Goal: Transaction & Acquisition: Purchase product/service

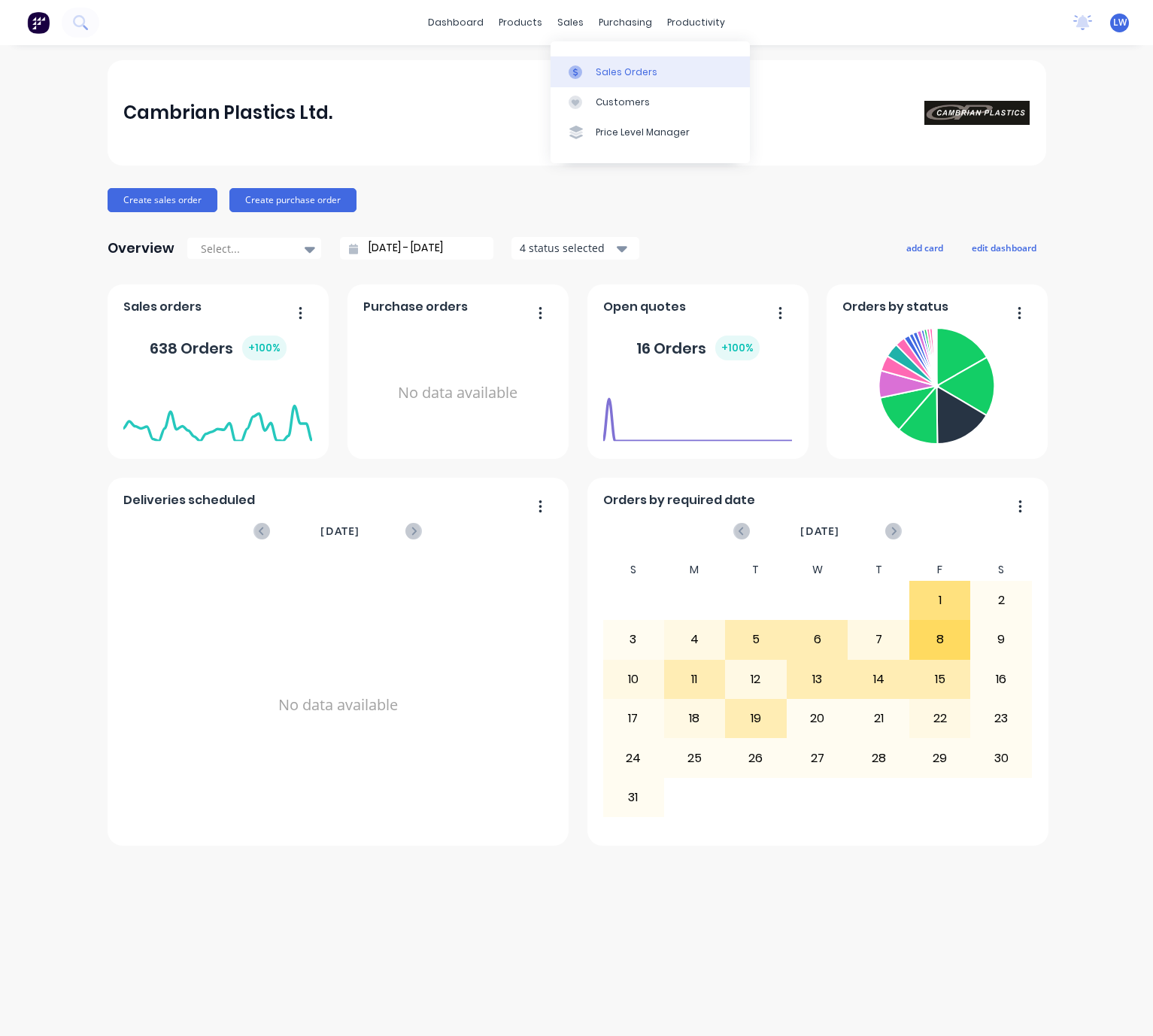
click at [698, 68] on link "Sales Orders" at bounding box center [651, 71] width 199 height 30
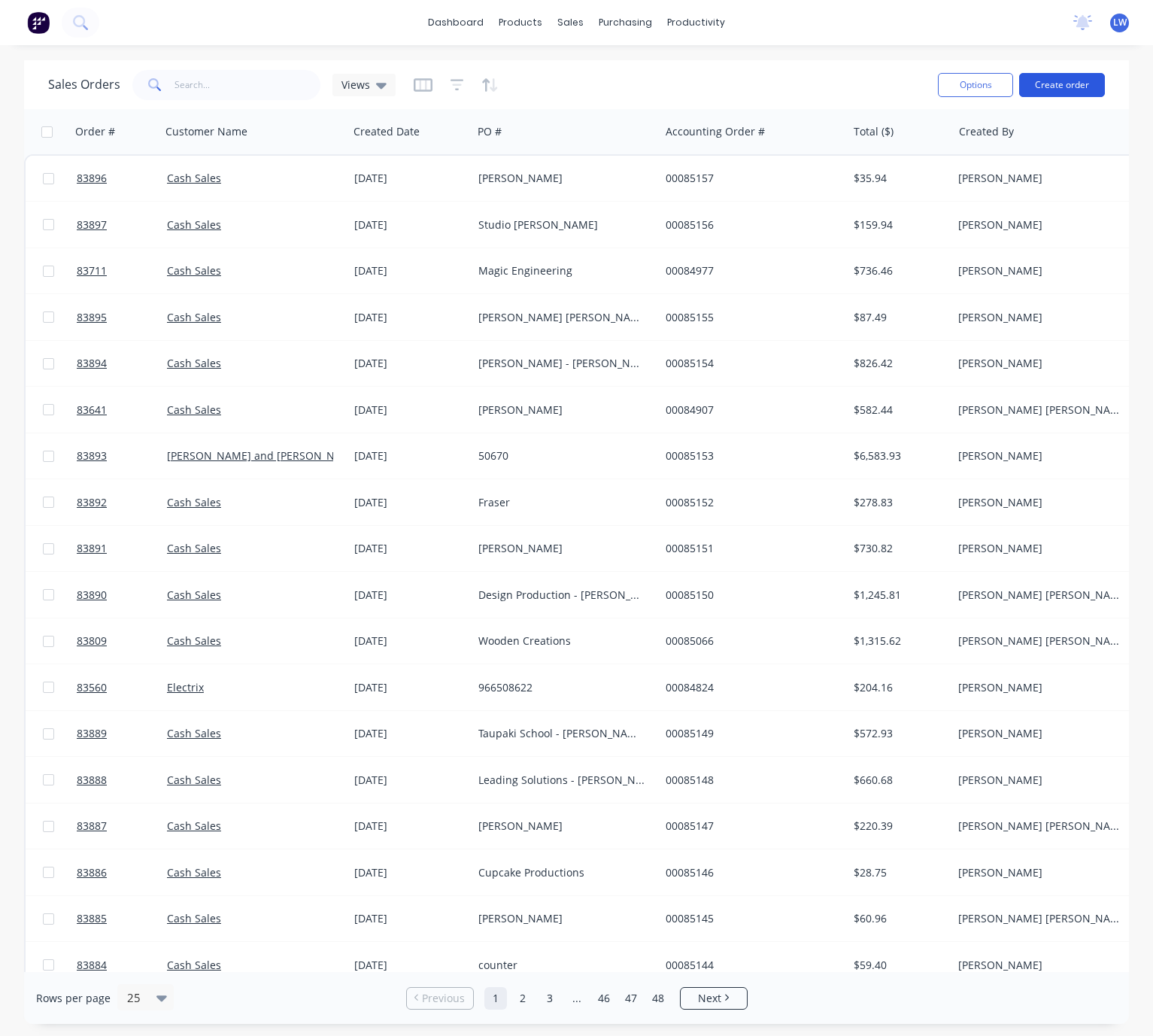
click at [1061, 82] on button "Create order" at bounding box center [1062, 85] width 86 height 24
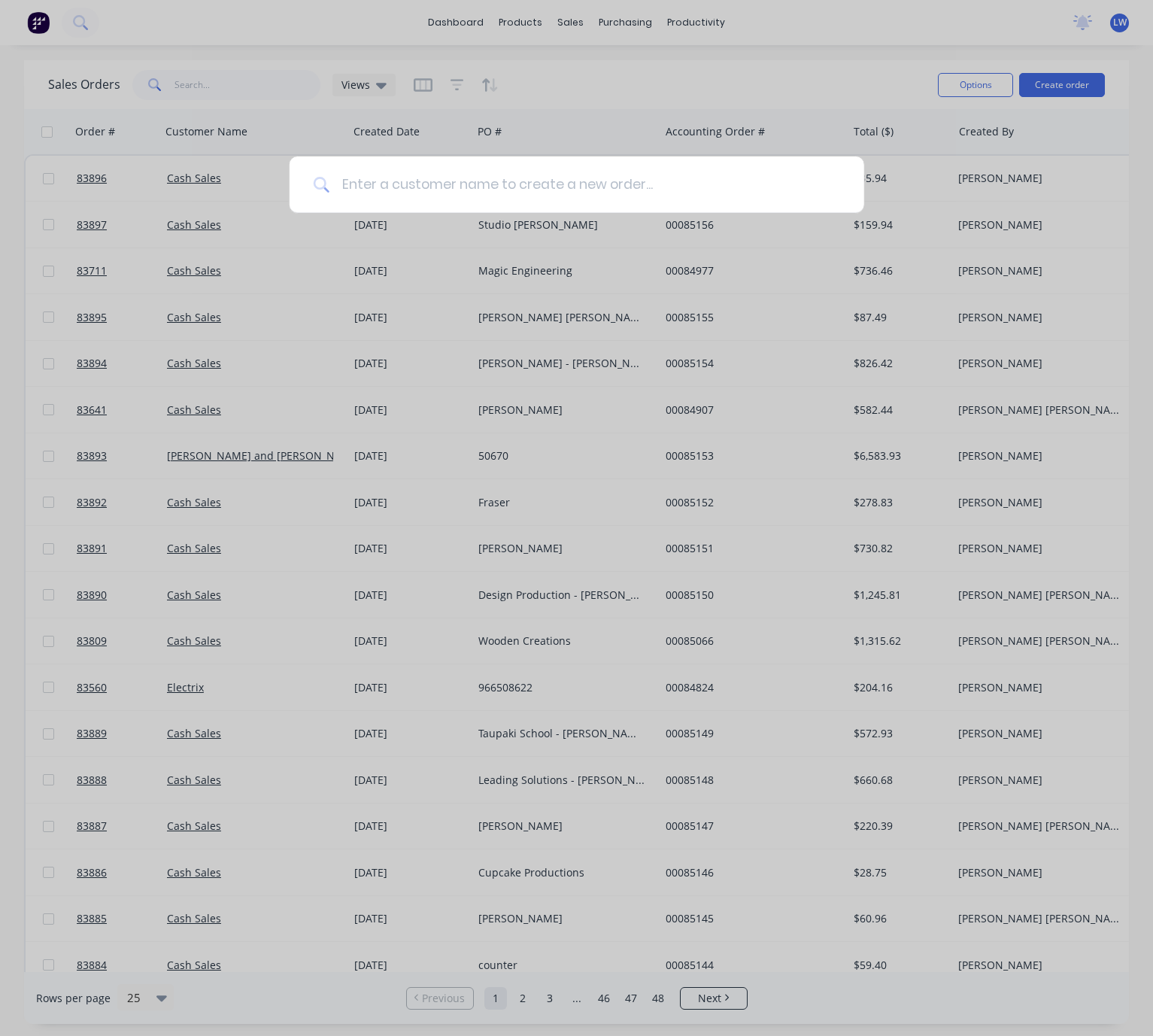
click at [442, 178] on input at bounding box center [585, 185] width 511 height 56
type input "cash Sale"
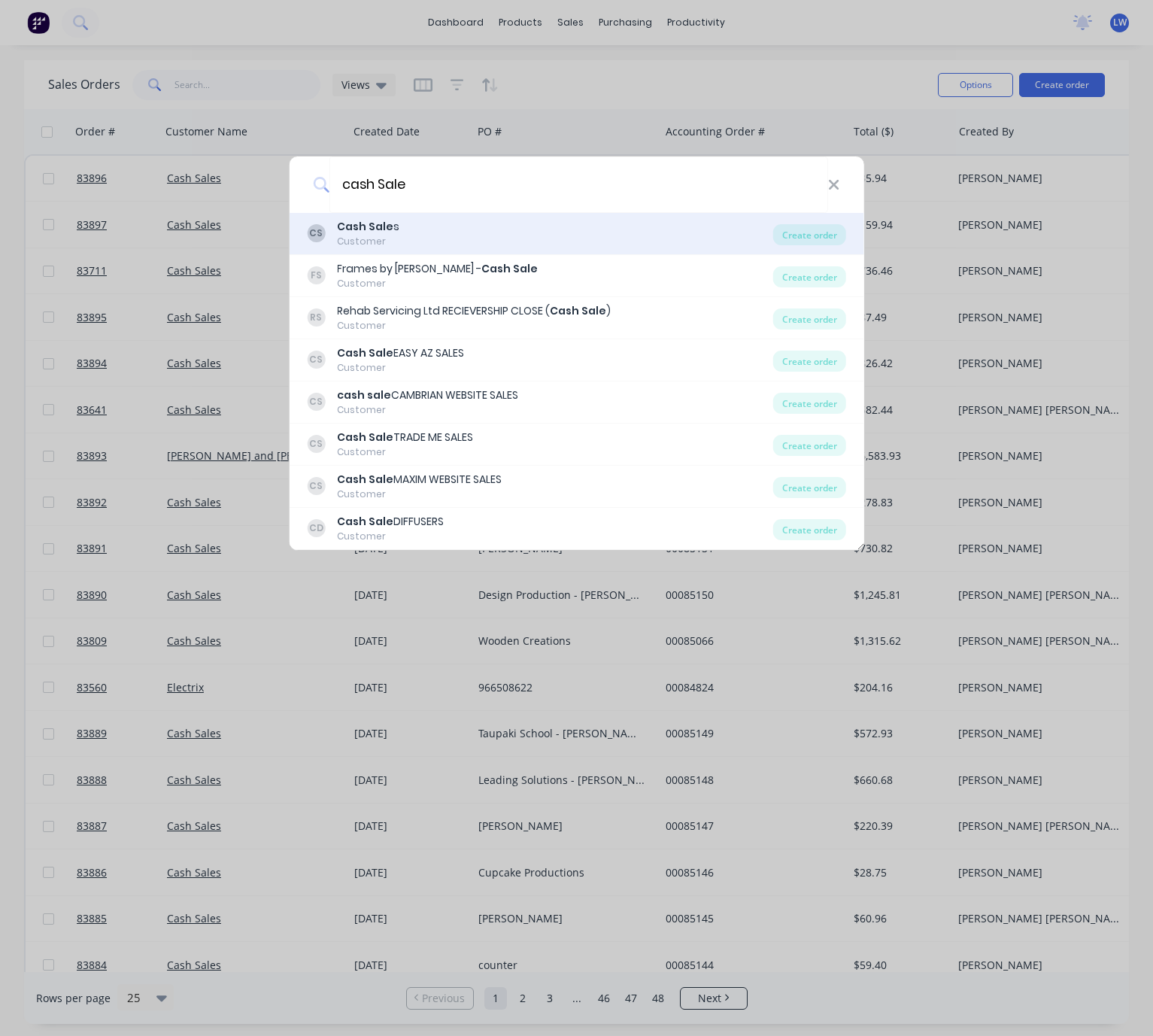
click at [585, 240] on div "CS Cash Sale s Customer" at bounding box center [540, 234] width 466 height 29
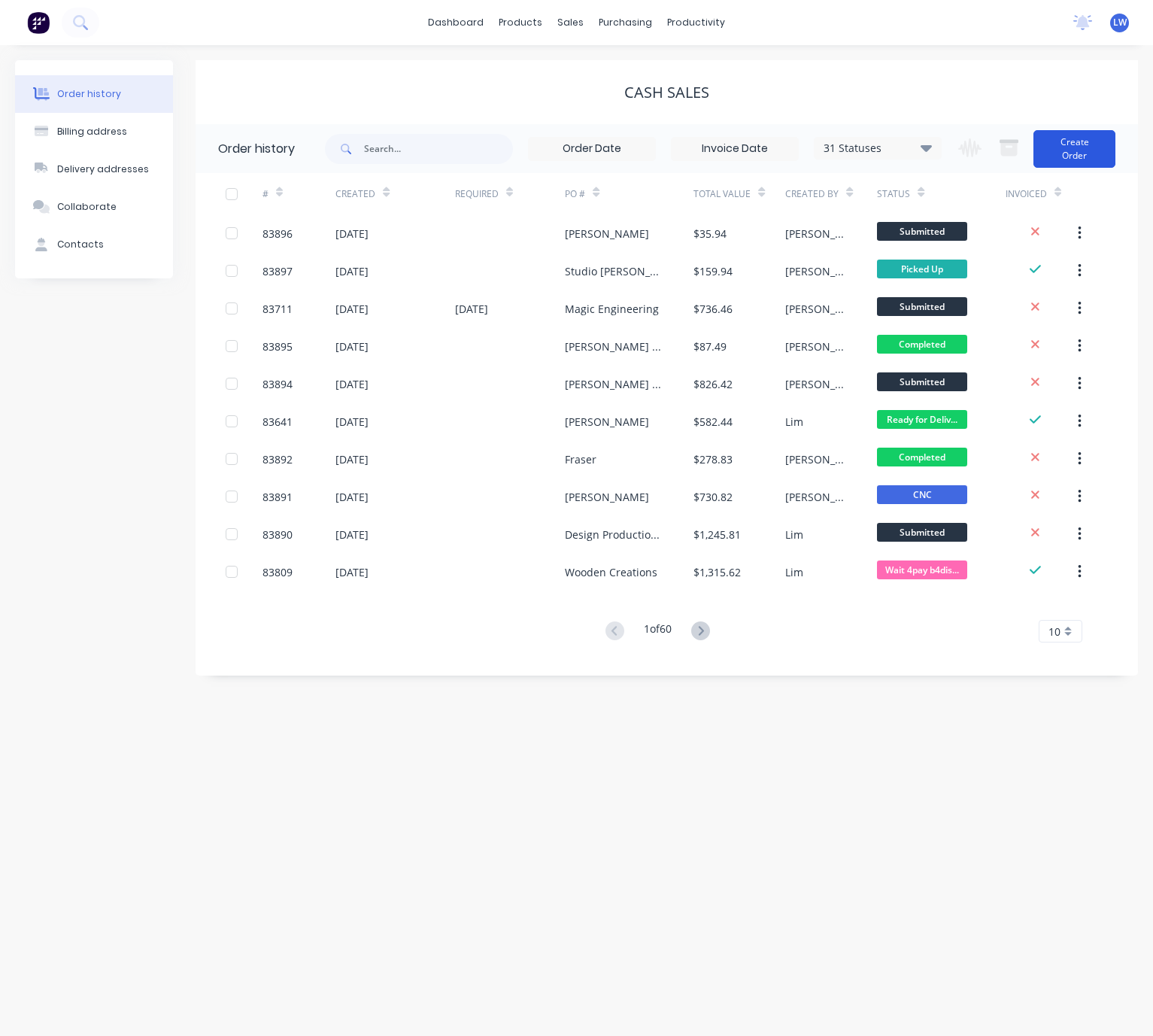
click at [1084, 154] on button "Create Order" at bounding box center [1074, 149] width 82 height 38
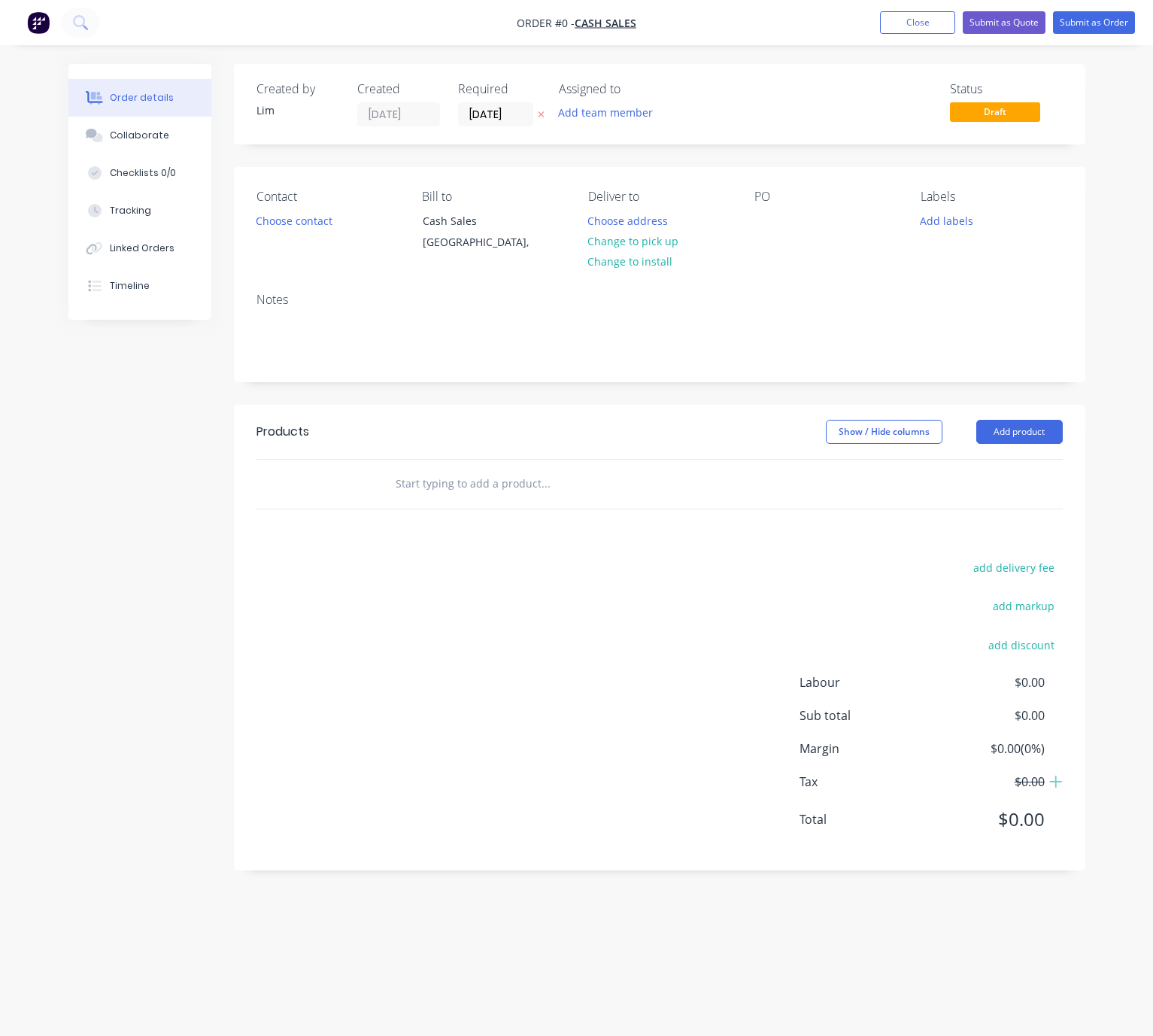
click at [539, 115] on icon at bounding box center [541, 114] width 7 height 9
drag, startPoint x: 337, startPoint y: 218, endPoint x: 320, endPoint y: 222, distance: 17.5
click at [336, 218] on div "Choose contact" at bounding box center [294, 220] width 93 height 20
click at [320, 222] on button "Choose contact" at bounding box center [294, 220] width 93 height 20
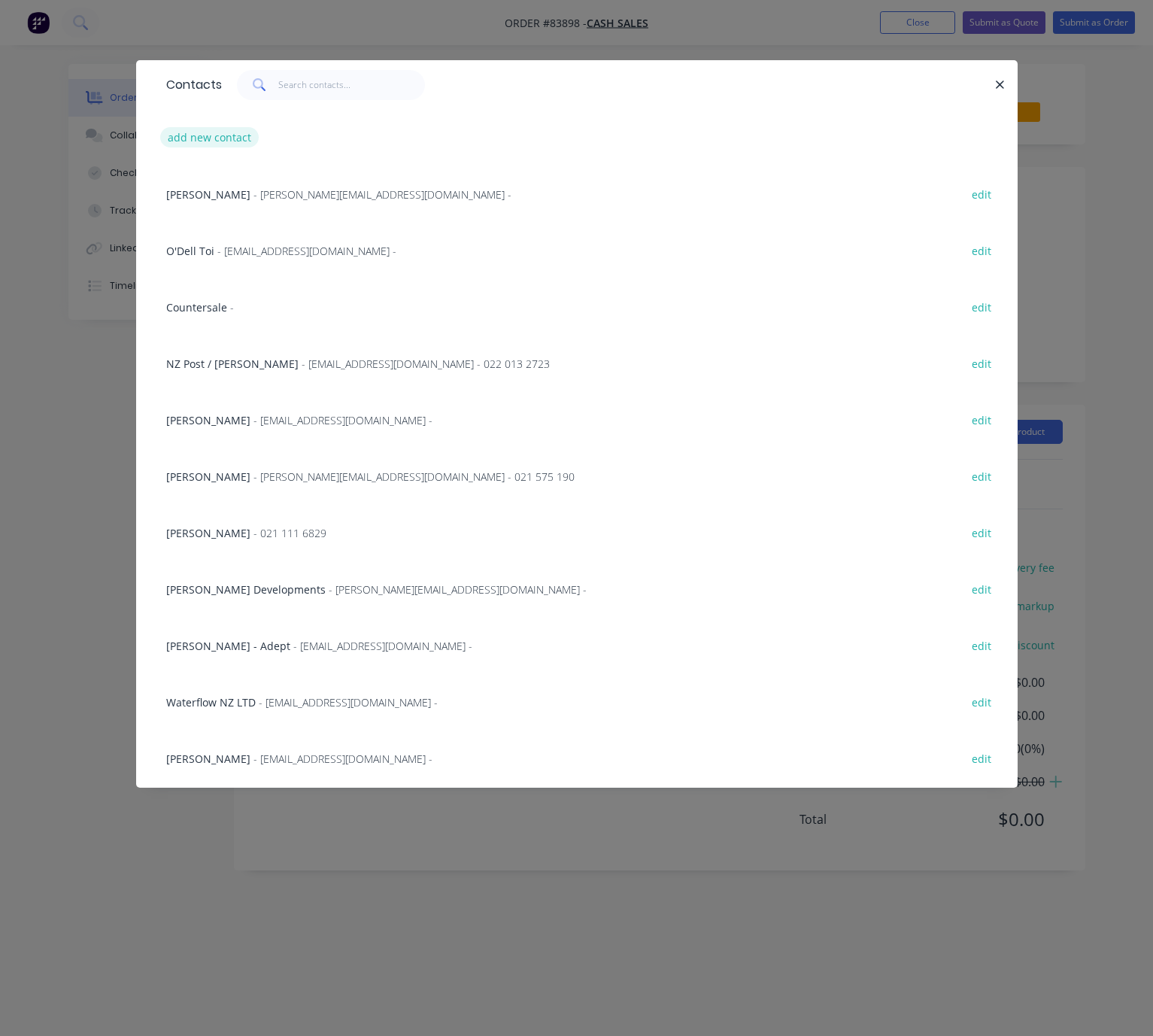
click at [235, 138] on button "add new contact" at bounding box center [210, 137] width 100 height 20
select select "NZ"
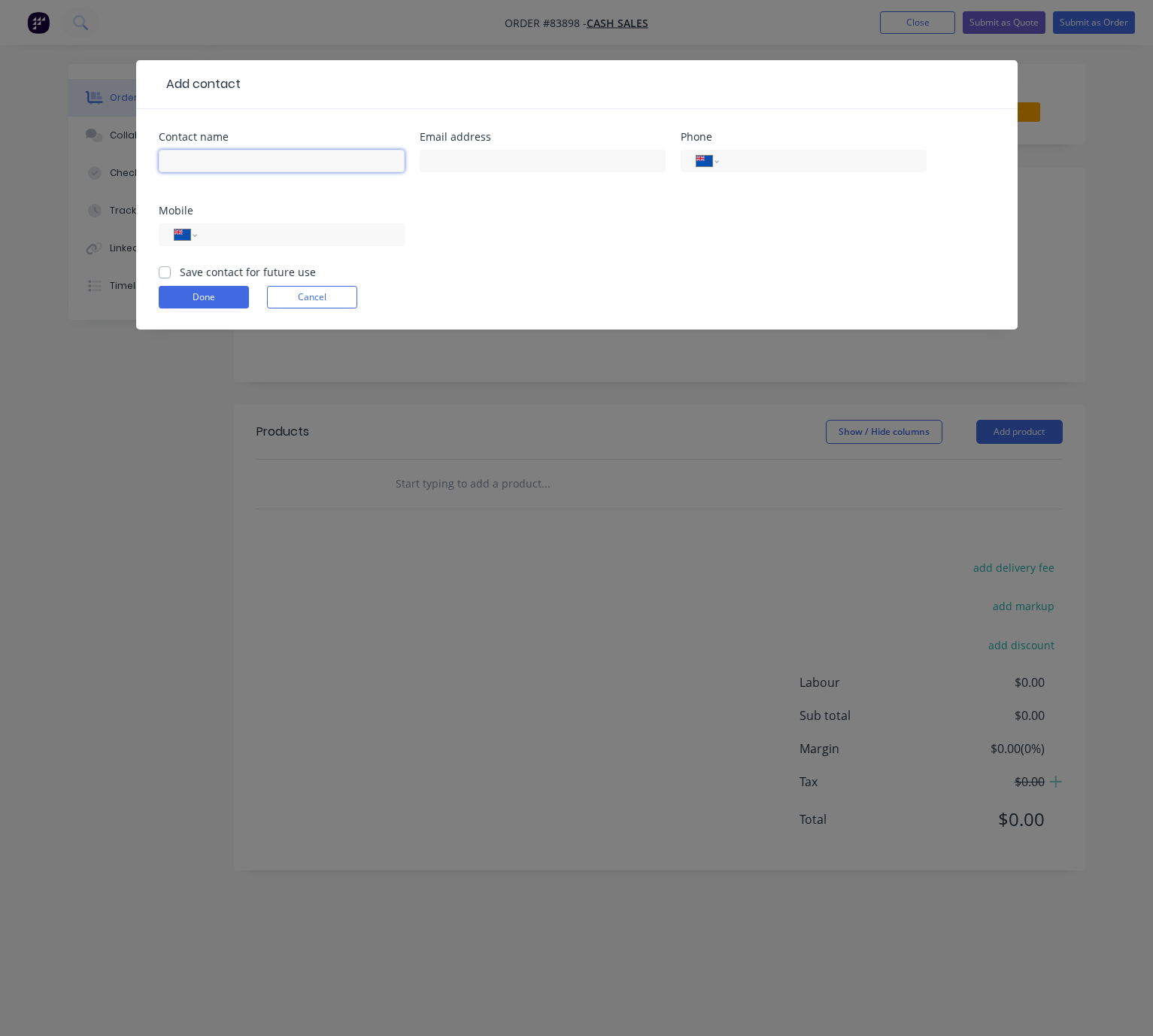
click at [314, 157] on input "text" at bounding box center [282, 161] width 246 height 22
paste input "[PERSON_NAME]"
click at [165, 163] on input "[PERSON_NAME]" at bounding box center [282, 161] width 246 height 22
paste input "Central Districts Poultry & Pigeon Club Inc"
type input "Central Districts Poultry & Pigeon Club Inc - [PERSON_NAME]"
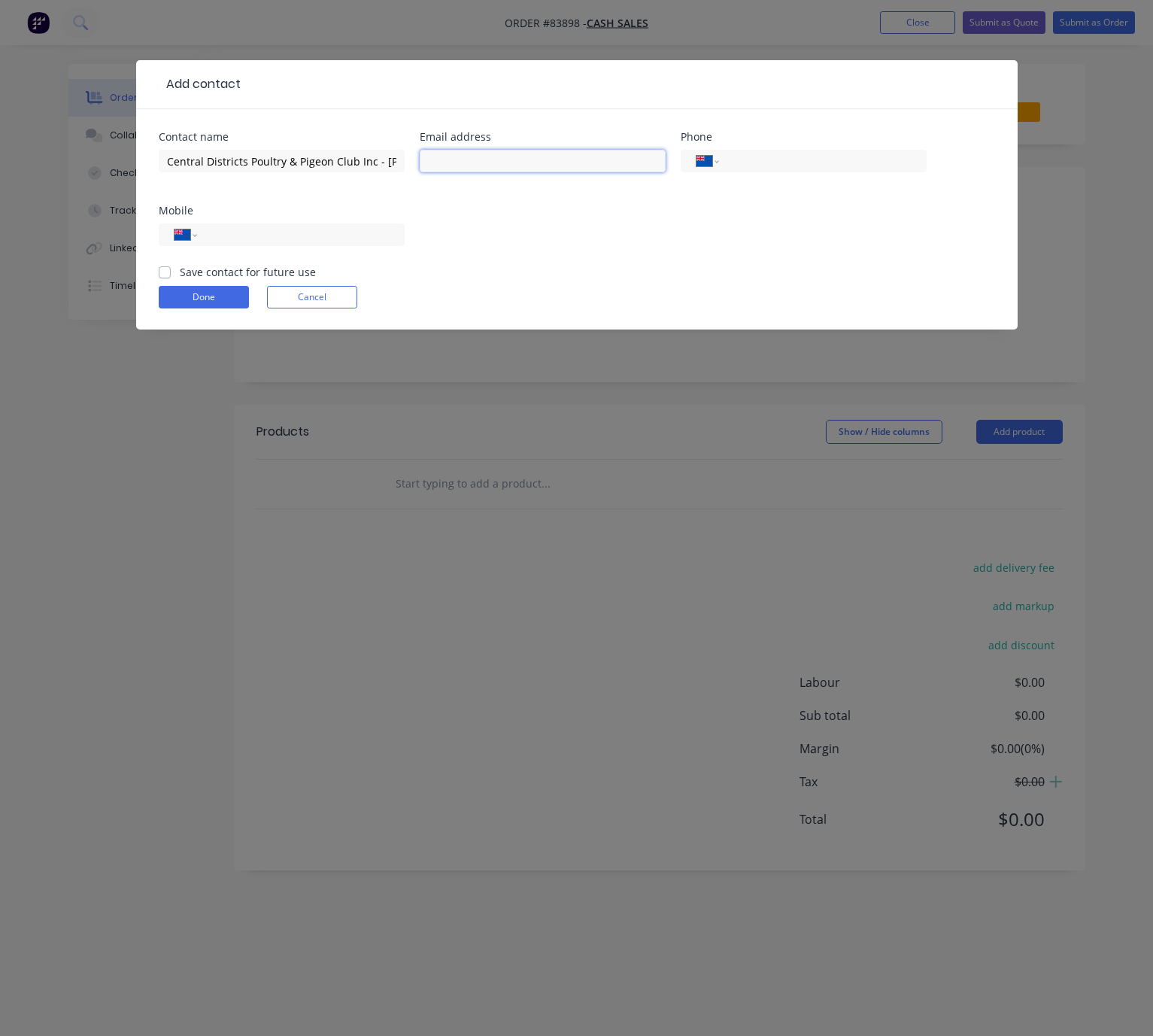
click at [585, 164] on input "text" at bounding box center [543, 161] width 246 height 22
click at [468, 164] on input "text" at bounding box center [543, 161] width 246 height 22
paste input "[EMAIL_ADDRESS][DOMAIN_NAME]>"
type input "[EMAIL_ADDRESS][DOMAIN_NAME]"
click at [272, 231] on input "tel" at bounding box center [298, 235] width 181 height 17
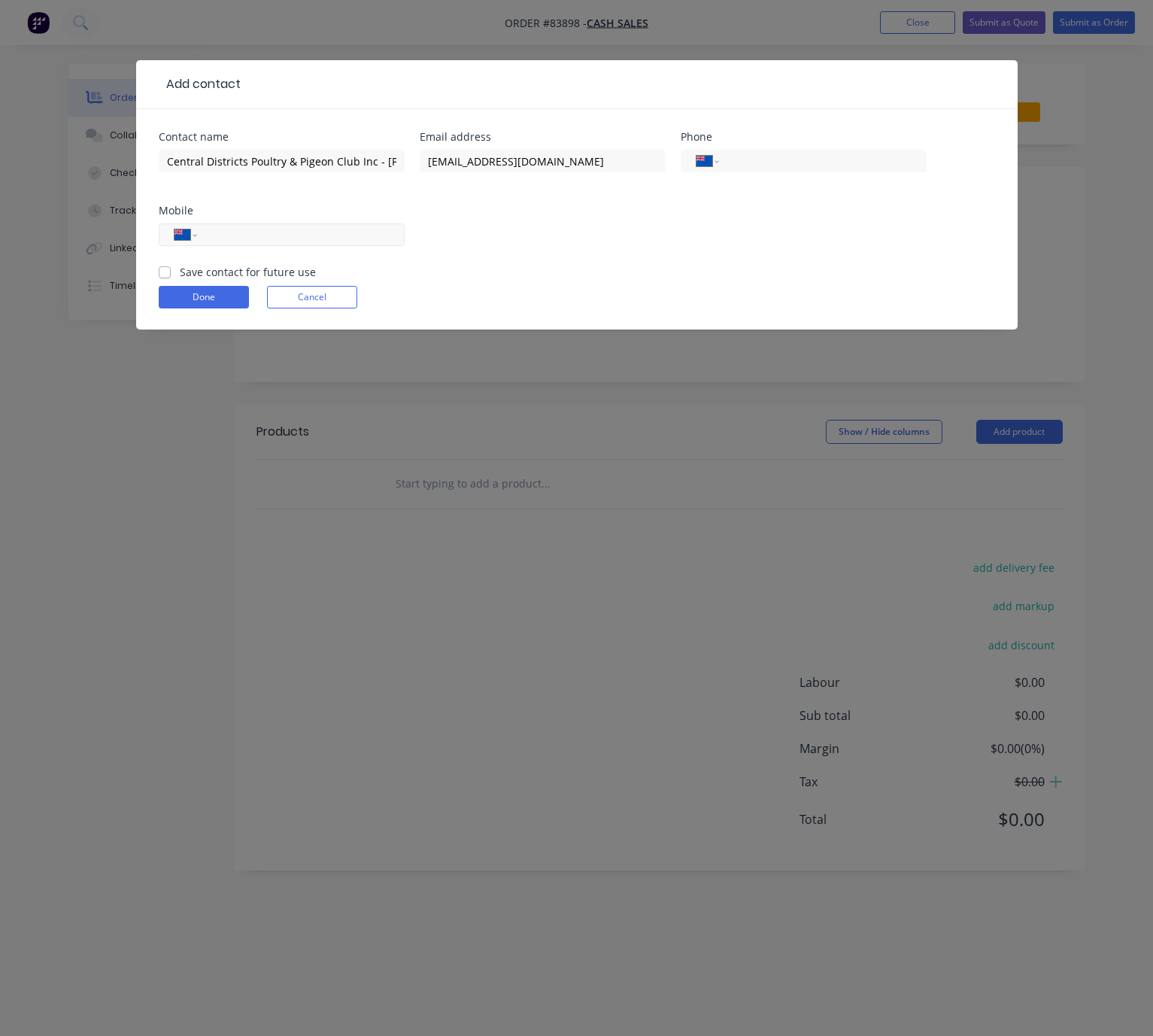
paste input "021 103 0105"
type input "021 103 0105"
click at [180, 269] on label "Save contact for future use" at bounding box center [248, 272] width 136 height 15
click at [163, 269] on input "Save contact for future use" at bounding box center [165, 271] width 12 height 15
checkbox input "true"
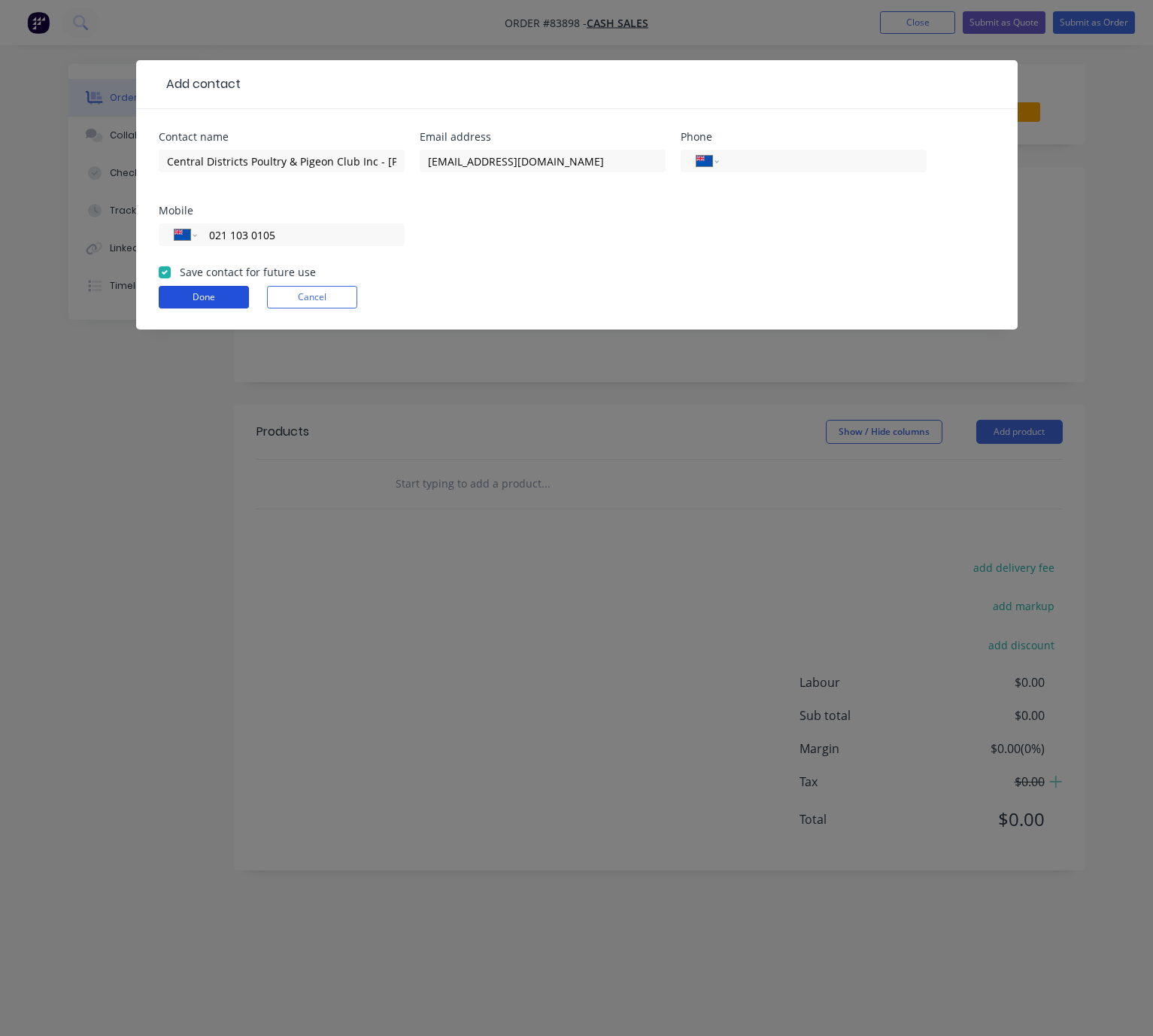
click at [192, 305] on button "Done" at bounding box center [204, 296] width 90 height 22
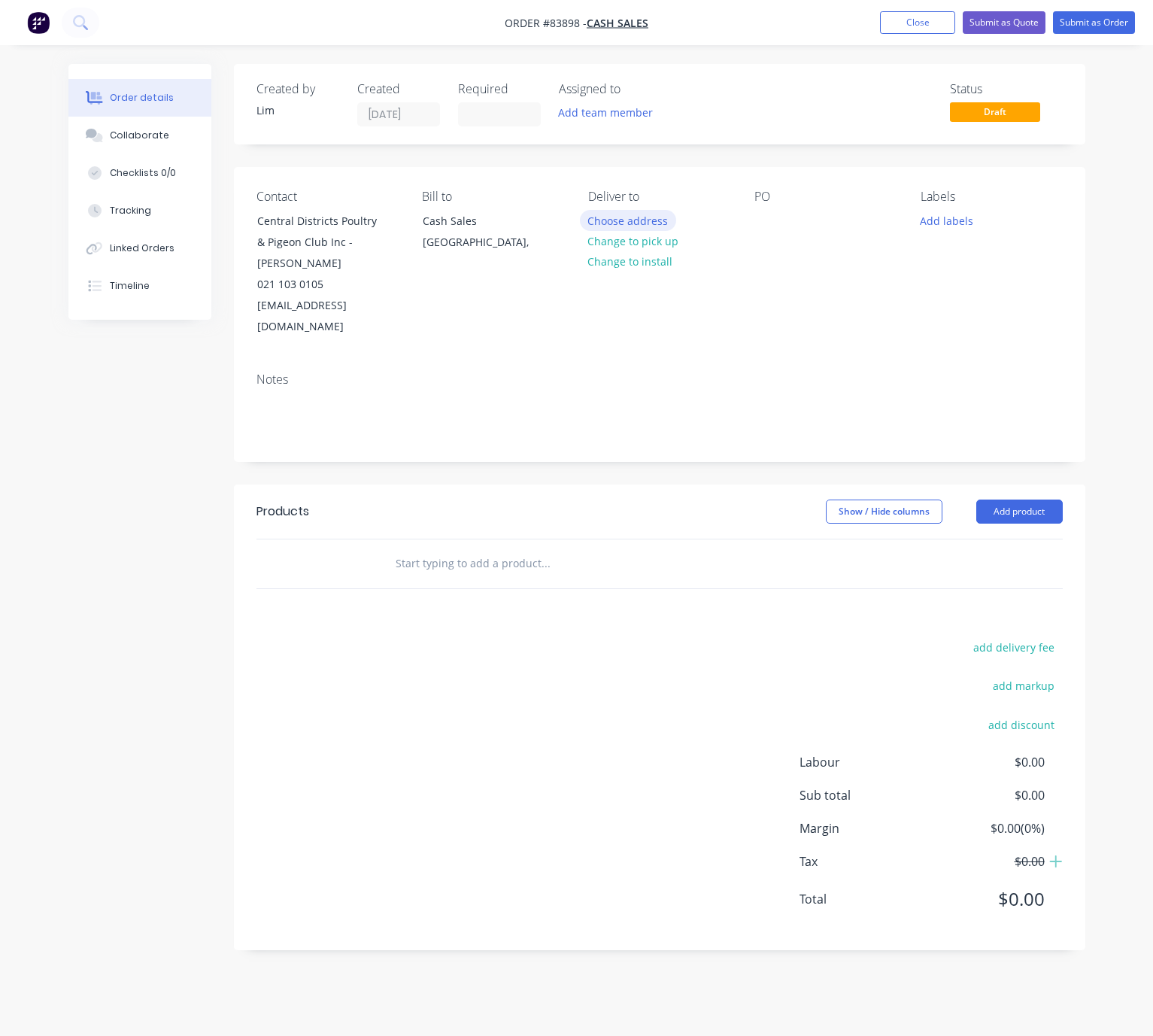
click at [641, 222] on button "Choose address" at bounding box center [628, 220] width 96 height 20
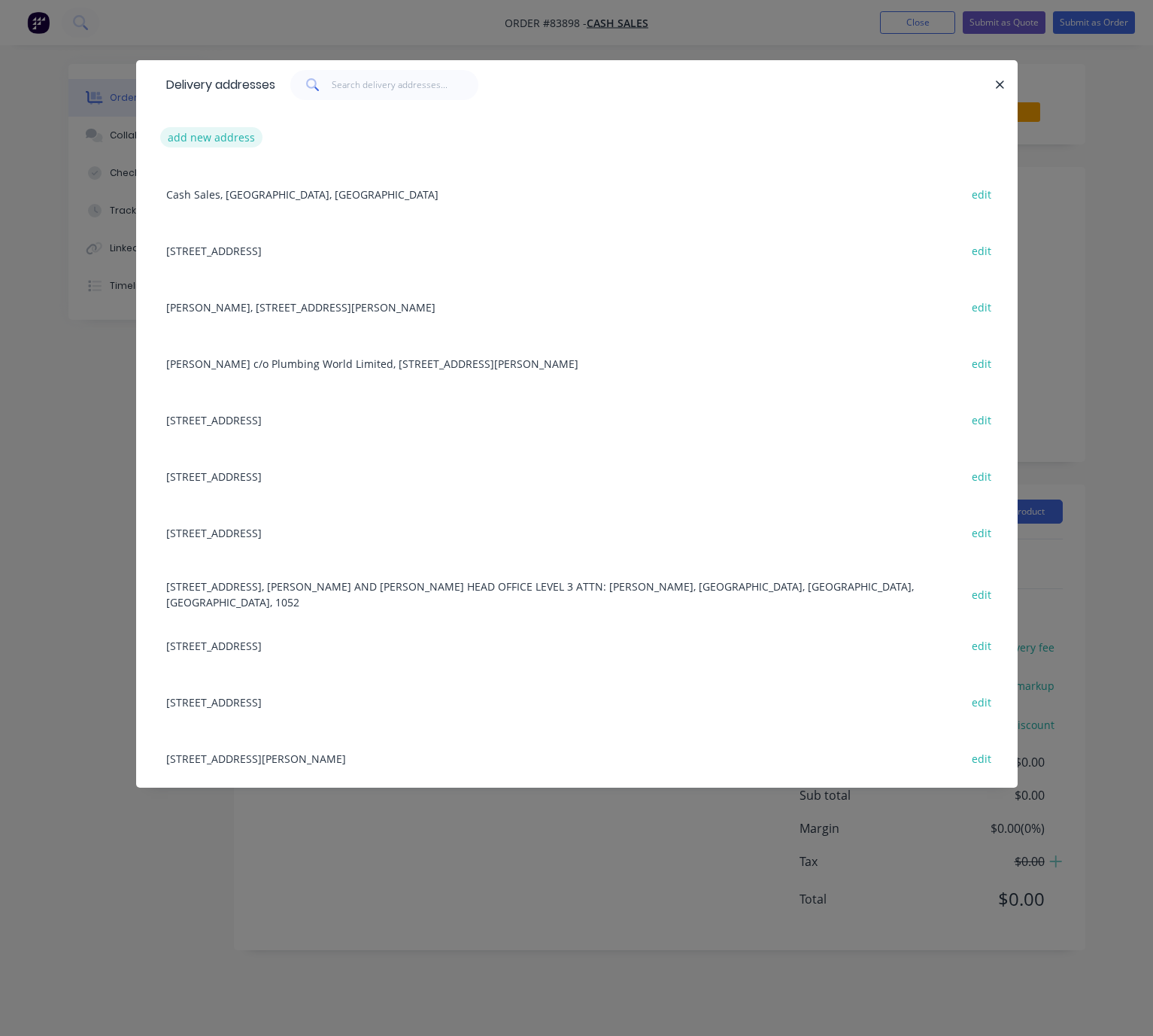
click at [201, 134] on button "add new address" at bounding box center [212, 137] width 103 height 20
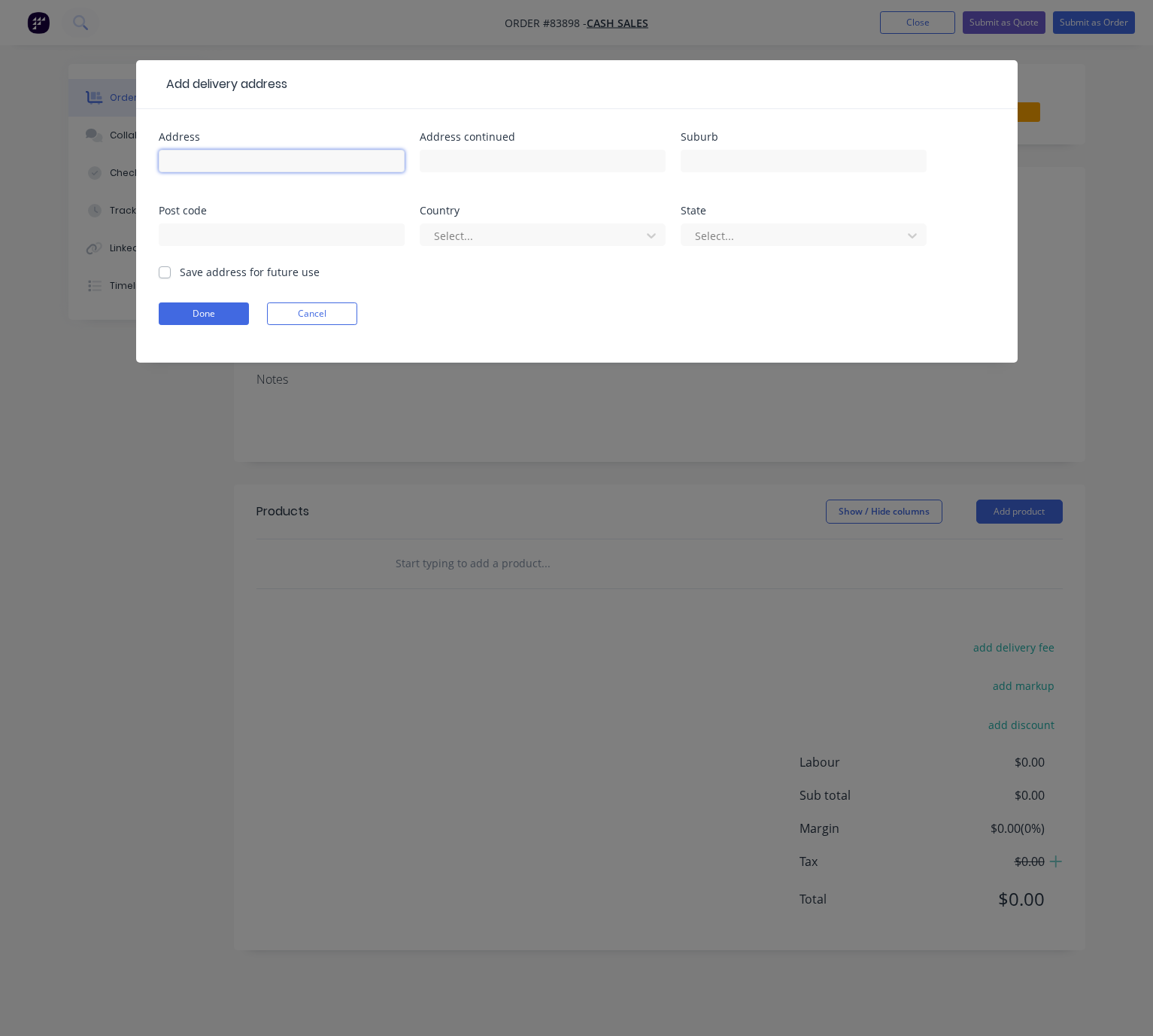
click at [219, 157] on input "text" at bounding box center [282, 161] width 246 height 22
paste input "[STREET_ADDRESS][PERSON_NAME]"
drag, startPoint x: 355, startPoint y: 163, endPoint x: 280, endPoint y: 164, distance: 75.0
click at [280, 164] on input "[STREET_ADDRESS][PERSON_NAME]" at bounding box center [282, 161] width 246 height 22
type input "[STREET_ADDRESS][PERSON_NAME]"
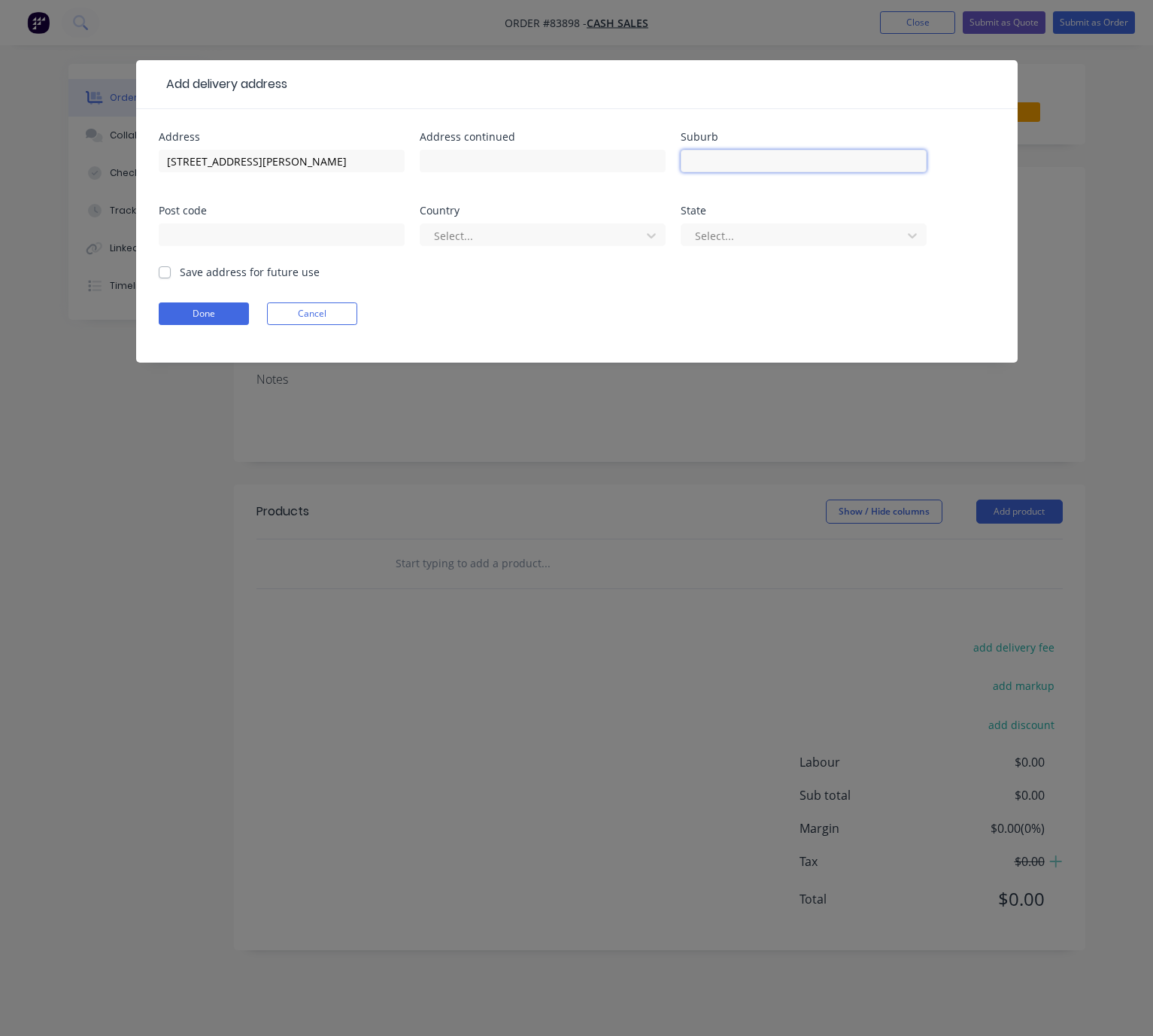
click at [761, 156] on input "text" at bounding box center [803, 161] width 246 height 22
paste input "[GEOGRAPHIC_DATA]"
type input "[GEOGRAPHIC_DATA]"
drag, startPoint x: 273, startPoint y: 164, endPoint x: 255, endPoint y: 161, distance: 18.2
click at [255, 161] on input "[STREET_ADDRESS][PERSON_NAME]" at bounding box center [282, 161] width 246 height 22
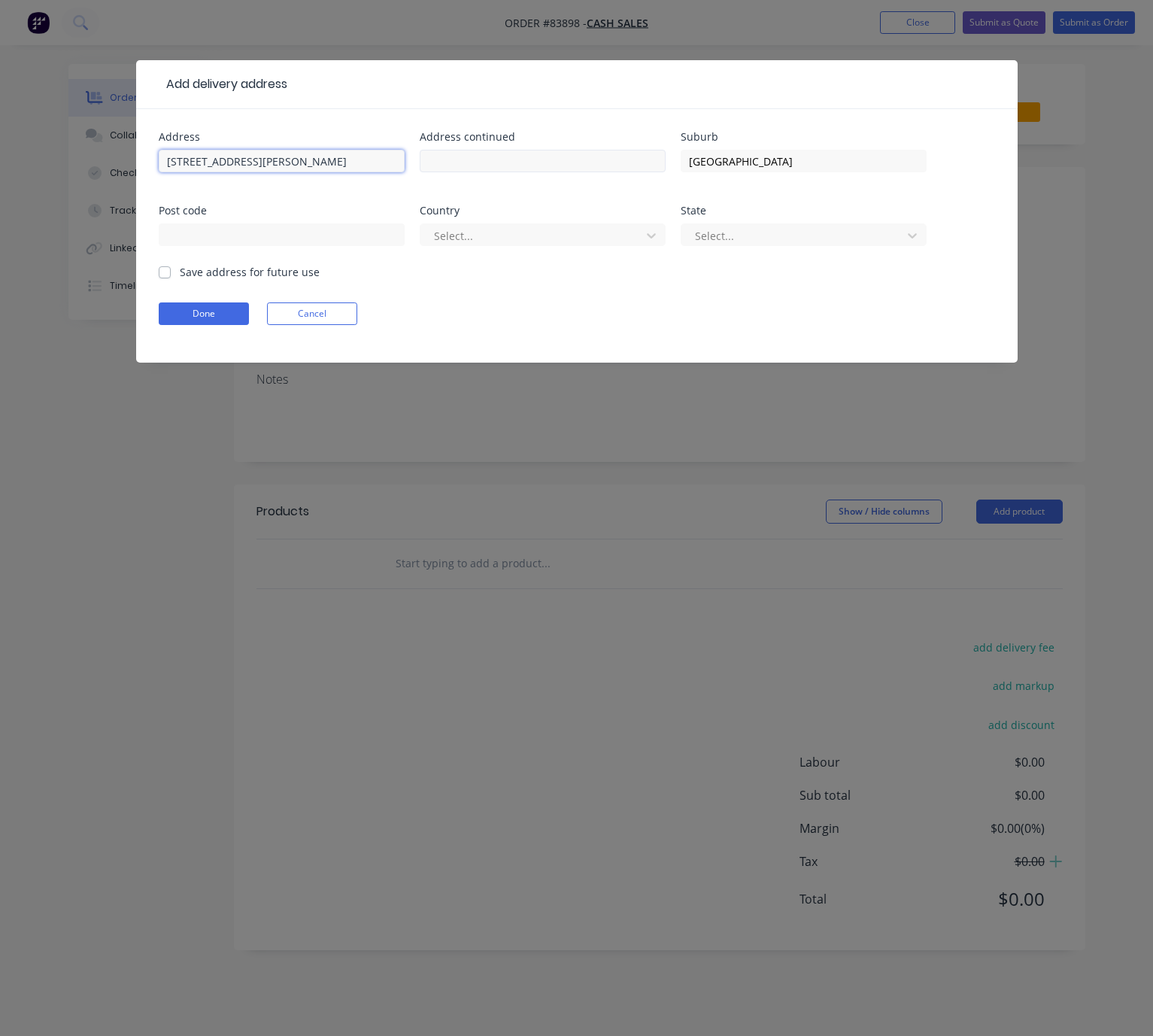
type input "[STREET_ADDRESS][PERSON_NAME]"
click at [486, 161] on input "text" at bounding box center [543, 161] width 246 height 22
paste input "RD3"
type input "RD3"
drag, startPoint x: 793, startPoint y: 159, endPoint x: 669, endPoint y: 164, distance: 124.1
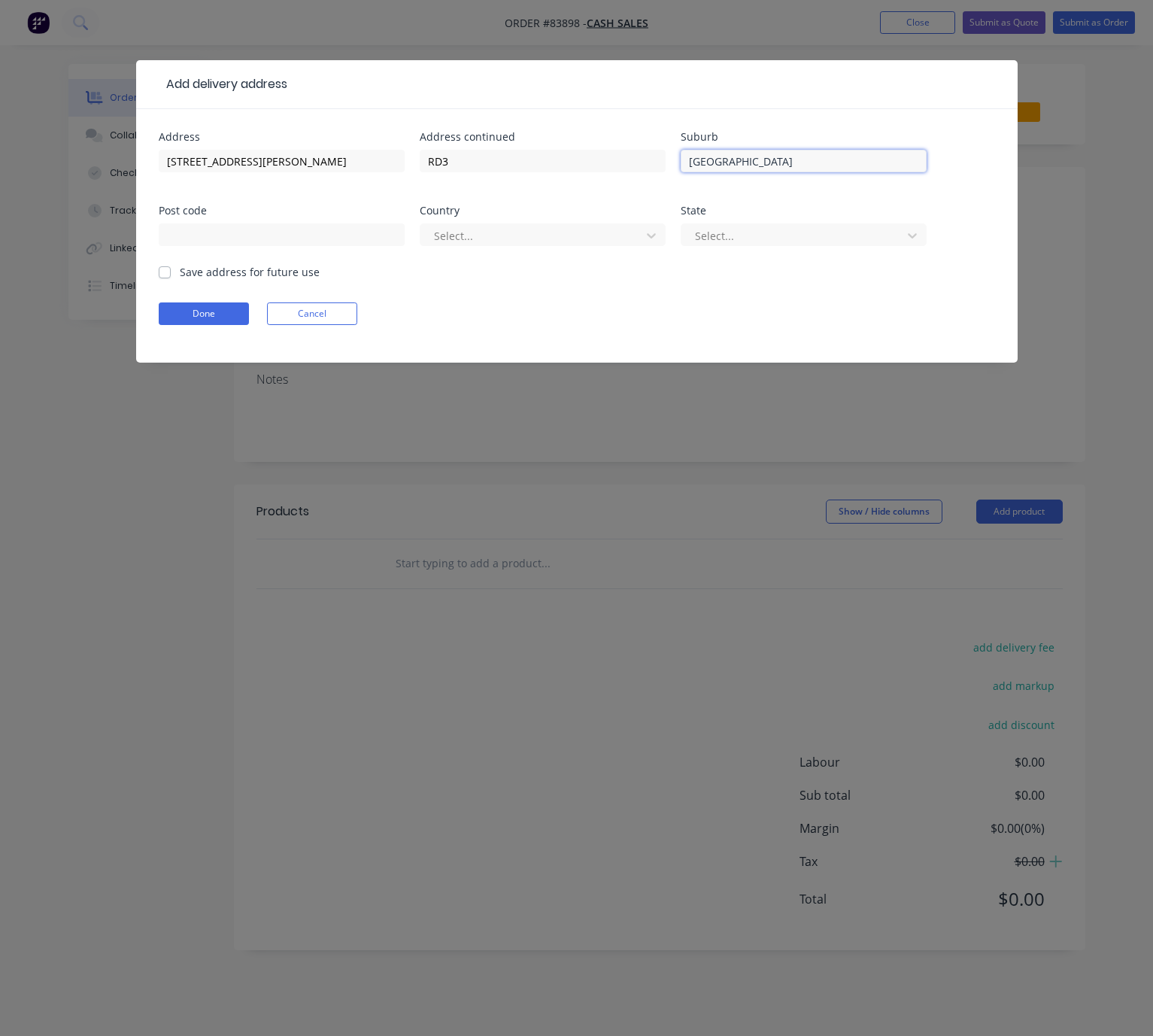
click at [657, 167] on div "Address [STREET_ADDRESS][PERSON_NAME] Post code Country Select... State Select.…" at bounding box center [577, 198] width 837 height 133
click at [233, 237] on input "text" at bounding box center [282, 235] width 246 height 22
type input "4473"
click at [522, 167] on input "RD3" at bounding box center [543, 161] width 246 height 22
click at [806, 159] on input "[GEOGRAPHIC_DATA]" at bounding box center [803, 161] width 246 height 22
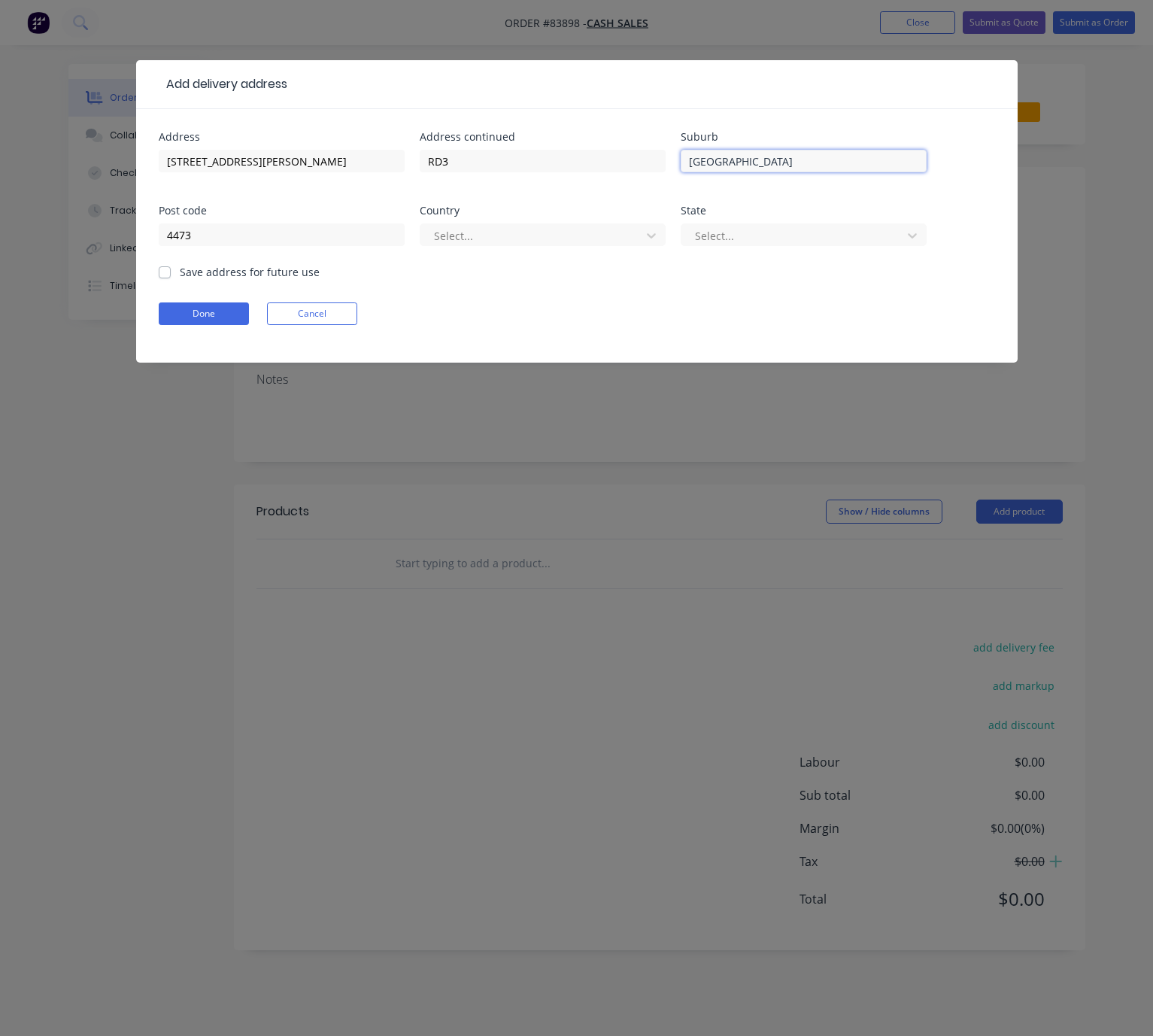
click at [689, 161] on input "[GEOGRAPHIC_DATA]" at bounding box center [803, 161] width 246 height 22
paste input "[PERSON_NAME]"
type input "[PERSON_NAME] Oroua - [GEOGRAPHIC_DATA]"
click at [623, 238] on div at bounding box center [533, 235] width 201 height 19
click at [530, 235] on div at bounding box center [533, 235] width 201 height 19
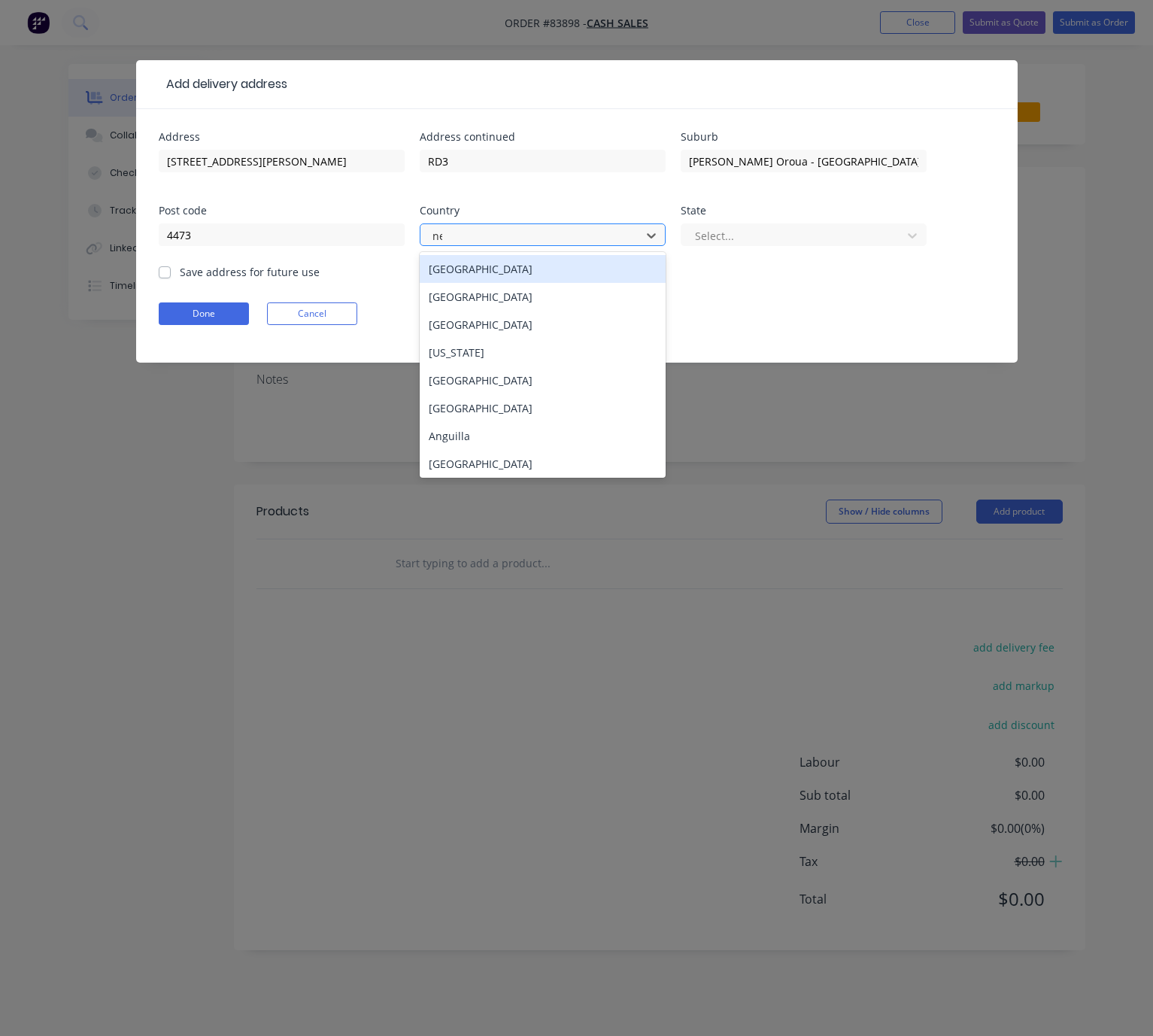
type input "new"
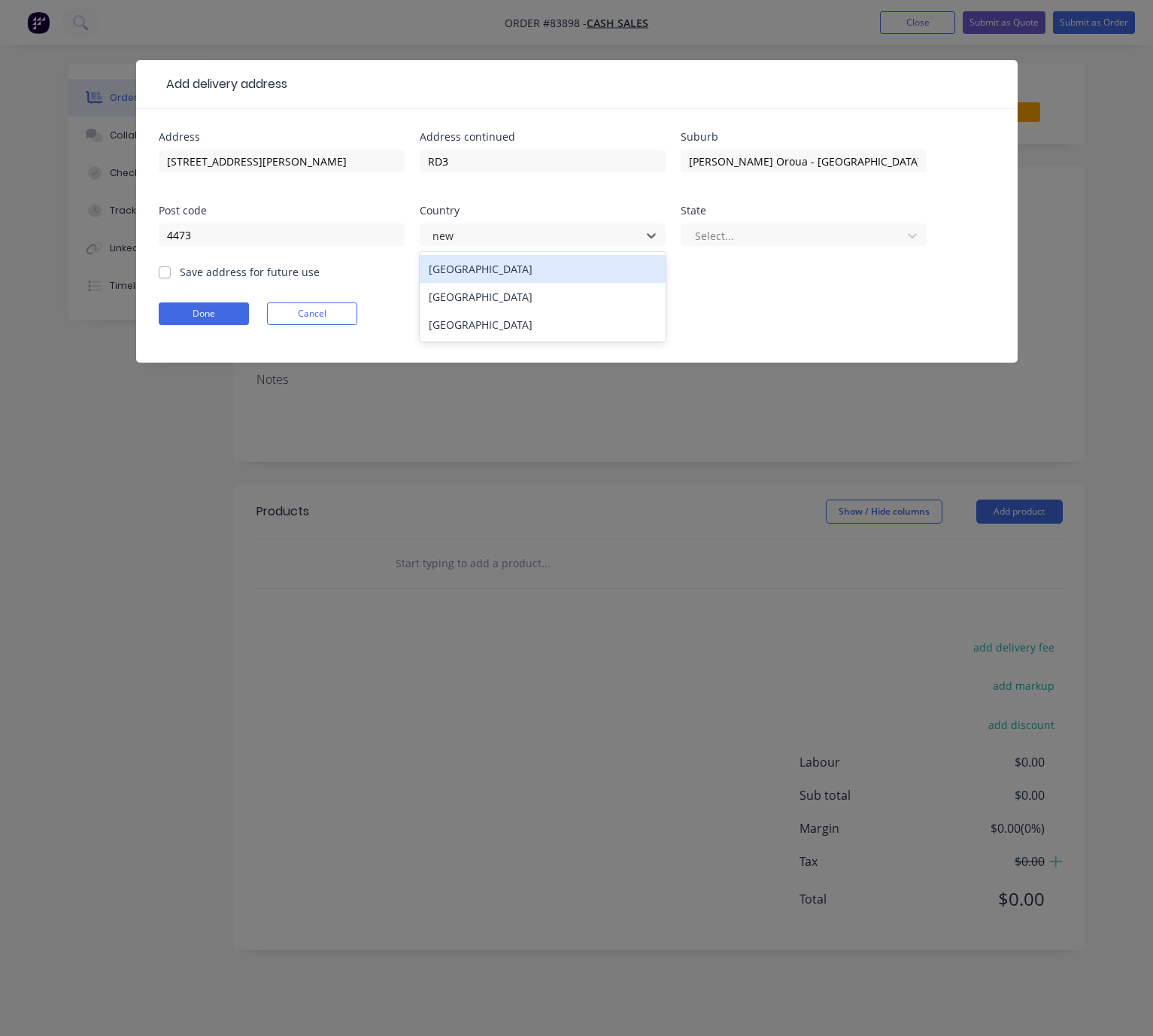
click at [553, 294] on div "[GEOGRAPHIC_DATA]" at bounding box center [543, 297] width 246 height 28
click at [766, 213] on div "State" at bounding box center [803, 211] width 246 height 11
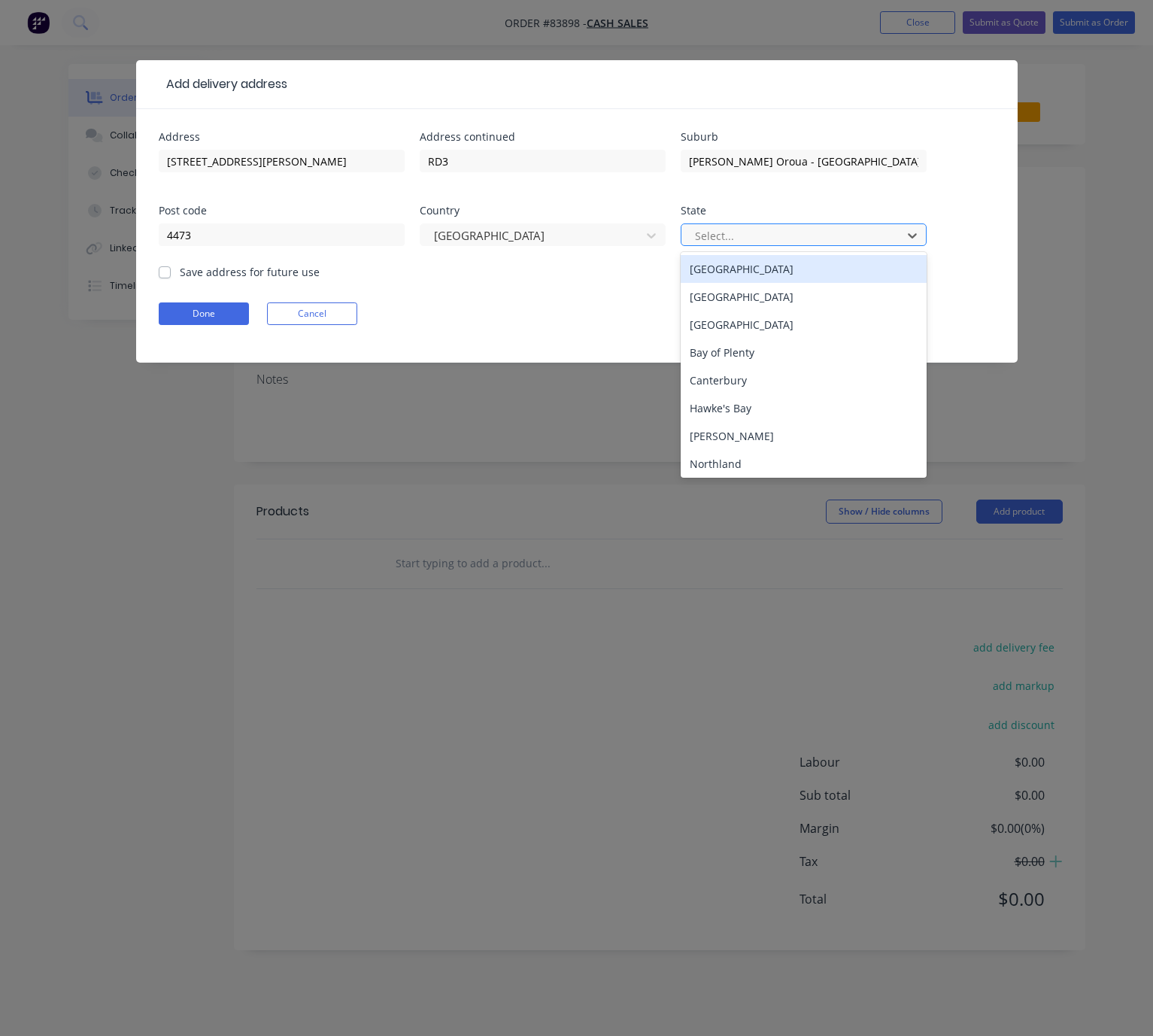
drag, startPoint x: 770, startPoint y: 228, endPoint x: 781, endPoint y: 247, distance: 22.0
click at [772, 229] on div at bounding box center [794, 235] width 201 height 19
click at [810, 269] on div "[GEOGRAPHIC_DATA]" at bounding box center [803, 269] width 246 height 28
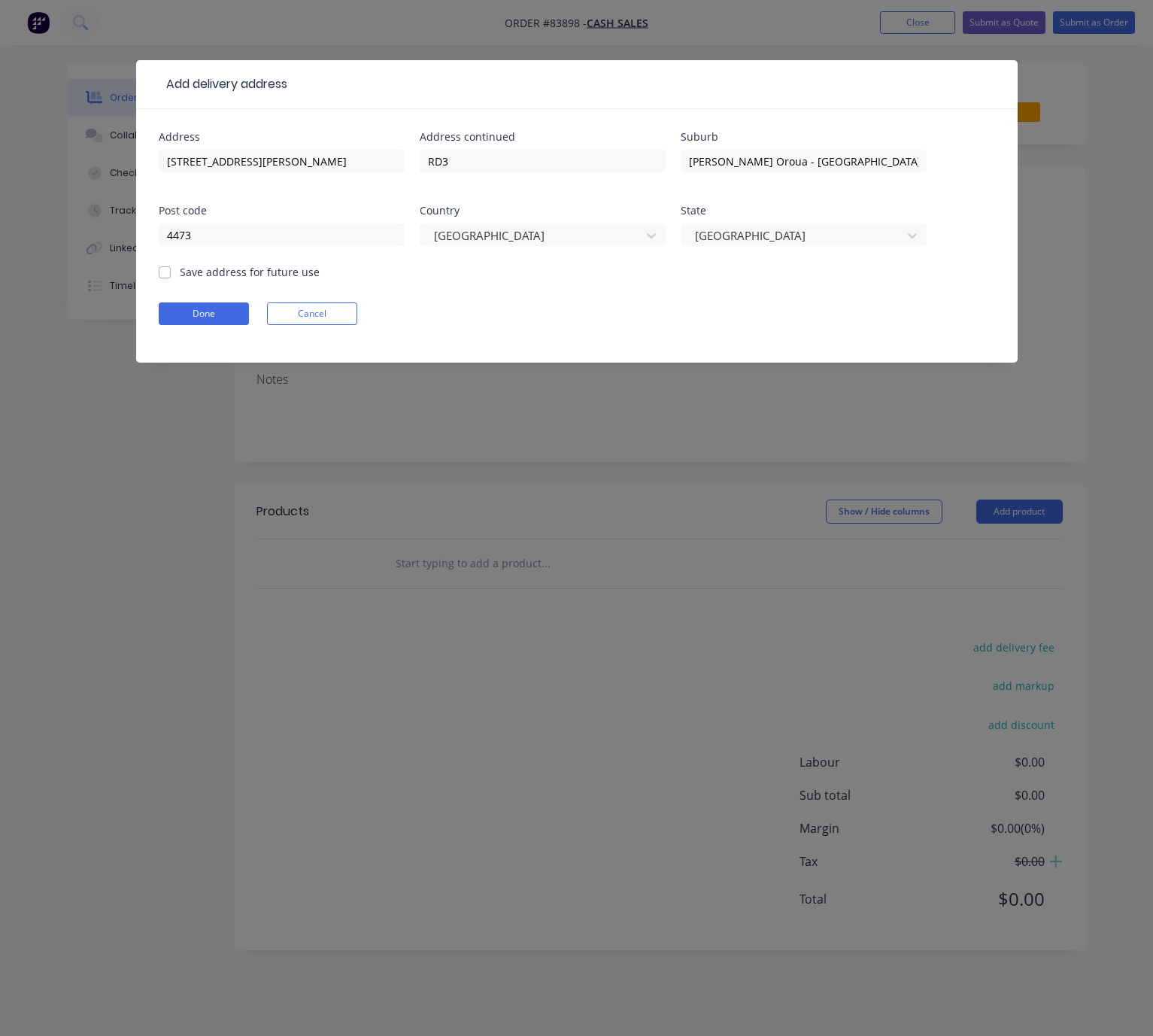
click at [180, 272] on label "Save address for future use" at bounding box center [249, 272] width 140 height 15
click at [167, 272] on input "Save address for future use" at bounding box center [165, 271] width 12 height 15
checkbox input "true"
click at [204, 310] on button "Done" at bounding box center [204, 313] width 90 height 22
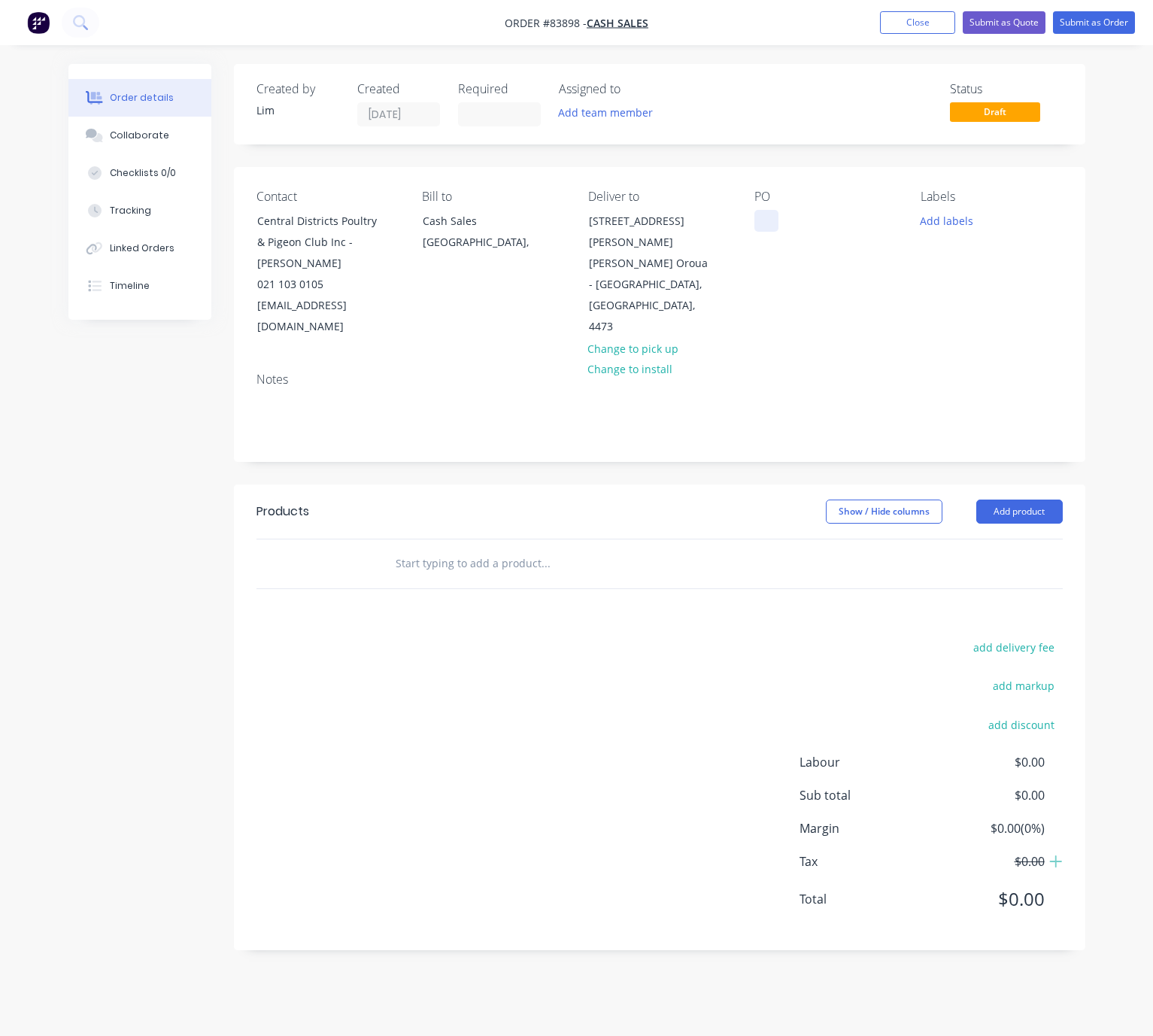
click at [766, 217] on div at bounding box center [766, 221] width 24 height 22
click at [777, 222] on div "PO" at bounding box center [826, 264] width 142 height 148
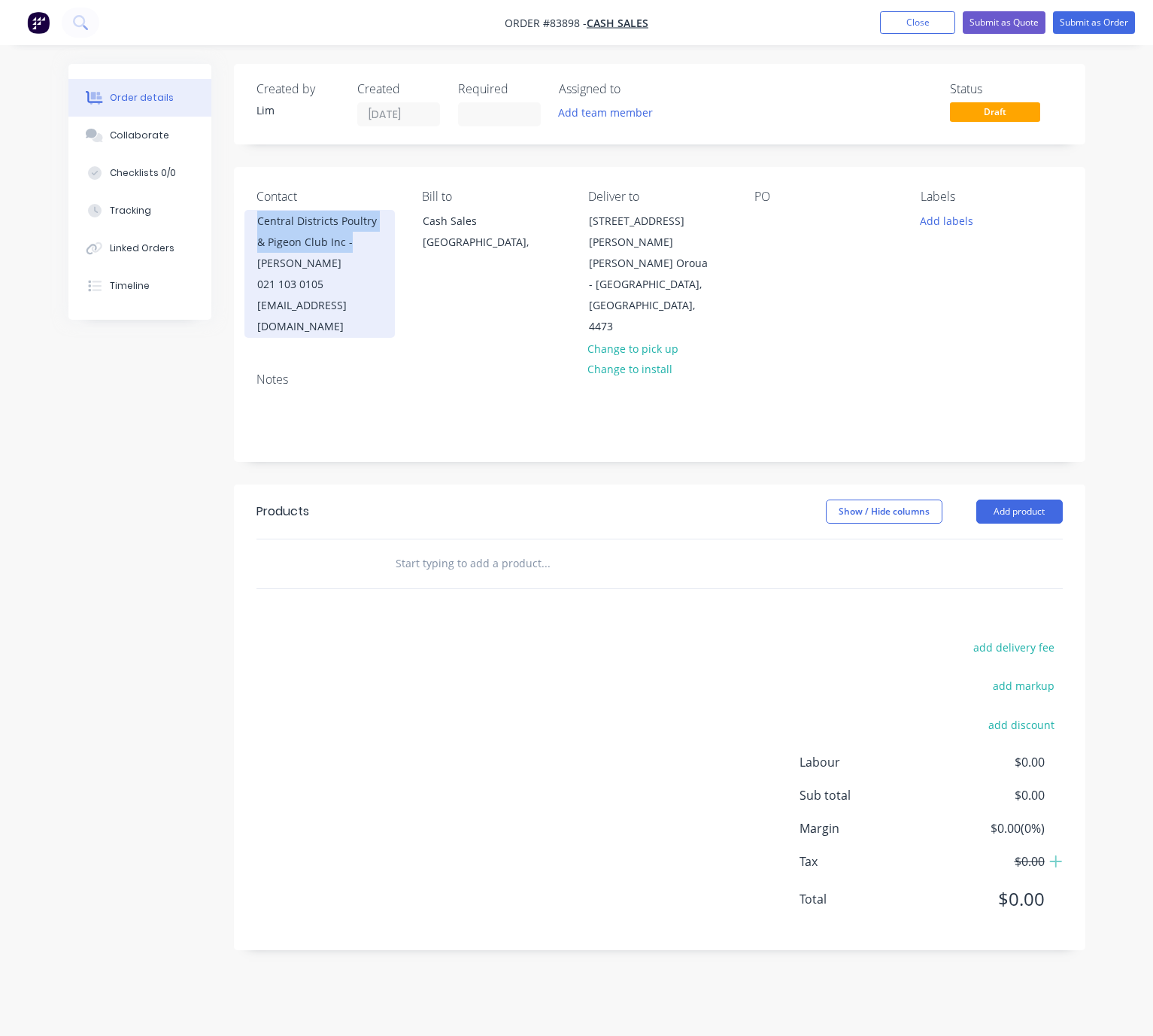
drag, startPoint x: 259, startPoint y: 220, endPoint x: 359, endPoint y: 245, distance: 103.1
click at [359, 245] on div "Central Districts Poultry & Pigeon Club Inc - [PERSON_NAME]" at bounding box center [320, 242] width 125 height 63
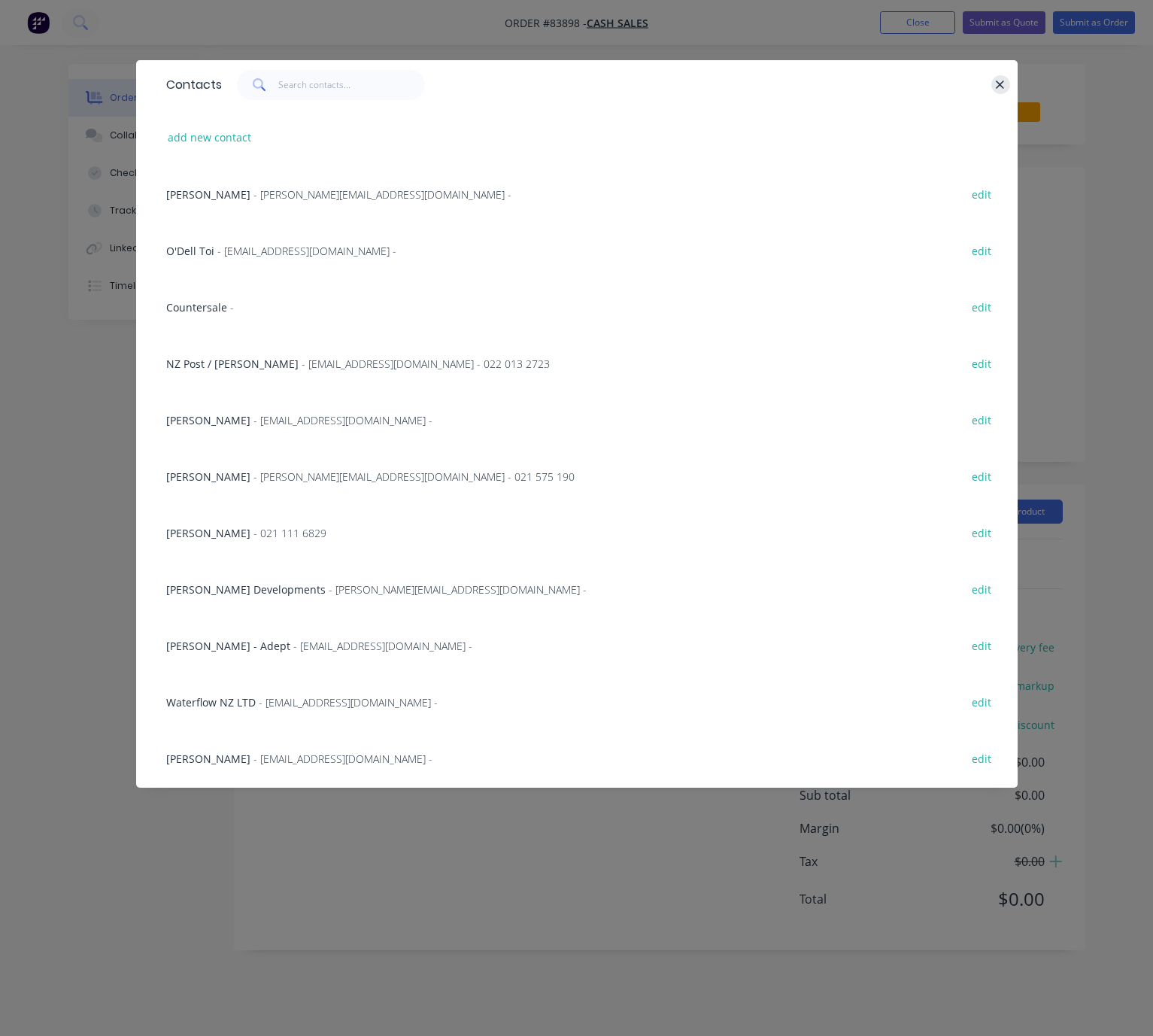
click at [994, 83] on button "button" at bounding box center [1001, 84] width 19 height 19
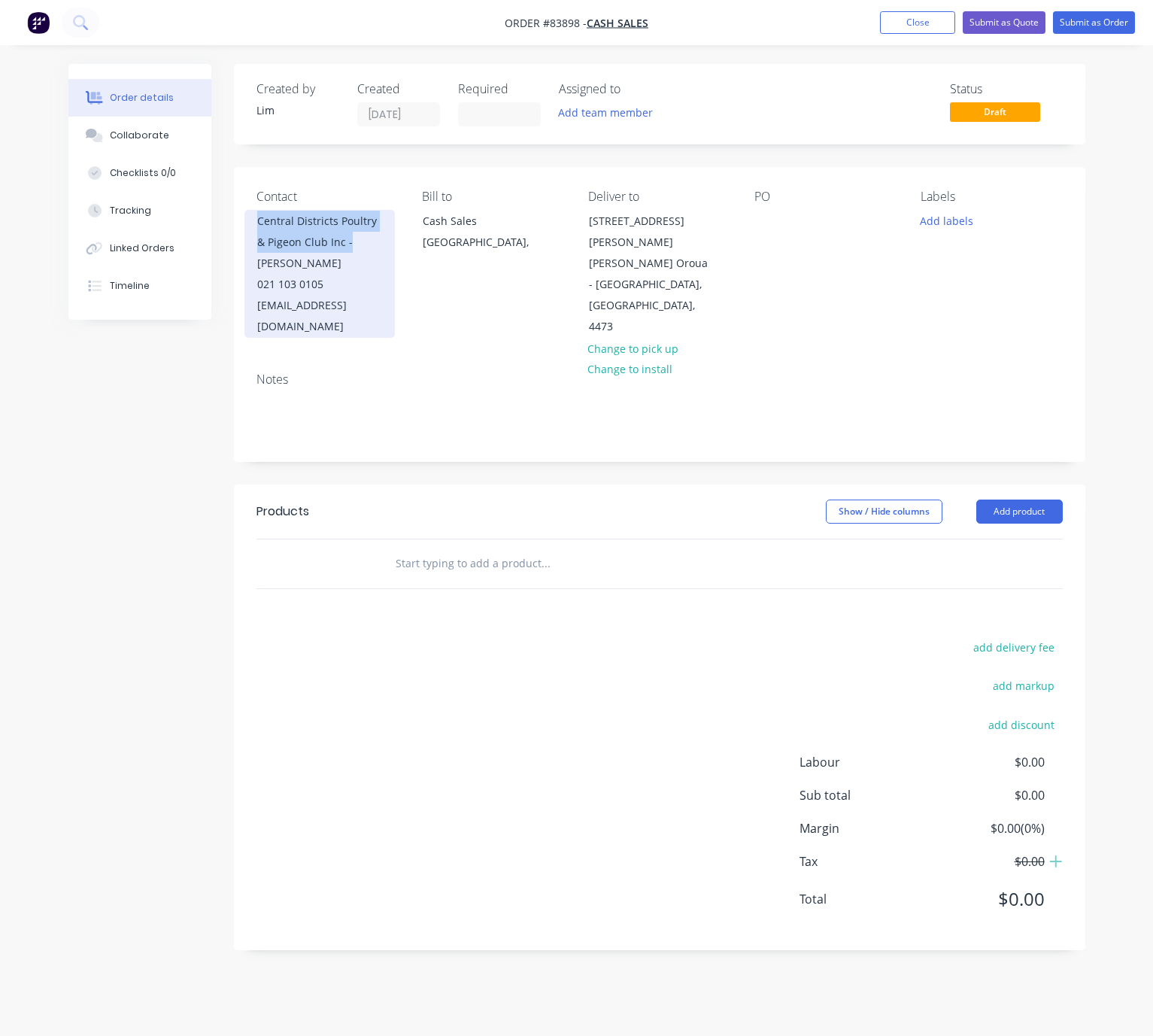
copy div "Central Districts Poultry & Pigeon Club Inc -"
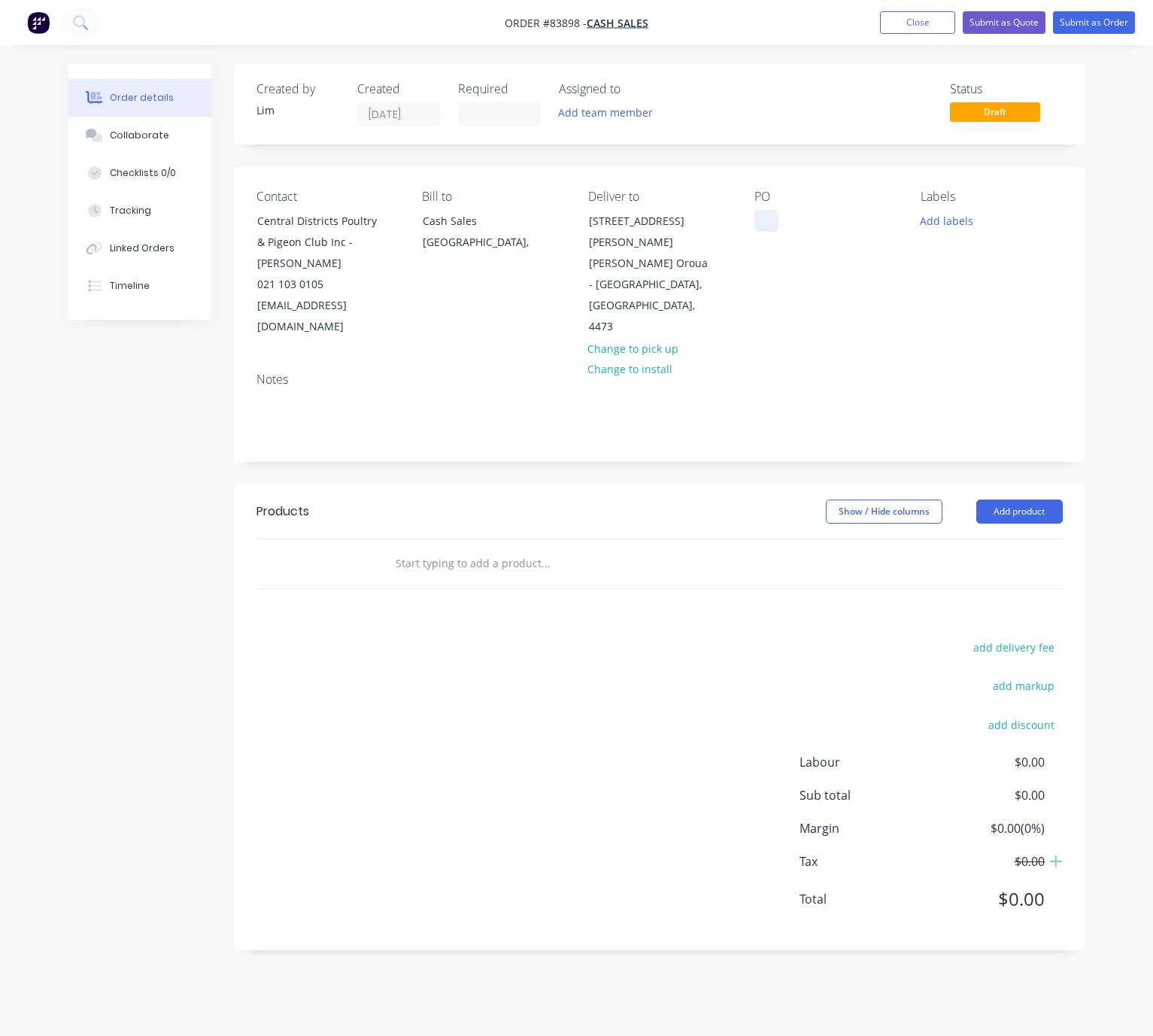
click at [763, 225] on div at bounding box center [766, 221] width 24 height 22
paste div
drag, startPoint x: 966, startPoint y: 218, endPoint x: 972, endPoint y: 226, distance: 10.0
click at [966, 217] on button "Add labels" at bounding box center [947, 220] width 69 height 20
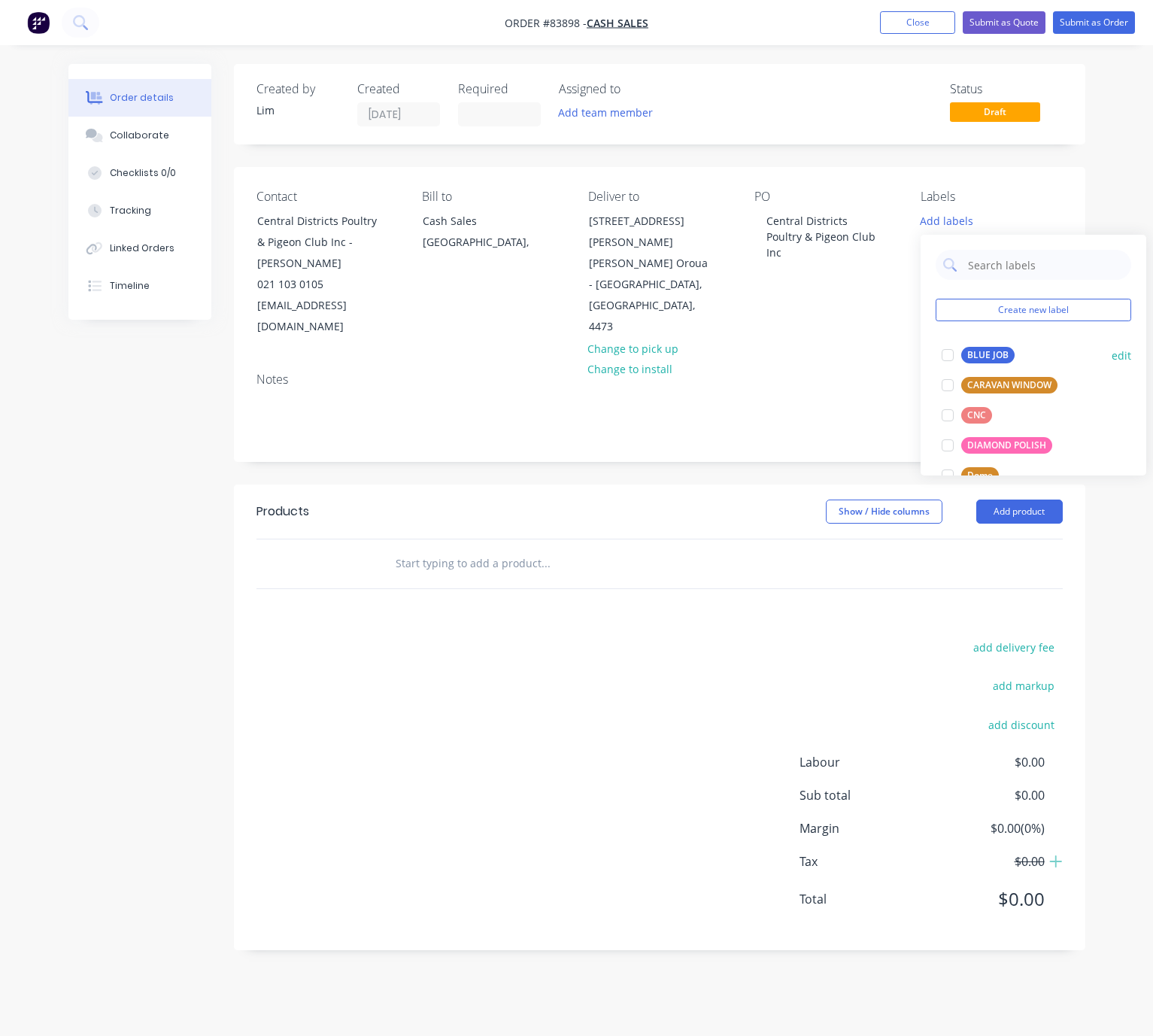
click at [1003, 352] on div "BLUE JOB" at bounding box center [988, 354] width 53 height 16
drag, startPoint x: 740, startPoint y: 475, endPoint x: 849, endPoint y: 479, distance: 109.1
click at [741, 485] on header "Products Show / Hide columns Add product" at bounding box center [660, 512] width 852 height 54
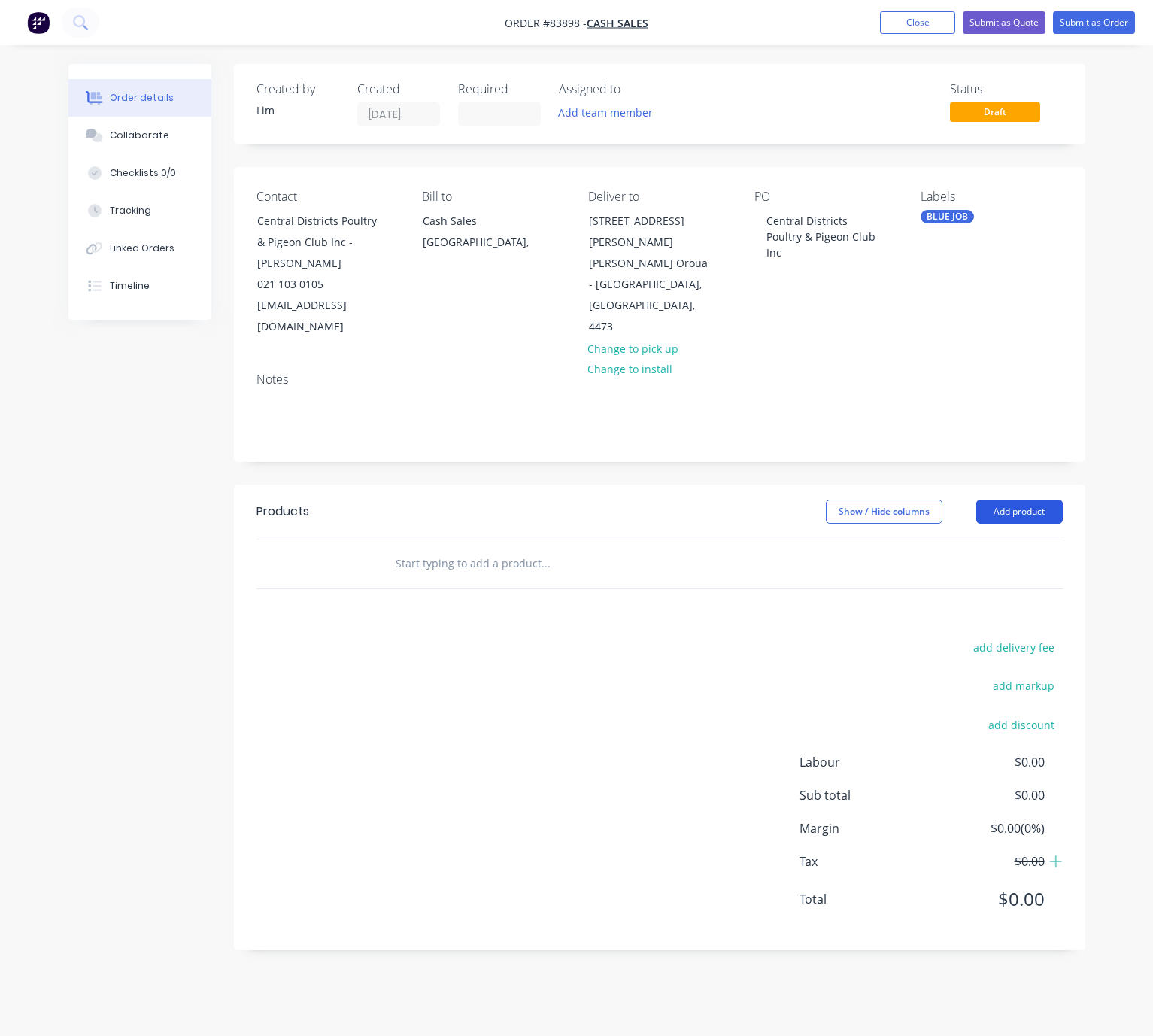
click at [1014, 499] on button "Add product" at bounding box center [1019, 511] width 86 height 24
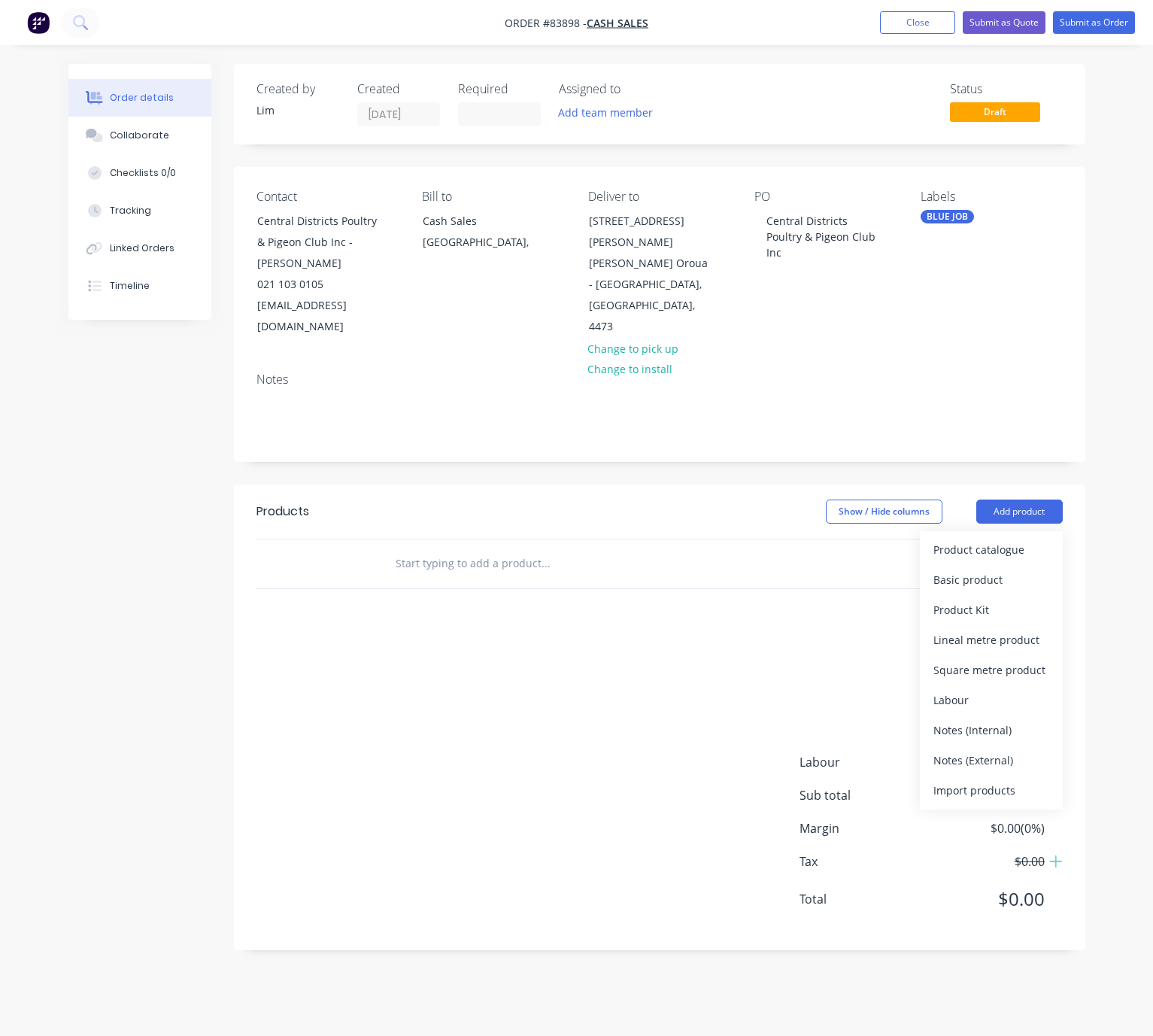
click at [443, 650] on div "add delivery fee add markup add discount Labour $0.00 Sub total $0.00 Margin $0…" at bounding box center [659, 783] width 806 height 290
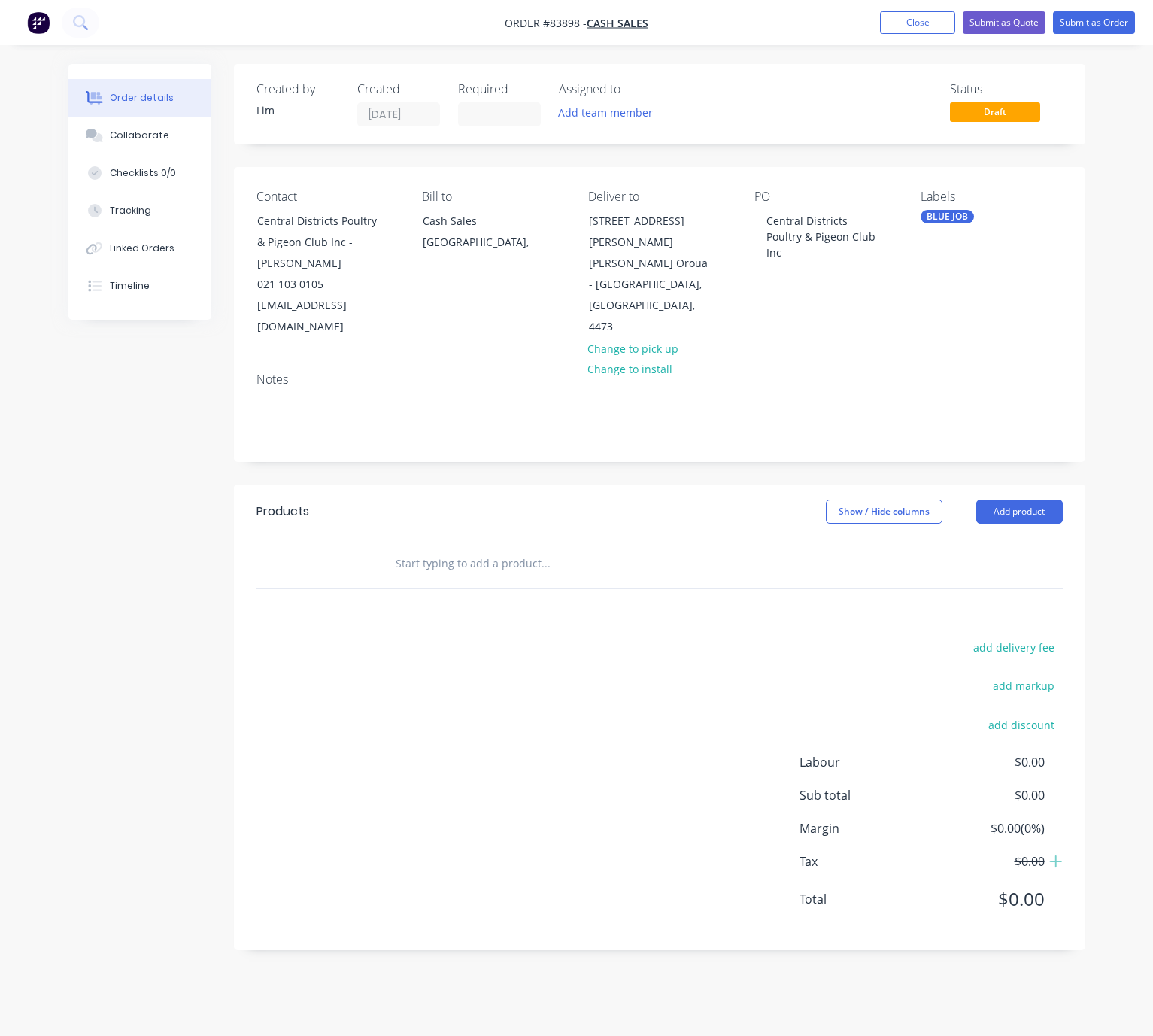
click at [443, 549] on input "text" at bounding box center [546, 564] width 301 height 30
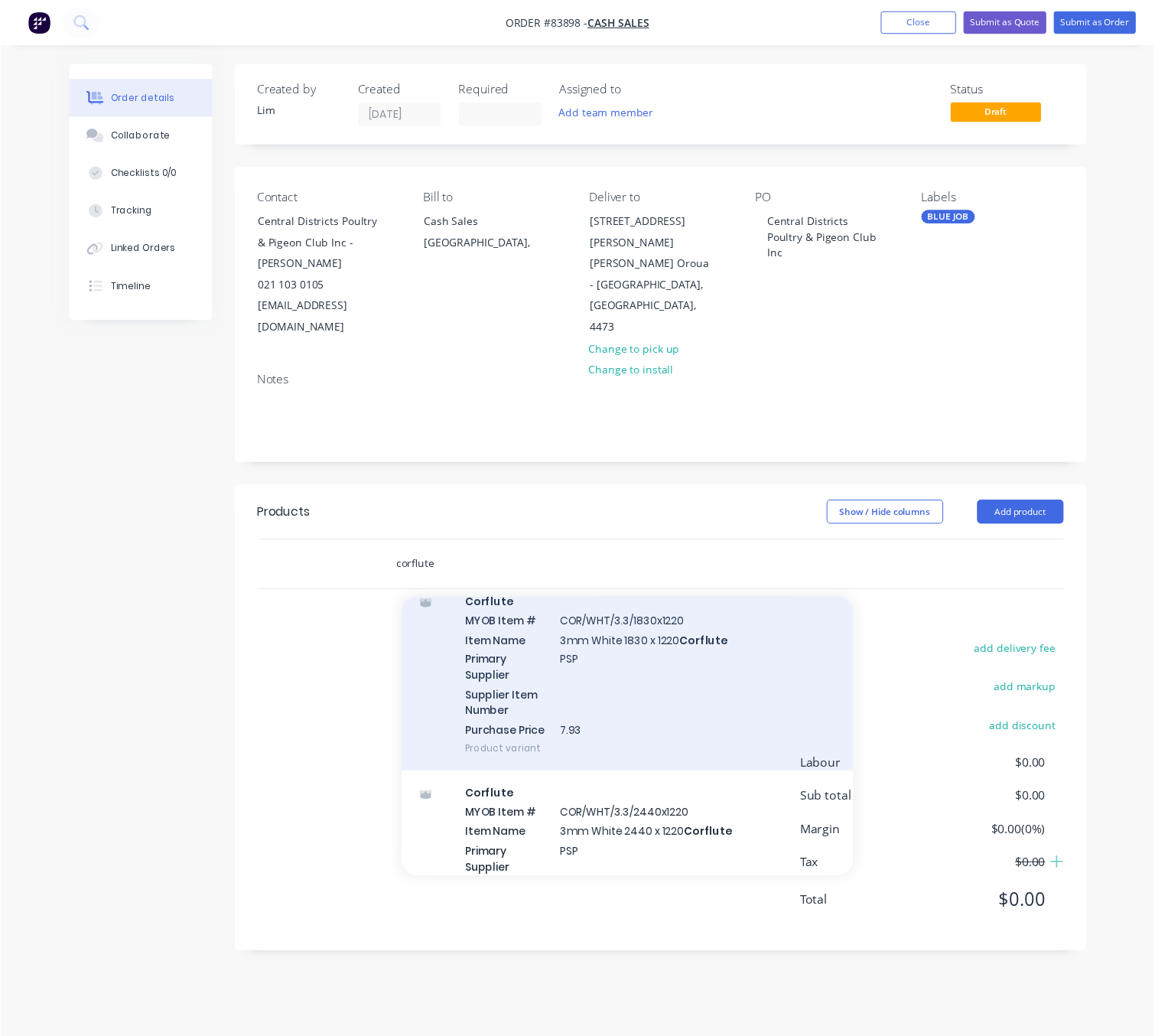
scroll to position [688, 0]
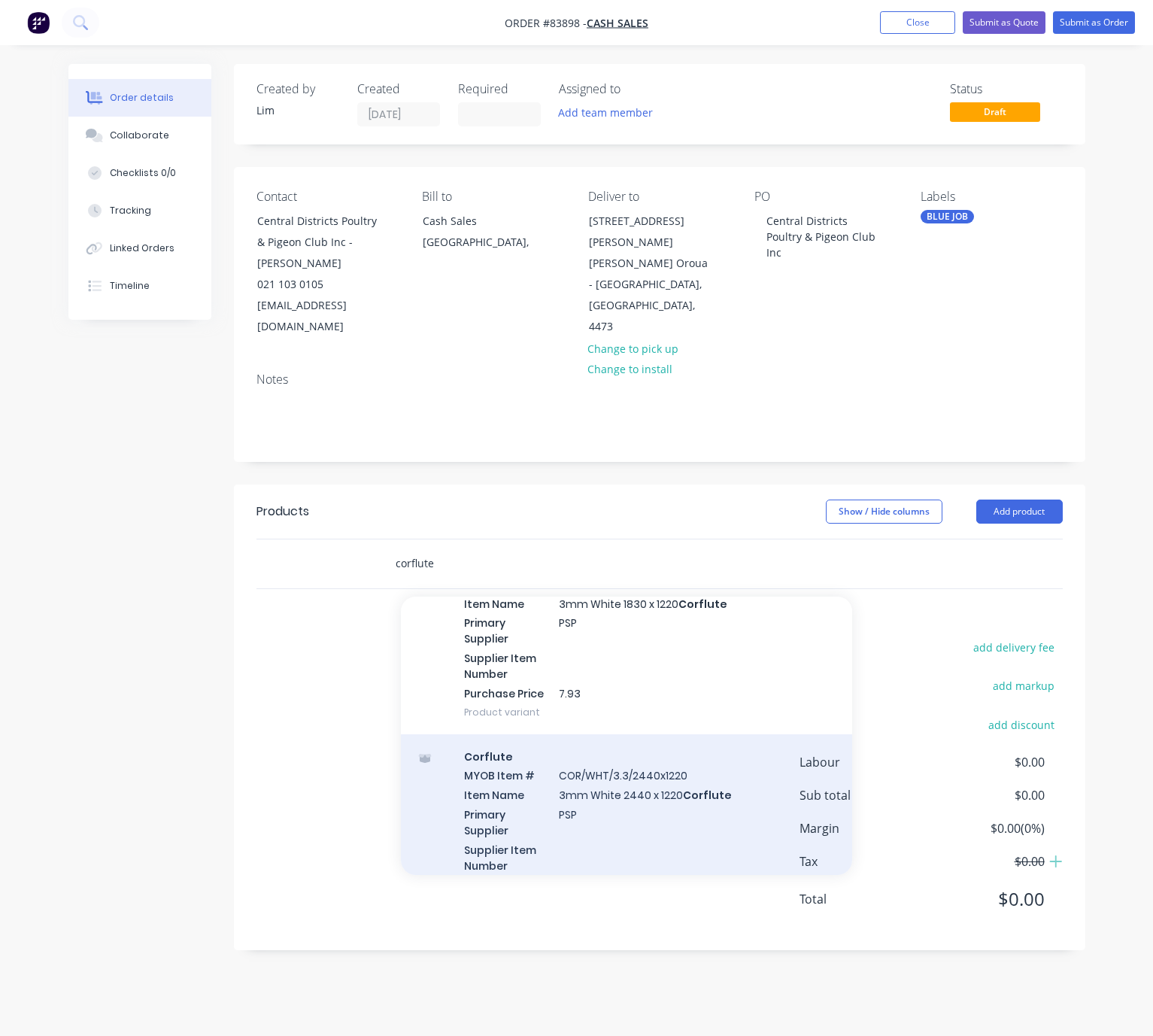
type input "corflute"
click at [686, 791] on div "Corflute MYOB Item # COR/WHT/3.3/2440x1220 Item Name 3mm White 2440 x 1220 Corf…" at bounding box center [627, 830] width 451 height 192
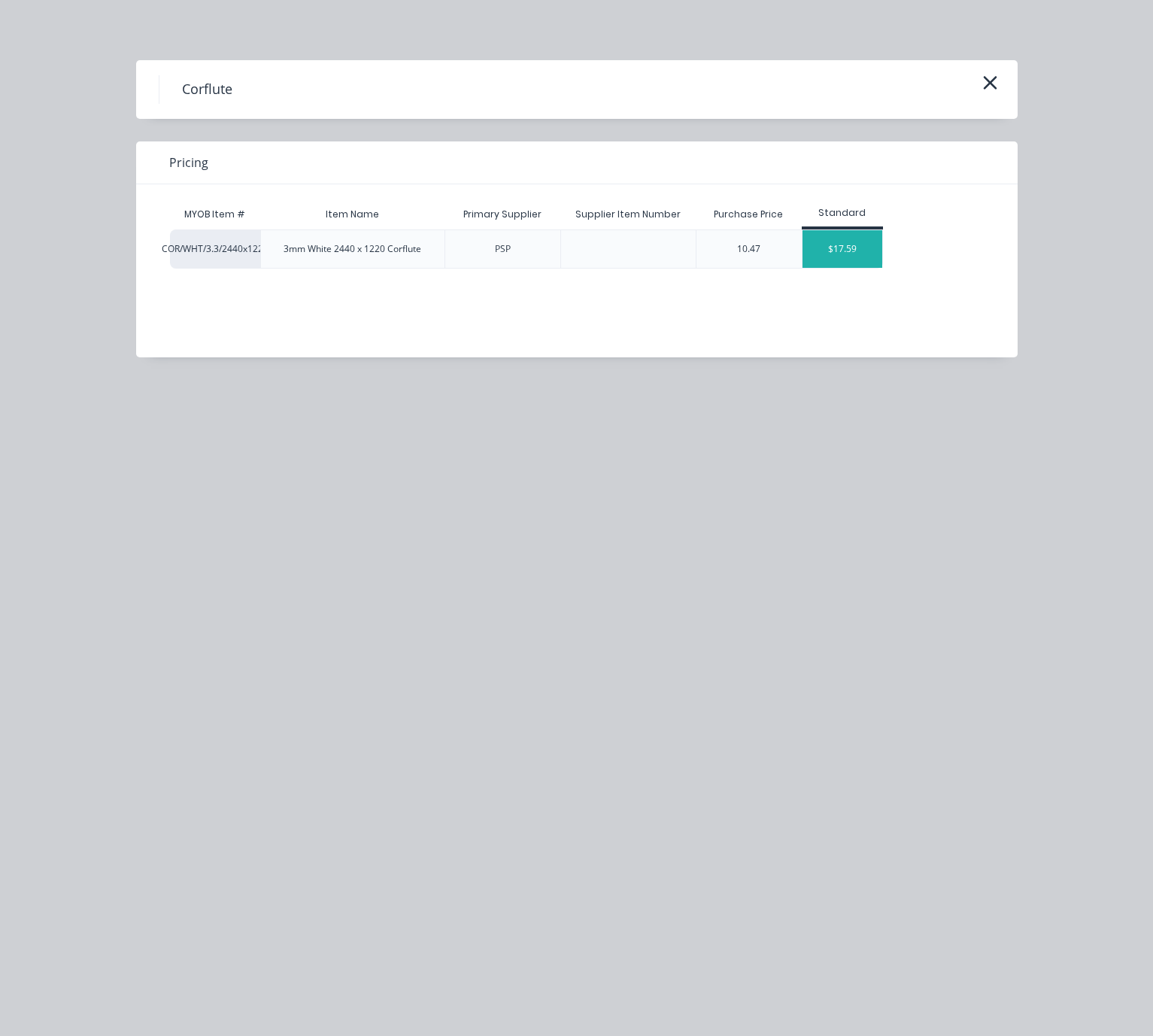
click at [858, 262] on div "$17.59" at bounding box center [843, 249] width 80 height 38
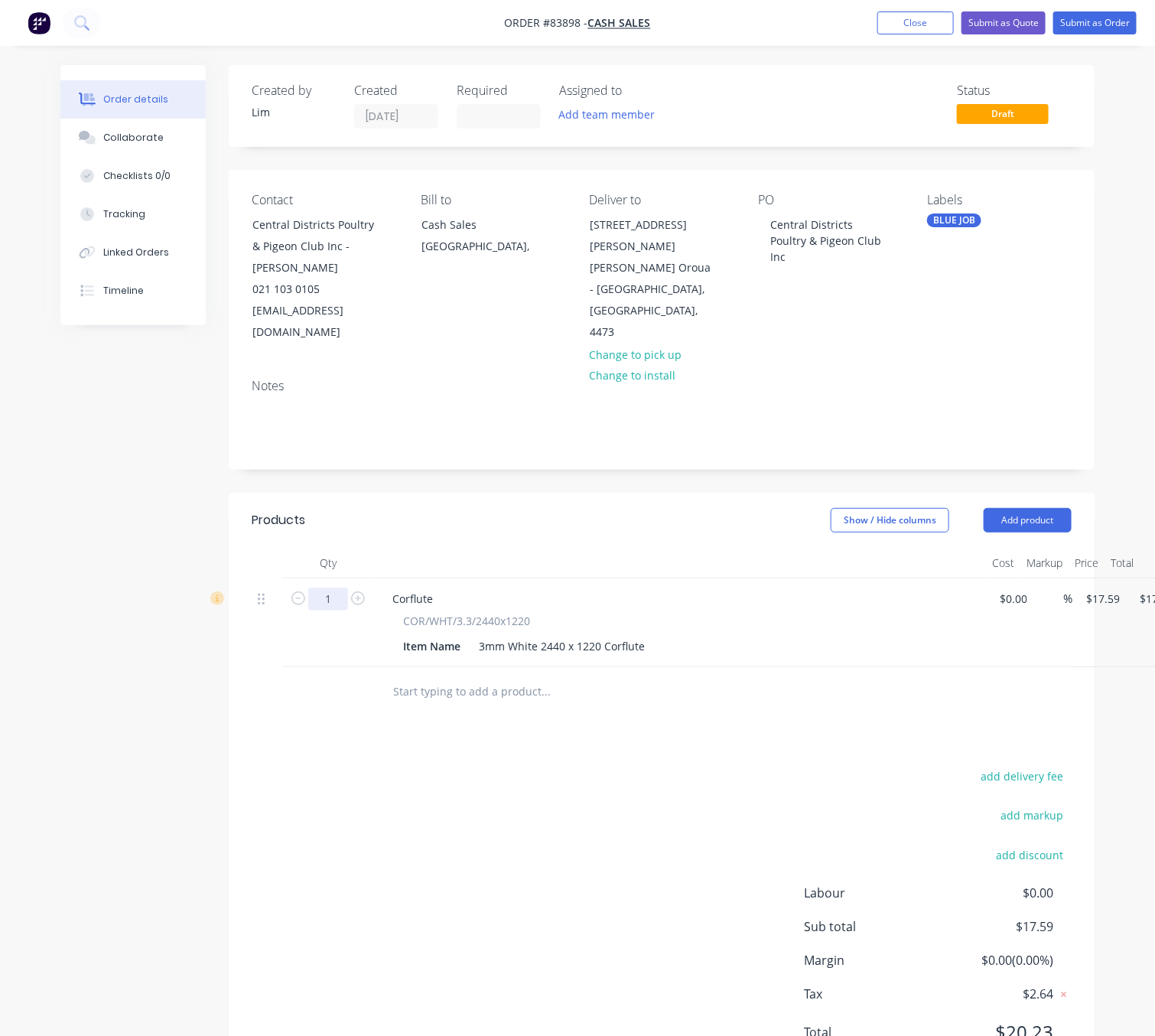
click at [333, 588] on input "1" at bounding box center [328, 599] width 40 height 23
click at [646, 635] on div "3mm White 2440 x 1220 Corflute" at bounding box center [561, 646] width 178 height 22
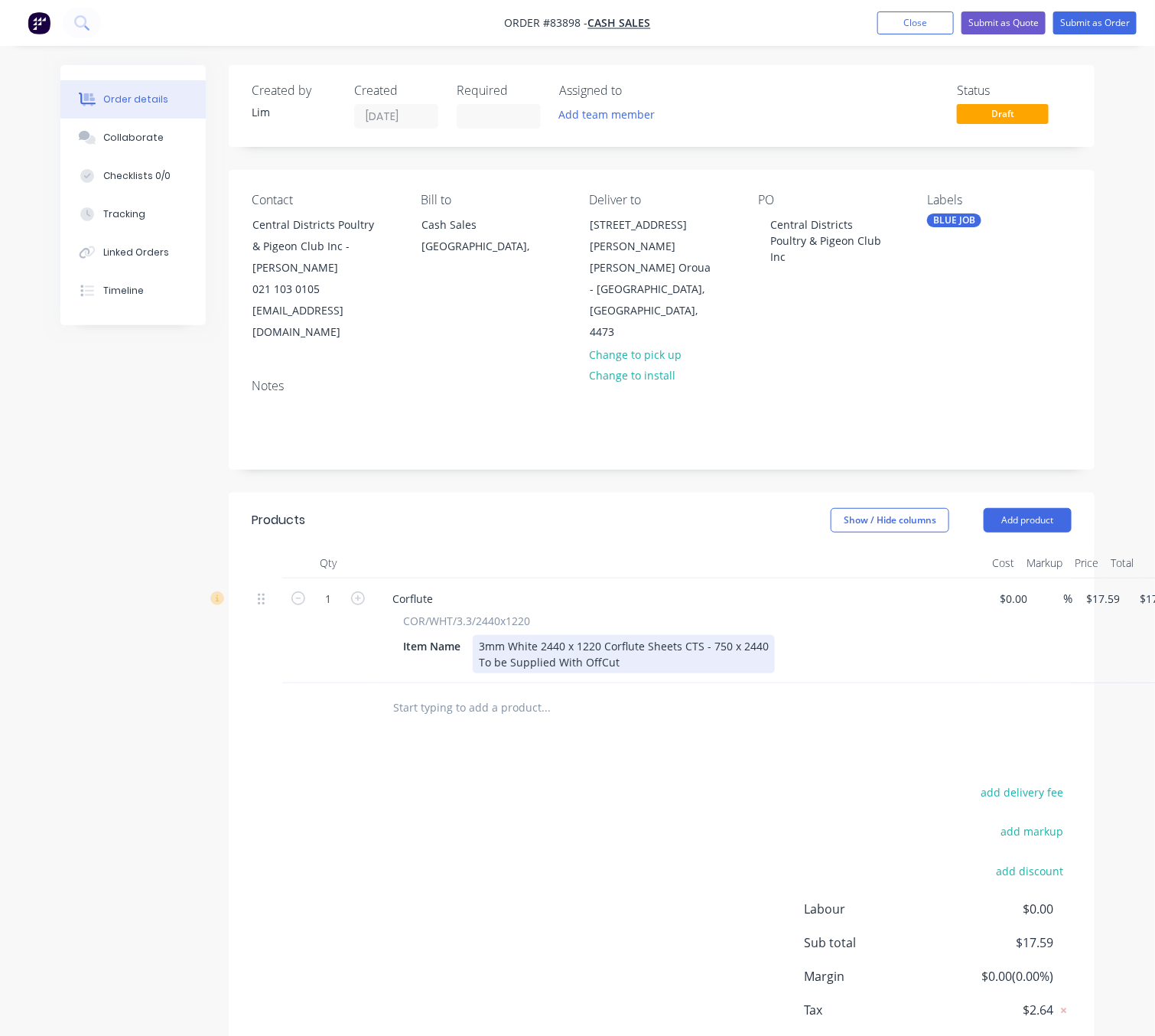
click at [650, 643] on div "3mm White 2440 x 1220 Corflute Sheets CTS - 750 x 2440 To be Supplied With OffC…" at bounding box center [623, 654] width 302 height 38
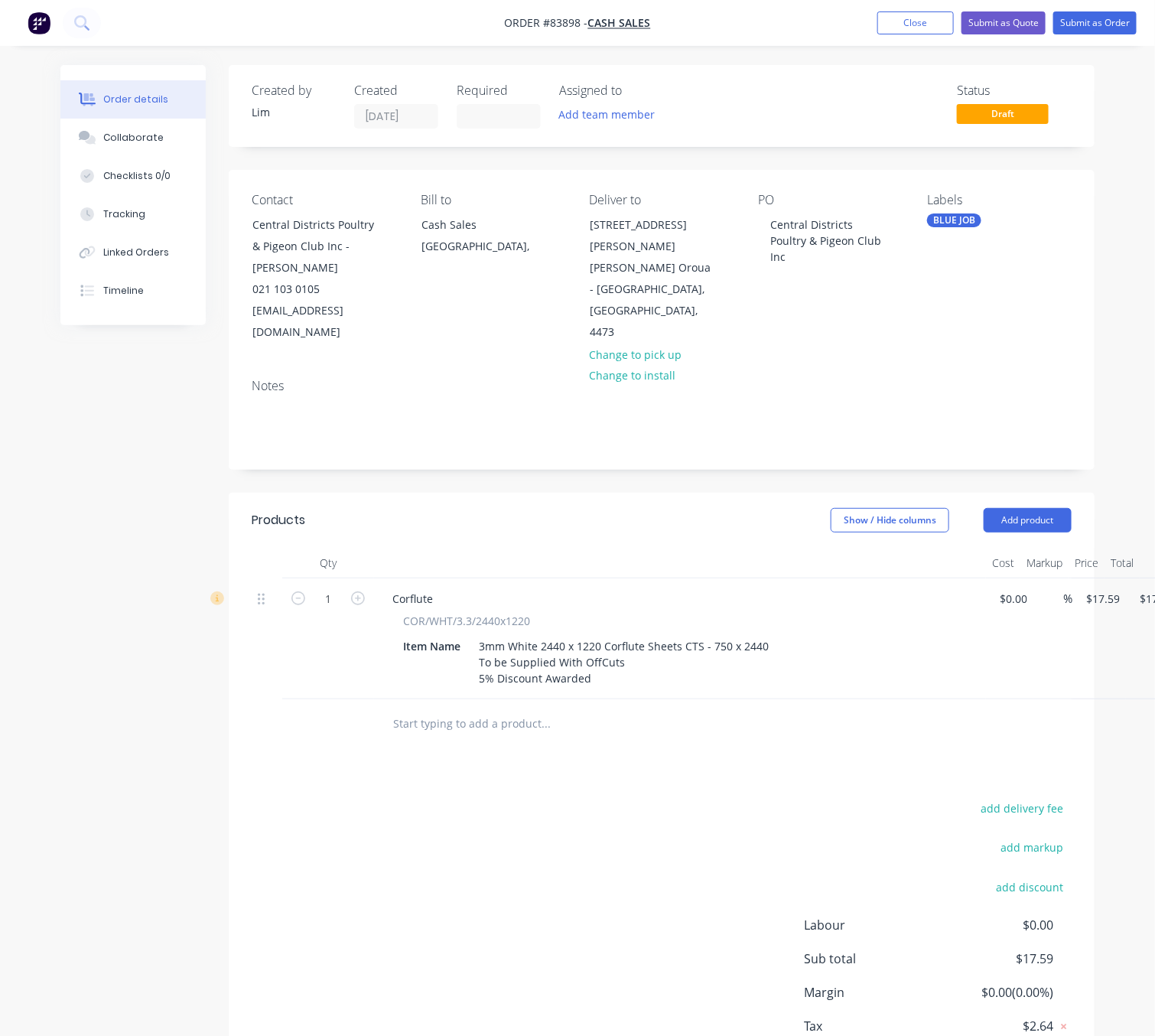
click at [409, 877] on div "add delivery fee add markup add discount Labour $0.00 Sub total $17.59 Margin $…" at bounding box center [661, 946] width 820 height 295
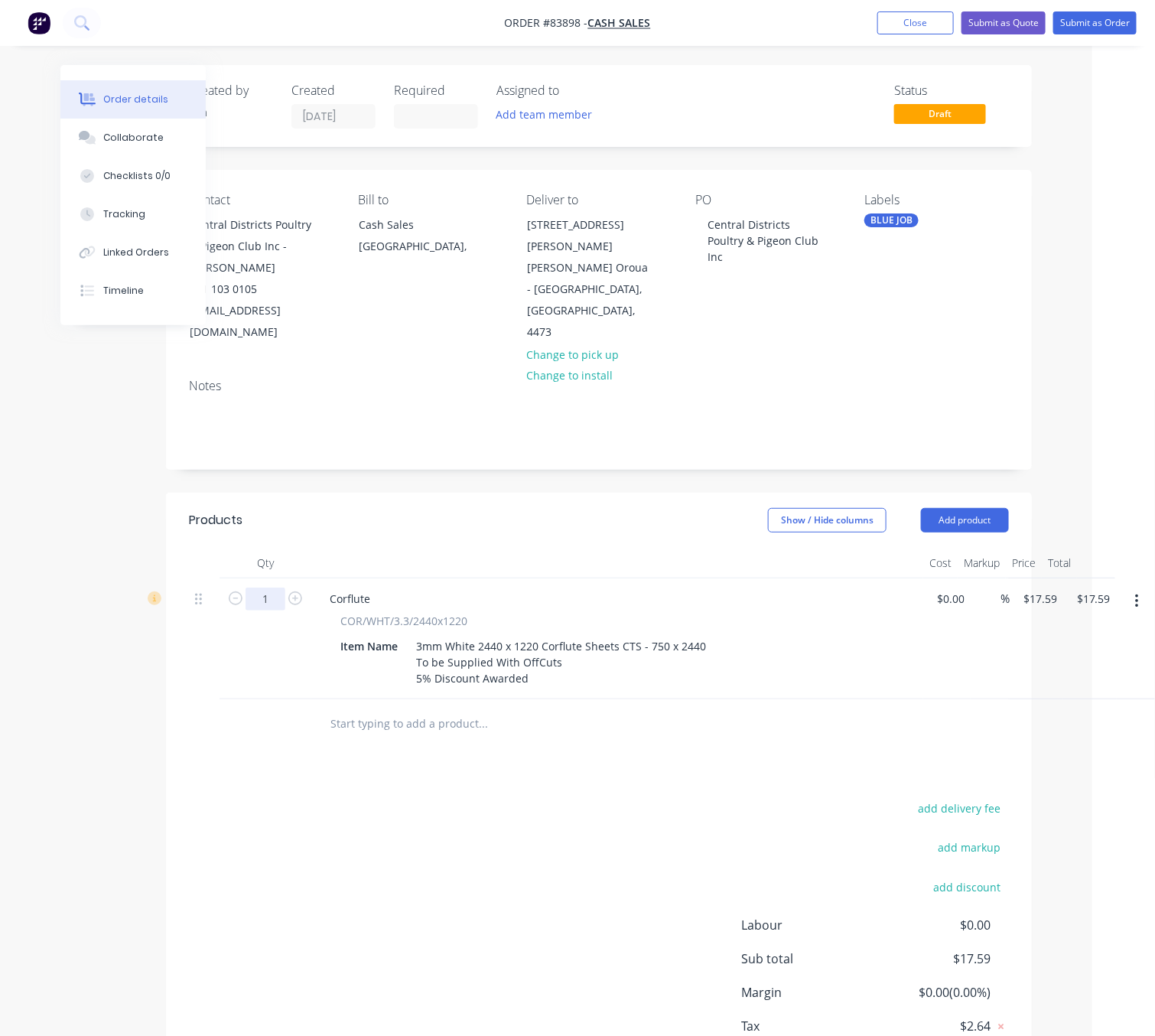
click at [267, 588] on input "1" at bounding box center [265, 599] width 40 height 23
type input "82"
type input "17.59"
type input "$1,442.38"
click at [1045, 588] on input "17.59" at bounding box center [1042, 599] width 42 height 22
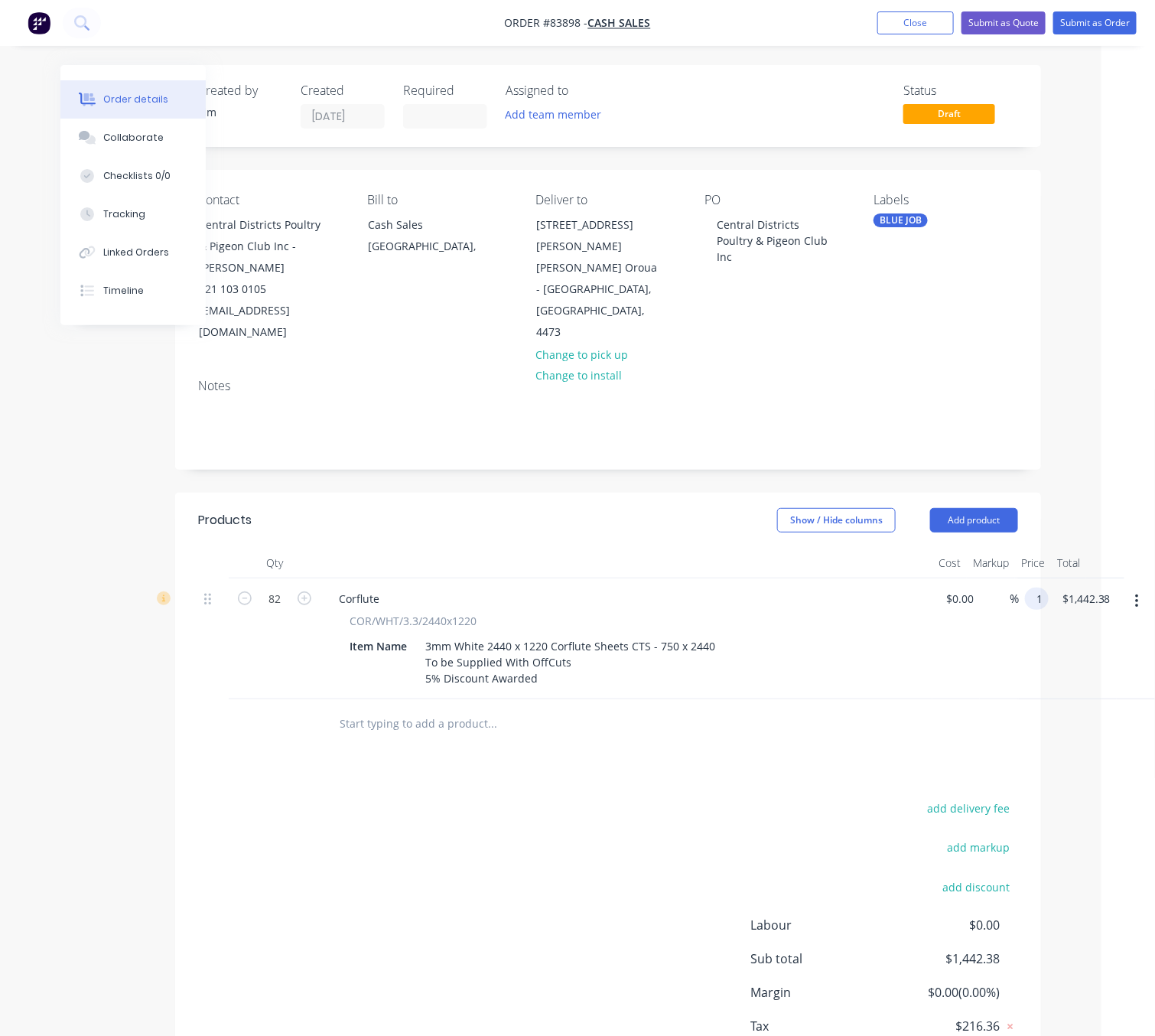
scroll to position [0, 53]
type input "$1,489.01"
type input "$122,098.82"
click at [529, 897] on div "add delivery fee add markup add discount Labour $0.00 Sub total $1,442.38 Margi…" at bounding box center [607, 946] width 820 height 295
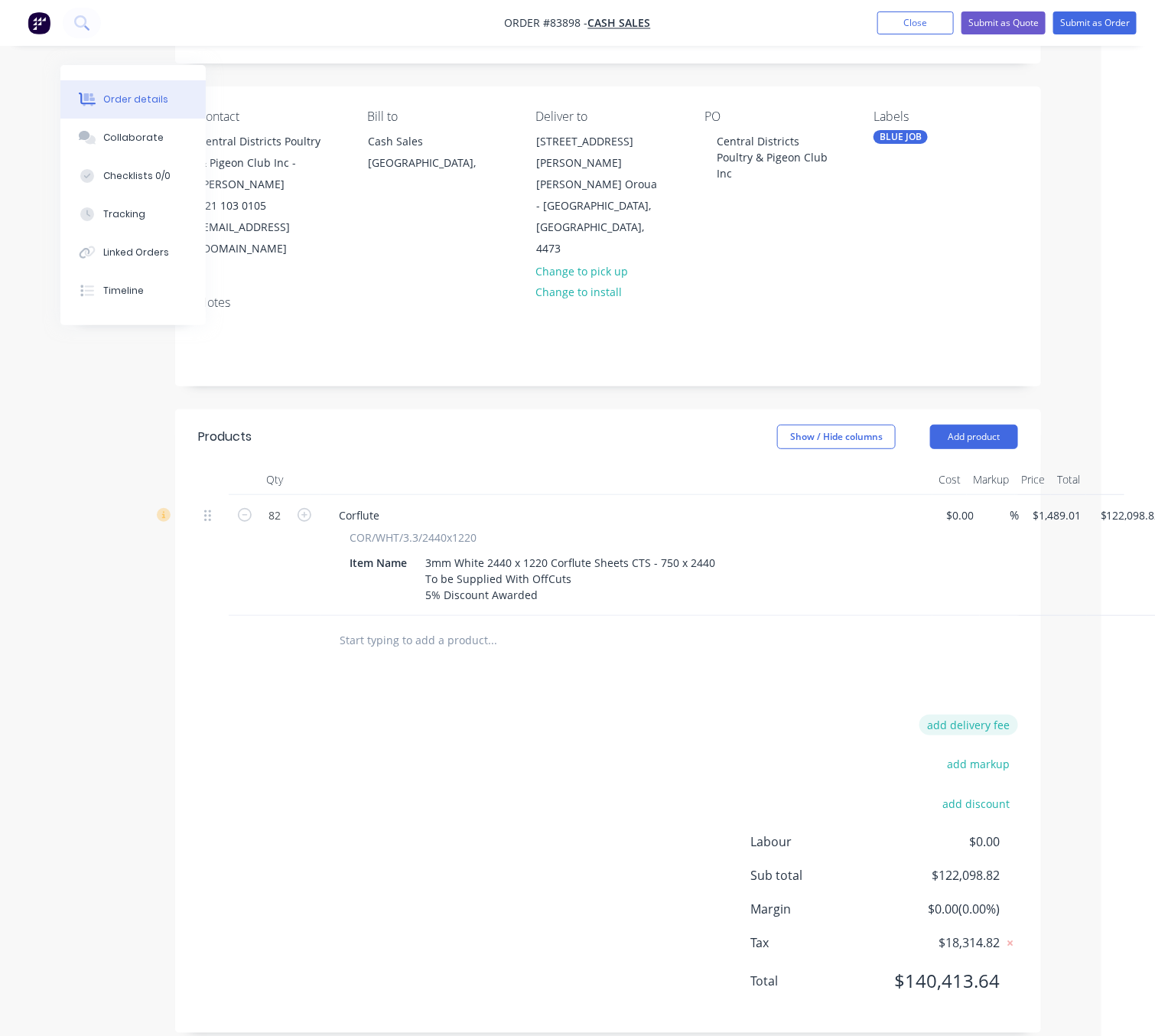
click at [988, 715] on button "add delivery fee" at bounding box center [969, 725] width 99 height 20
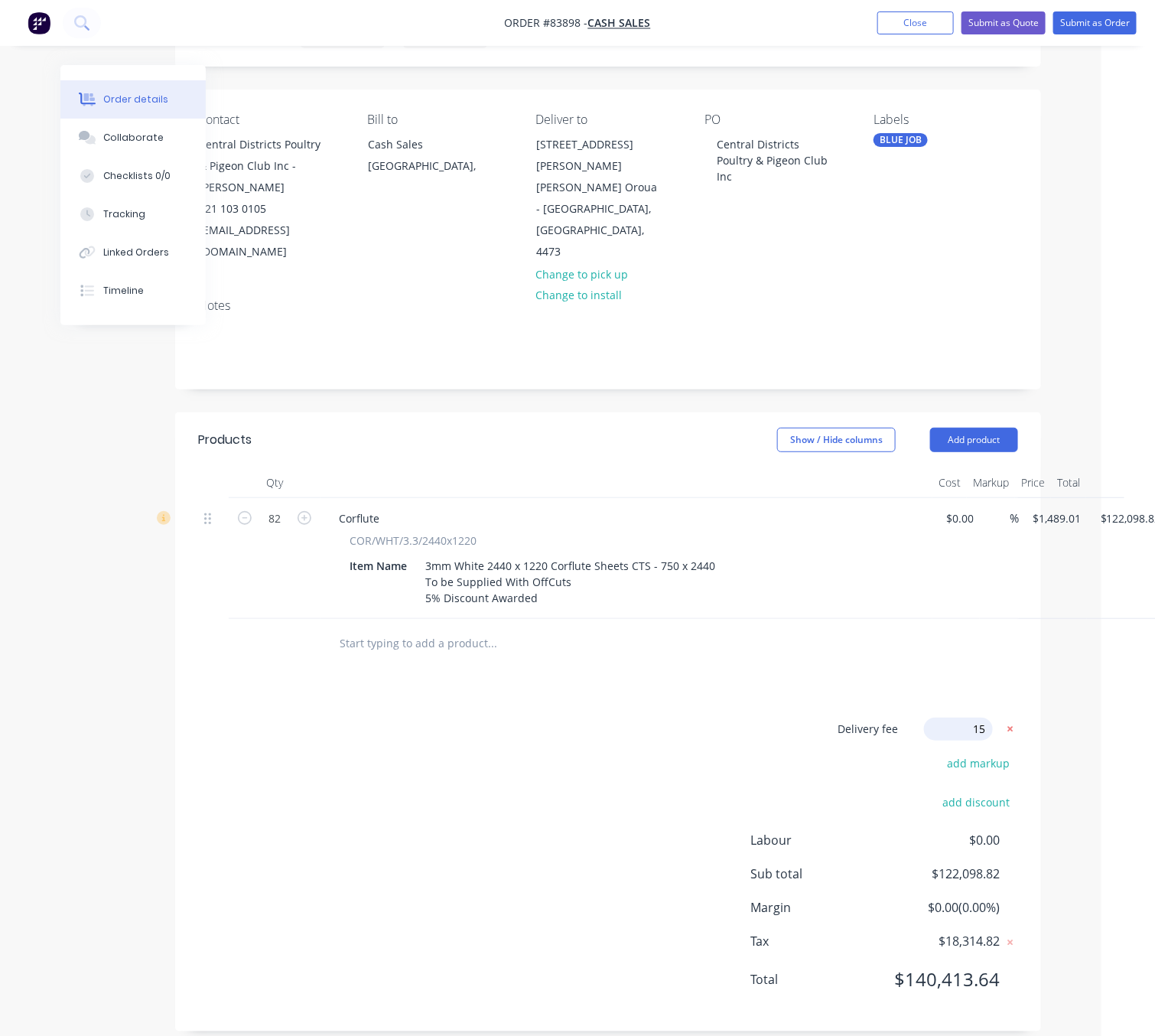
type input "150"
click at [523, 788] on div "Delivery fee Delivery fee Delivery fee name (Optional) 150 150 $0 add markup ad…" at bounding box center [607, 863] width 820 height 291
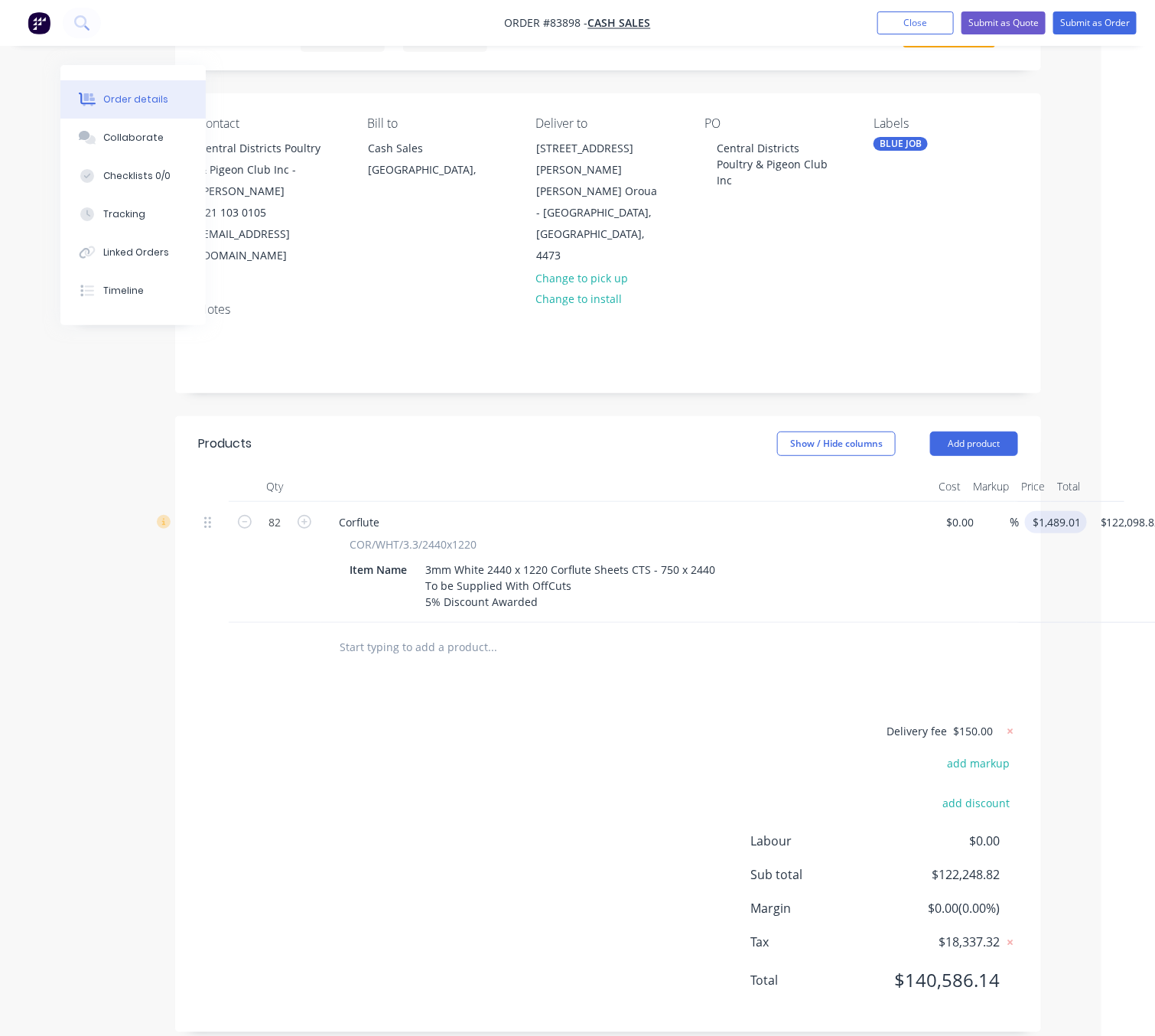
type input "1489.01"
click at [1063, 511] on input "1489.01" at bounding box center [1055, 522] width 47 height 22
type input "$0.00"
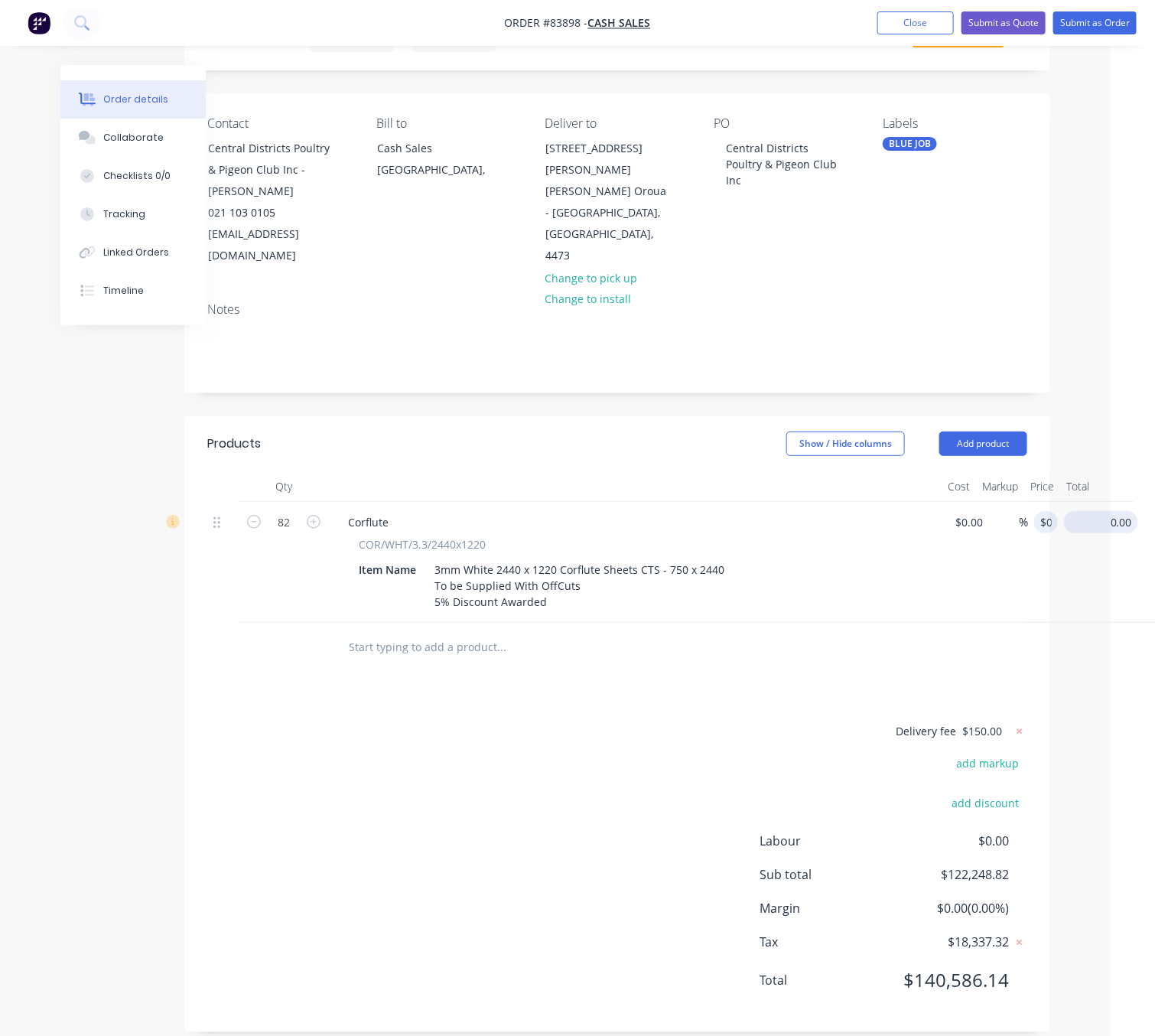
click at [1106, 511] on input "0.00" at bounding box center [1104, 522] width 68 height 22
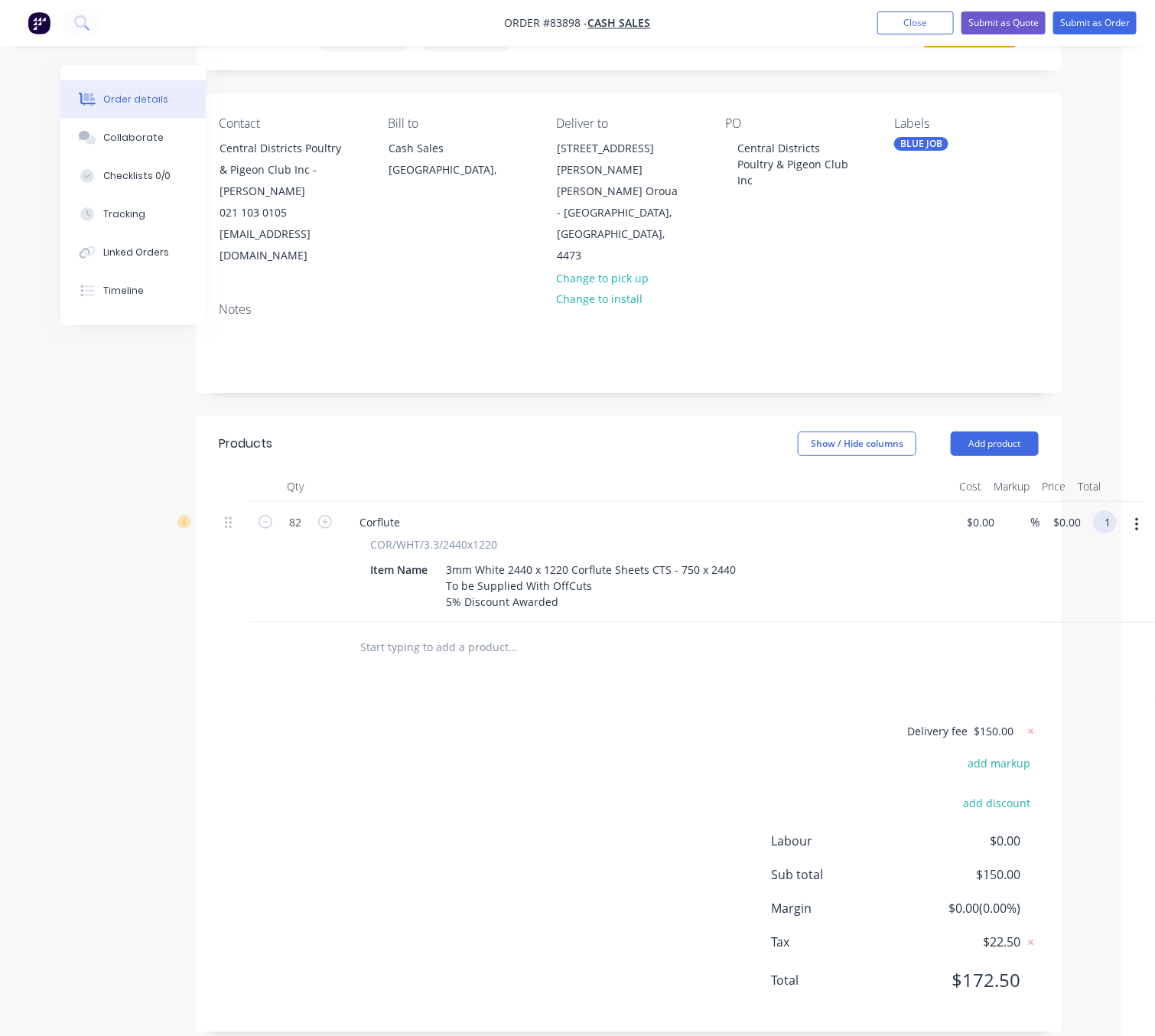
scroll to position [76, 33]
type input "1489.01"
type input "$18.1587"
type input "$1,489.01"
click at [671, 834] on div "Delivery fee $150.00 add markup add discount Labour $0.00 Sub total $150.00 Mar…" at bounding box center [629, 865] width 820 height 288
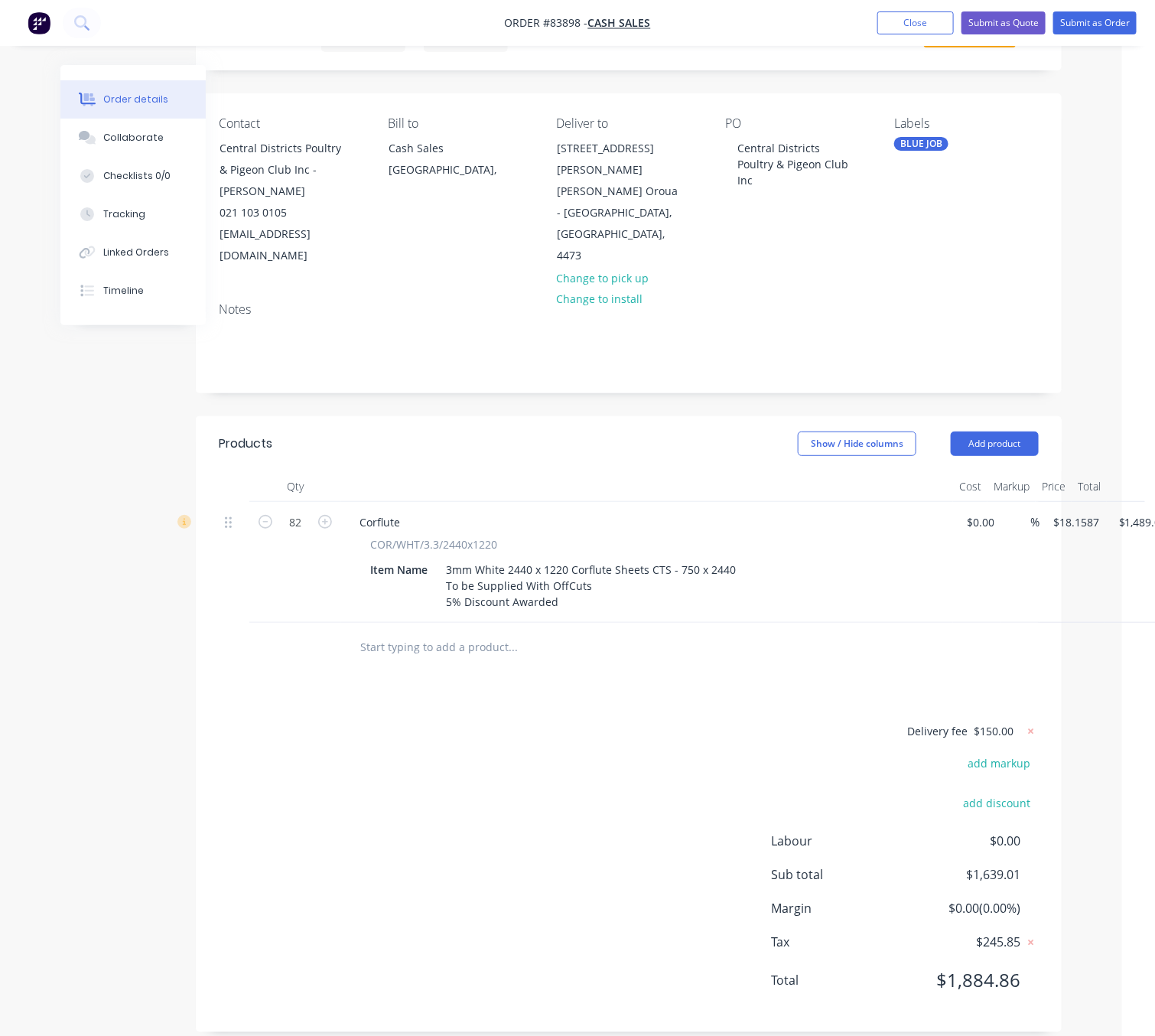
scroll to position [76, 89]
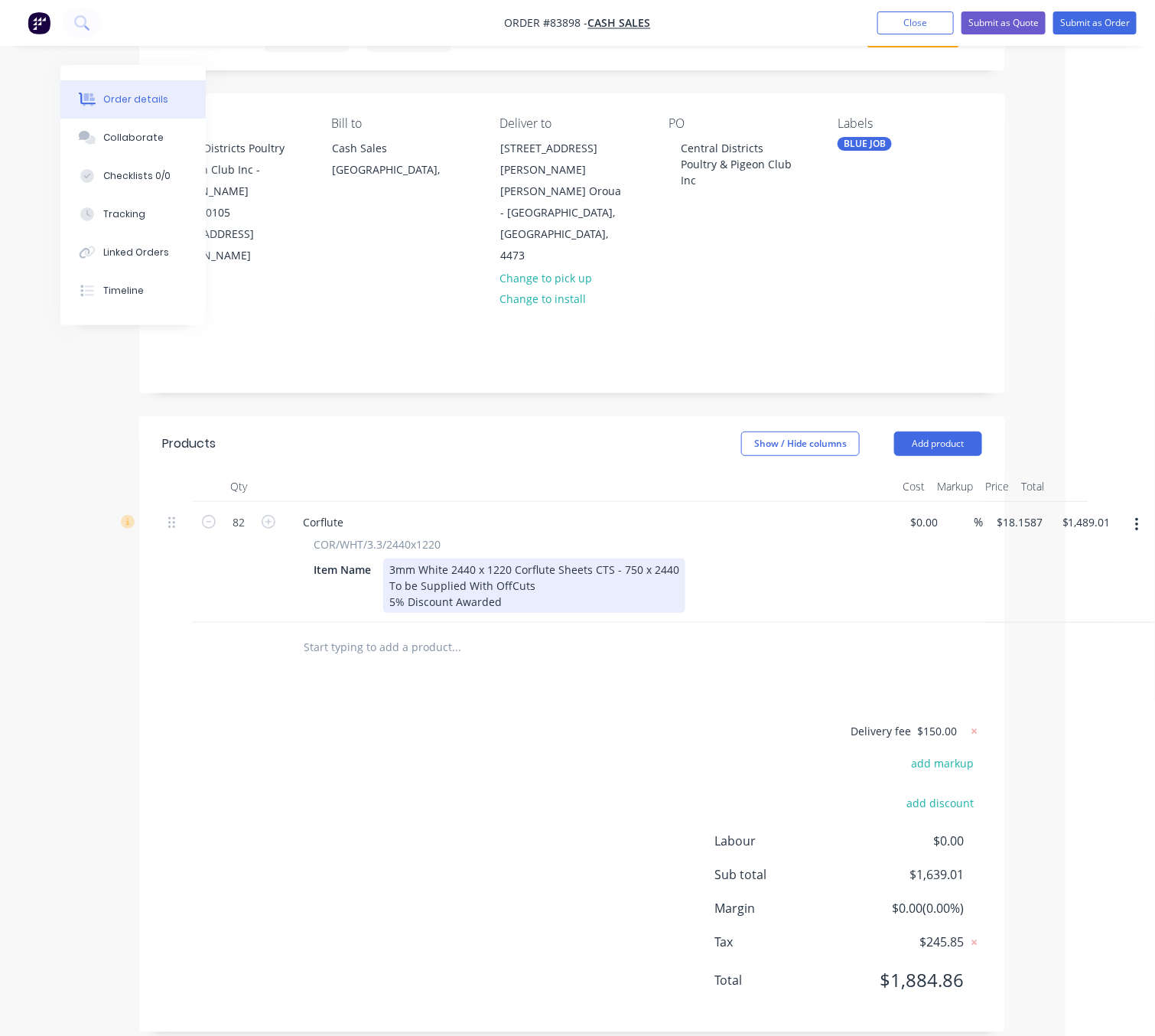
click at [559, 579] on div "3mm White 2440 x 1220 Corflute Sheets CTS - 750 x 2440 To be Supplied With OffC…" at bounding box center [534, 585] width 302 height 54
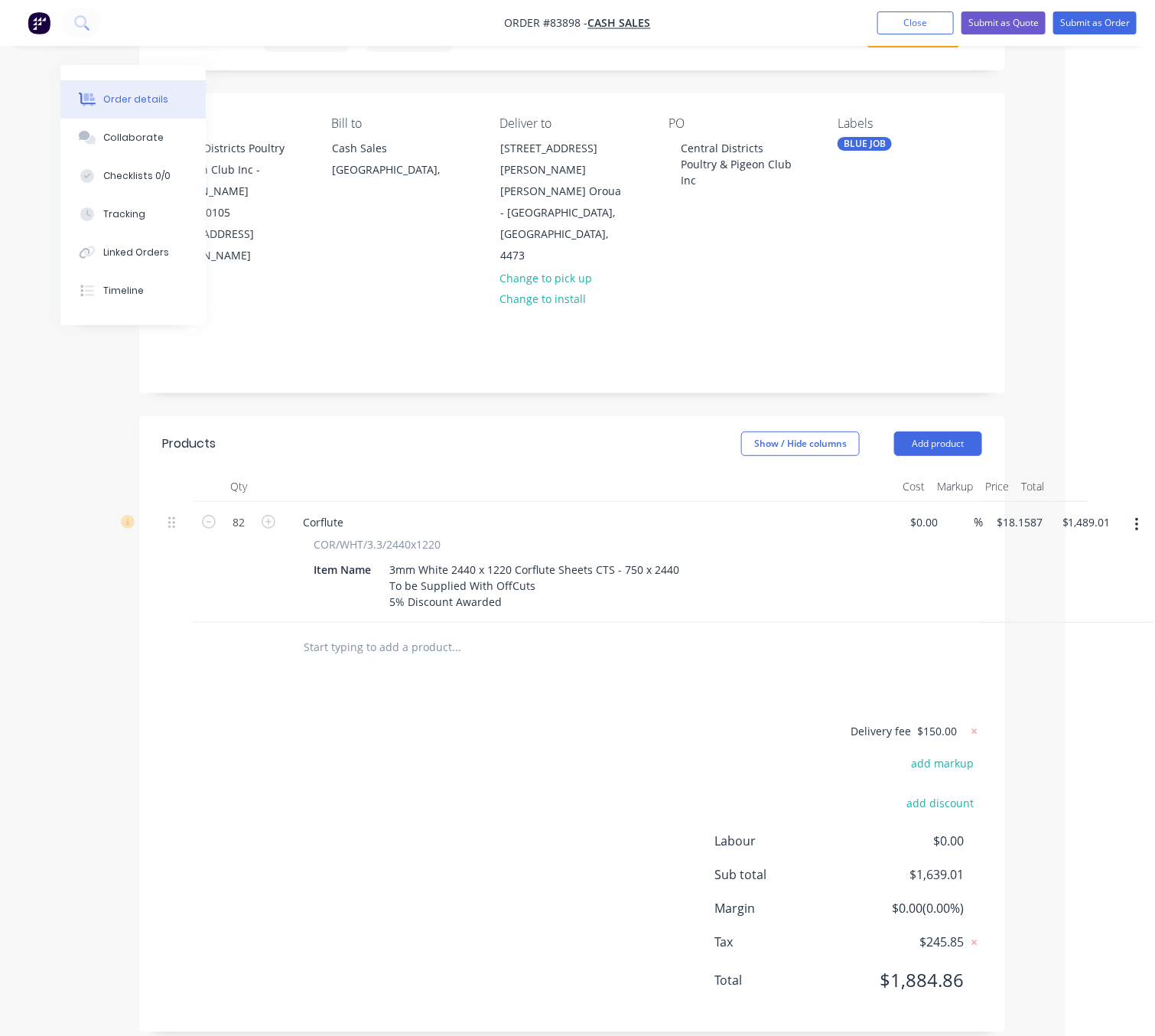
click at [574, 774] on div "Delivery fee $150.00 add markup add discount Labour $0.00 Sub total $1,639.01 M…" at bounding box center [572, 865] width 820 height 288
click at [1098, 26] on button "Submit as Order" at bounding box center [1095, 23] width 83 height 23
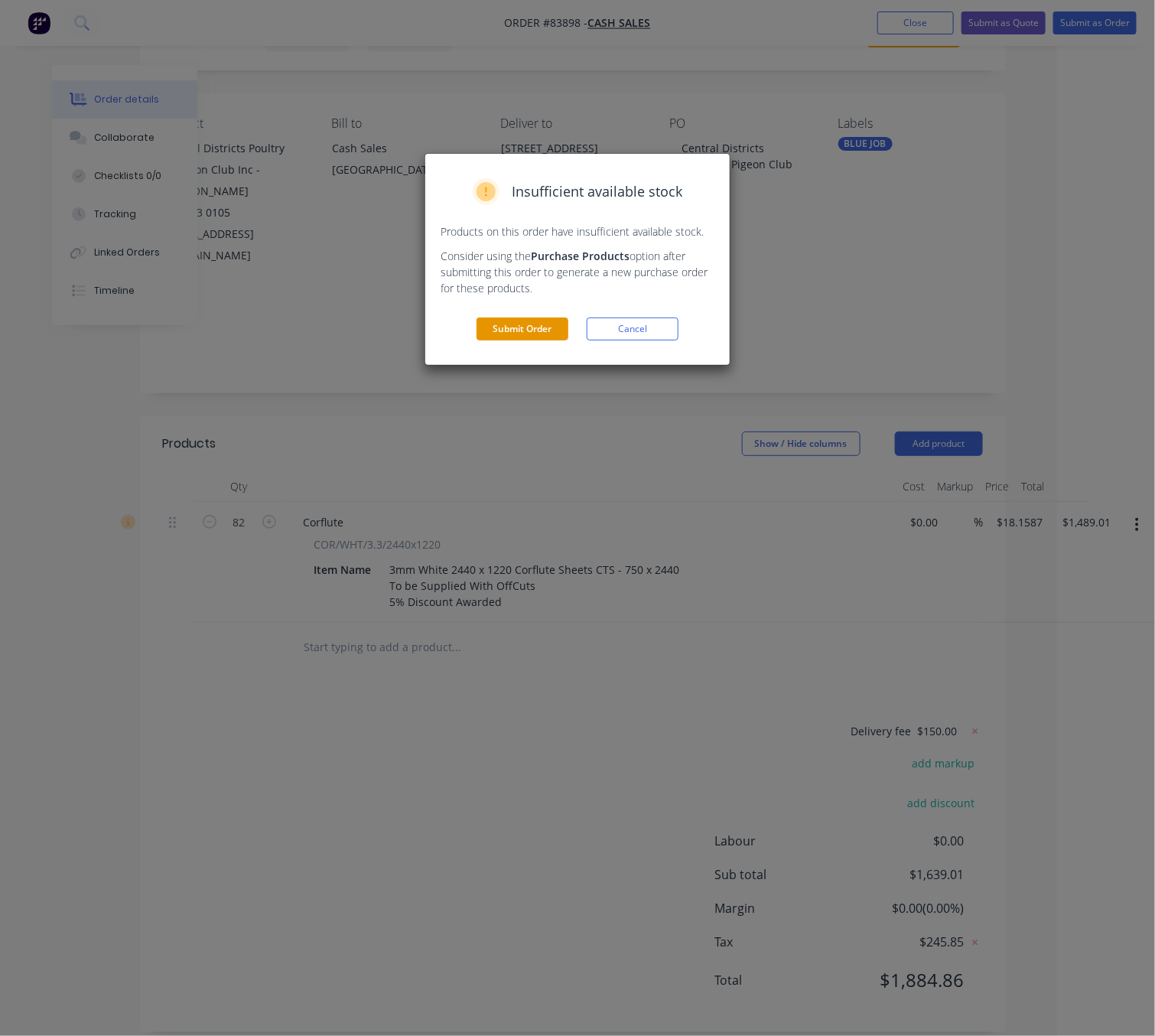
click at [563, 323] on button "Submit Order" at bounding box center [522, 329] width 92 height 23
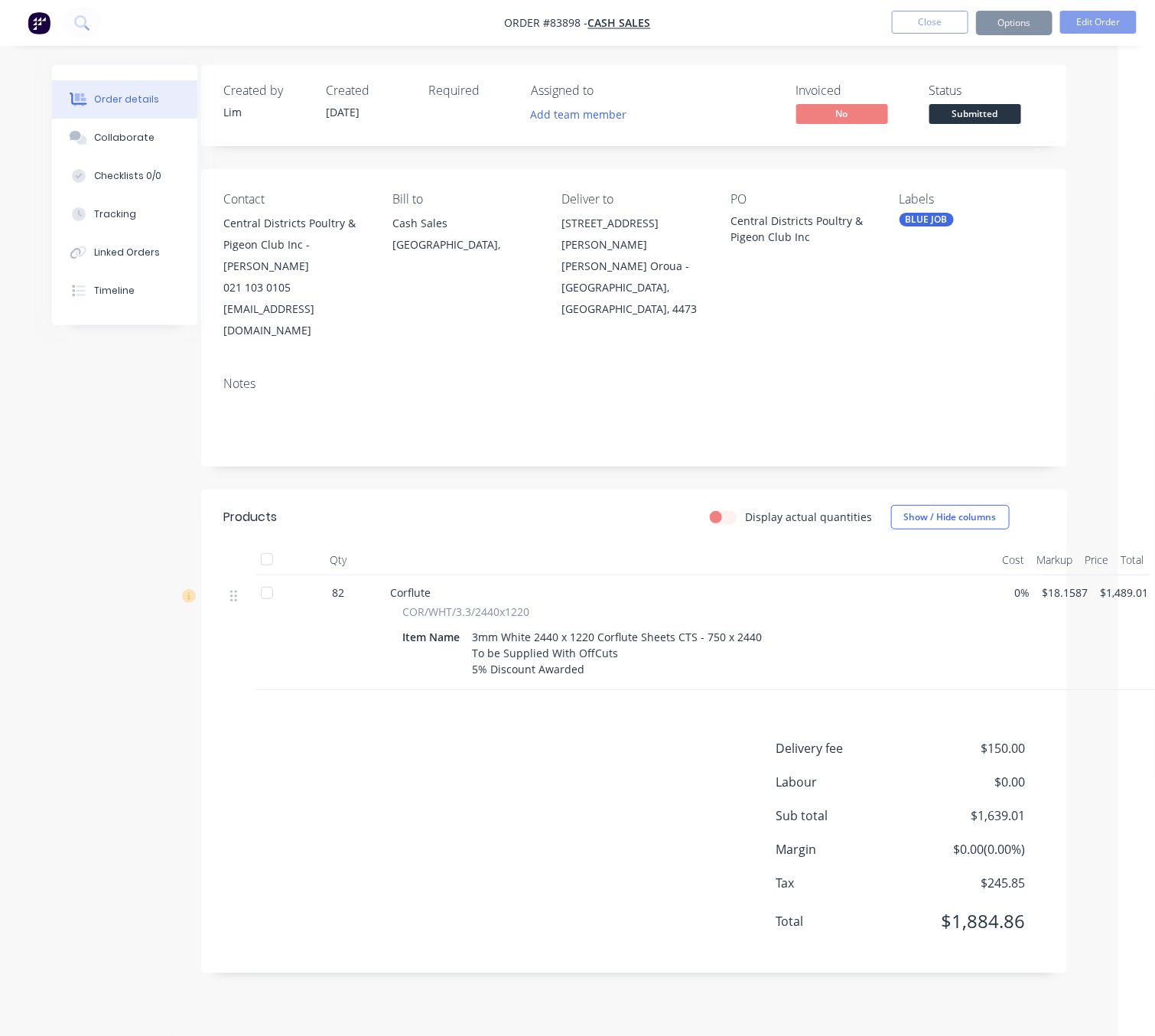
scroll to position [16, 18]
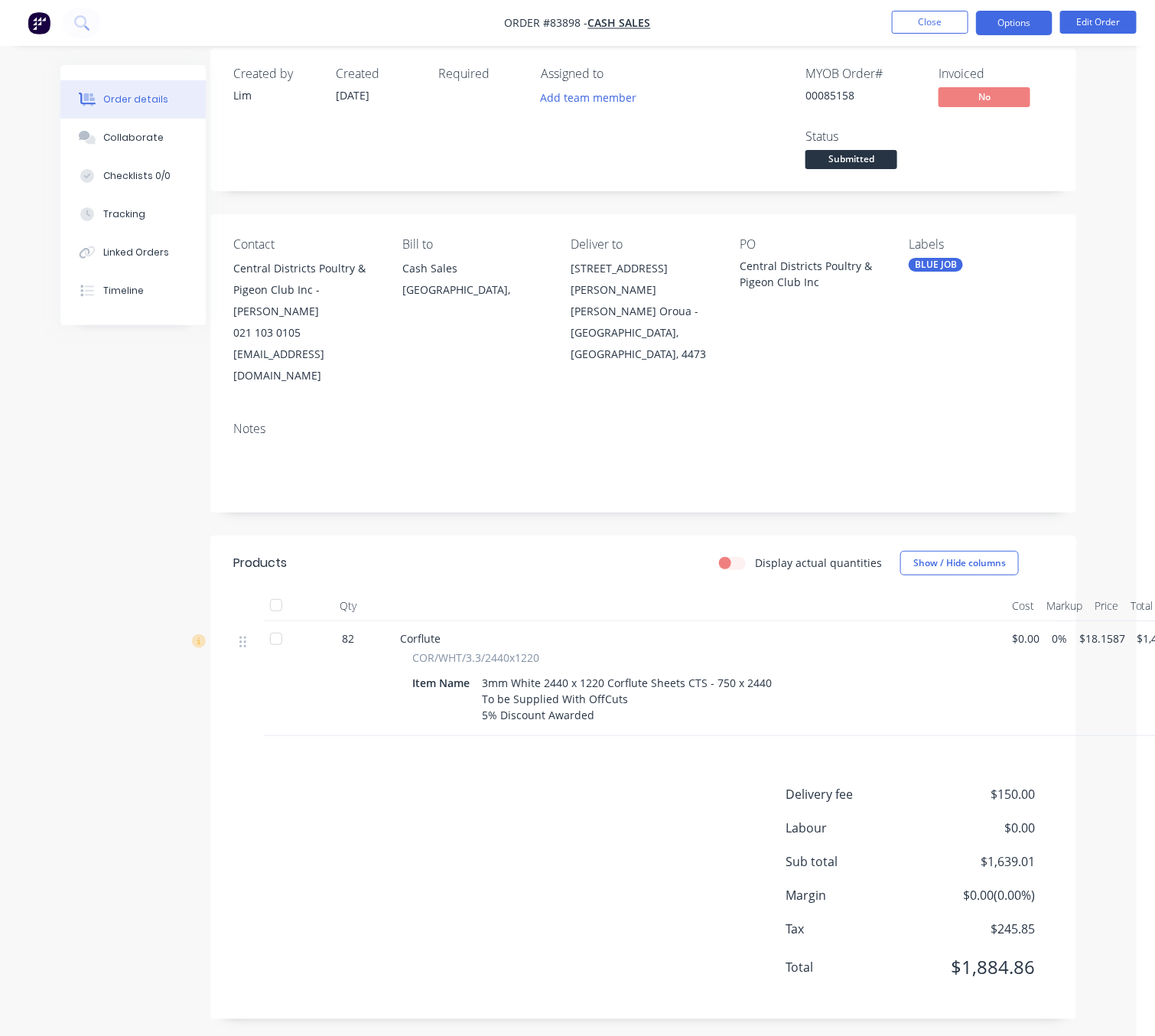
click at [1006, 21] on button "Options" at bounding box center [1014, 23] width 76 height 24
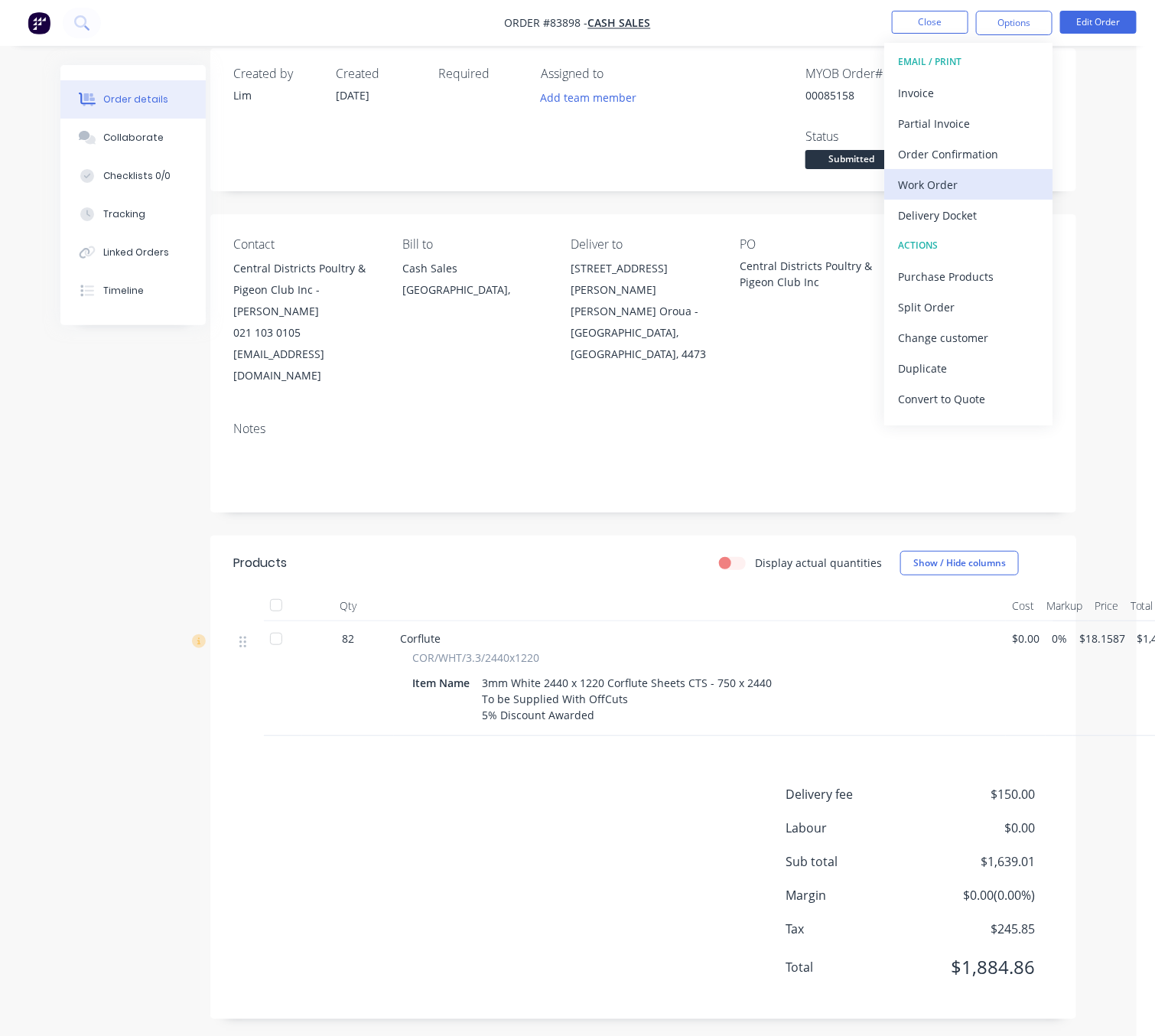
click at [930, 184] on div "Work Order" at bounding box center [967, 184] width 140 height 22
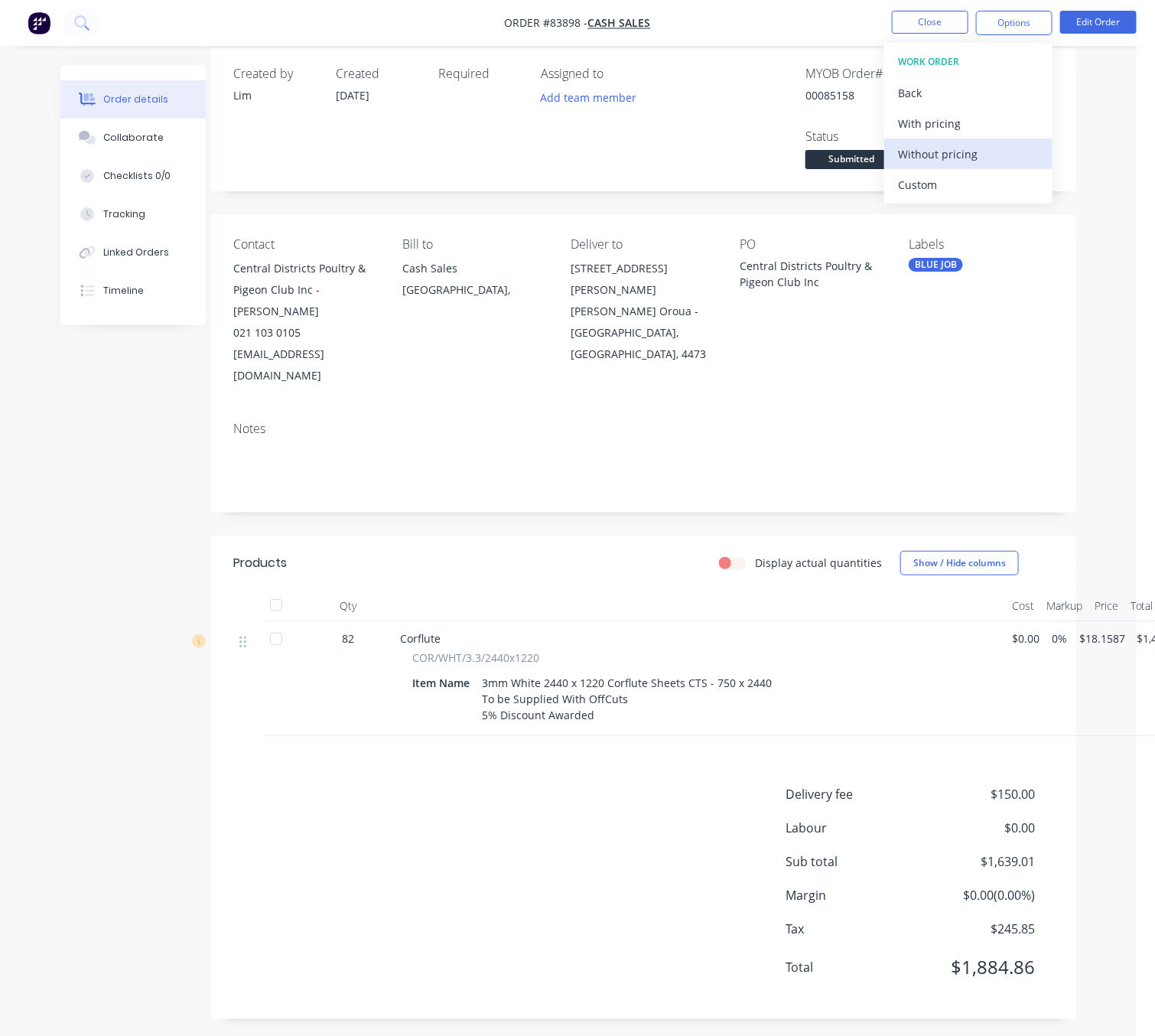
click at [935, 163] on div "Without pricing" at bounding box center [967, 154] width 140 height 22
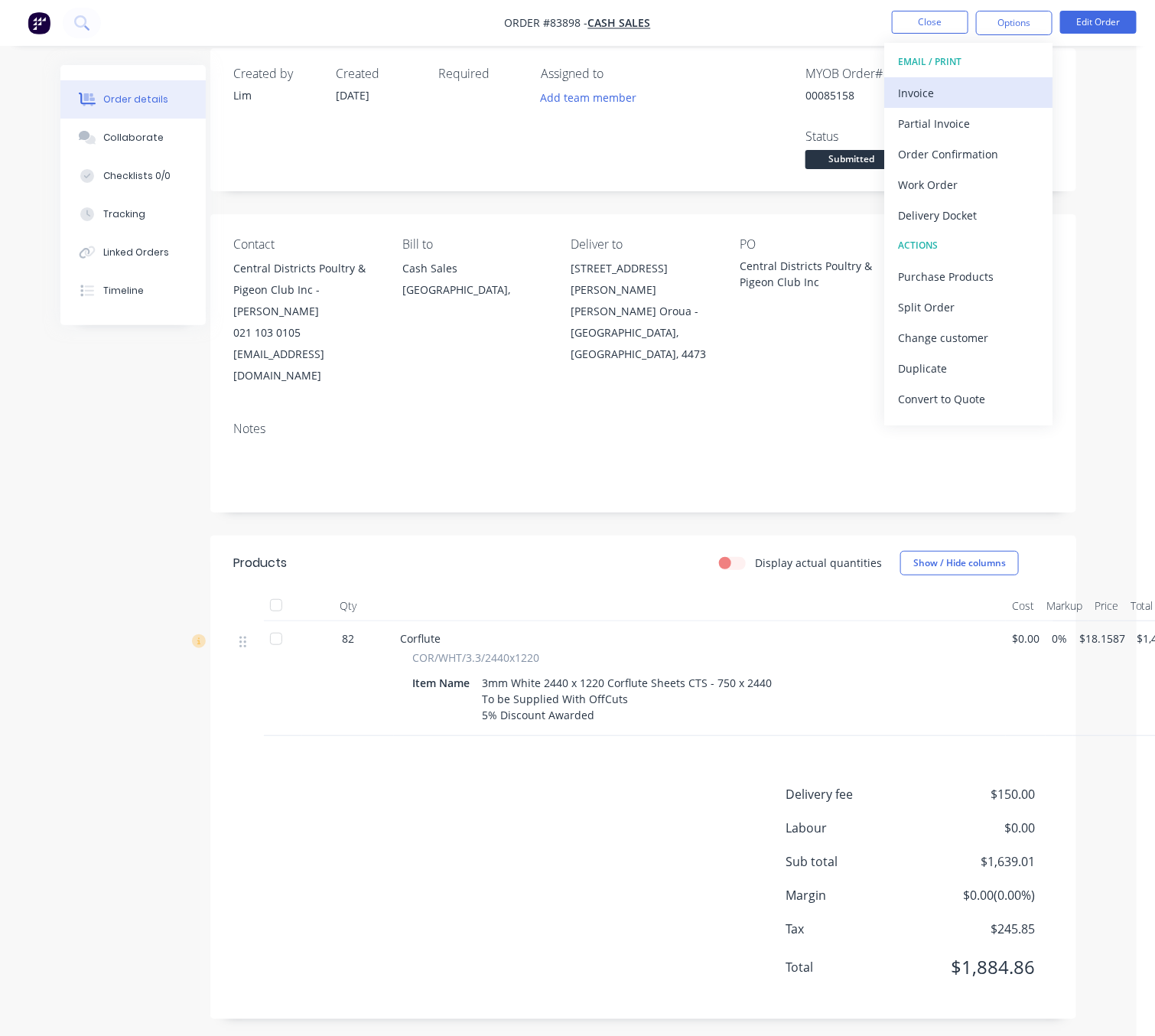
click at [958, 90] on div "Invoice" at bounding box center [967, 93] width 140 height 22
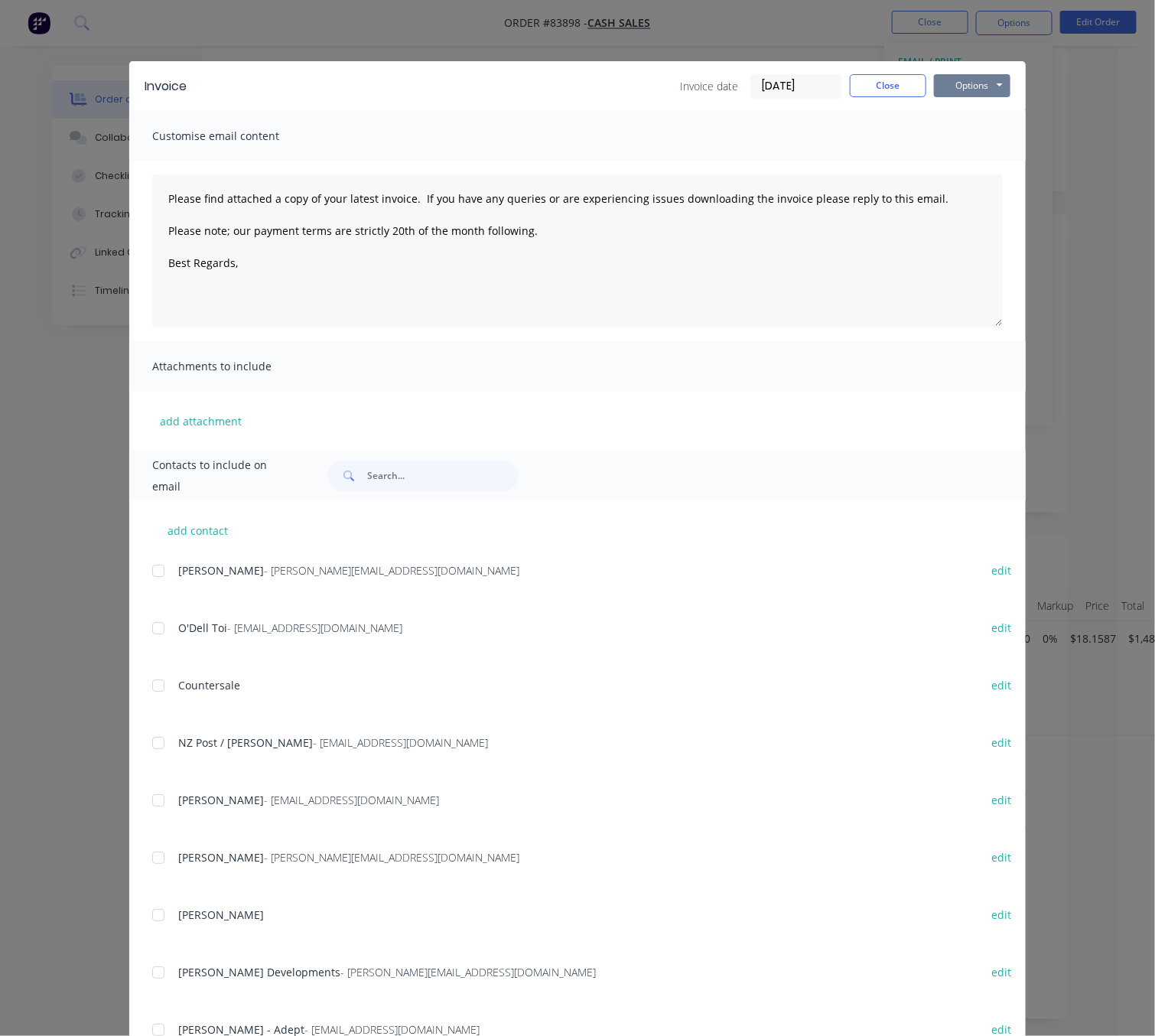
click at [975, 82] on button "Options" at bounding box center [971, 86] width 76 height 23
click at [980, 108] on button "Preview" at bounding box center [982, 113] width 98 height 25
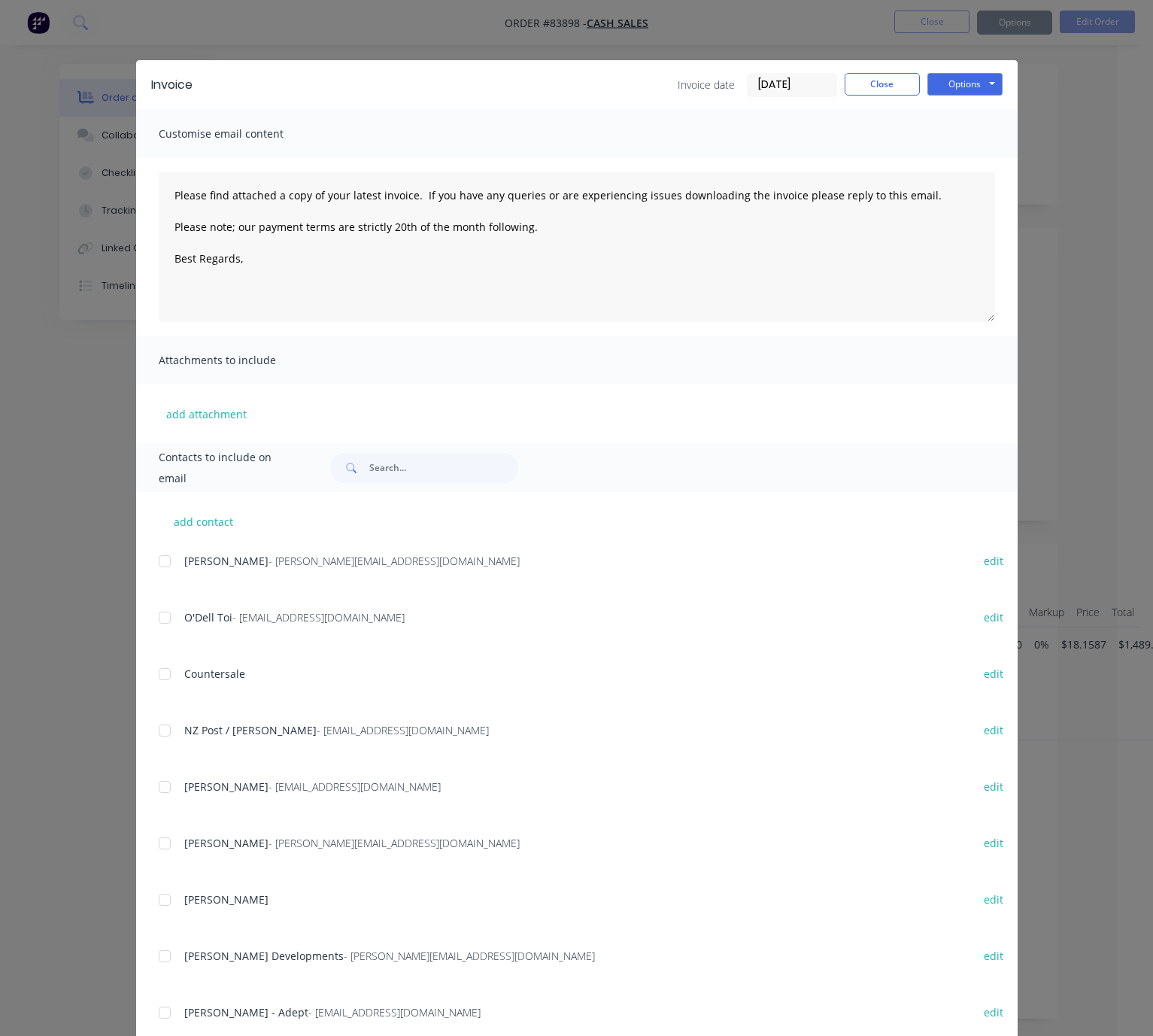
type textarea "Please find attached a copy of your latest invoice. If you have any queries or …"
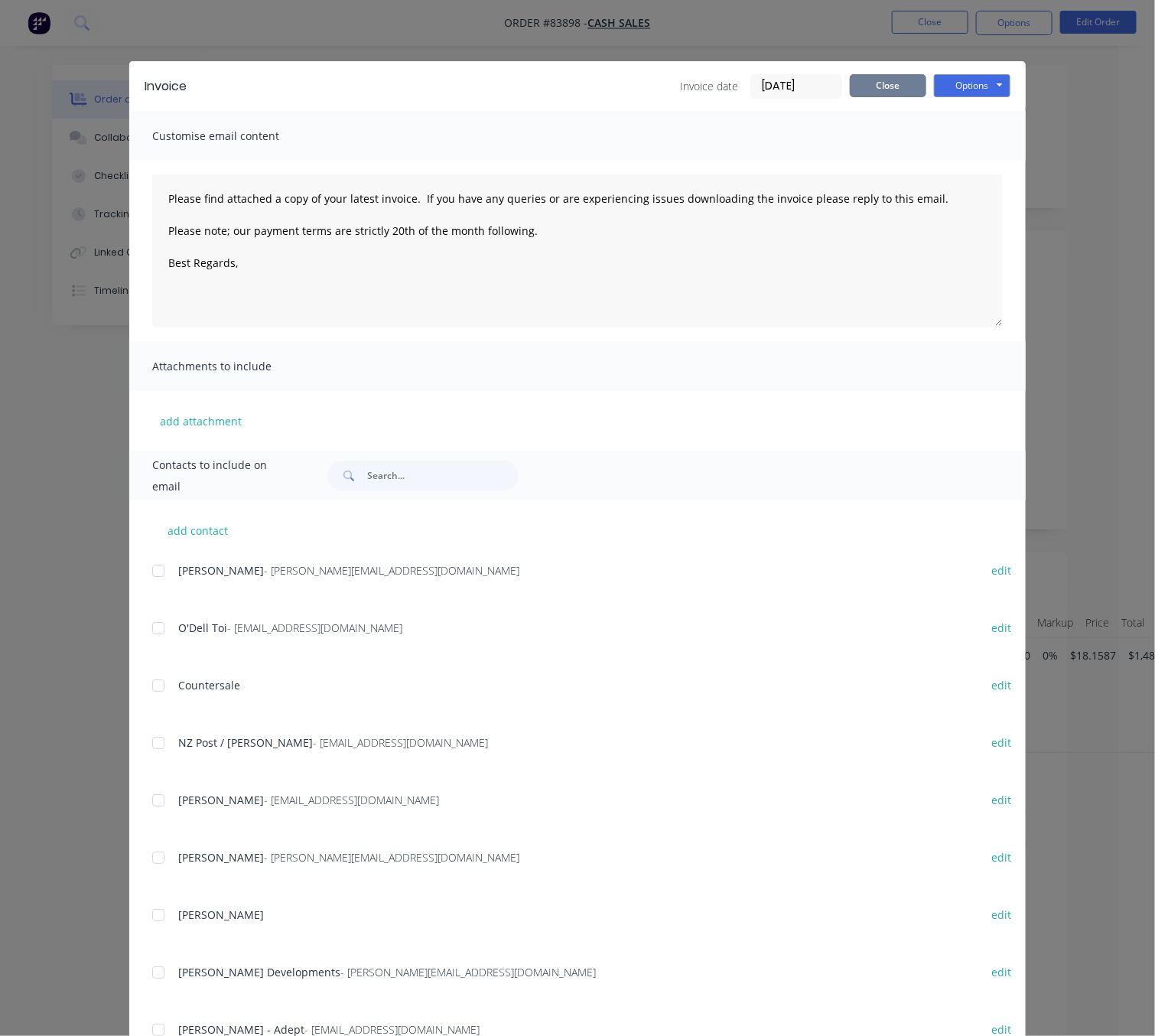
click at [887, 87] on button "Close" at bounding box center [887, 86] width 76 height 23
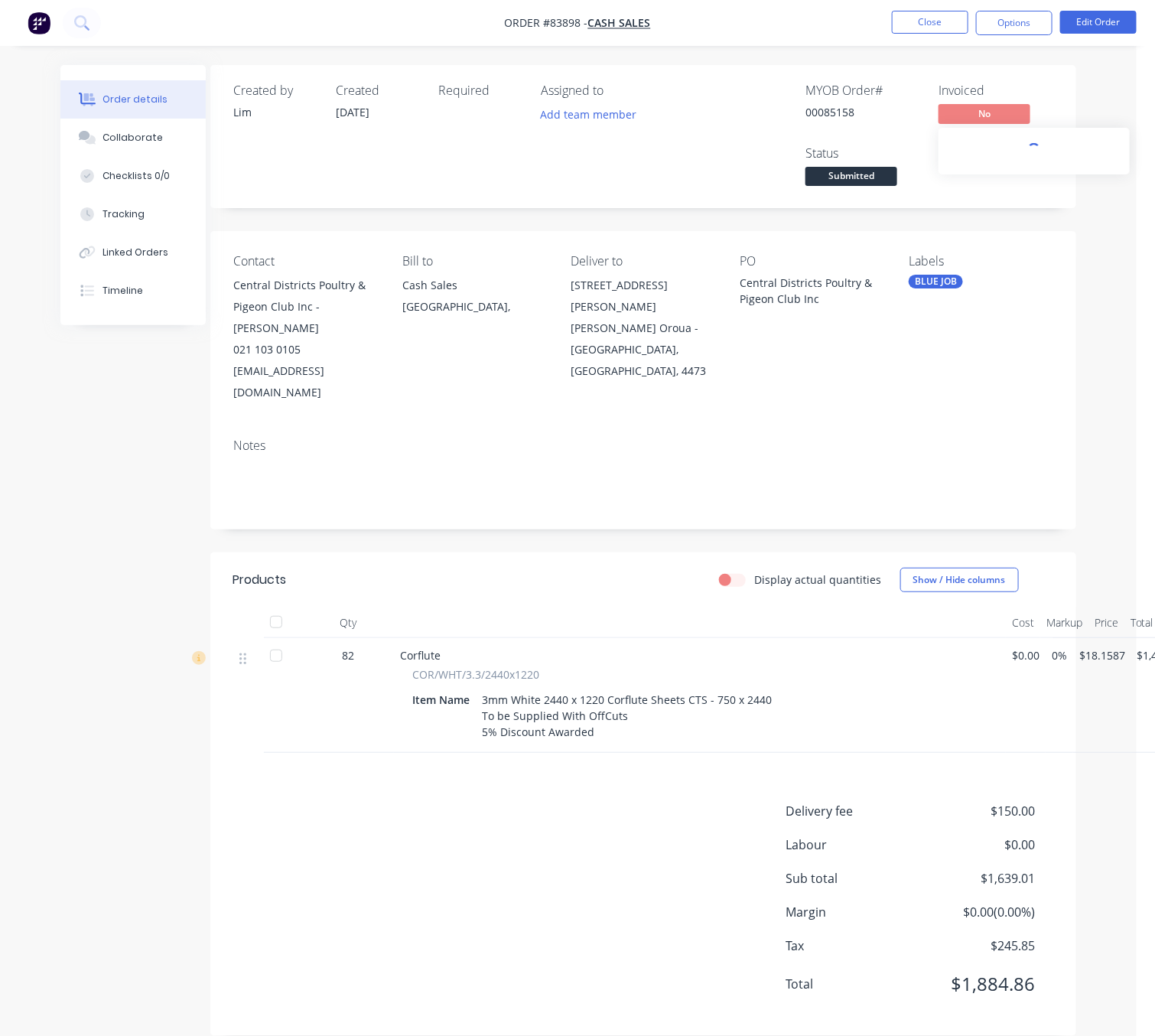
click at [994, 111] on span "No" at bounding box center [984, 114] width 92 height 19
click at [1111, 15] on button "Edit Order" at bounding box center [1098, 22] width 76 height 23
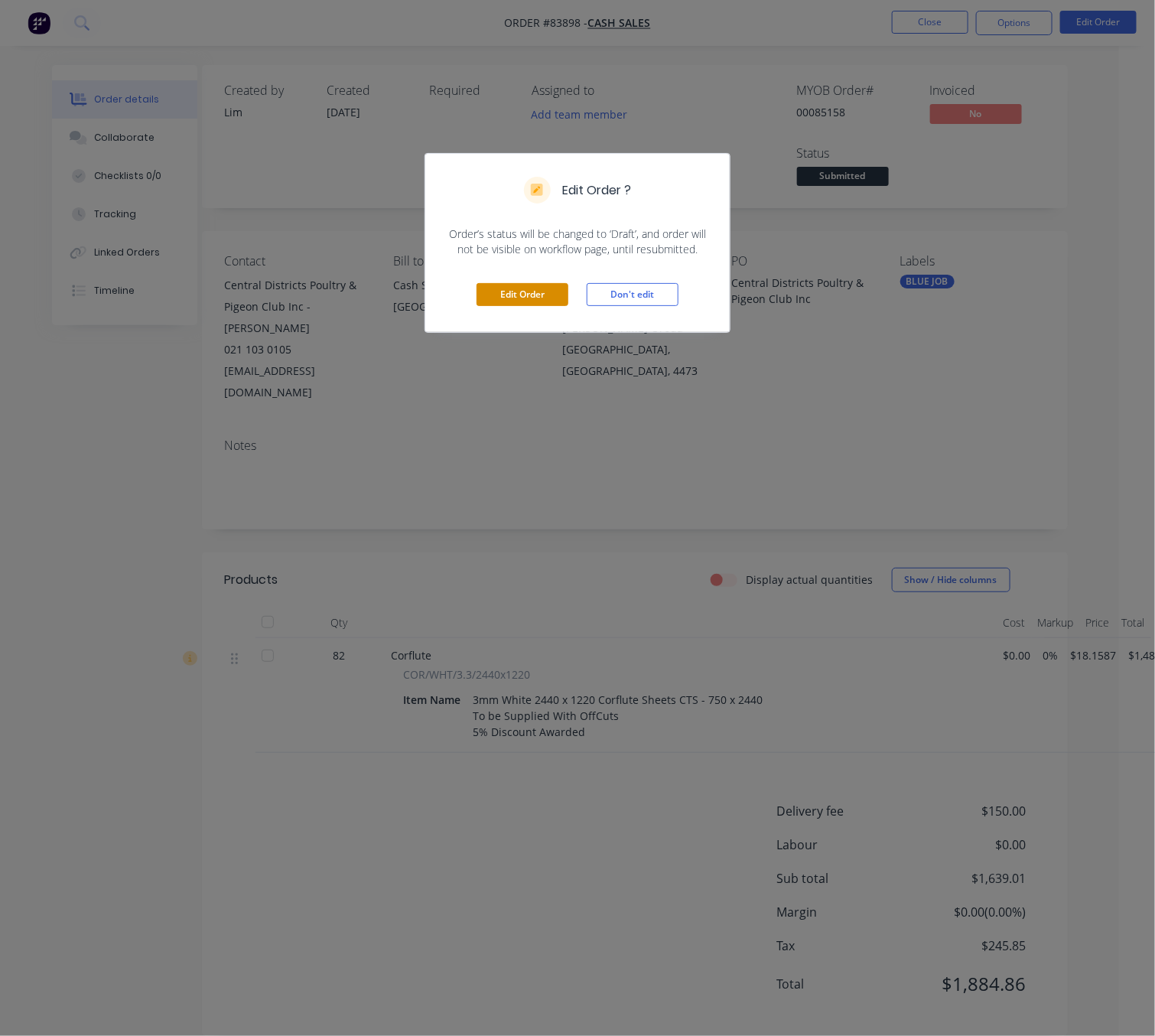
click at [531, 301] on button "Edit Order" at bounding box center [522, 294] width 92 height 23
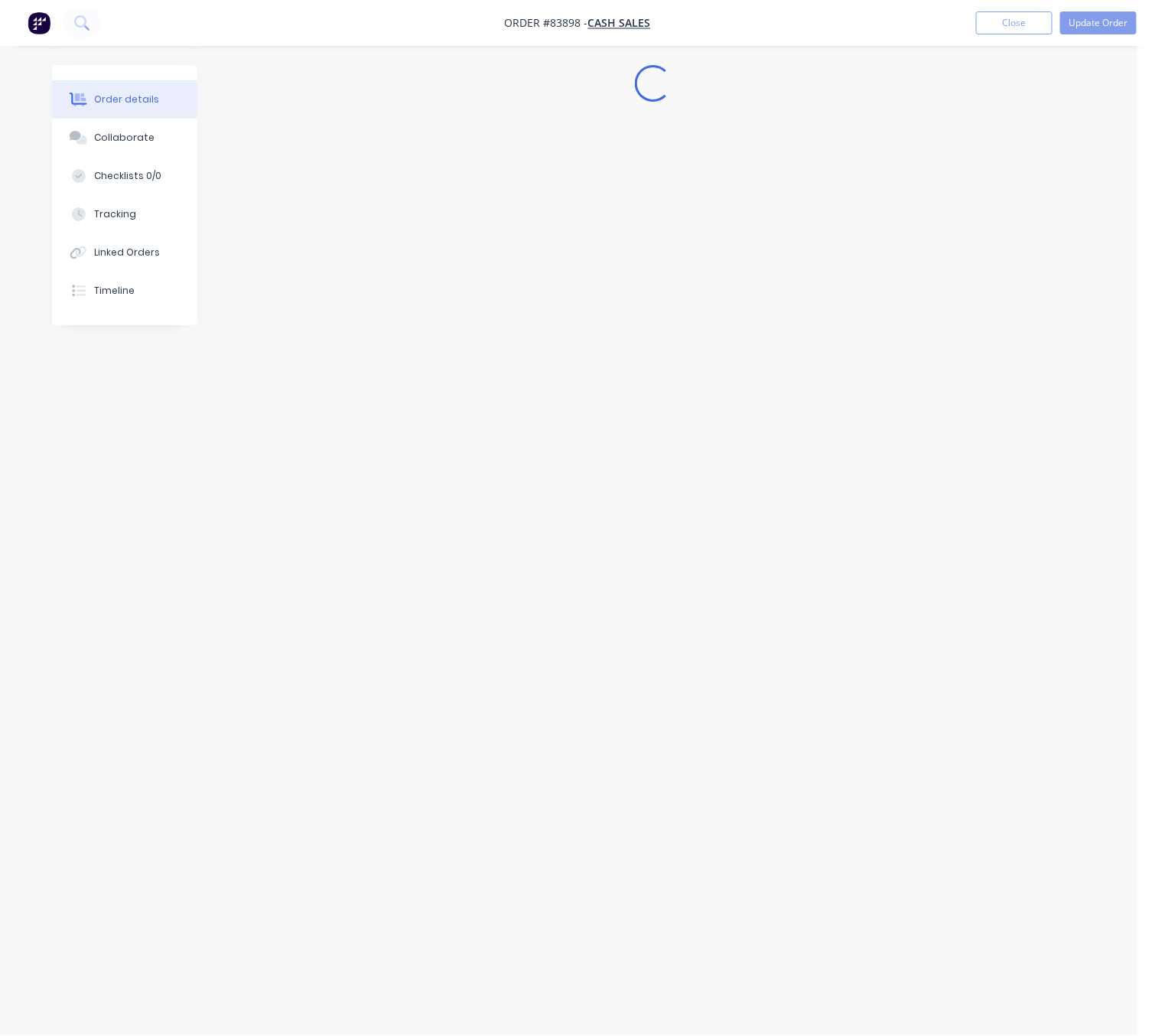
scroll to position [0, 0]
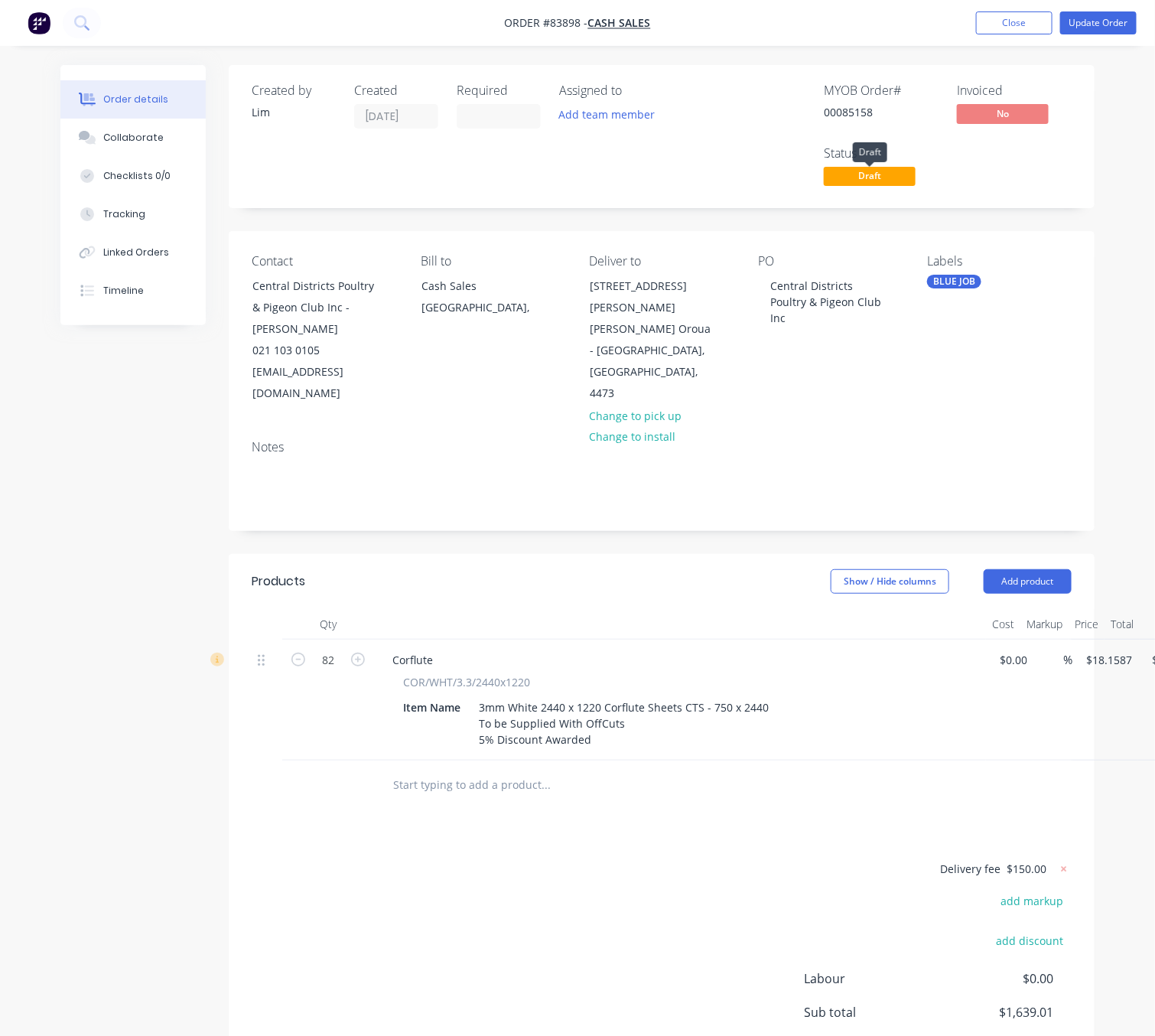
click at [884, 177] on span "Draft" at bounding box center [869, 177] width 92 height 19
click at [1116, 23] on button "Update Order" at bounding box center [1098, 23] width 76 height 23
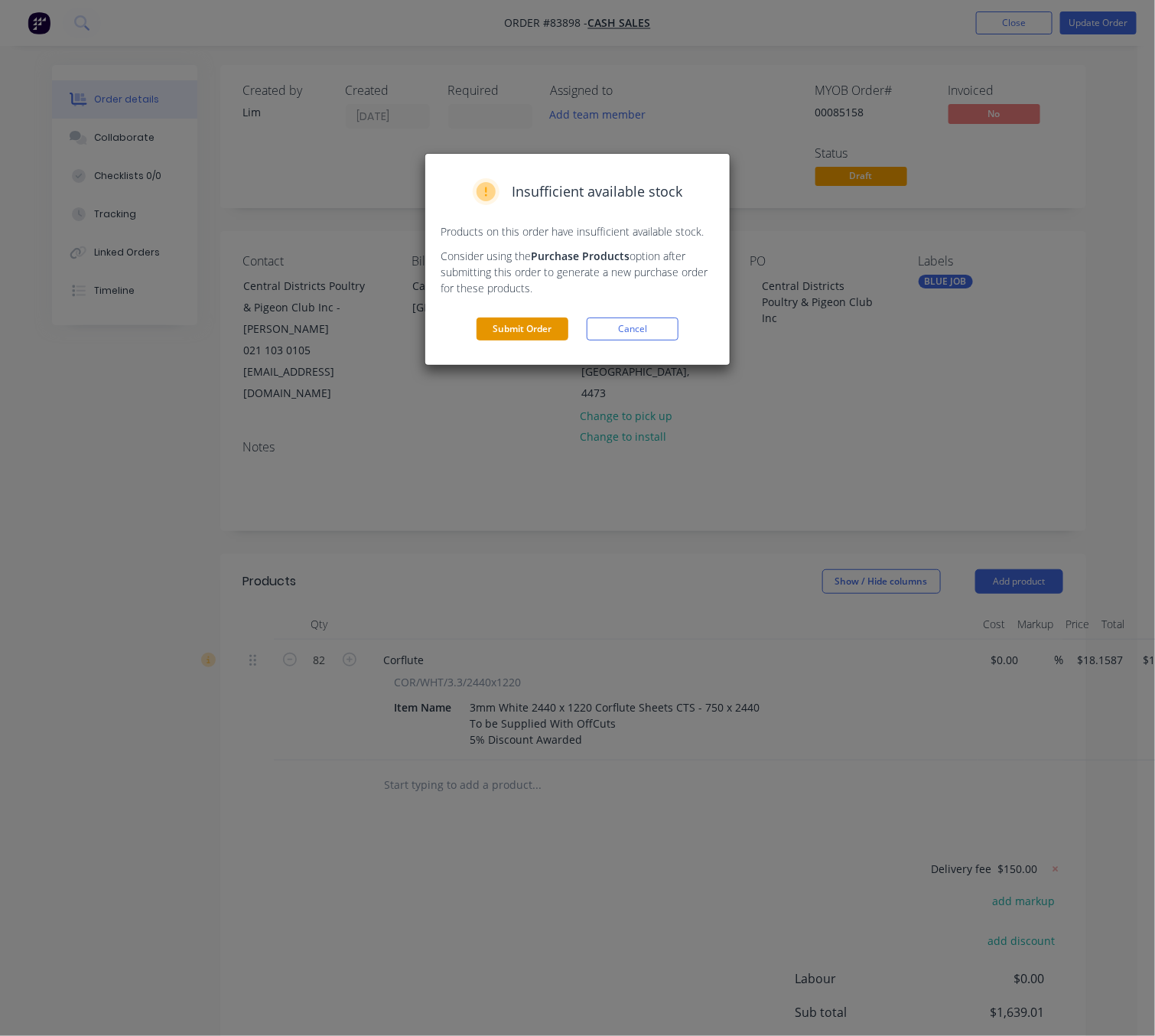
click at [537, 328] on button "Submit Order" at bounding box center [522, 329] width 92 height 23
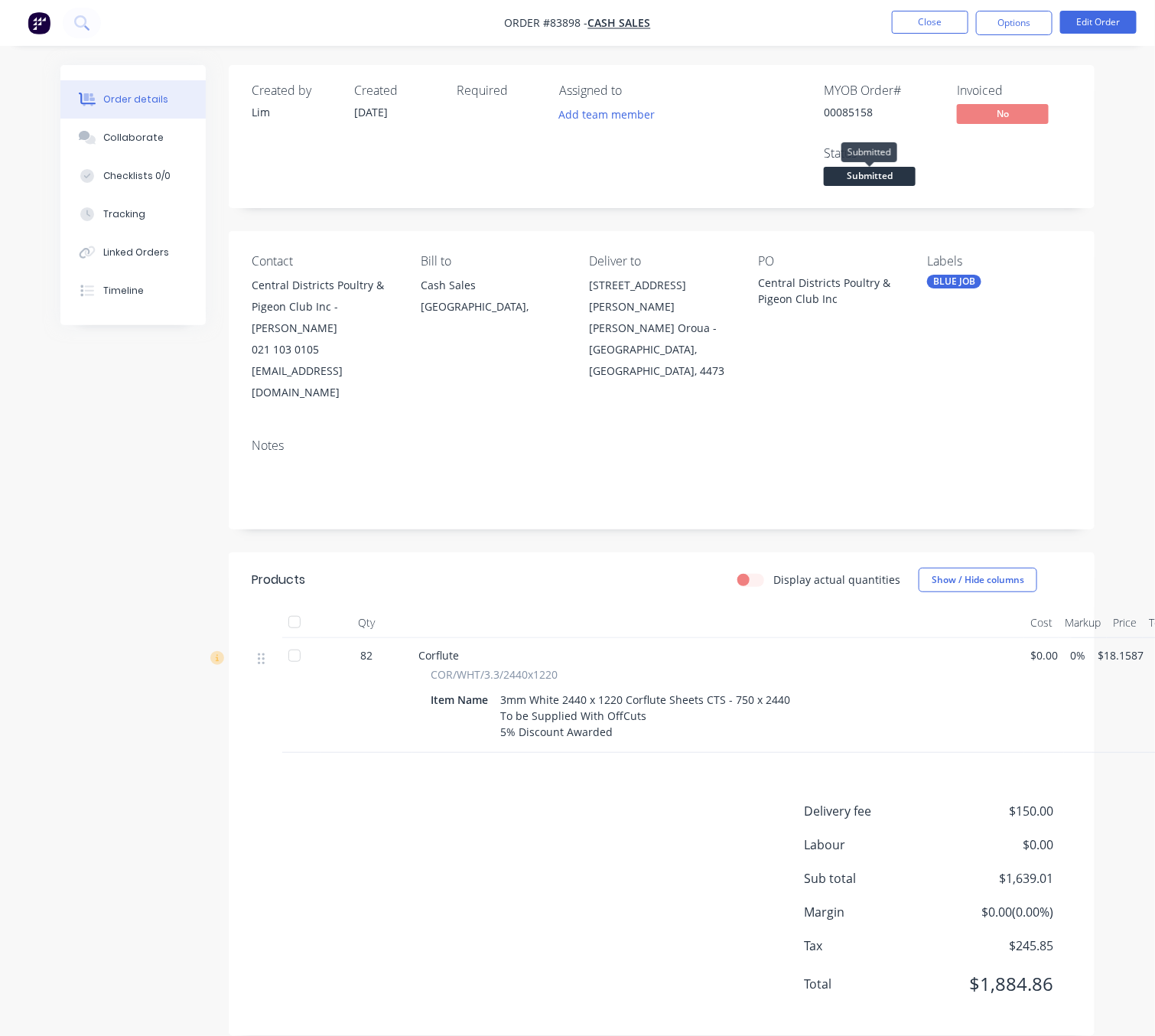
click at [881, 177] on span "Submitted" at bounding box center [869, 177] width 92 height 19
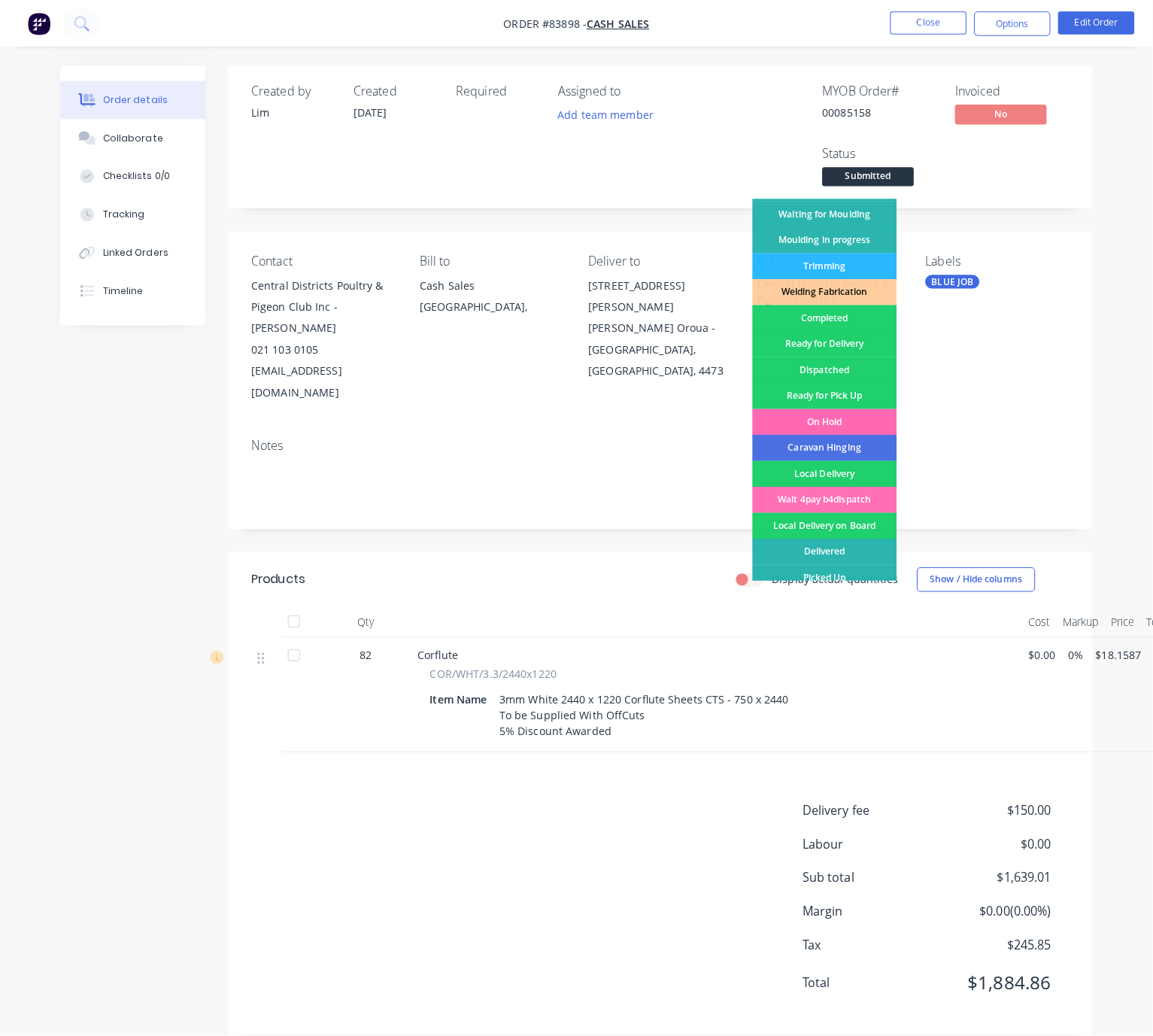
scroll to position [262, 0]
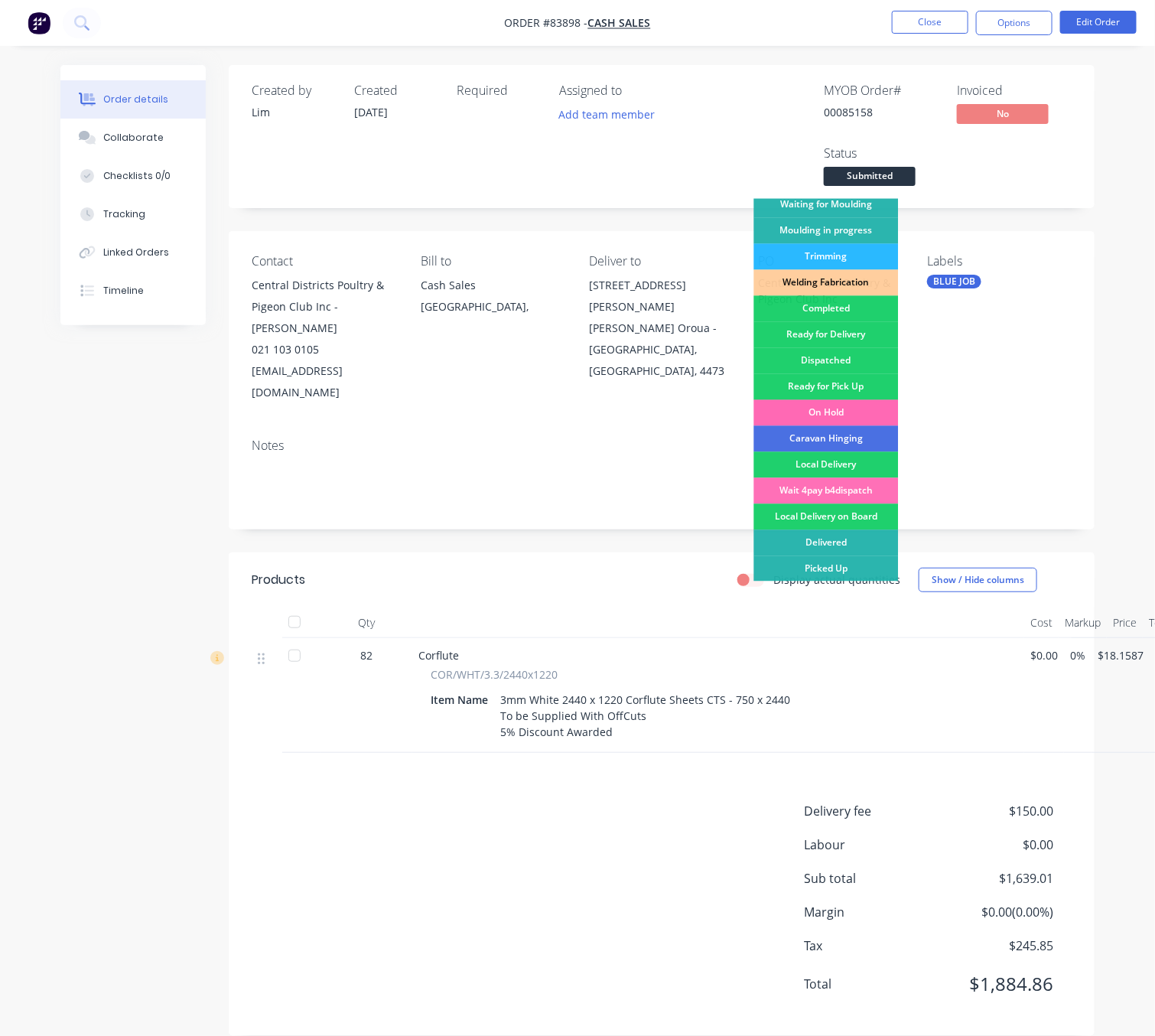
click at [840, 410] on div "On Hold" at bounding box center [826, 413] width 144 height 26
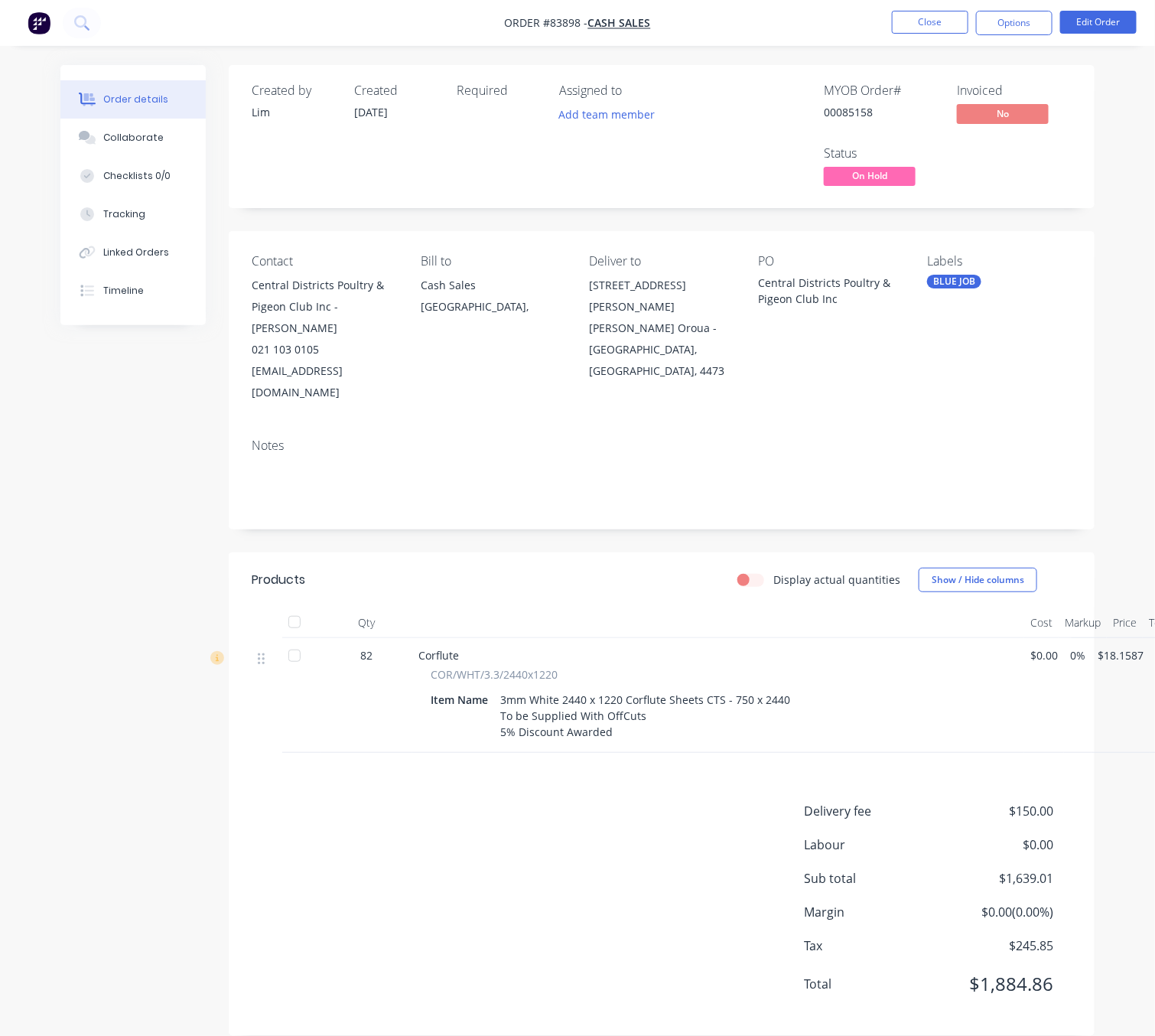
click at [173, 526] on div "Created by Lim Created [DATE] Required Assigned to Add team member MYOB Order #…" at bounding box center [578, 562] width 1034 height 994
click at [953, 25] on button "Close" at bounding box center [930, 22] width 76 height 23
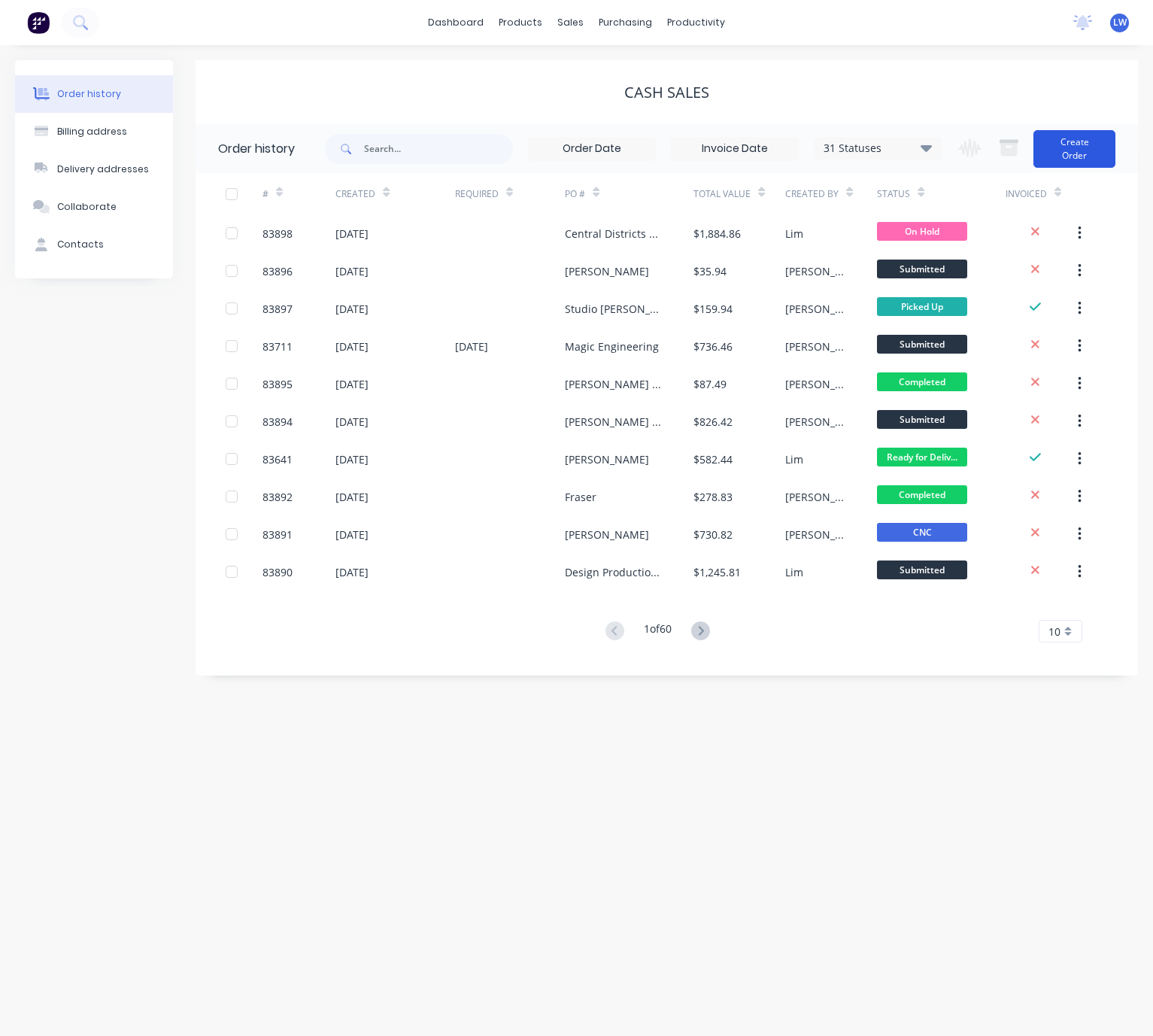
click at [1089, 145] on button "Create Order" at bounding box center [1074, 149] width 82 height 38
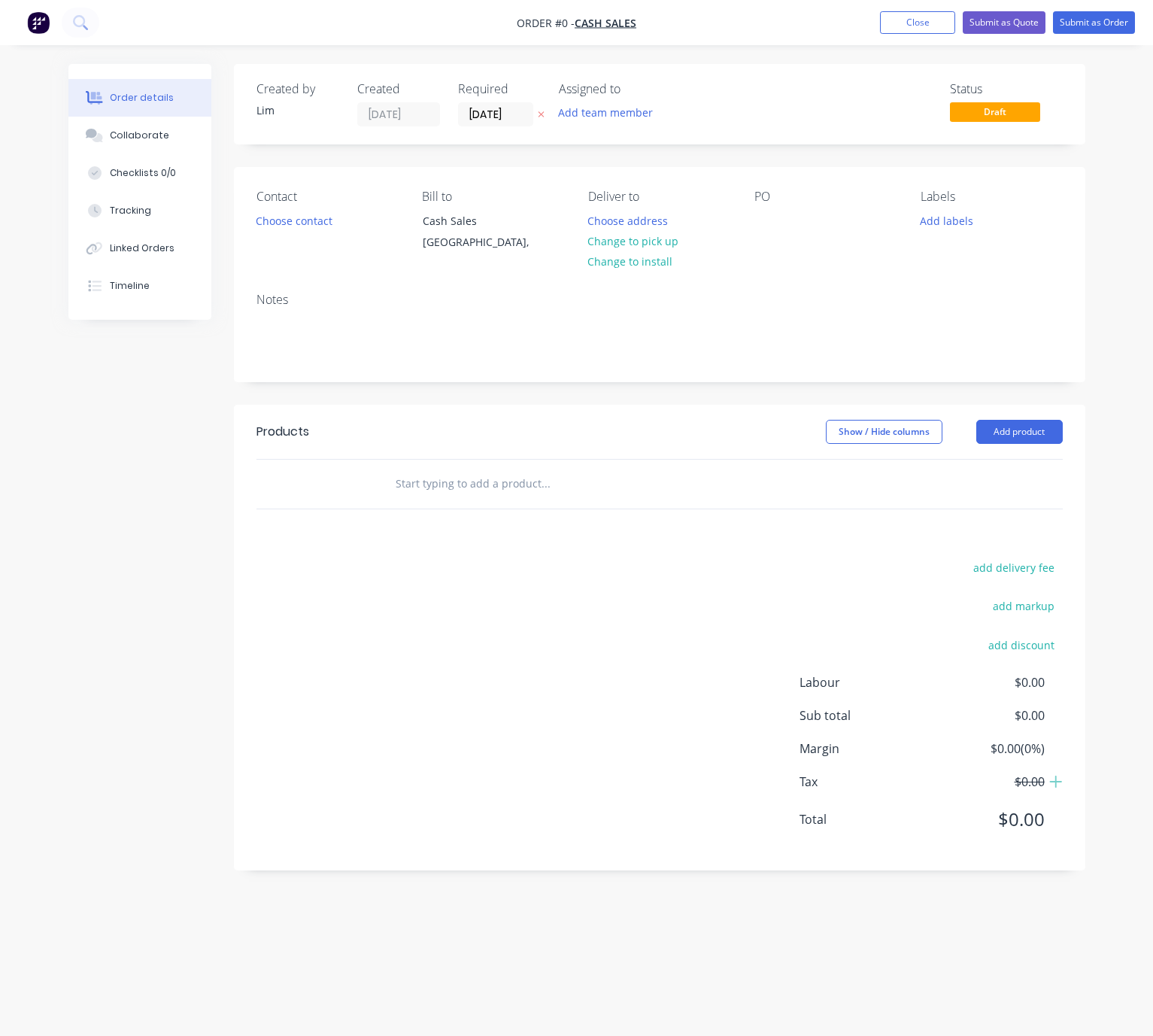
click at [543, 110] on icon at bounding box center [541, 114] width 7 height 9
click at [305, 217] on button "Choose contact" at bounding box center [294, 220] width 93 height 20
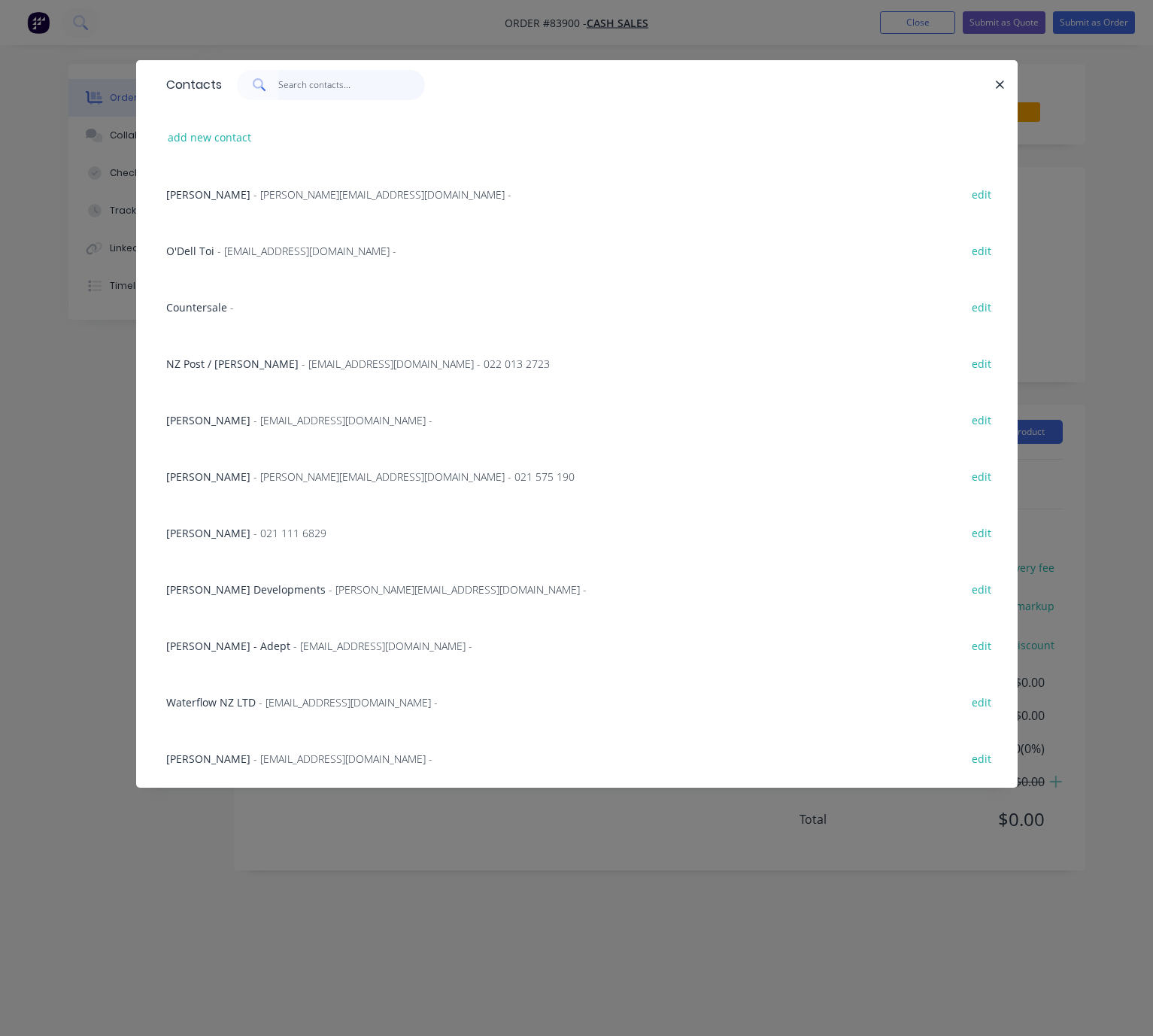
click at [291, 82] on input "text" at bounding box center [352, 85] width 147 height 30
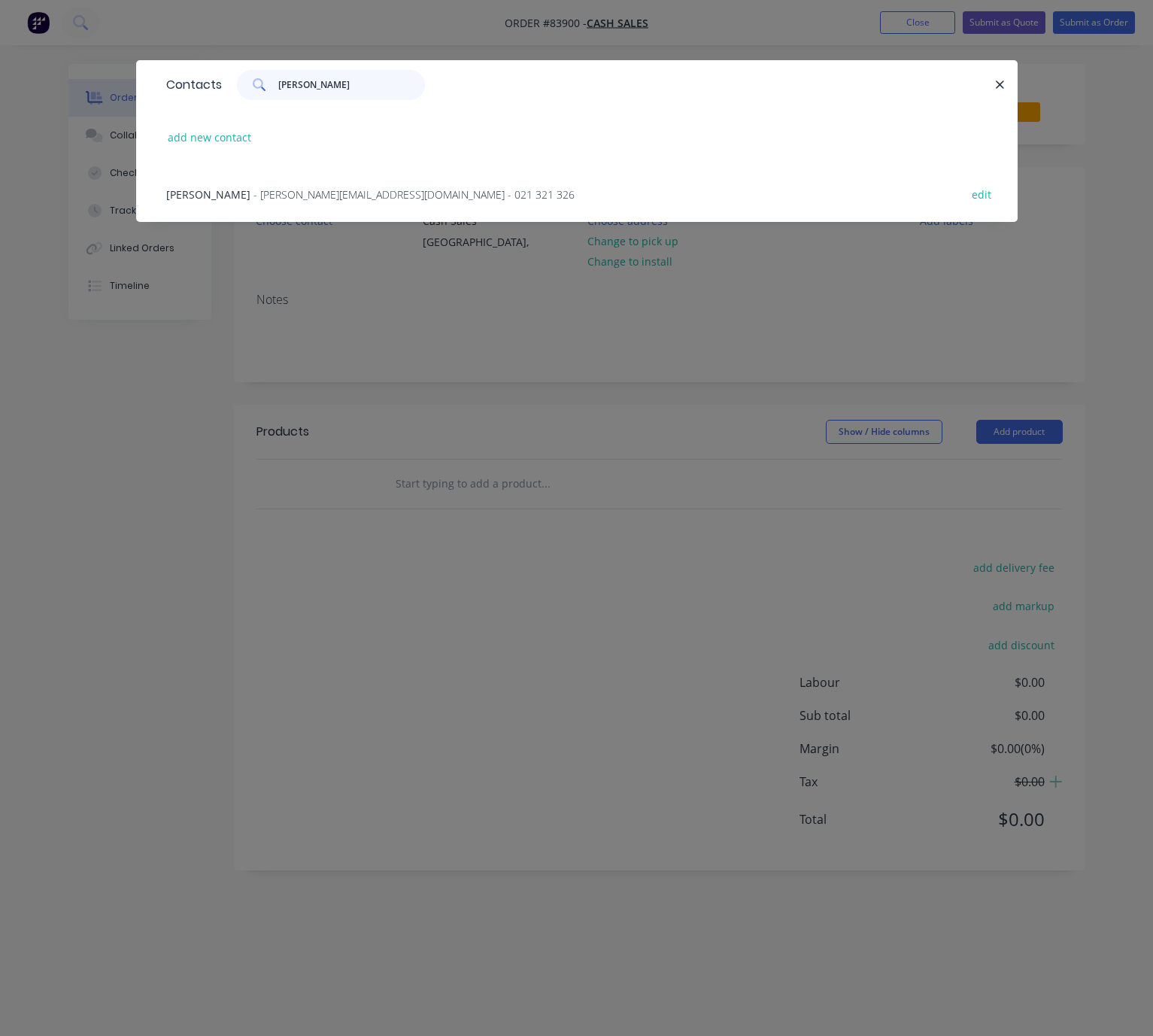
type input "[PERSON_NAME]"
click at [414, 208] on div "[PERSON_NAME] - [PERSON_NAME][EMAIL_ADDRESS][DOMAIN_NAME] - 021 321 326 edit" at bounding box center [577, 193] width 837 height 56
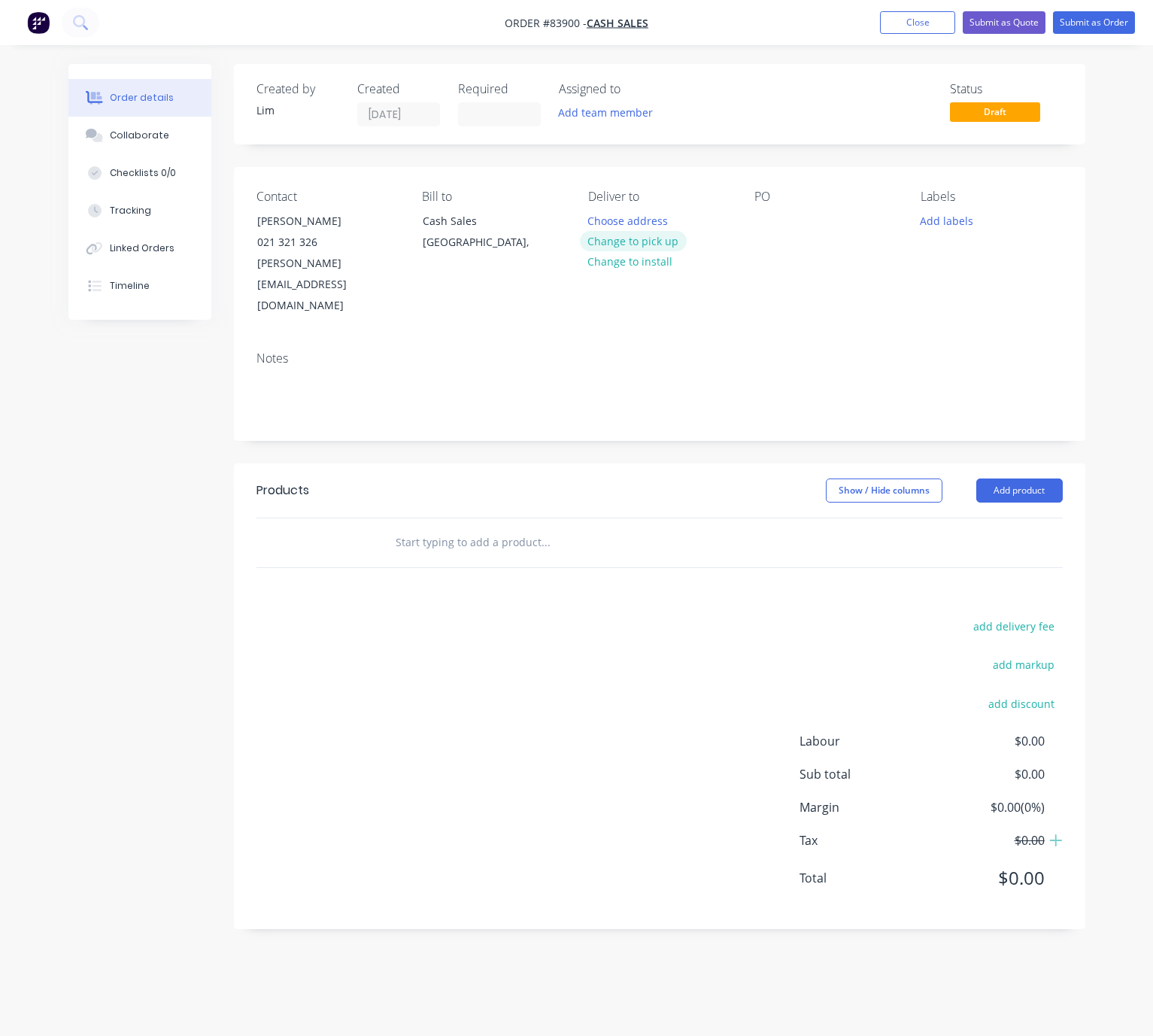
click at [634, 247] on button "Change to pick up" at bounding box center [634, 241] width 107 height 20
click at [773, 215] on div at bounding box center [766, 221] width 24 height 22
click at [962, 222] on button "Add labels" at bounding box center [947, 220] width 69 height 20
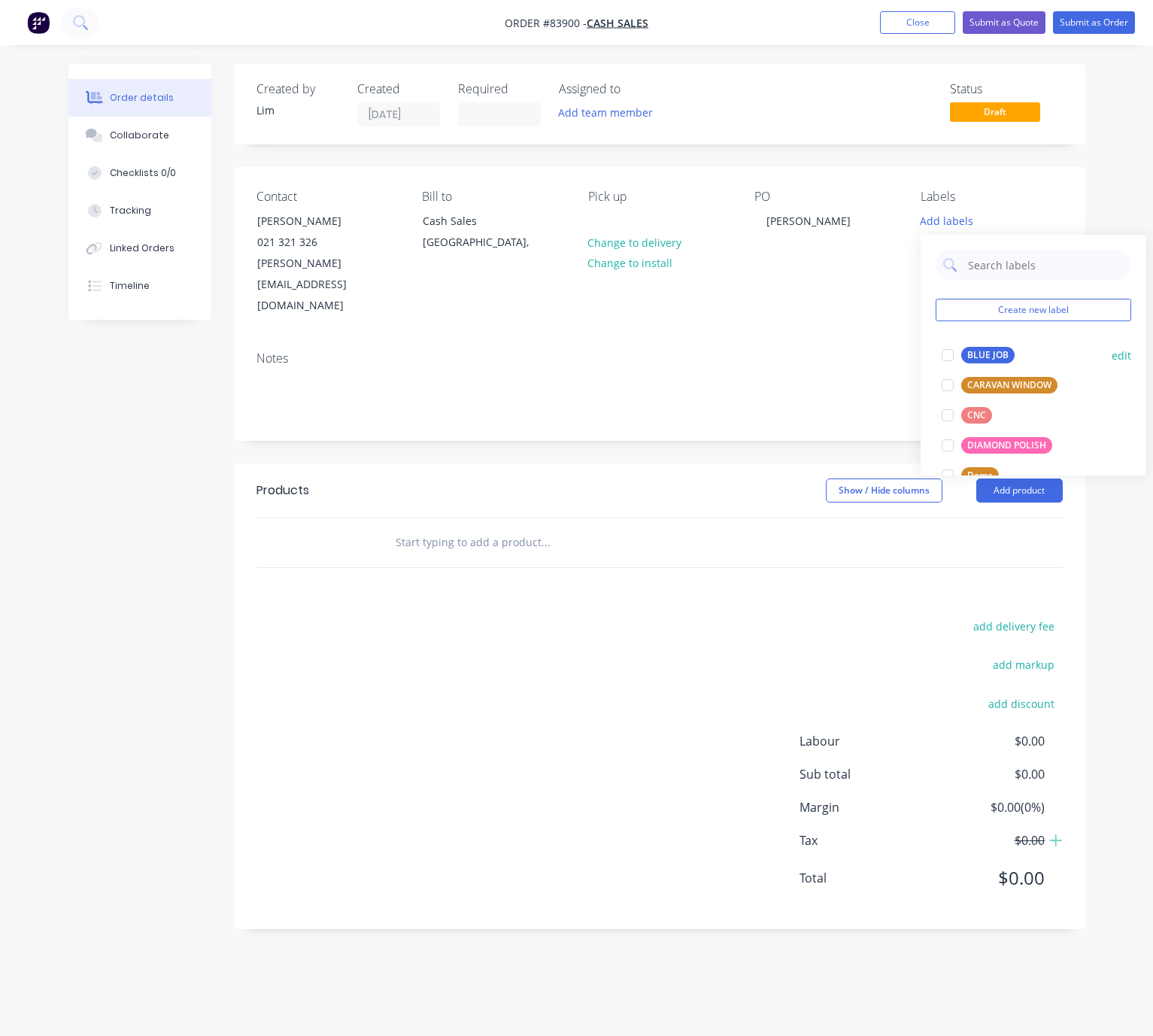
click at [996, 350] on div "BLUE JOB" at bounding box center [988, 354] width 53 height 16
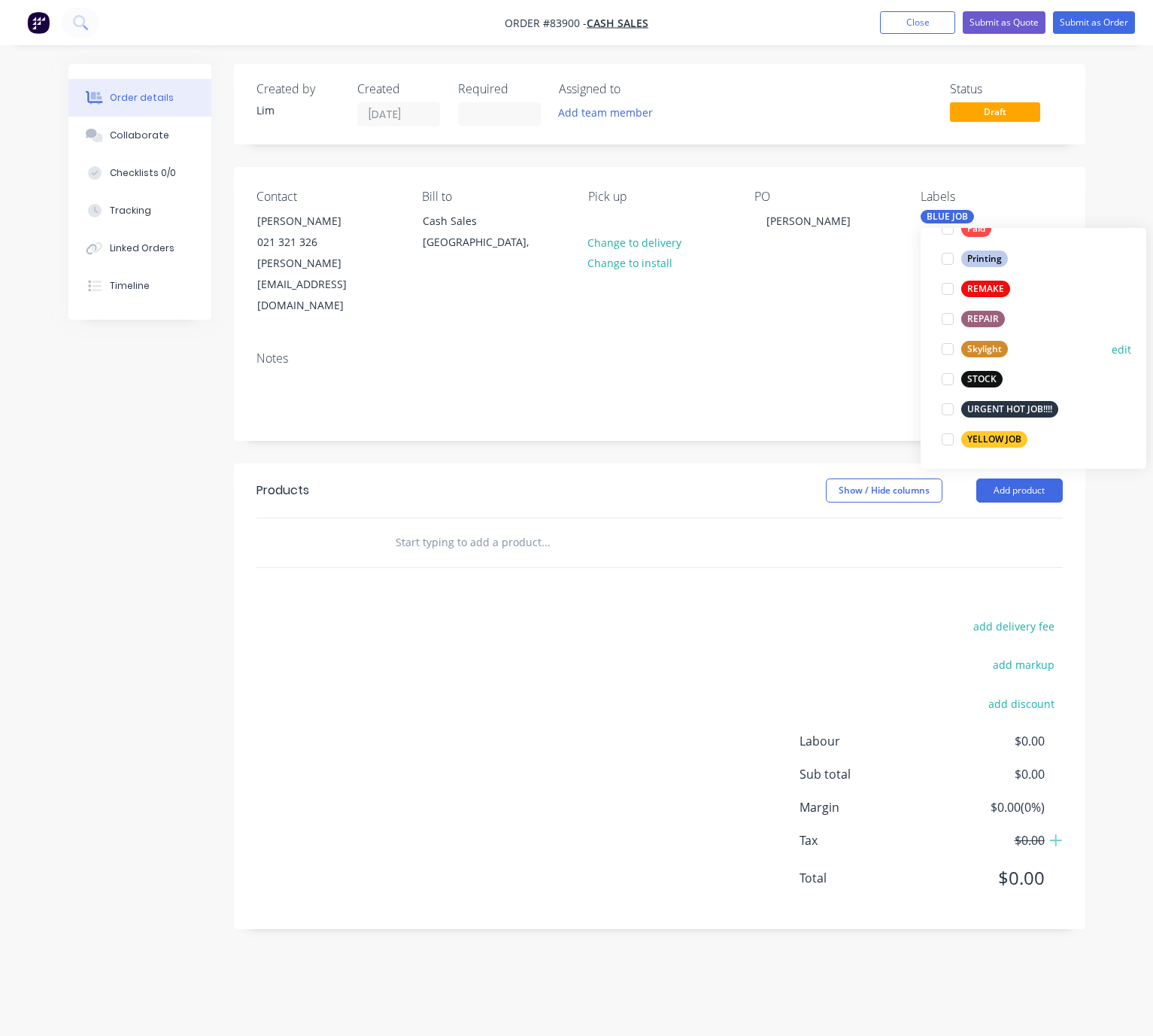
scroll to position [572, 0]
click at [1016, 408] on div "URGENT HOT JOB!!!!" at bounding box center [1010, 408] width 97 height 16
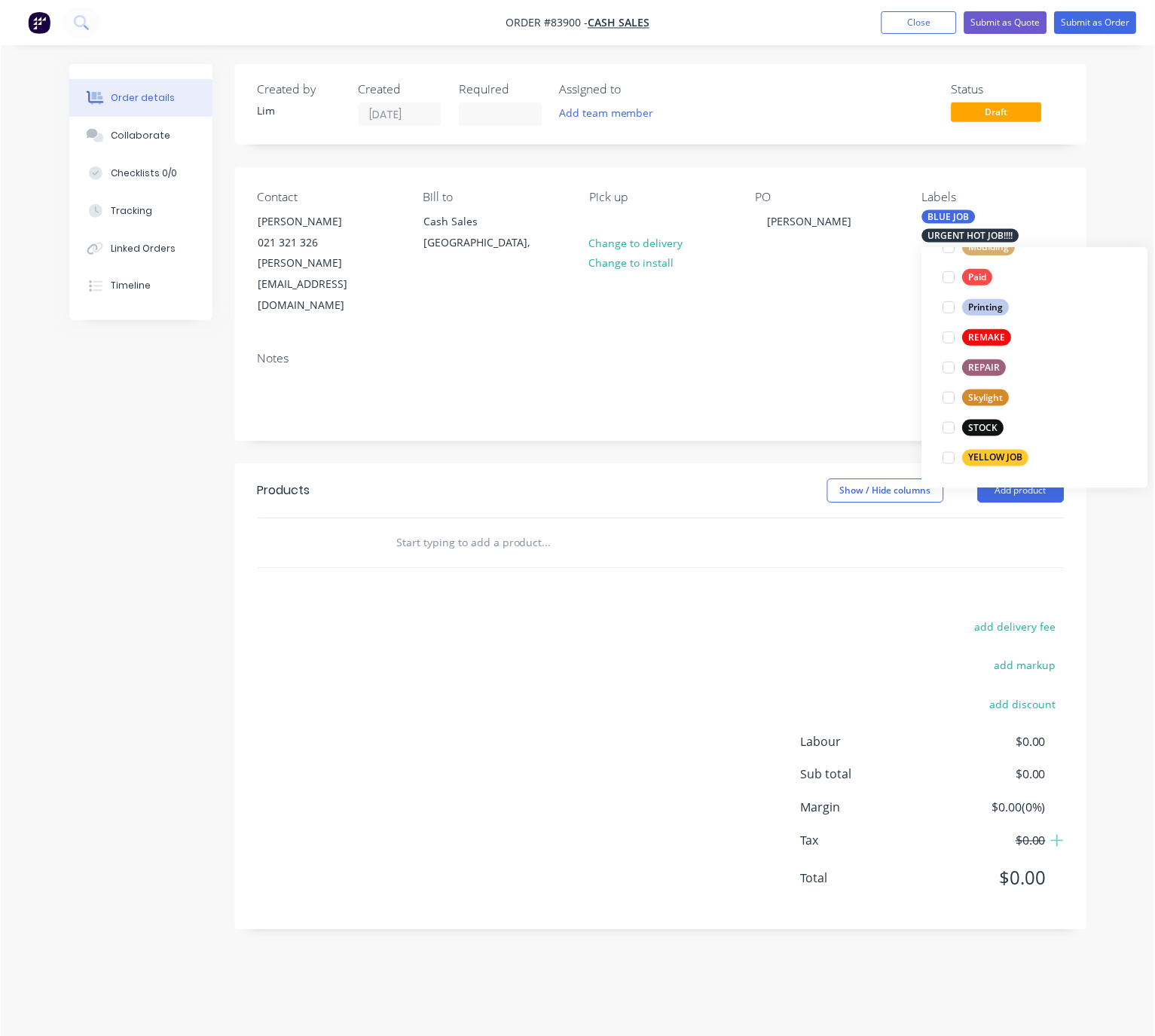
scroll to position [0, 0]
drag, startPoint x: 639, startPoint y: 435, endPoint x: 948, endPoint y: 455, distance: 309.6
click at [640, 465] on header "Products Show / Hide columns Add product" at bounding box center [661, 492] width 853 height 54
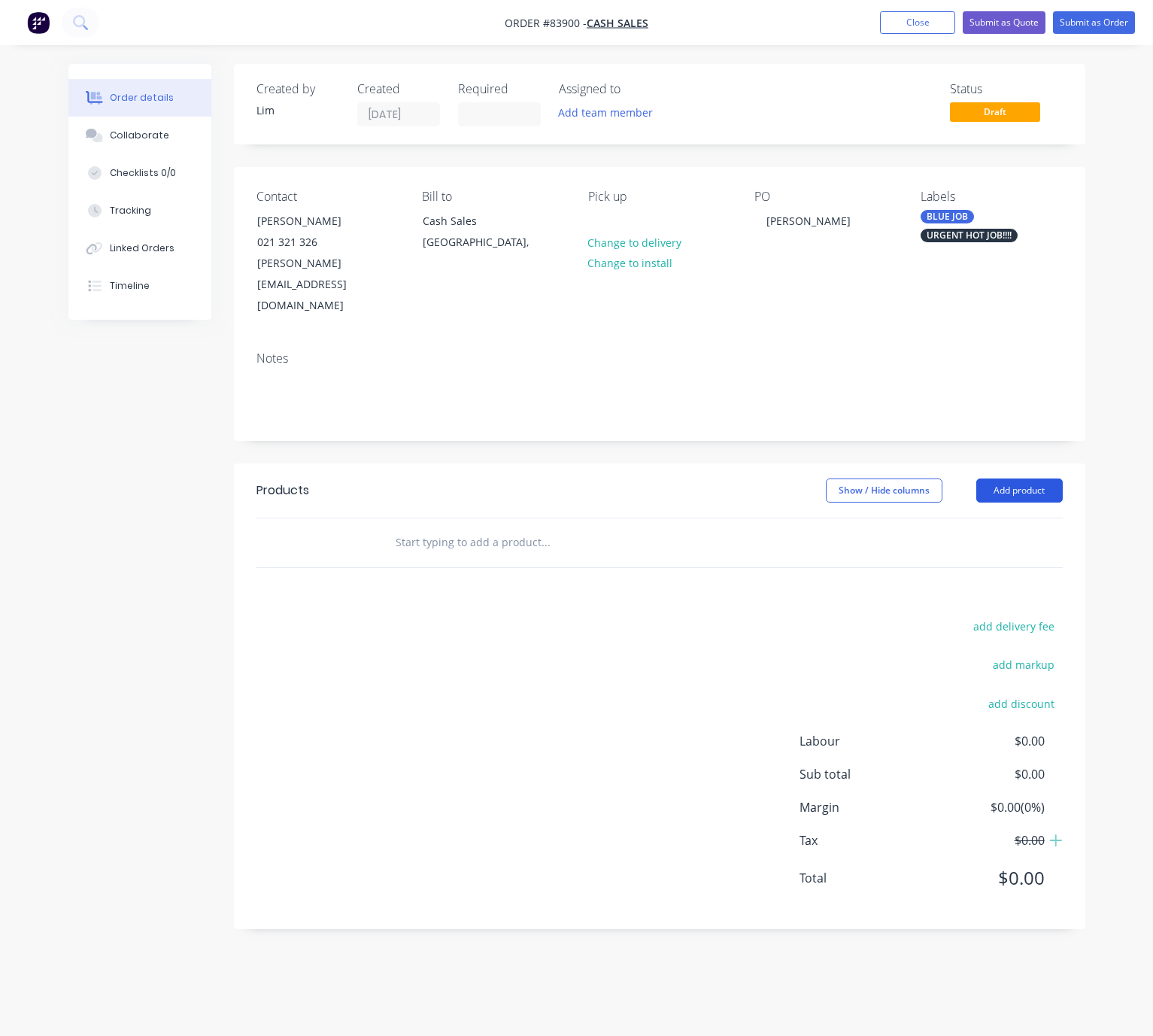
click at [1026, 479] on button "Add product" at bounding box center [1019, 490] width 86 height 24
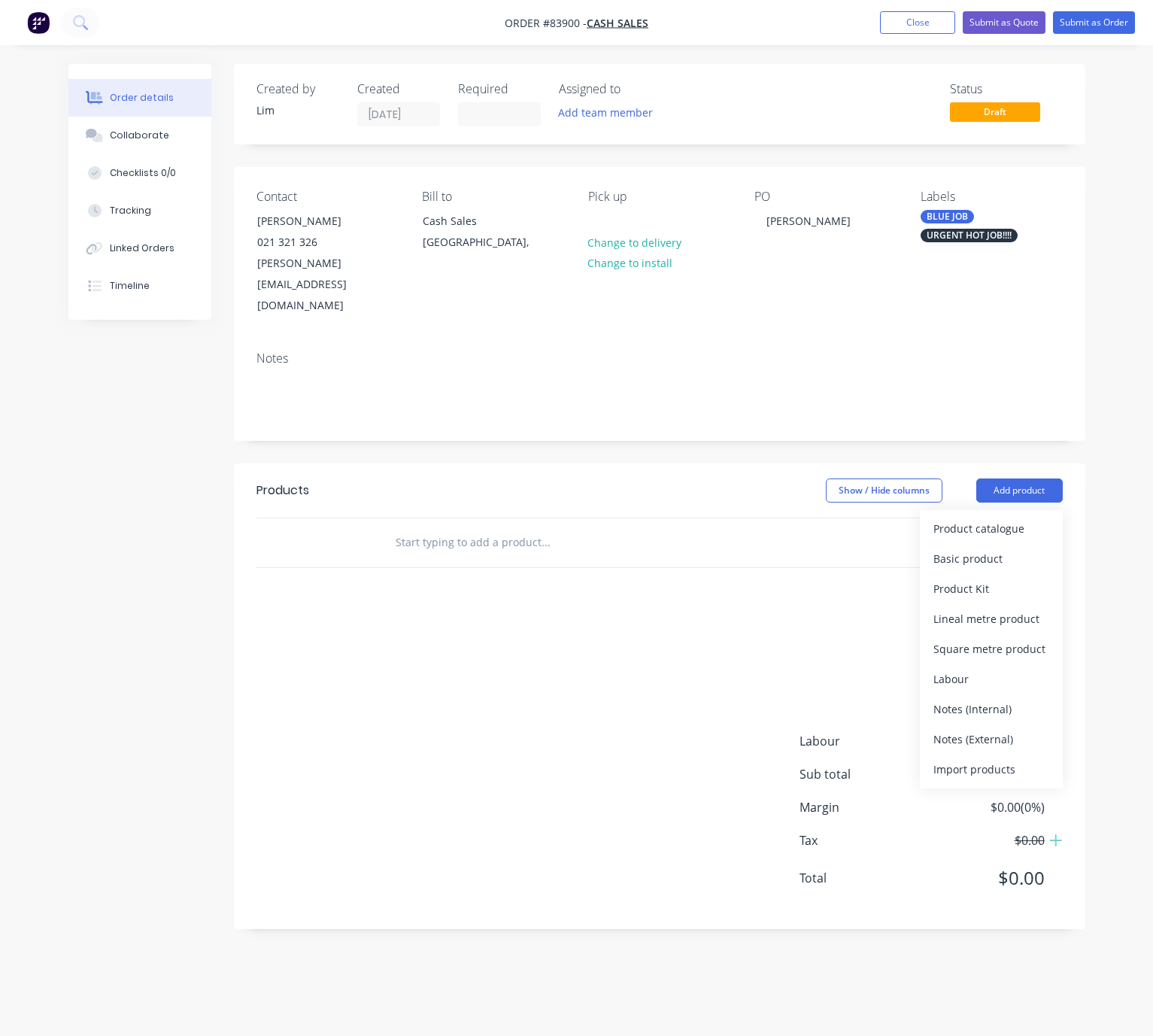
drag, startPoint x: 400, startPoint y: 608, endPoint x: 431, endPoint y: 483, distance: 128.8
click at [396, 616] on div "add delivery fee add markup add discount Labour $0.00 Sub total $0.00 Margin $0…" at bounding box center [659, 761] width 806 height 290
click at [478, 527] on input "text" at bounding box center [546, 542] width 301 height 30
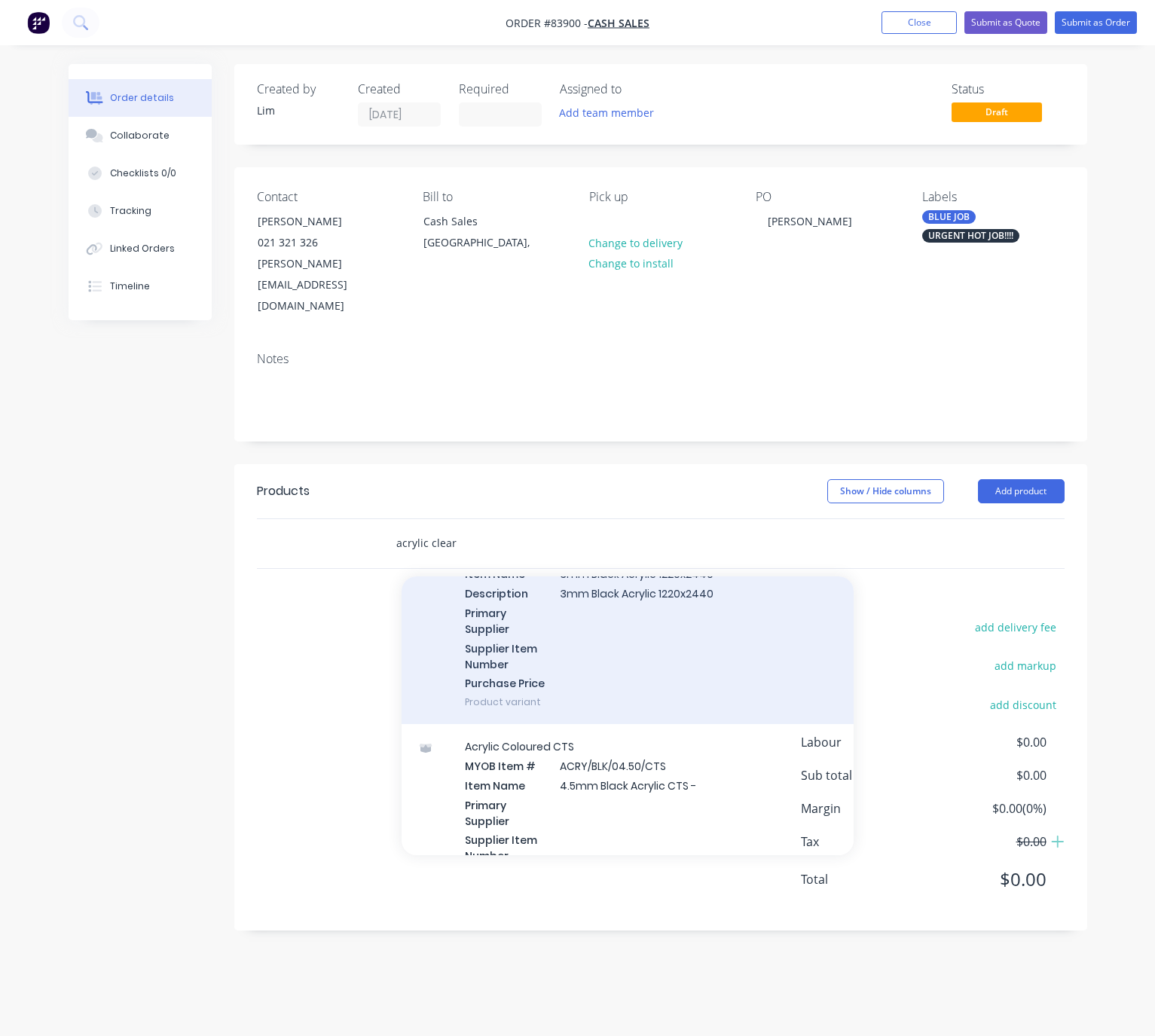
scroll to position [1017, 0]
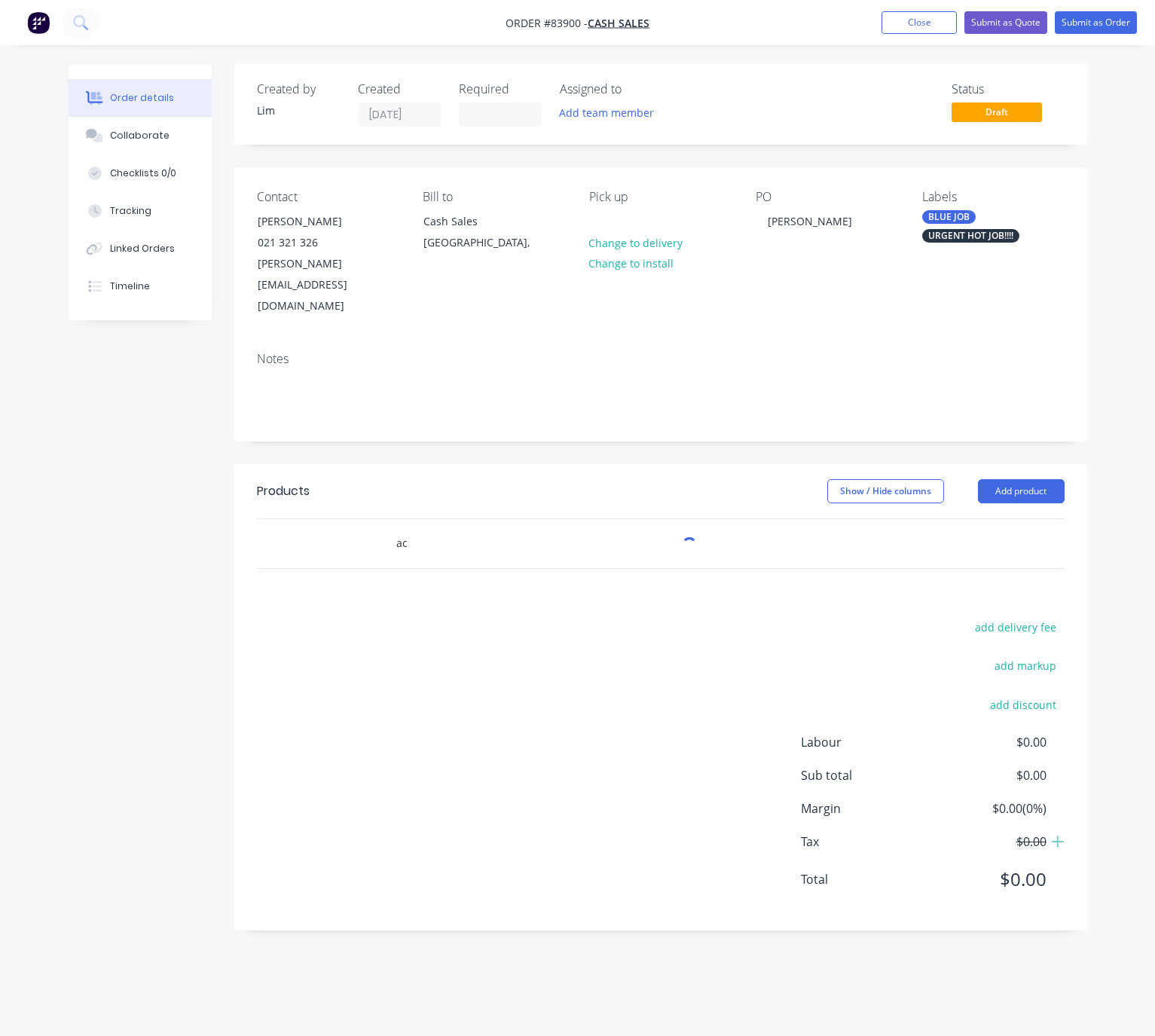
type input "a"
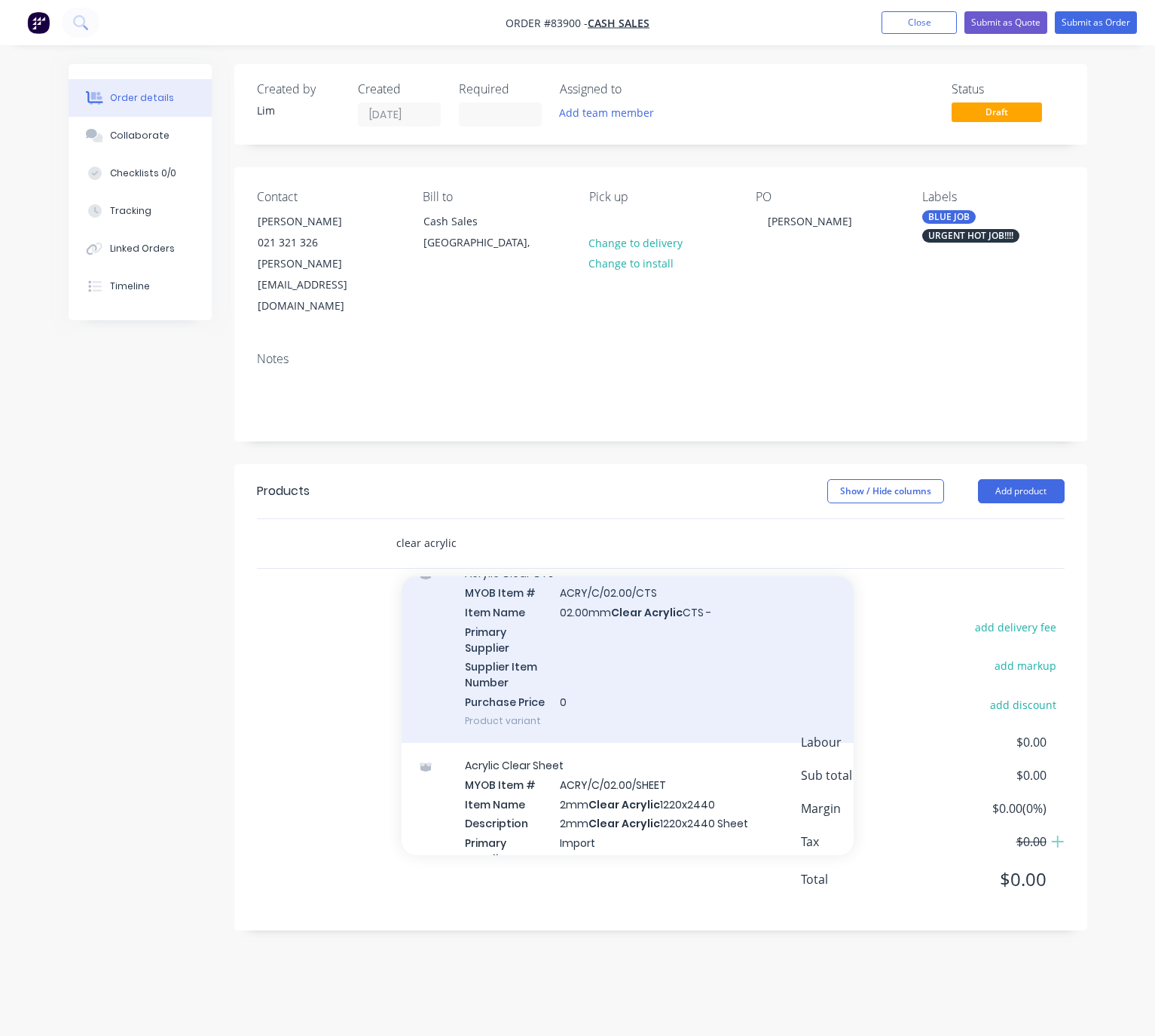
scroll to position [905, 0]
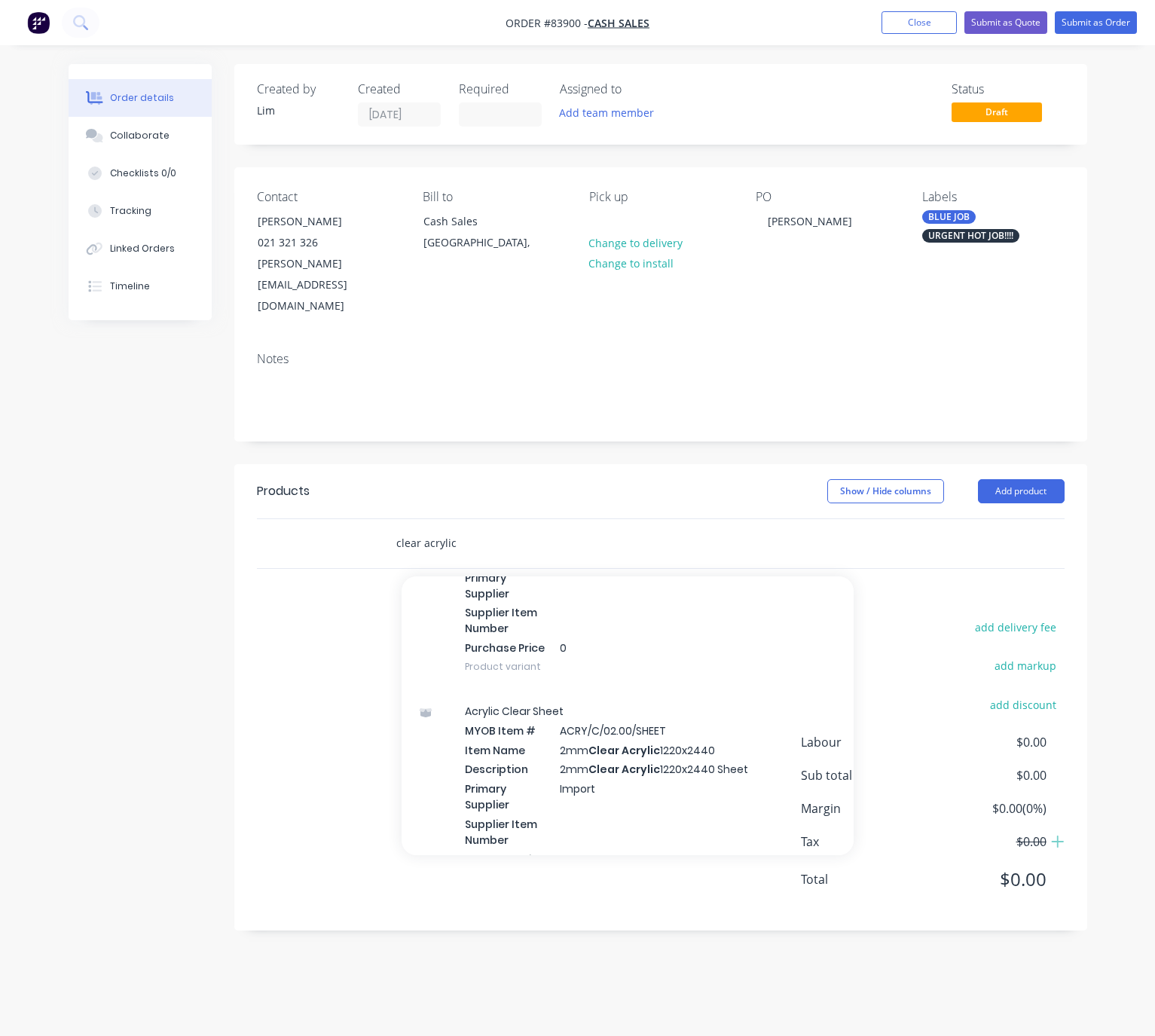
type input "clear acrylic"
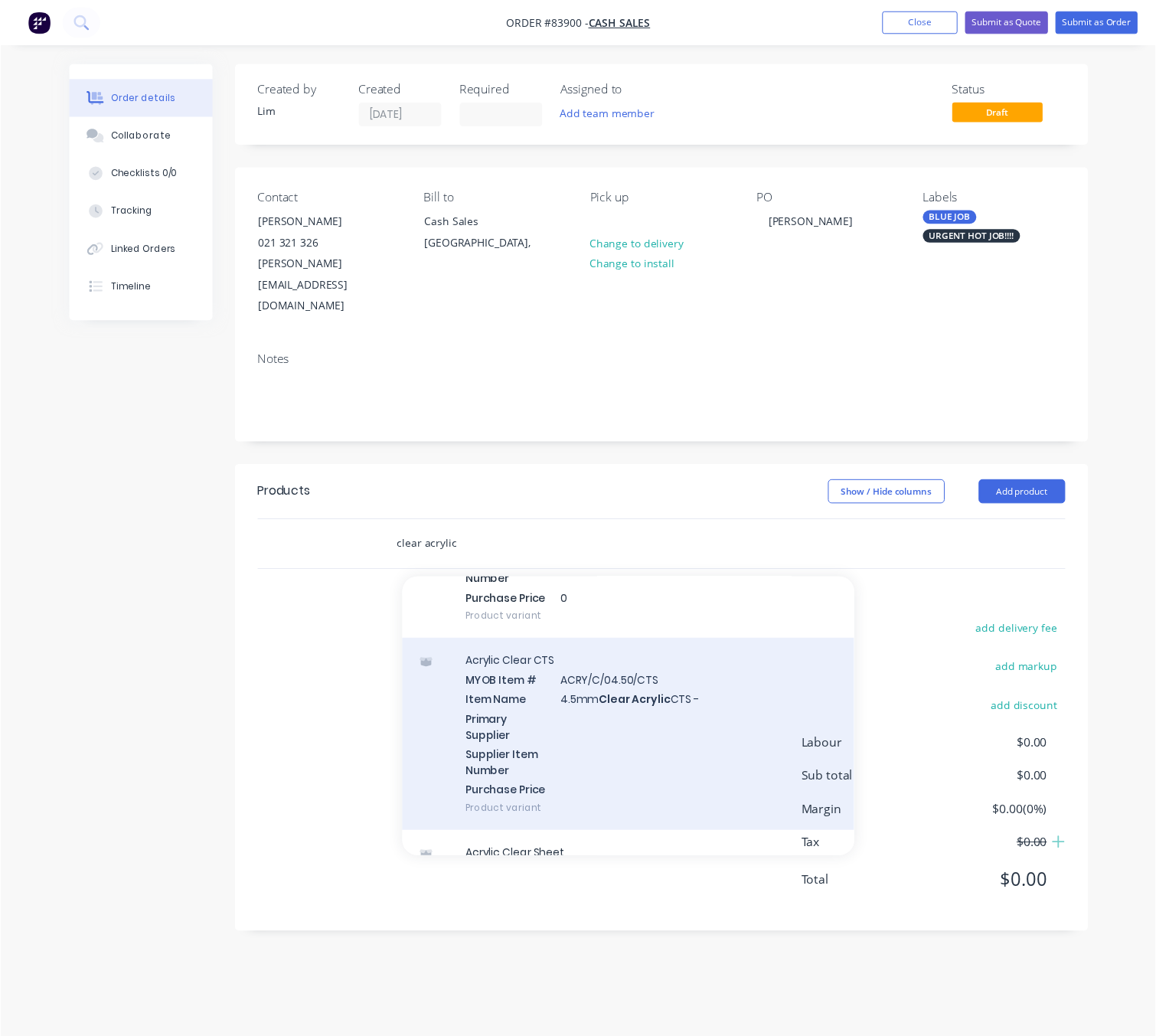
scroll to position [2067, 0]
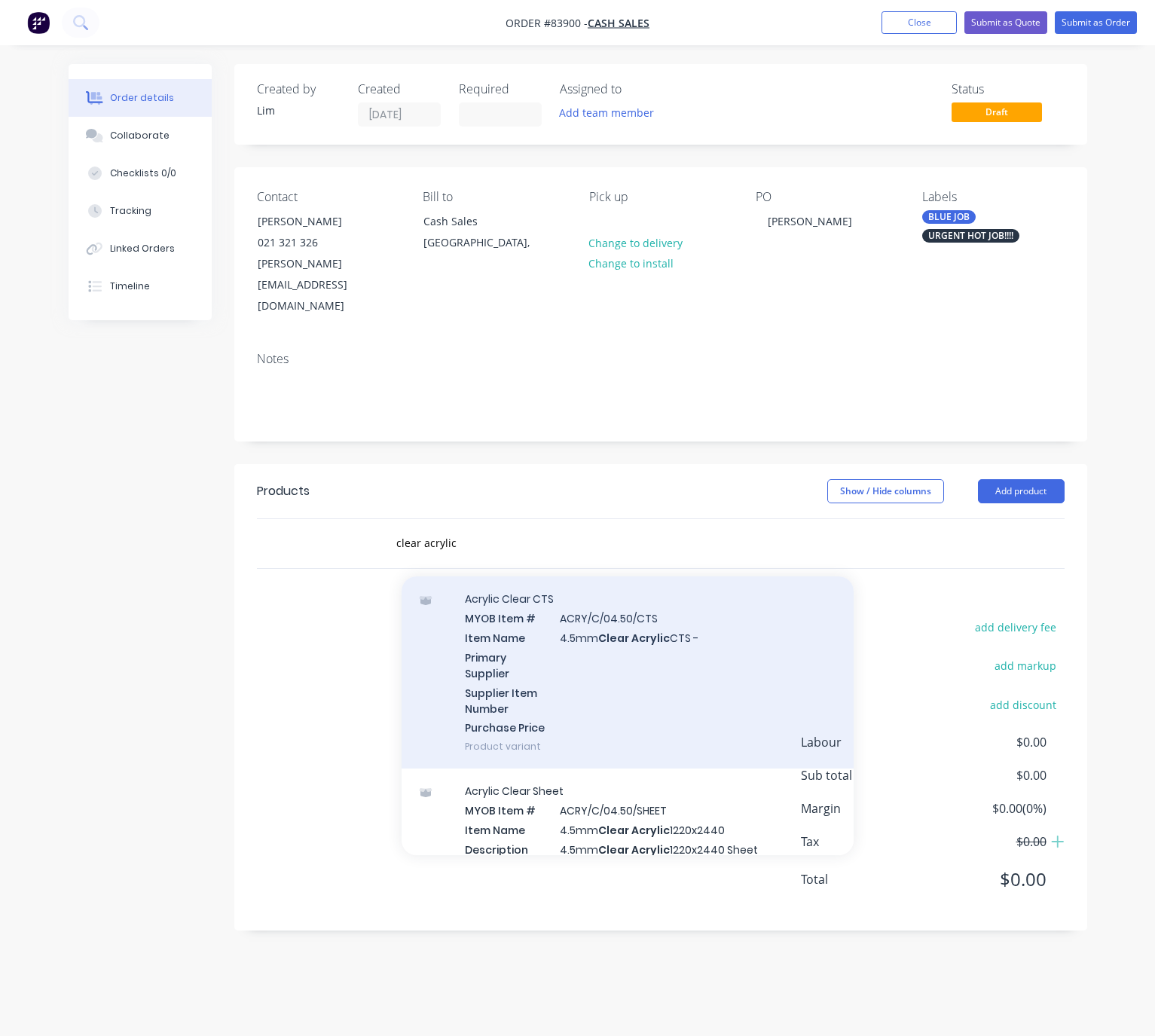
click at [735, 639] on div "Acrylic Clear CTS MYOB Item # ACRY/C/04.50/CTS Item Name 4.5mm Clear Acrylic CT…" at bounding box center [628, 673] width 452 height 193
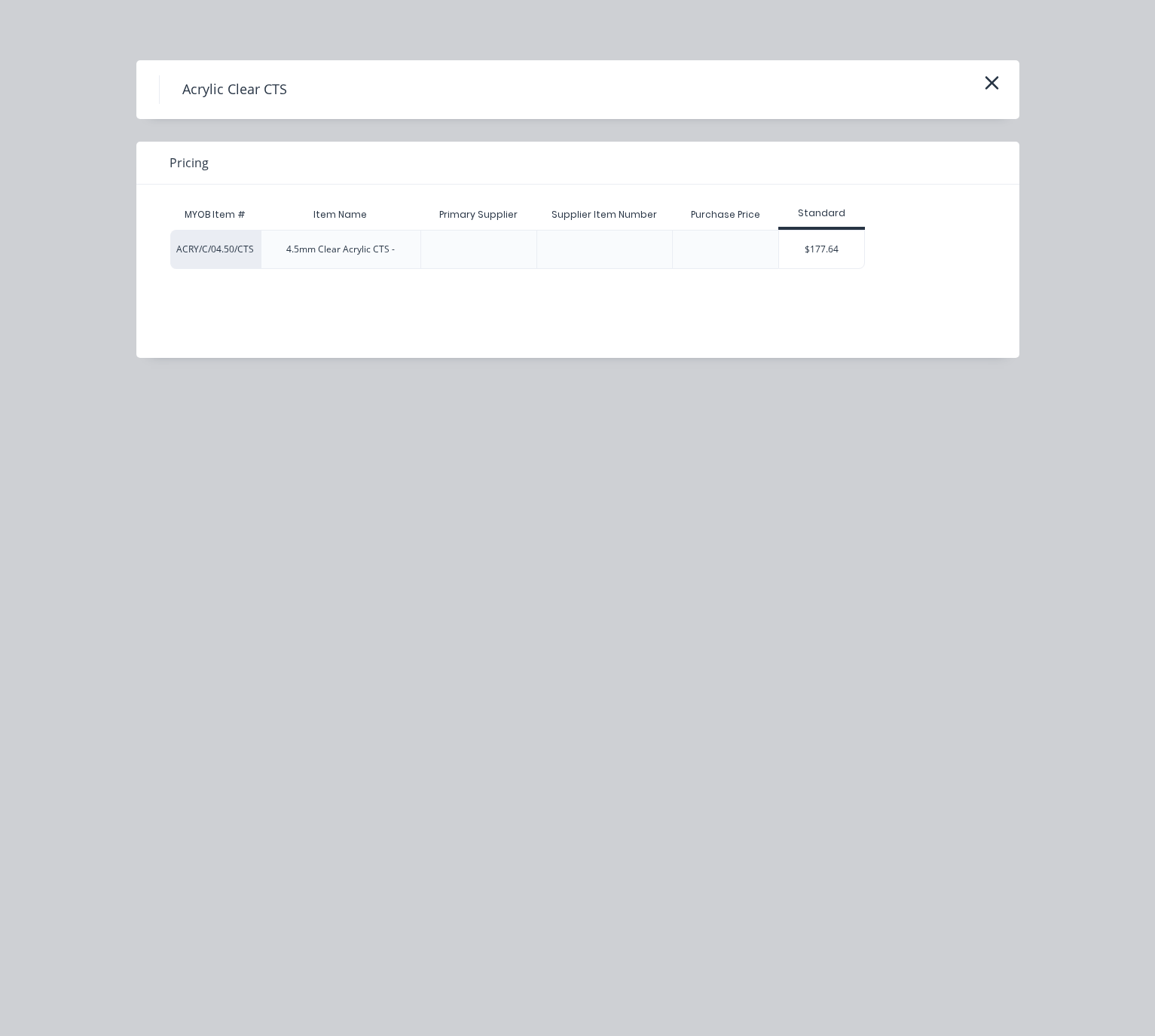
click at [857, 264] on div "$177.64" at bounding box center [822, 249] width 85 height 38
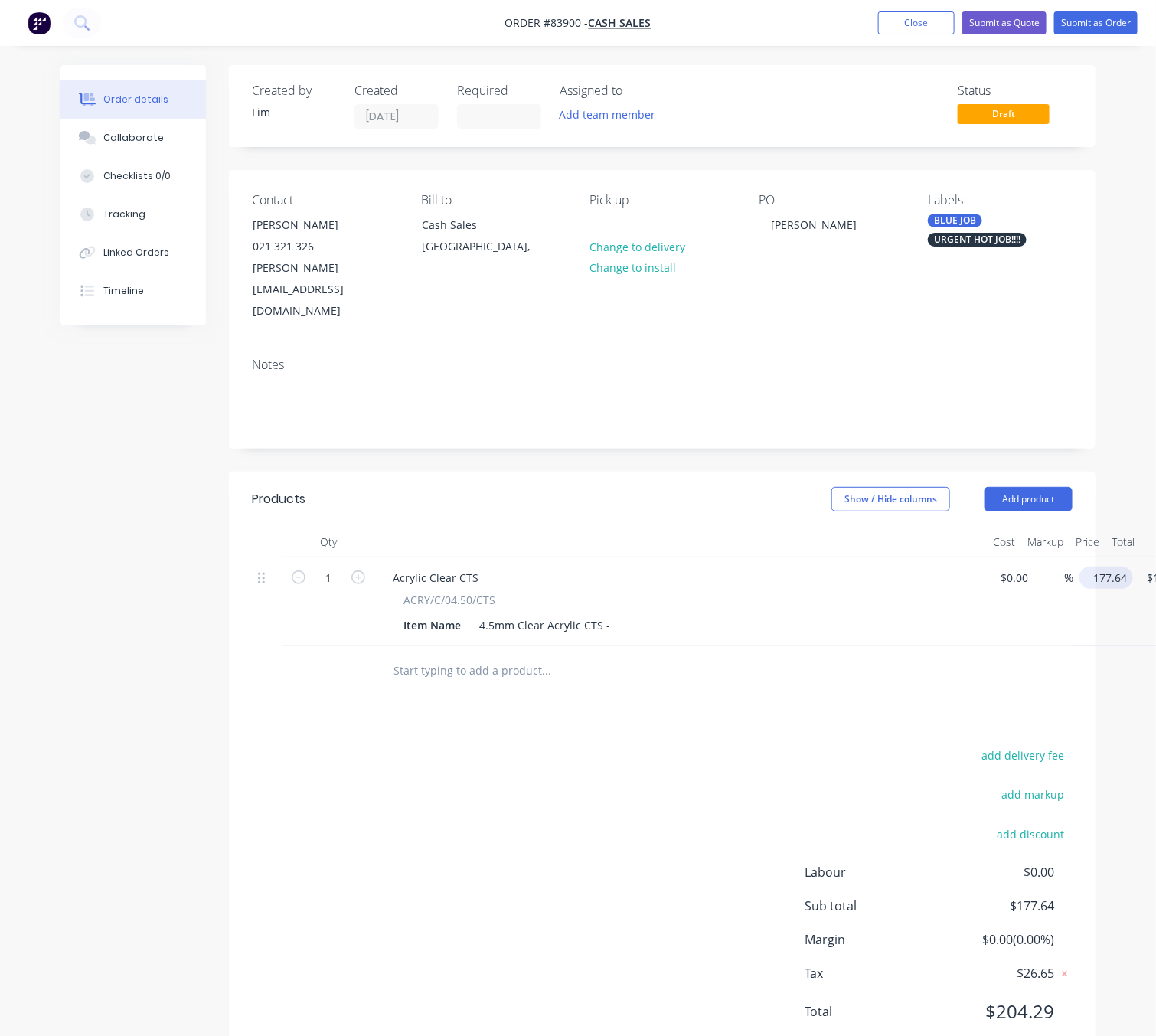
click at [1106, 566] on input "177.64" at bounding box center [1109, 577] width 47 height 22
type input "$0.00"
type input "$47.36"
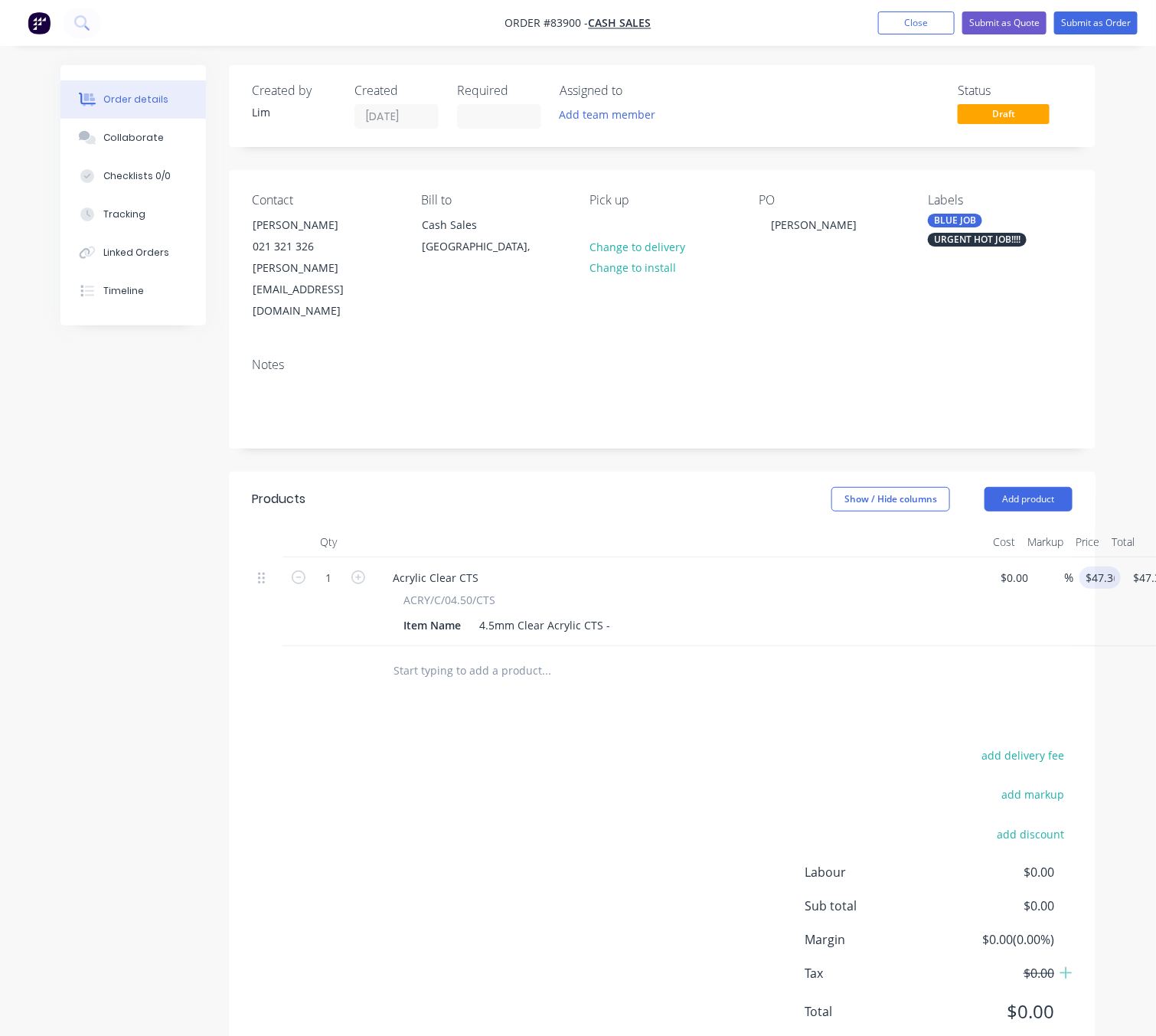
click at [646, 777] on div "add delivery fee add markup add discount Labour $0.00 Sub total $0.00 Margin $0…" at bounding box center [662, 893] width 821 height 295
click at [609, 614] on div "4.5mm Clear Acrylic CTS -" at bounding box center [544, 625] width 143 height 22
click at [644, 770] on div "add delivery fee add markup add discount Labour $0.00 Sub total $47.36 Margin $…" at bounding box center [662, 893] width 821 height 295
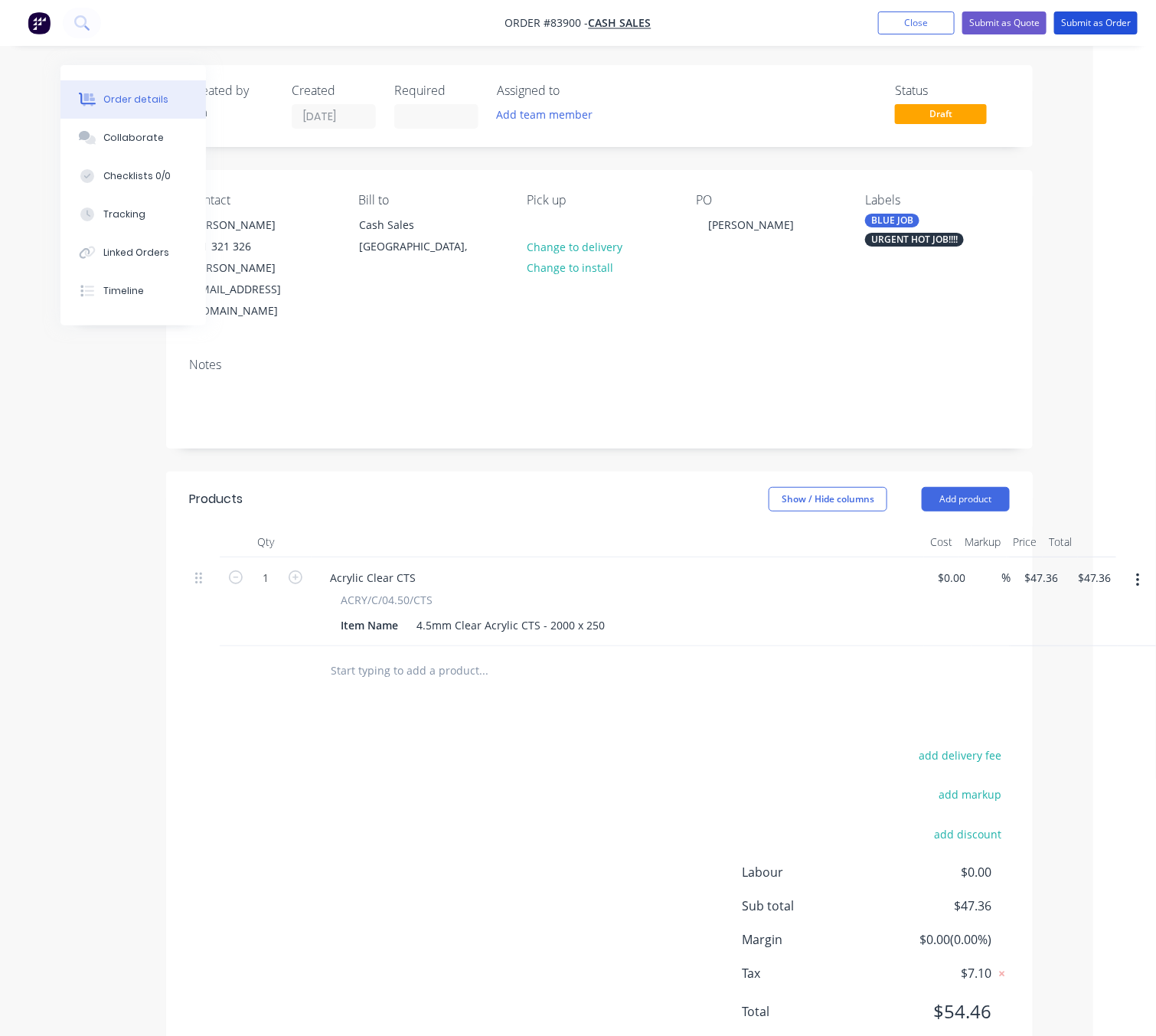
drag, startPoint x: 1099, startPoint y: 24, endPoint x: 1107, endPoint y: 35, distance: 13.6
click at [1100, 23] on button "Submit as Order" at bounding box center [1096, 23] width 83 height 23
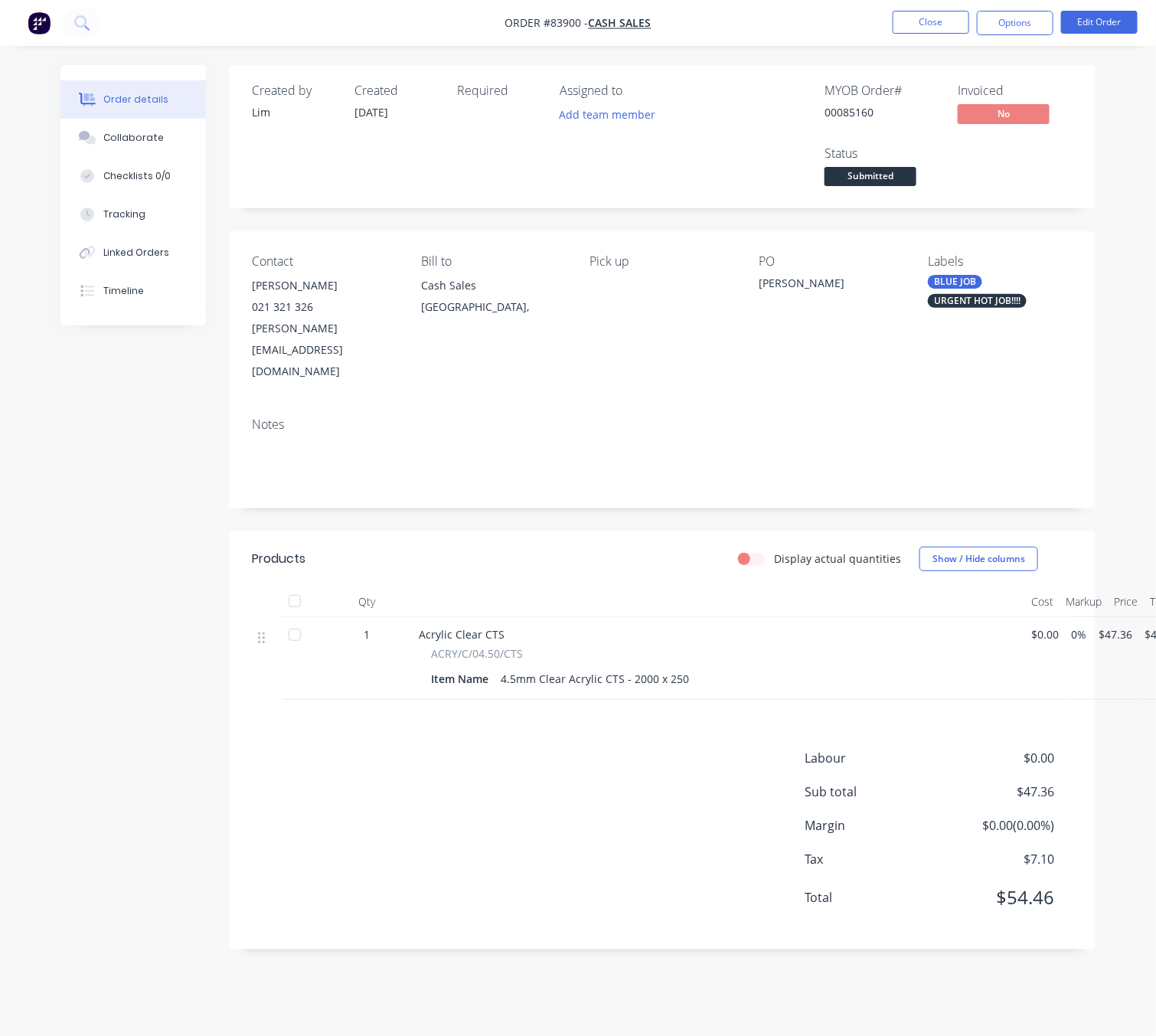
scroll to position [16, 0]
click at [1007, 24] on button "Options" at bounding box center [1015, 23] width 76 height 24
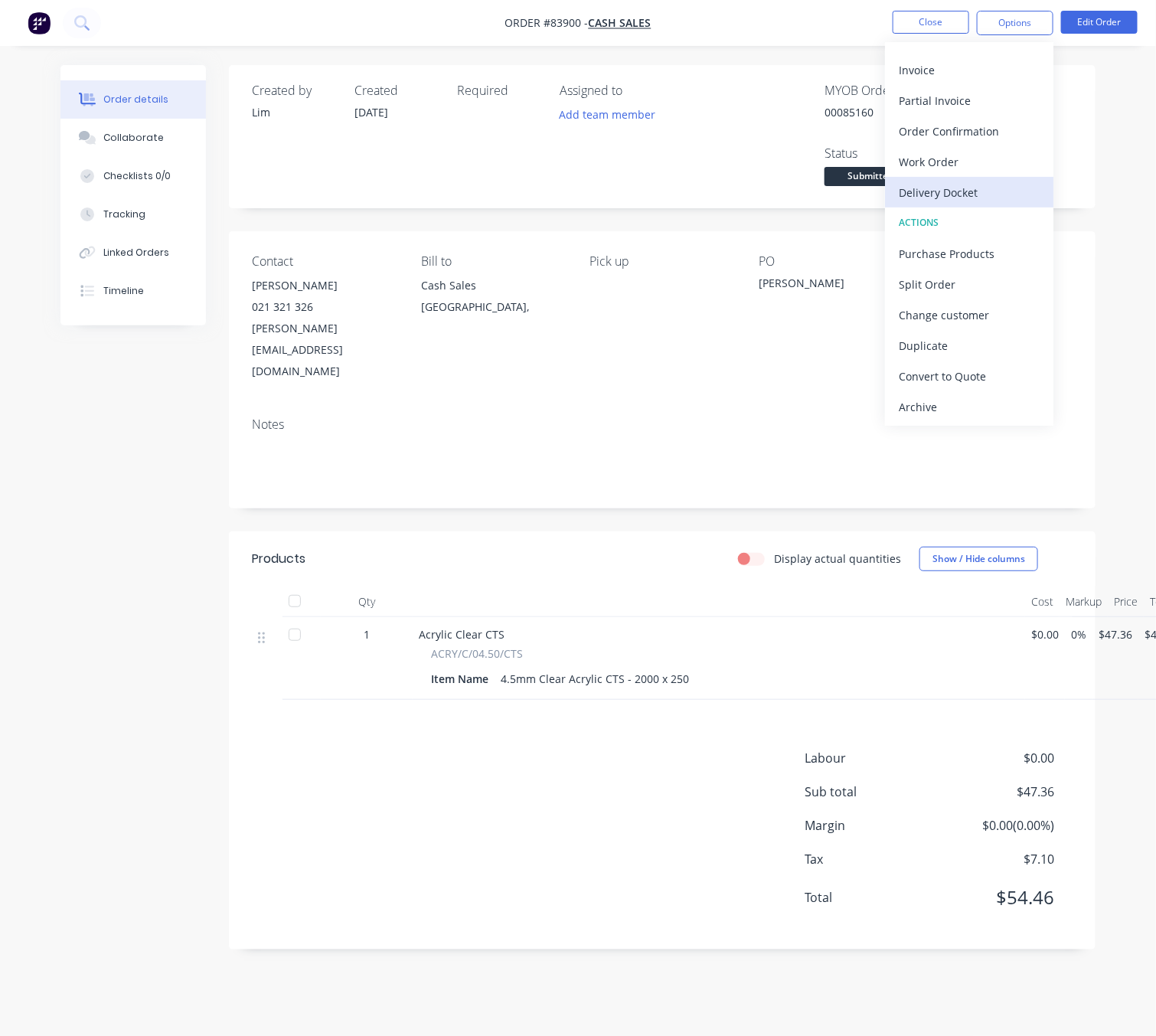
scroll to position [0, 0]
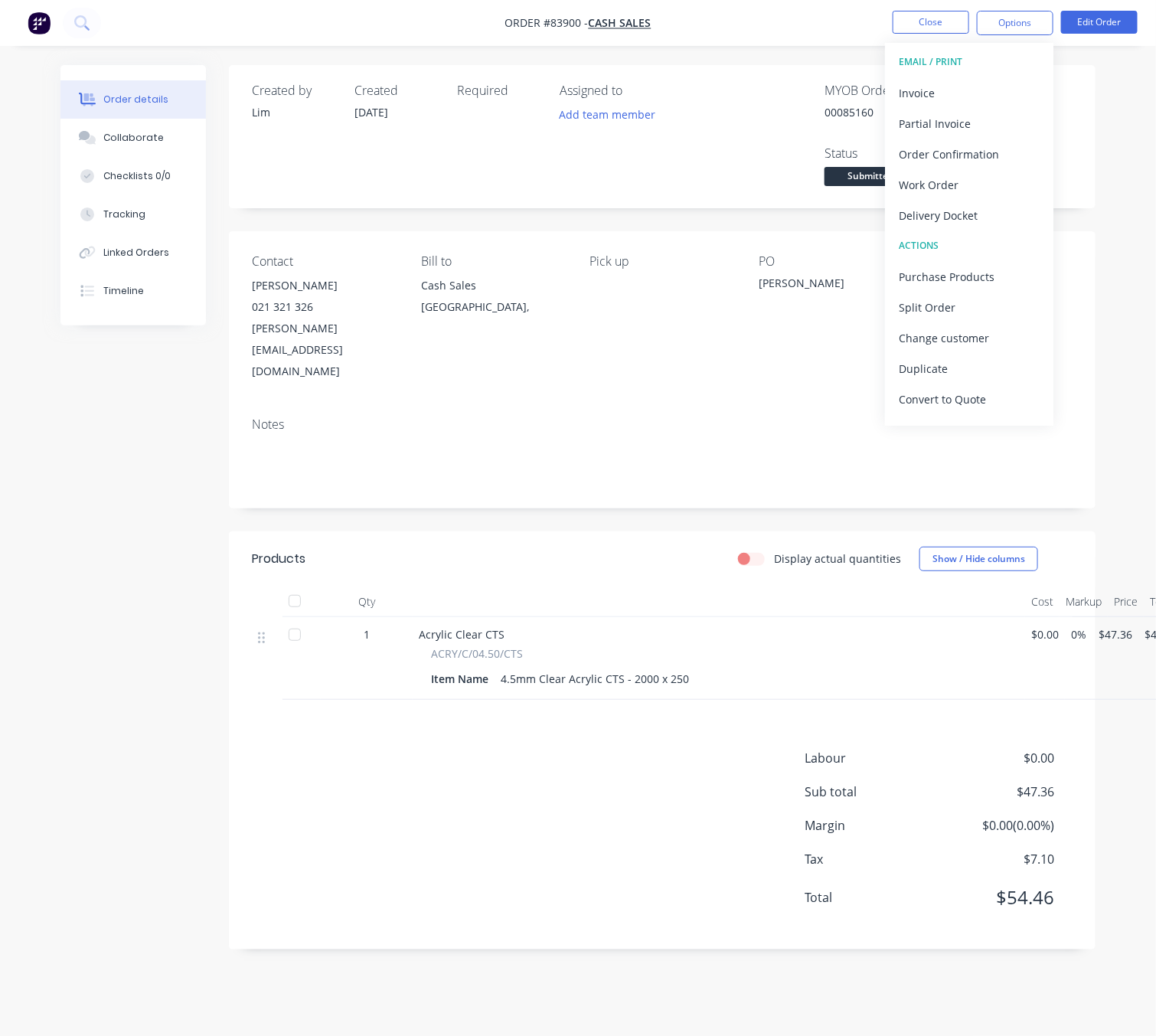
drag, startPoint x: 660, startPoint y: 735, endPoint x: 836, endPoint y: 621, distance: 209.7
click at [660, 749] on div "Labour $0.00 Sub total $47.36 Margin $0.00 ( 0.00 %) Tax $7.10 Total $54.46" at bounding box center [662, 837] width 821 height 178
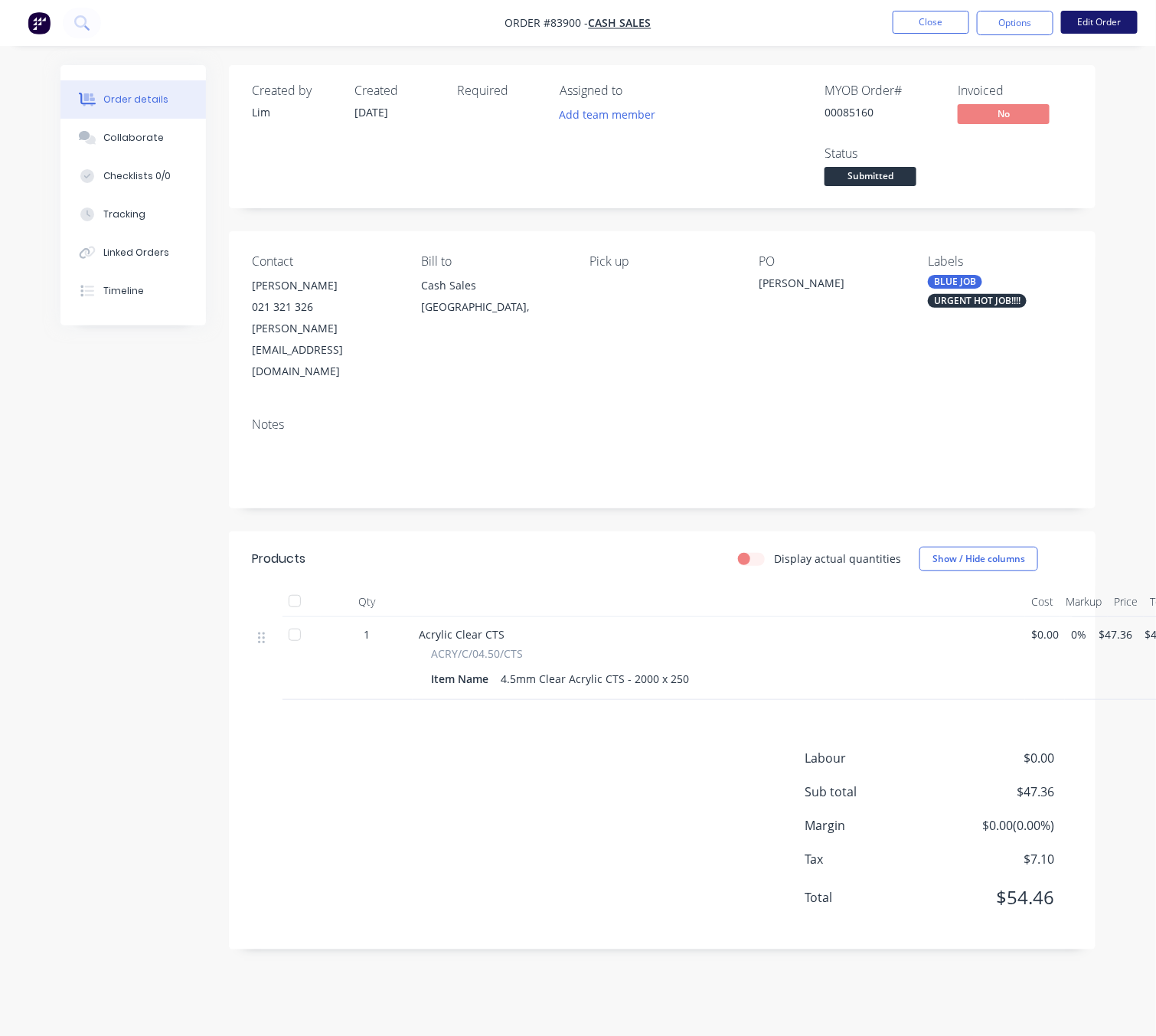
click at [1110, 28] on button "Edit Order" at bounding box center [1099, 22] width 76 height 23
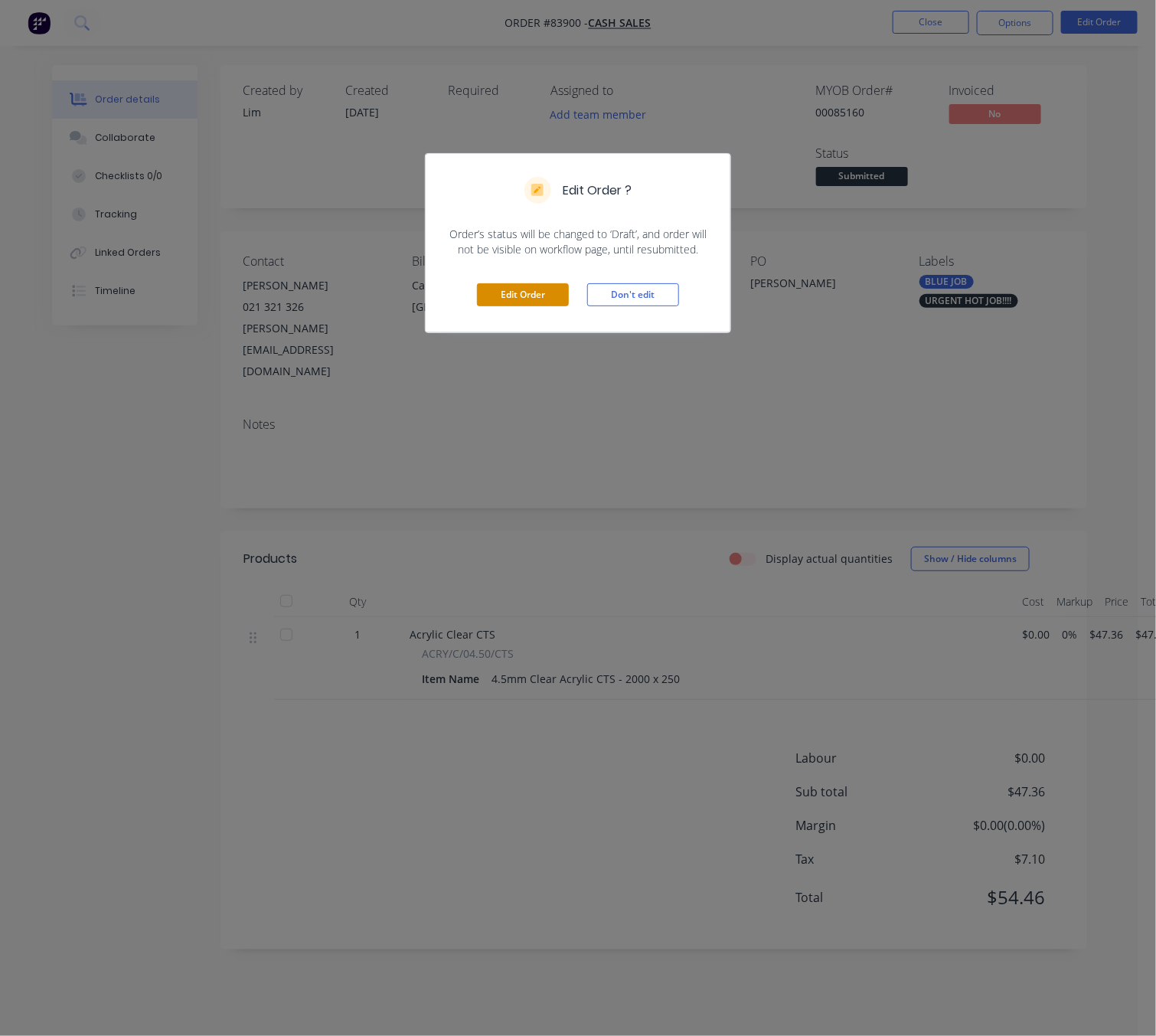
click at [531, 290] on button "Edit Order" at bounding box center [522, 295] width 92 height 23
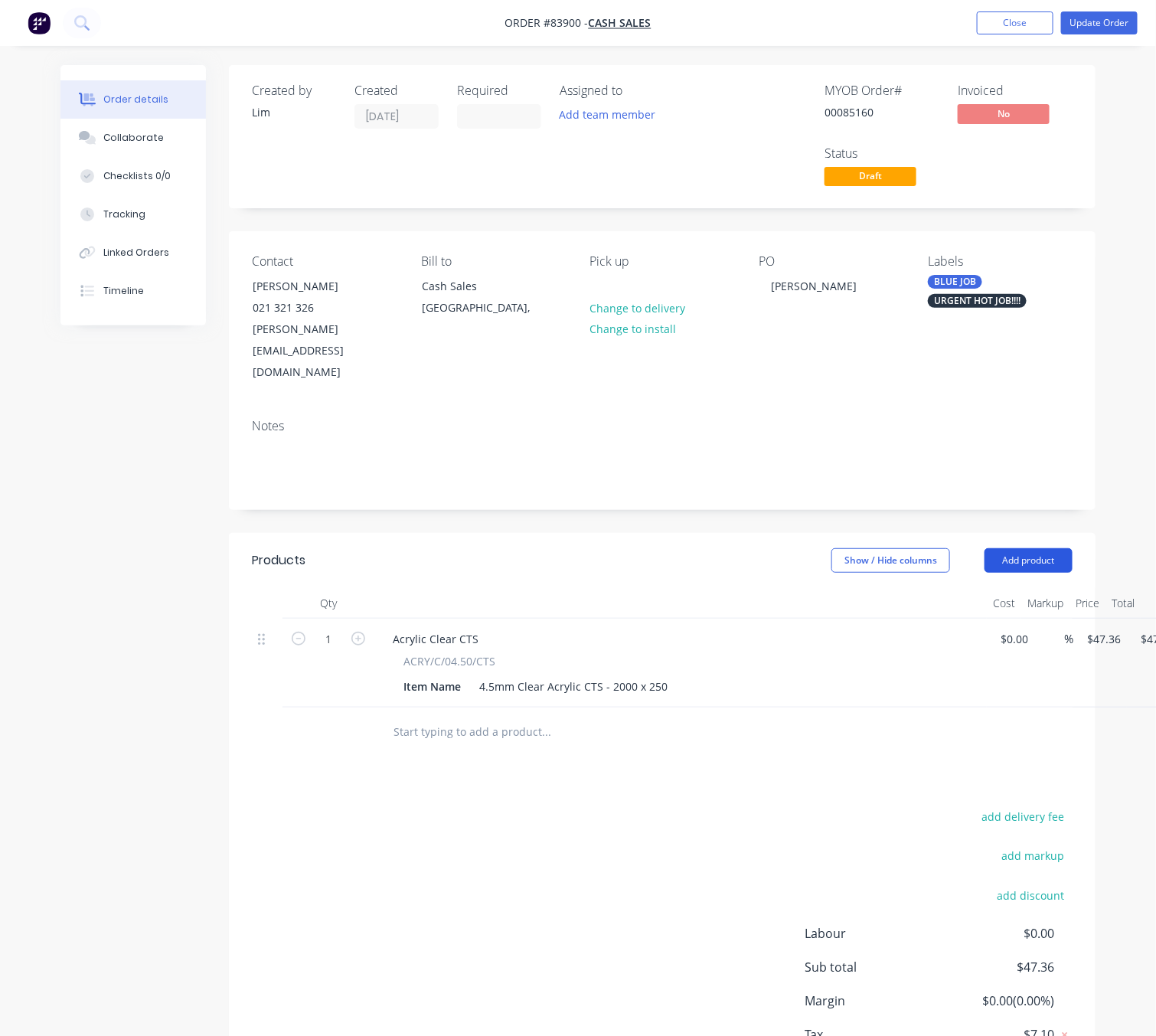
click at [1041, 548] on button "Add product" at bounding box center [1029, 560] width 88 height 24
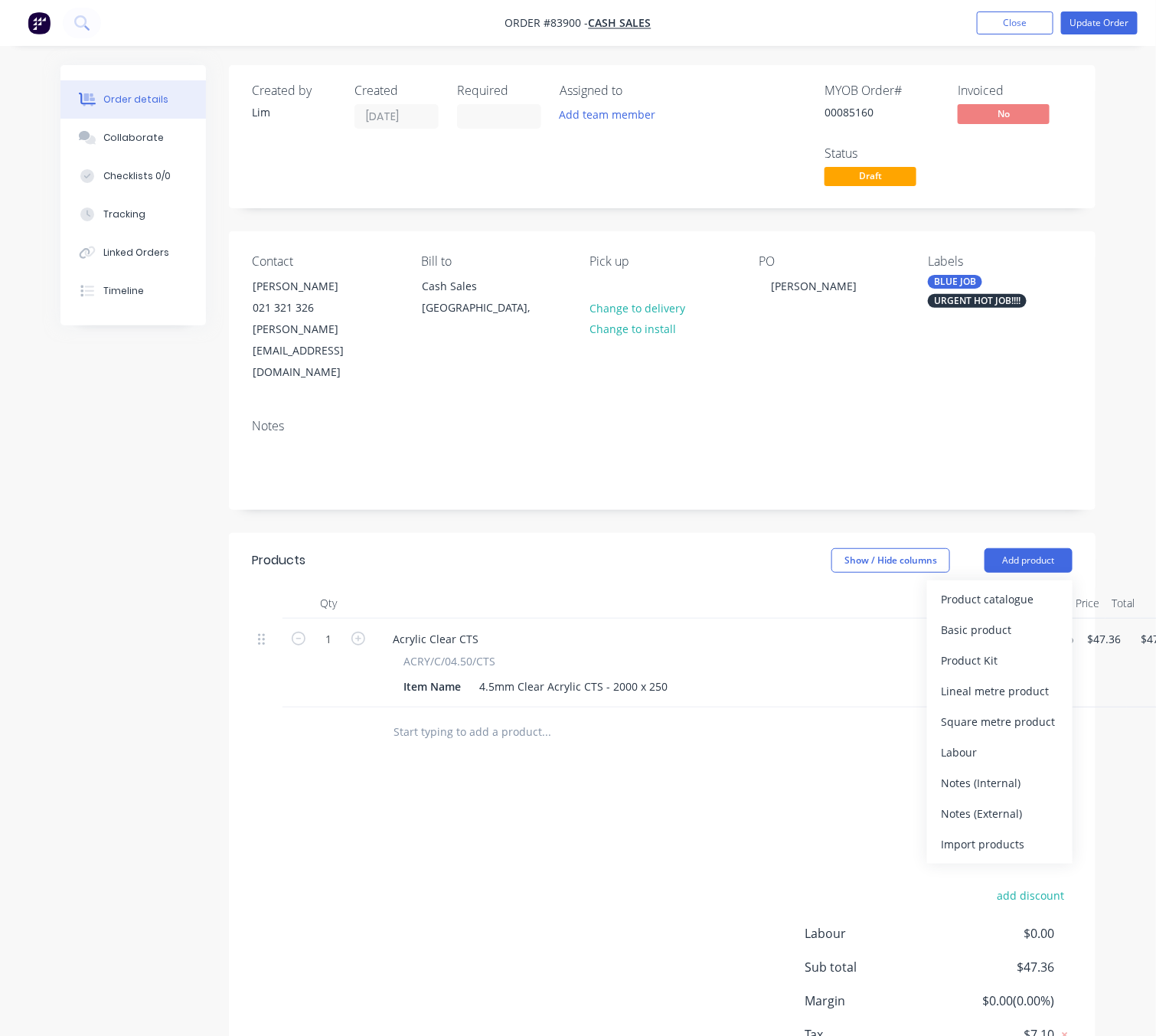
click at [1039, 803] on div "Notes (External)" at bounding box center [1000, 814] width 118 height 22
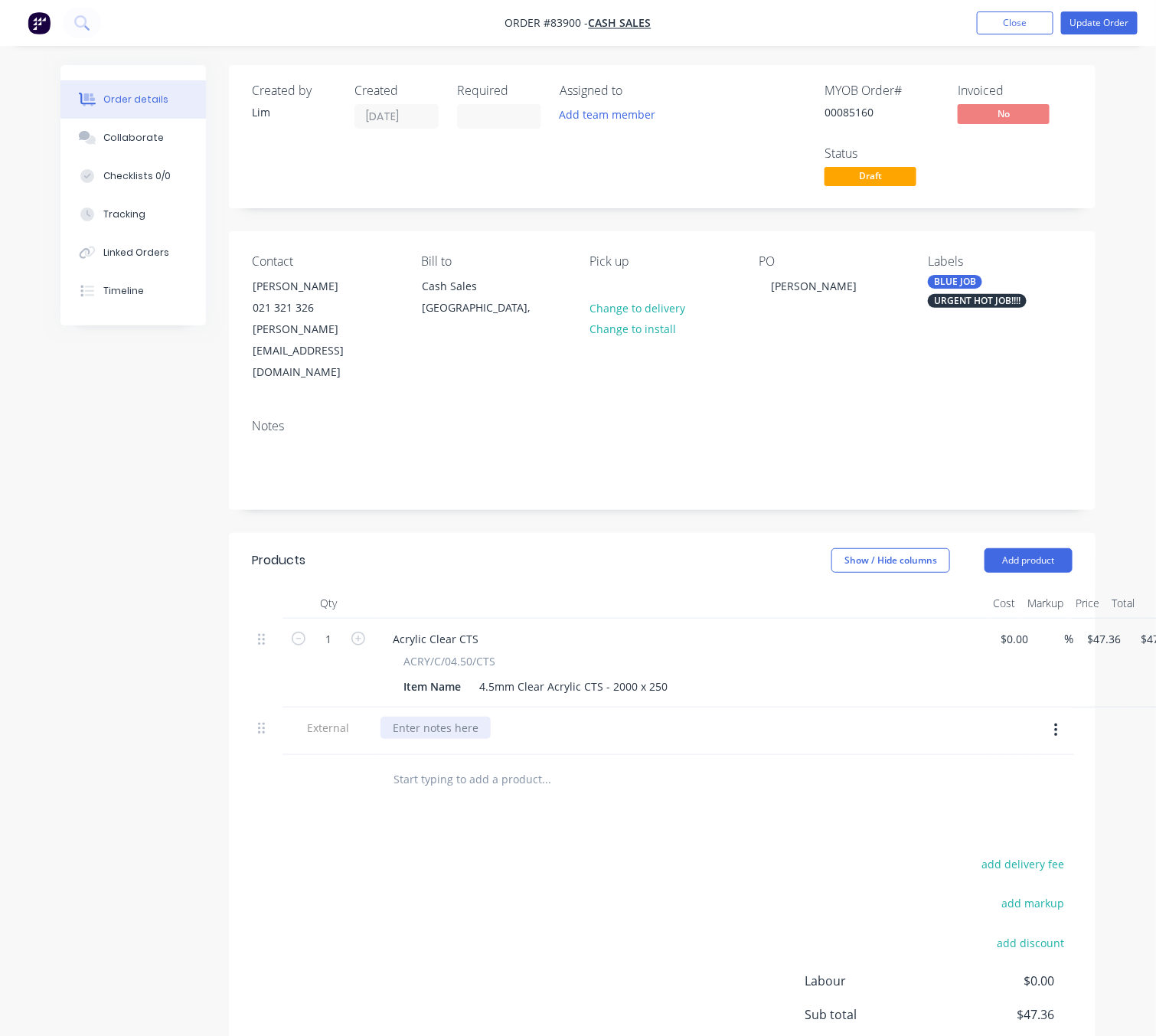
click at [413, 716] on div at bounding box center [435, 727] width 110 height 22
click at [646, 311] on button "Change to delivery" at bounding box center [637, 307] width 112 height 20
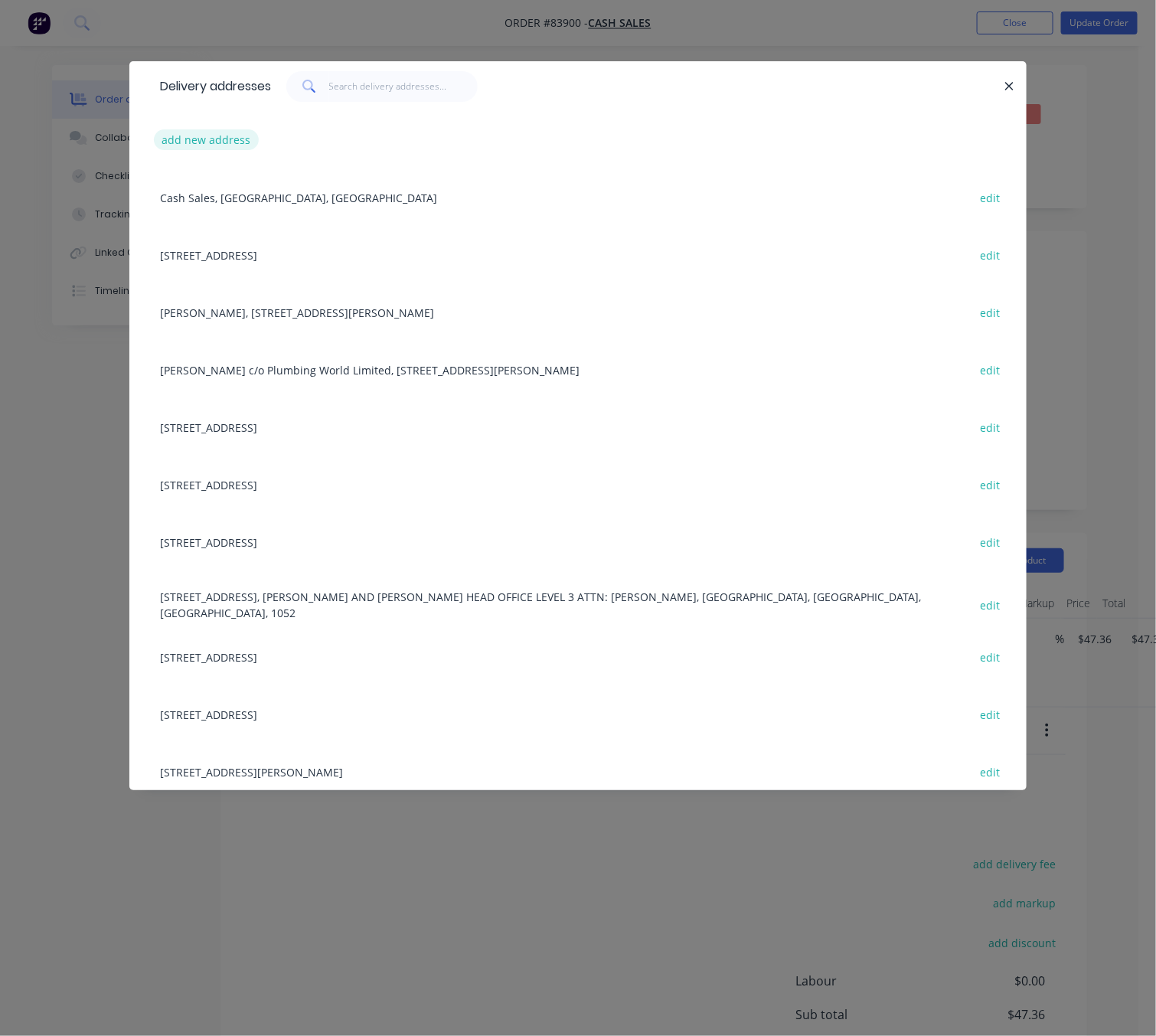
click at [200, 145] on button "add new address" at bounding box center [207, 140] width 105 height 20
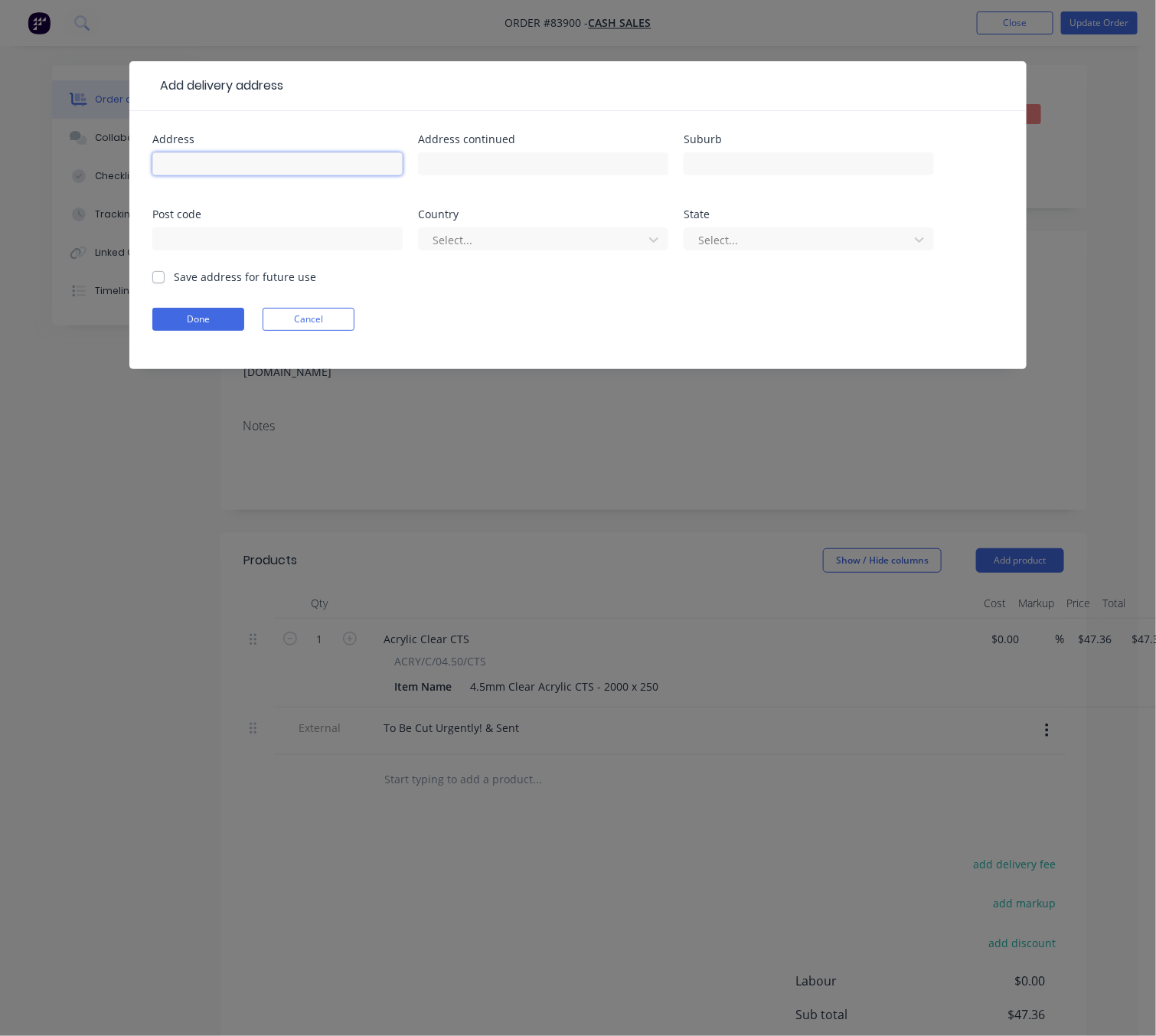
click at [240, 172] on input "text" at bounding box center [277, 163] width 251 height 23
paste input "[STREET_ADDRESS][PERSON_NAME]"
drag, startPoint x: 371, startPoint y: 159, endPoint x: 341, endPoint y: 164, distance: 30.4
click at [341, 164] on input "[STREET_ADDRESS][PERSON_NAME]" at bounding box center [277, 163] width 251 height 23
type input "[STREET_ADDRESS][PERSON_NAME],"
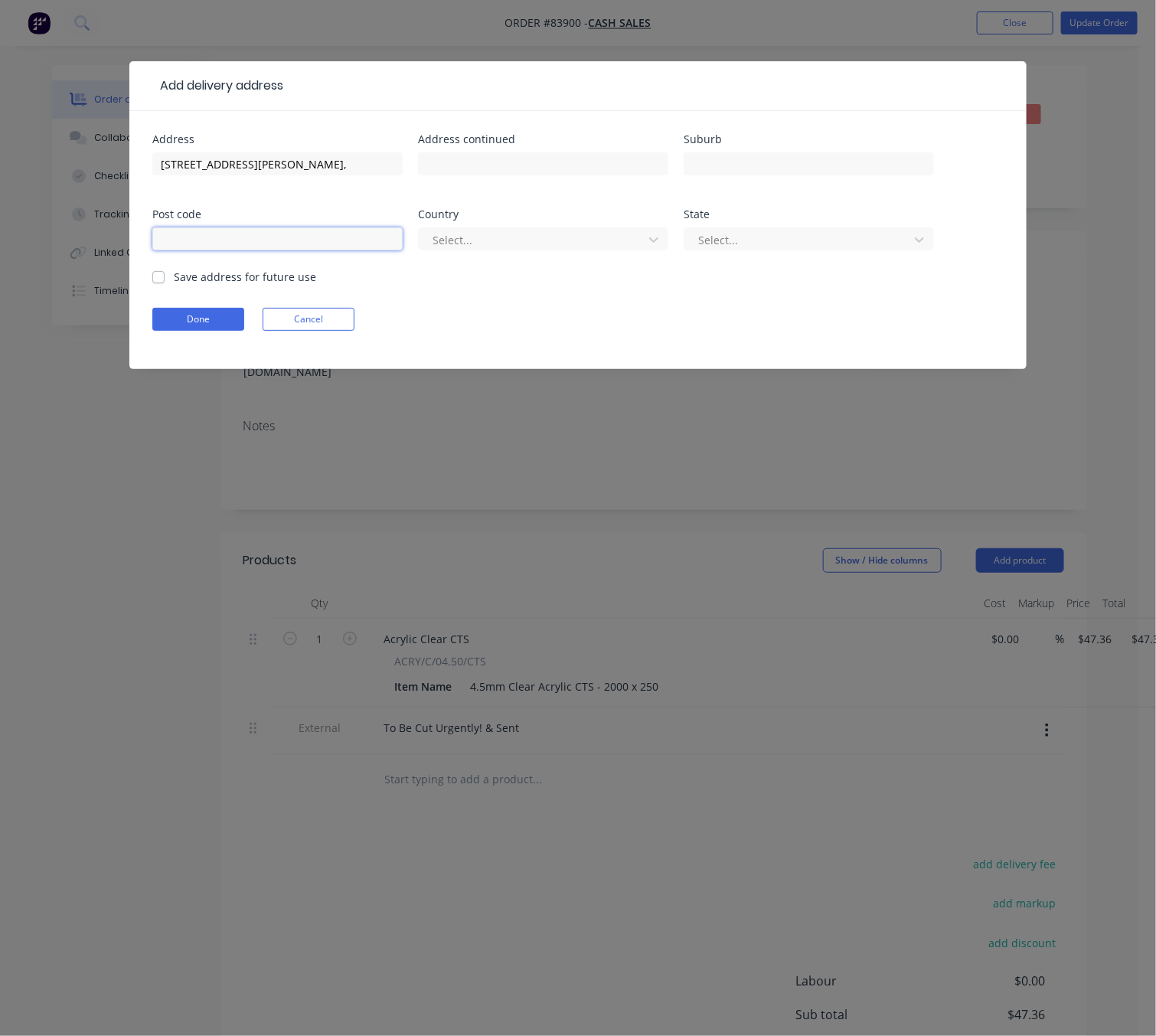
click at [288, 232] on input "text" at bounding box center [277, 239] width 251 height 23
paste input "2578"
type input "2578"
drag, startPoint x: 336, startPoint y: 162, endPoint x: 283, endPoint y: 162, distance: 53.0
click at [283, 162] on input "[STREET_ADDRESS][PERSON_NAME]," at bounding box center [277, 163] width 251 height 23
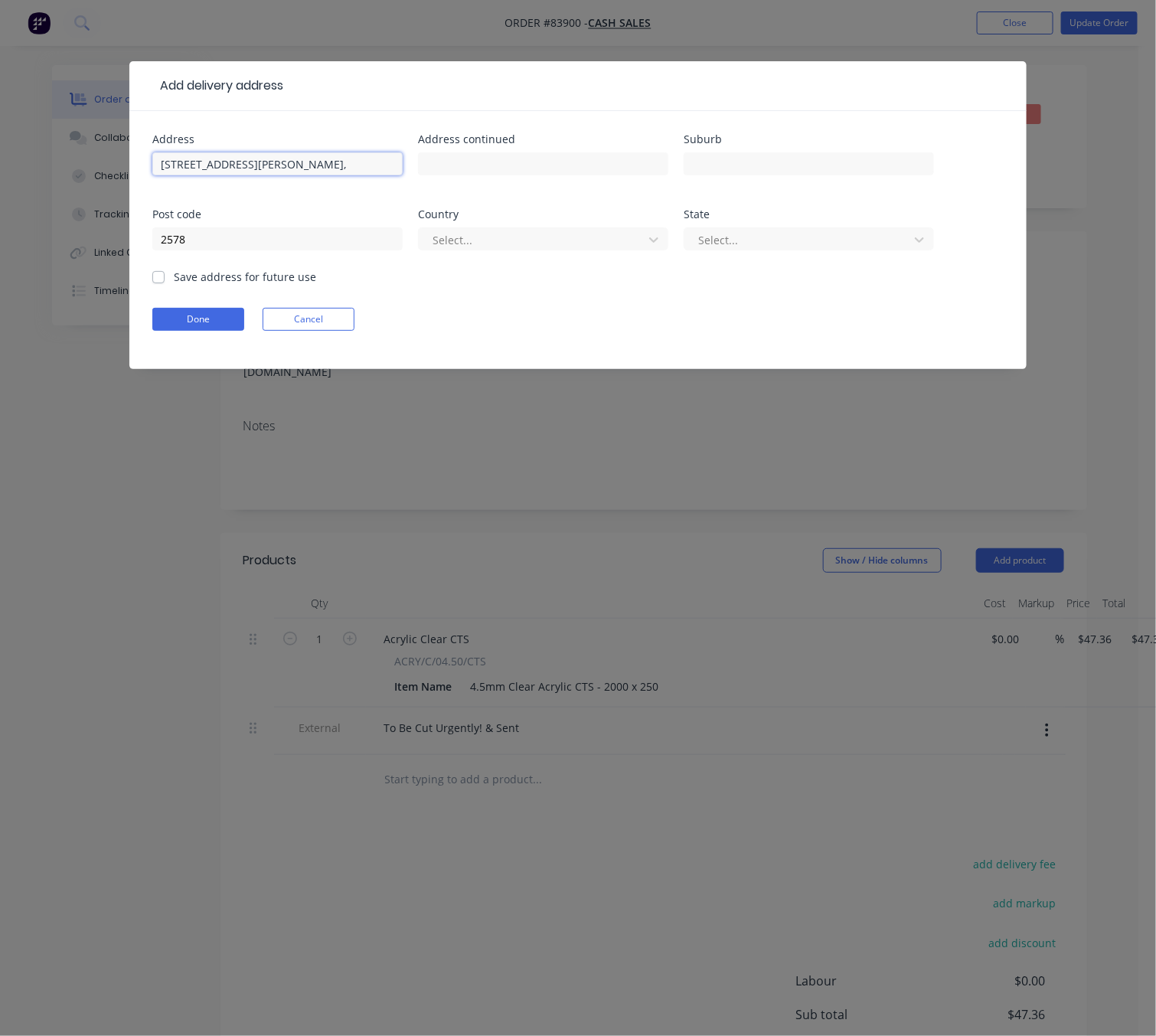
drag, startPoint x: 313, startPoint y: 149, endPoint x: 280, endPoint y: 156, distance: 33.7
click at [280, 156] on input "[STREET_ADDRESS][PERSON_NAME]," at bounding box center [277, 163] width 251 height 23
click at [754, 161] on input "text" at bounding box center [809, 163] width 251 height 23
drag, startPoint x: 247, startPoint y: 162, endPoint x: 331, endPoint y: 167, distance: 84.1
click at [331, 167] on input "[STREET_ADDRESS][PERSON_NAME]," at bounding box center [277, 163] width 251 height 23
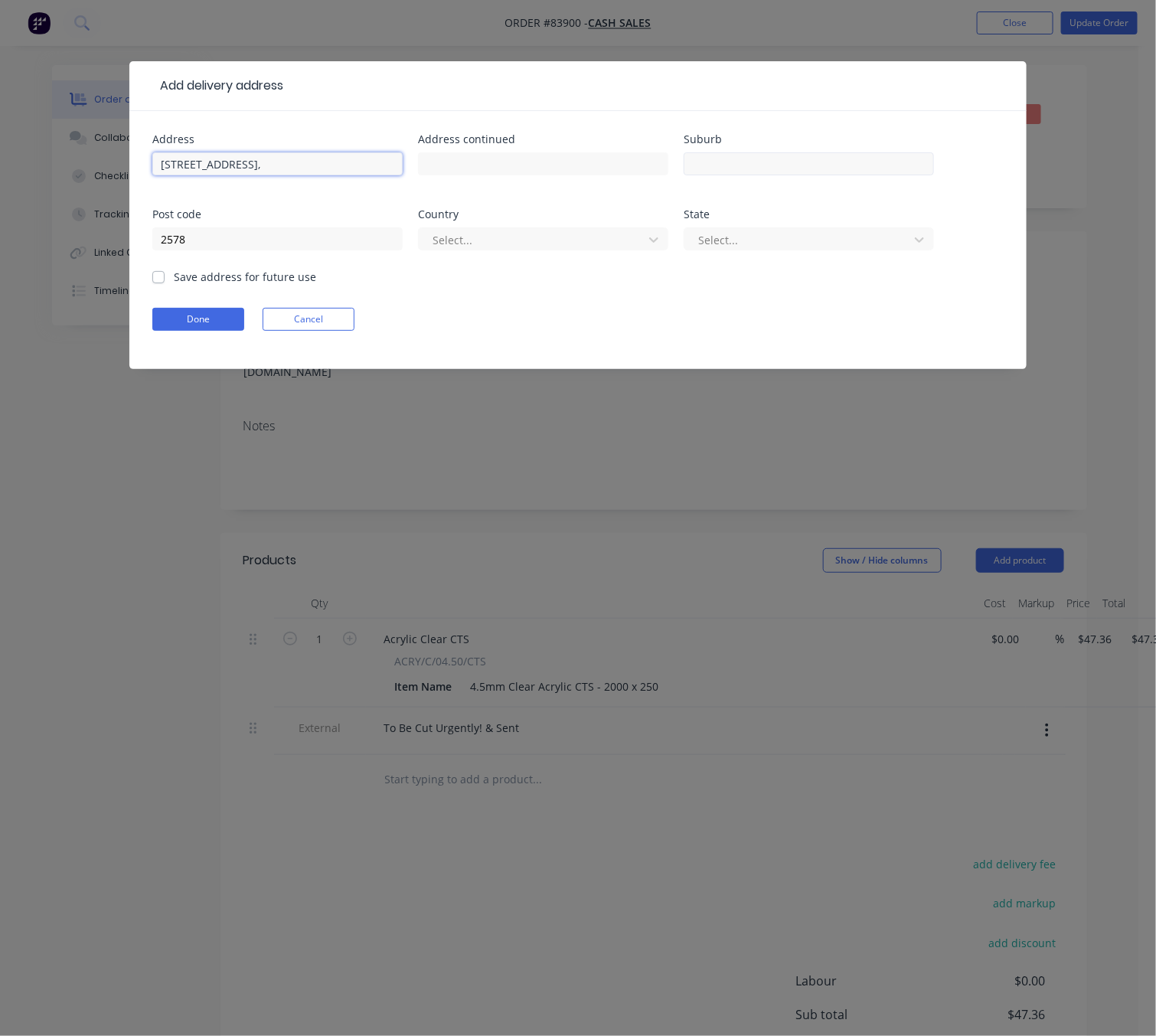
type input "[STREET_ADDRESS],"
click at [719, 167] on input "text" at bounding box center [809, 163] width 251 height 23
paste input "[GEOGRAPHIC_DATA], [GEOGRAPHIC_DATA]"
type input "[GEOGRAPHIC_DATA], [GEOGRAPHIC_DATA]"
click at [547, 246] on div at bounding box center [533, 240] width 204 height 19
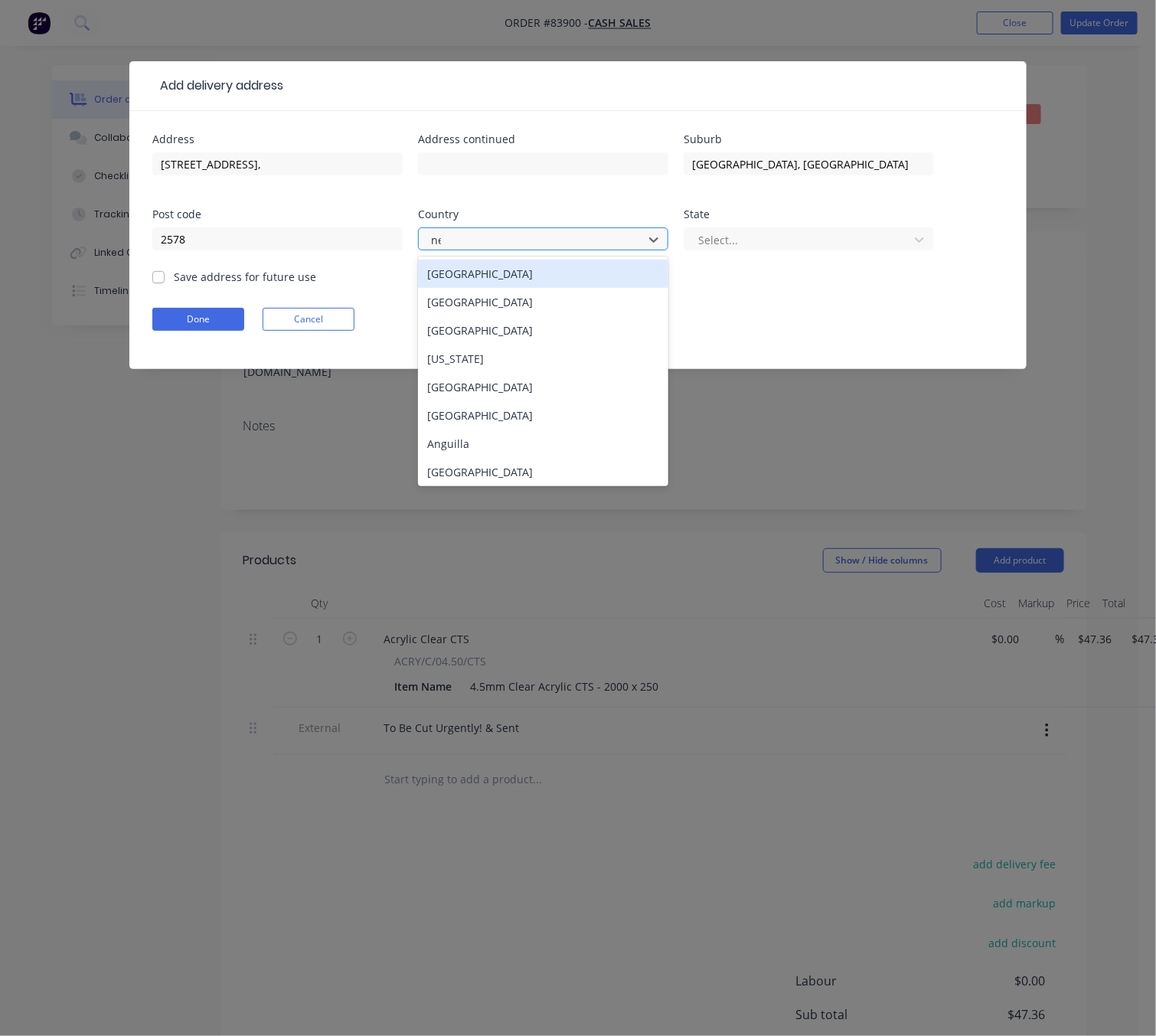
type input "new"
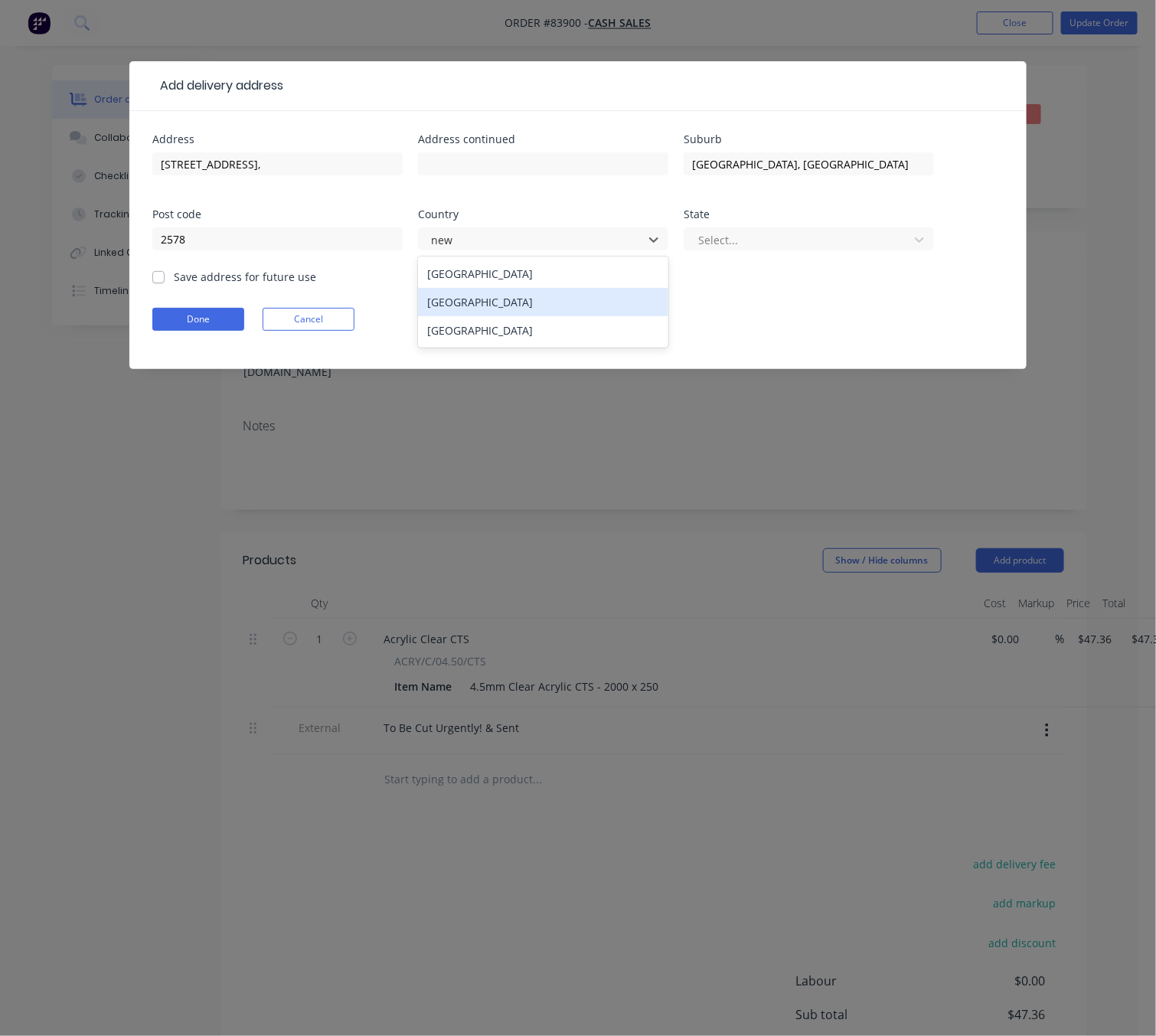
click at [545, 292] on div "[GEOGRAPHIC_DATA]" at bounding box center [543, 302] width 251 height 28
click at [756, 235] on div at bounding box center [799, 240] width 204 height 19
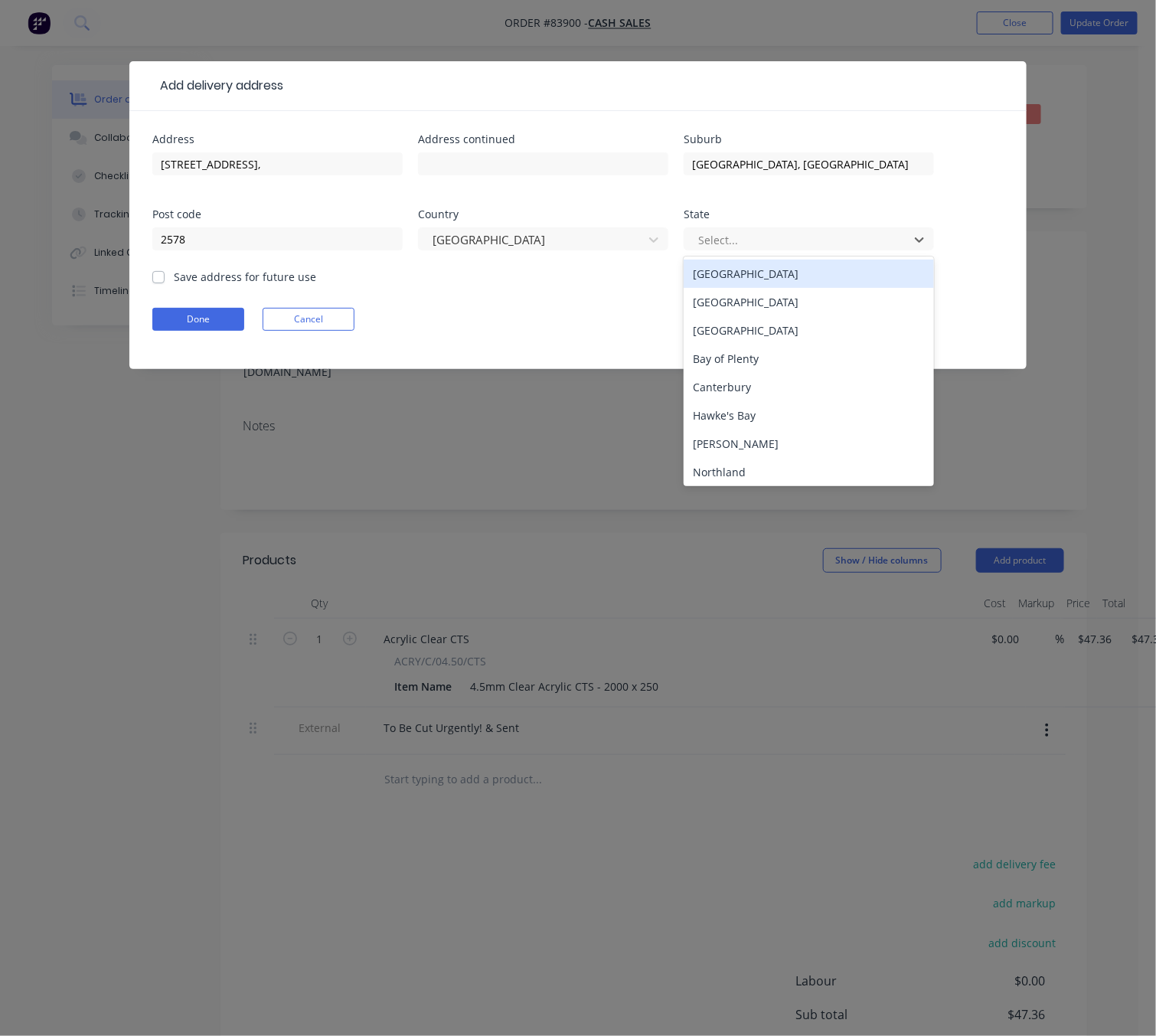
click at [758, 285] on div "[GEOGRAPHIC_DATA]" at bounding box center [809, 273] width 251 height 28
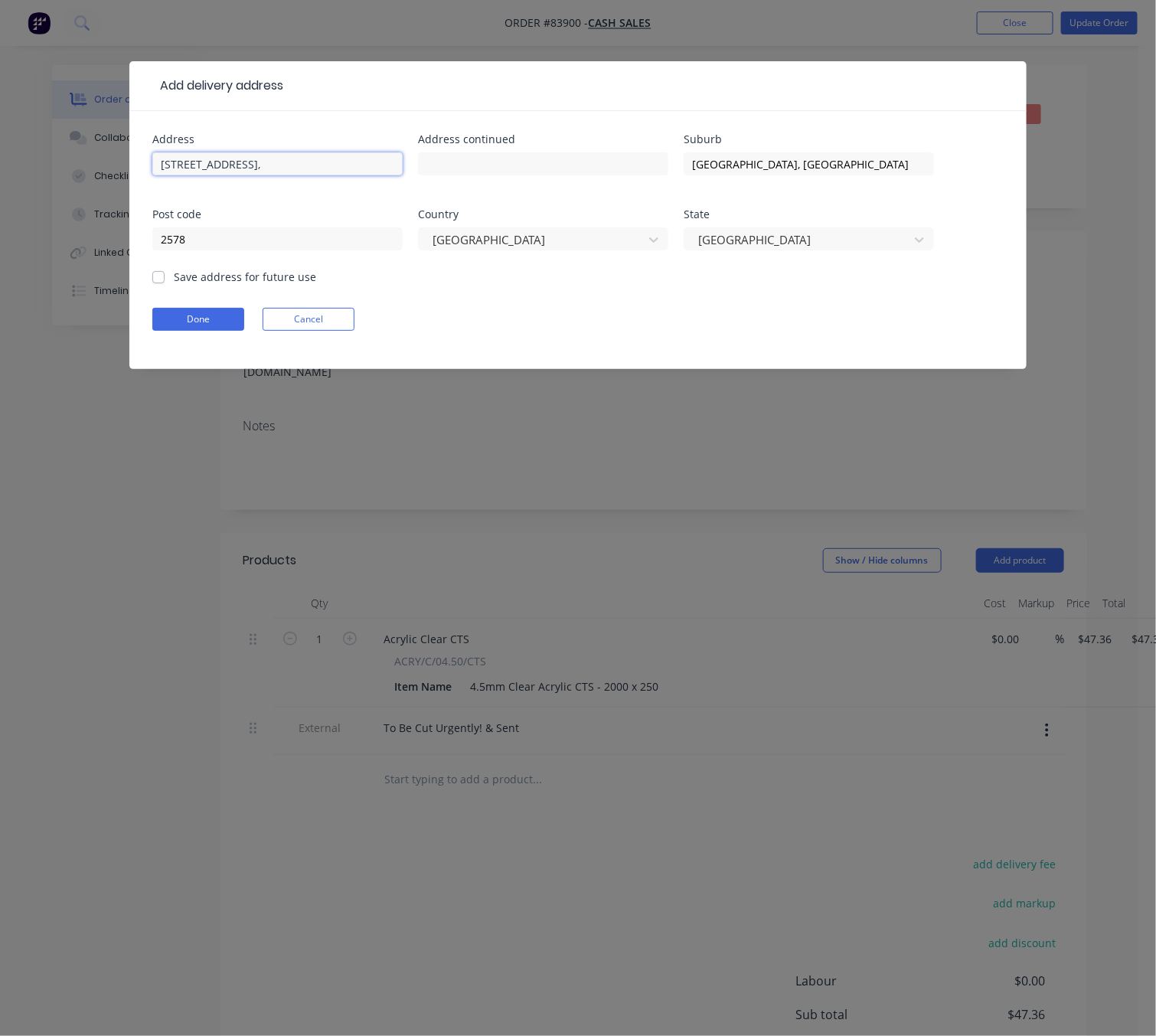
click at [291, 159] on input "[STREET_ADDRESS]," at bounding box center [277, 163] width 251 height 23
type input "[STREET_ADDRESS]"
click at [181, 321] on button "Done" at bounding box center [198, 319] width 92 height 23
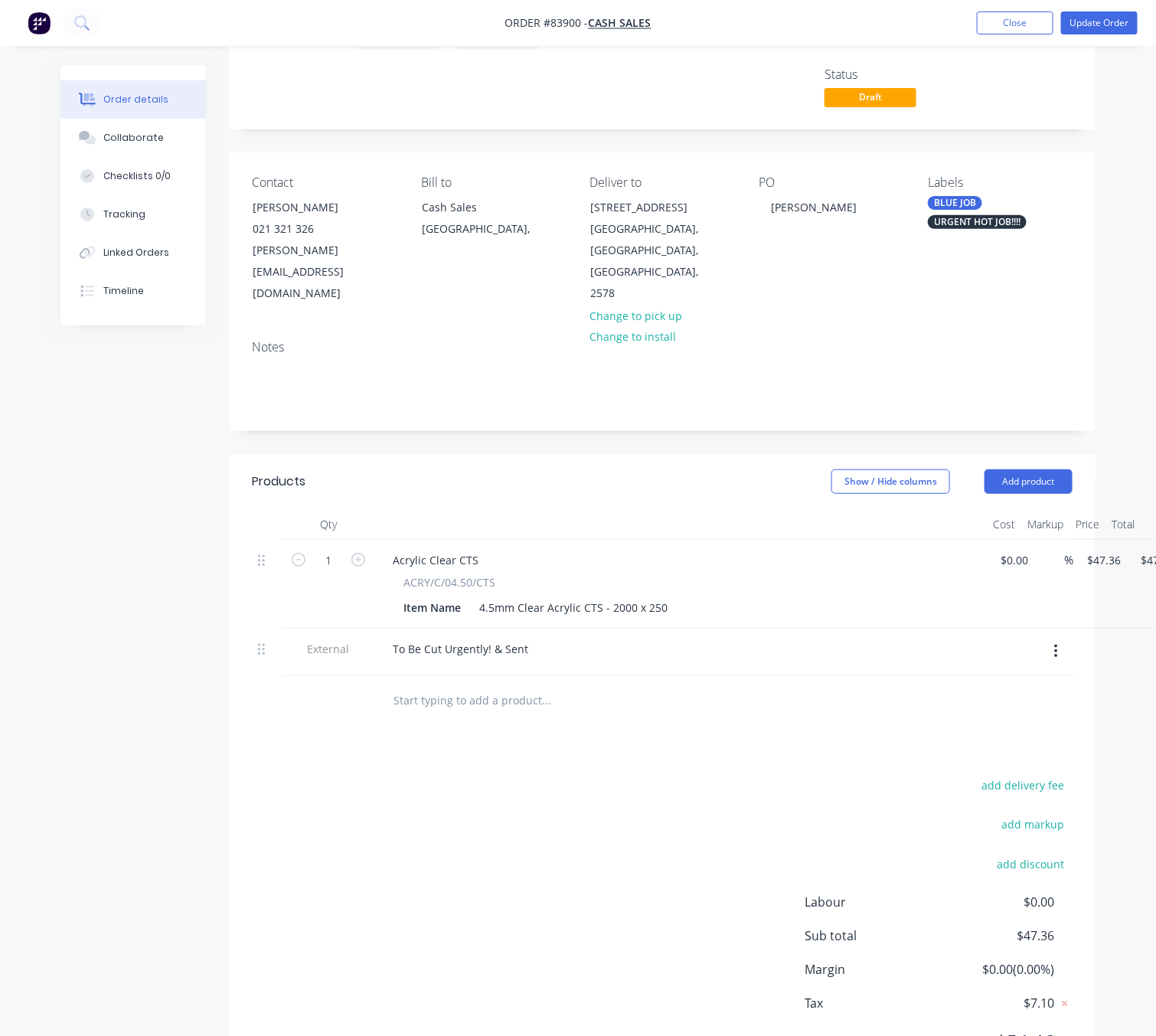
scroll to position [119, 0]
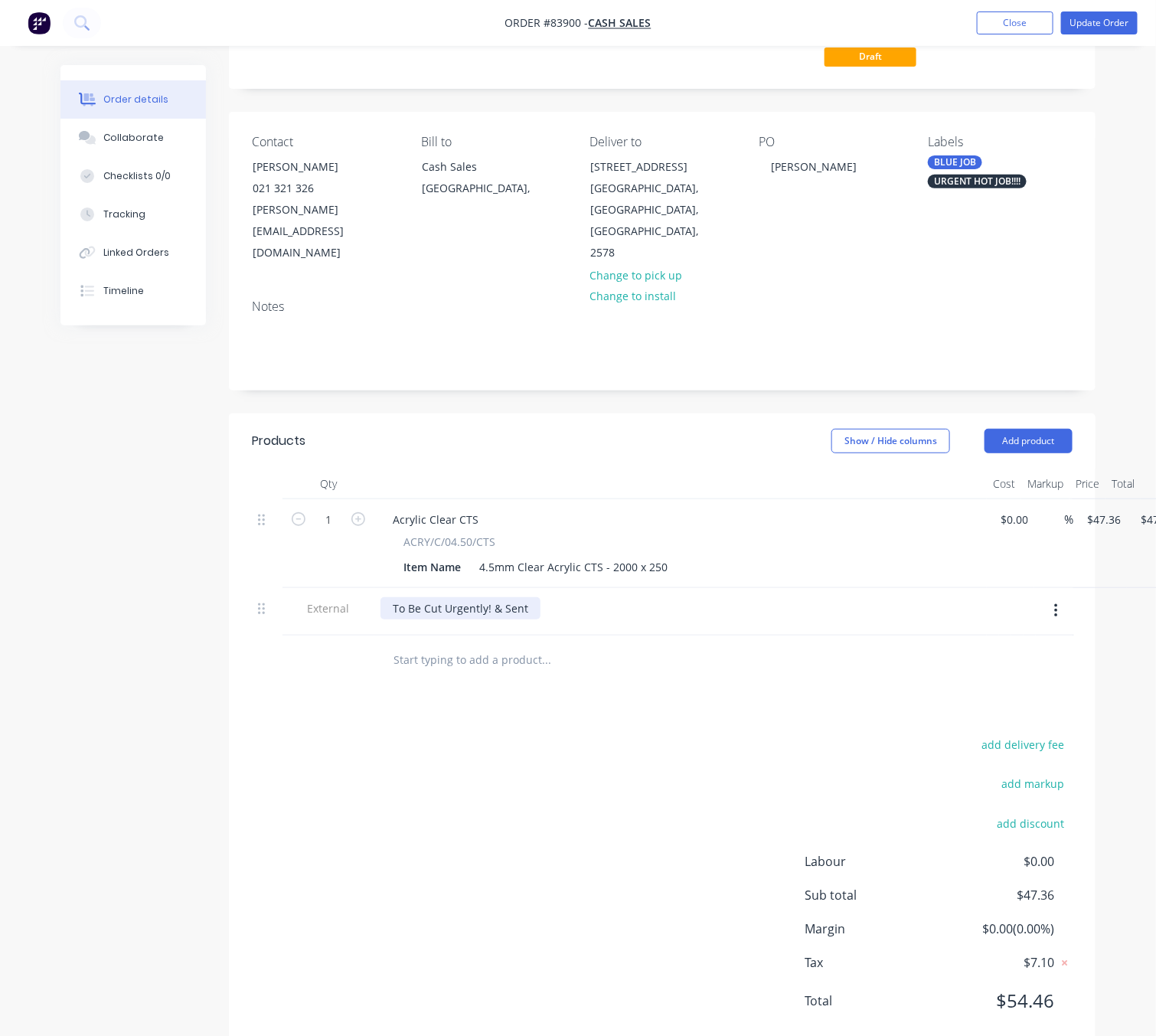
drag, startPoint x: 529, startPoint y: 572, endPoint x: 537, endPoint y: 569, distance: 8.5
click at [529, 597] on div "To Be Cut Urgently! & Sent" at bounding box center [460, 608] width 160 height 22
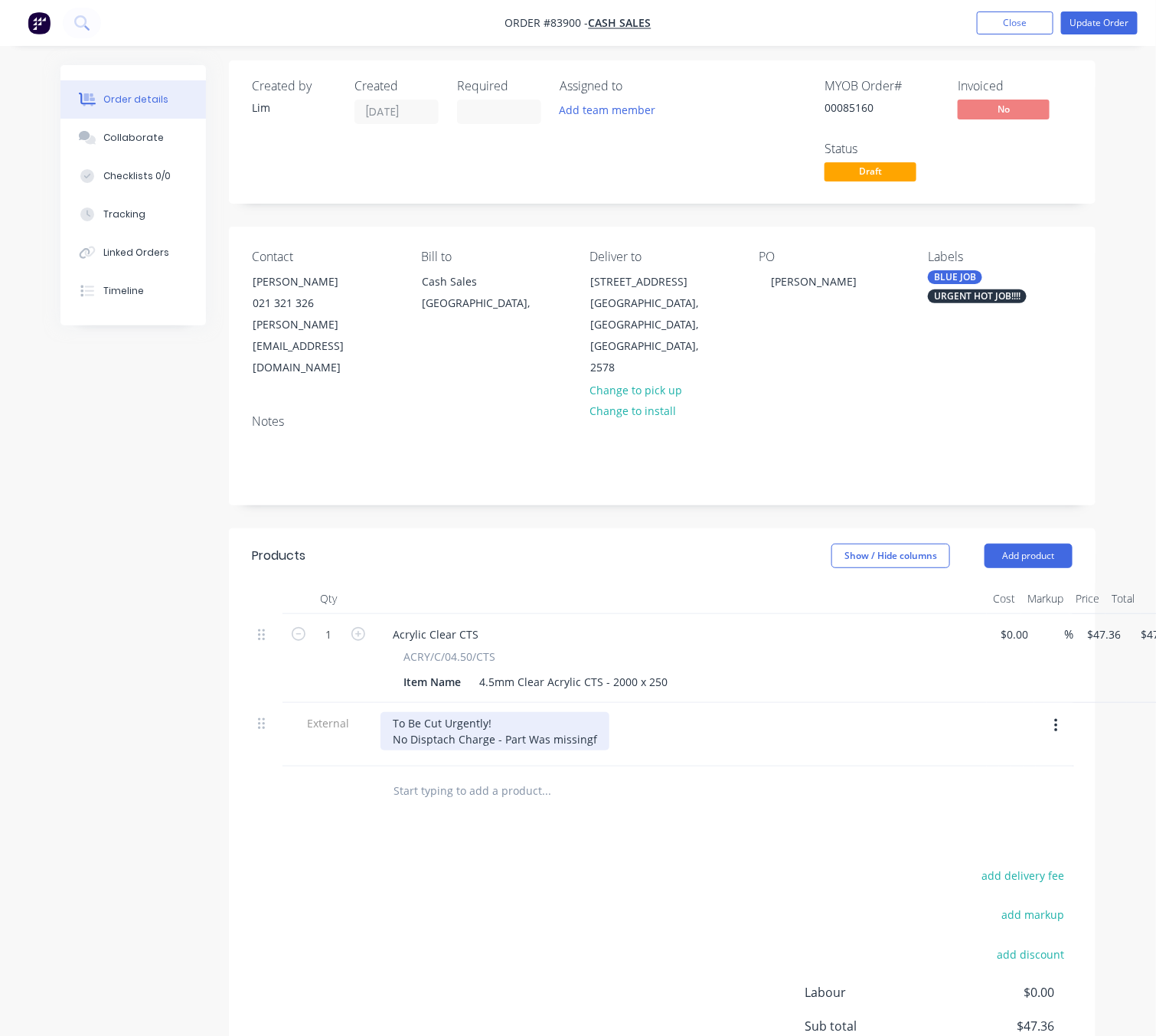
scroll to position [0, 0]
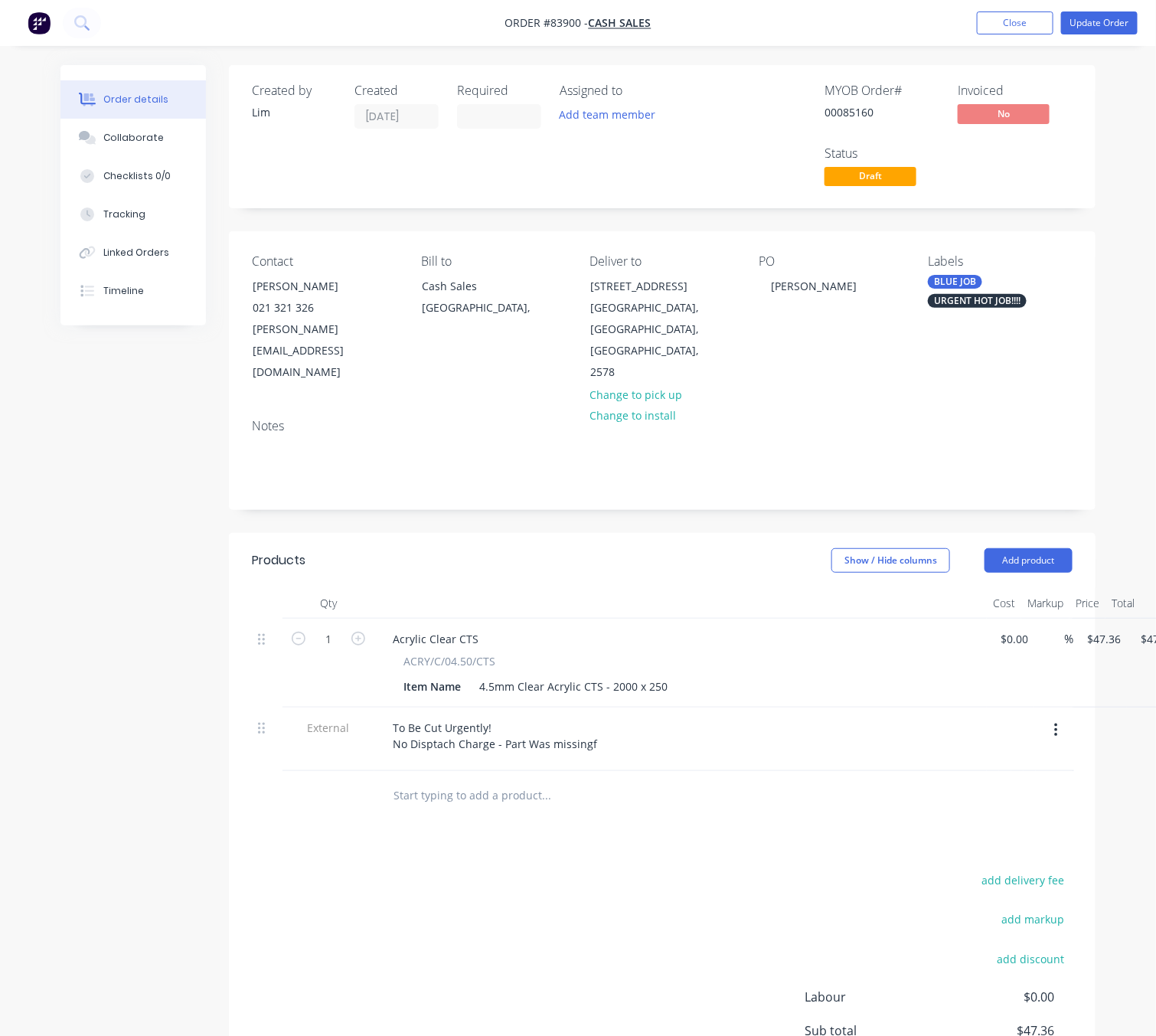
click at [529, 808] on div "Products Show / Hide columns Add product Qty Cost Markup Price Total 1 Acrylic …" at bounding box center [662, 860] width 867 height 655
click at [588, 716] on div "To Be Cut Urgently! No Disptach Charge - Part Was missingf" at bounding box center [494, 735] width 229 height 38
click at [574, 870] on div "add delivery fee add markup add discount Labour $0.00 Sub total $47.36 Margin $…" at bounding box center [662, 1017] width 821 height 295
click at [1121, 24] on button "Update Order" at bounding box center [1099, 23] width 76 height 23
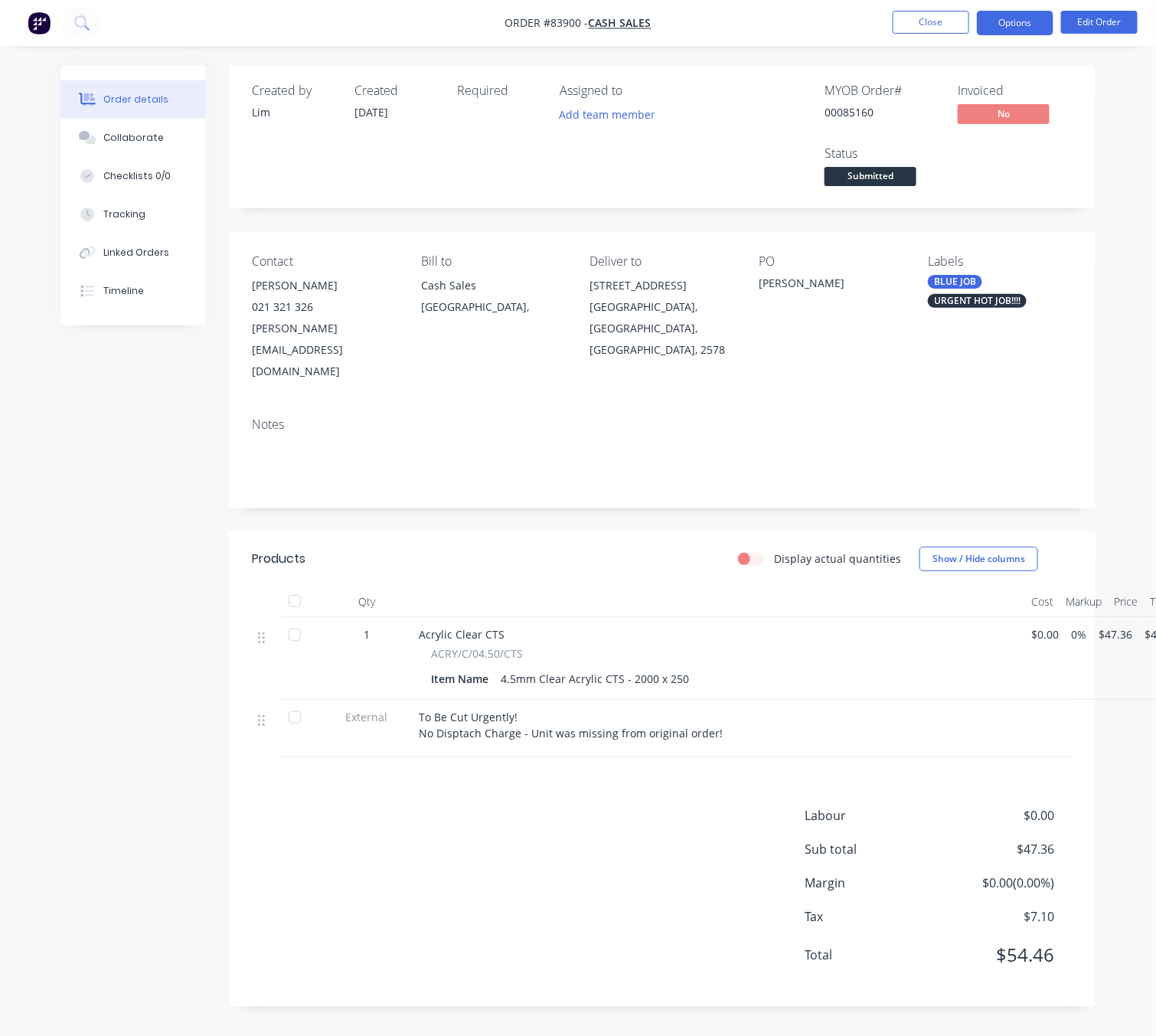
click at [1016, 27] on button "Options" at bounding box center [1015, 23] width 76 height 24
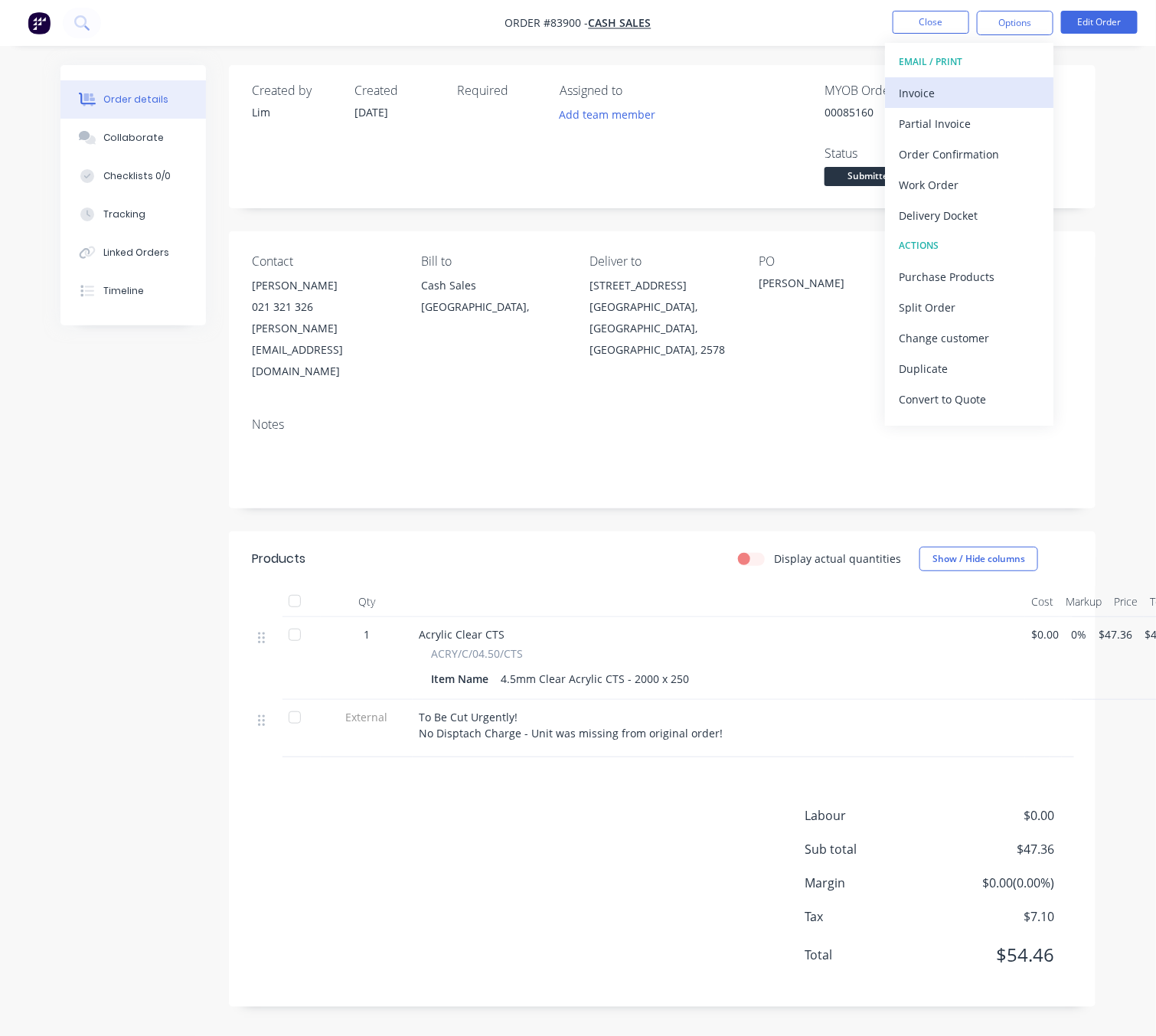
click at [1001, 90] on div "Invoice" at bounding box center [968, 93] width 141 height 22
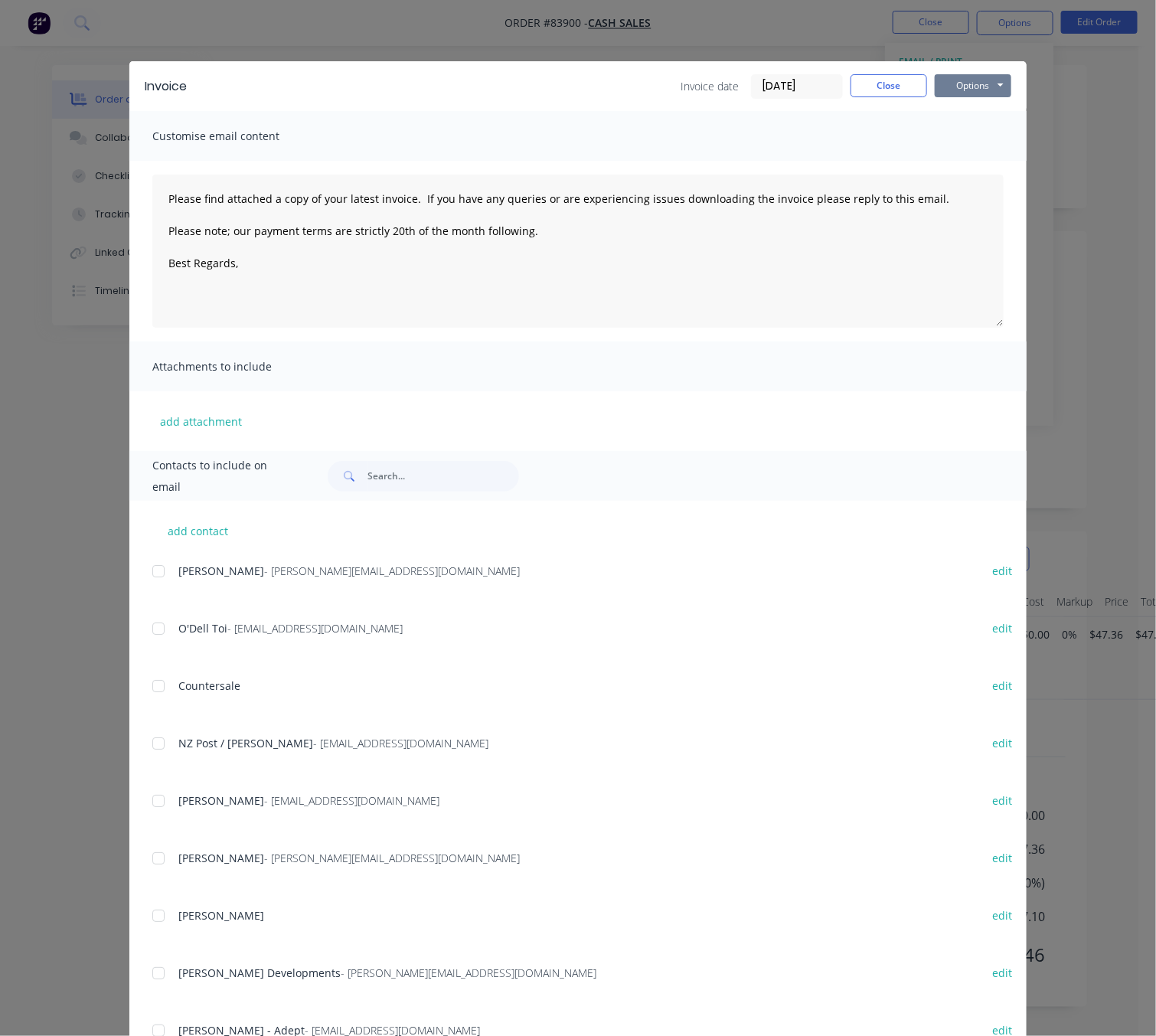
click at [972, 87] on button "Options" at bounding box center [972, 86] width 76 height 23
click at [976, 123] on button "Preview" at bounding box center [983, 113] width 98 height 25
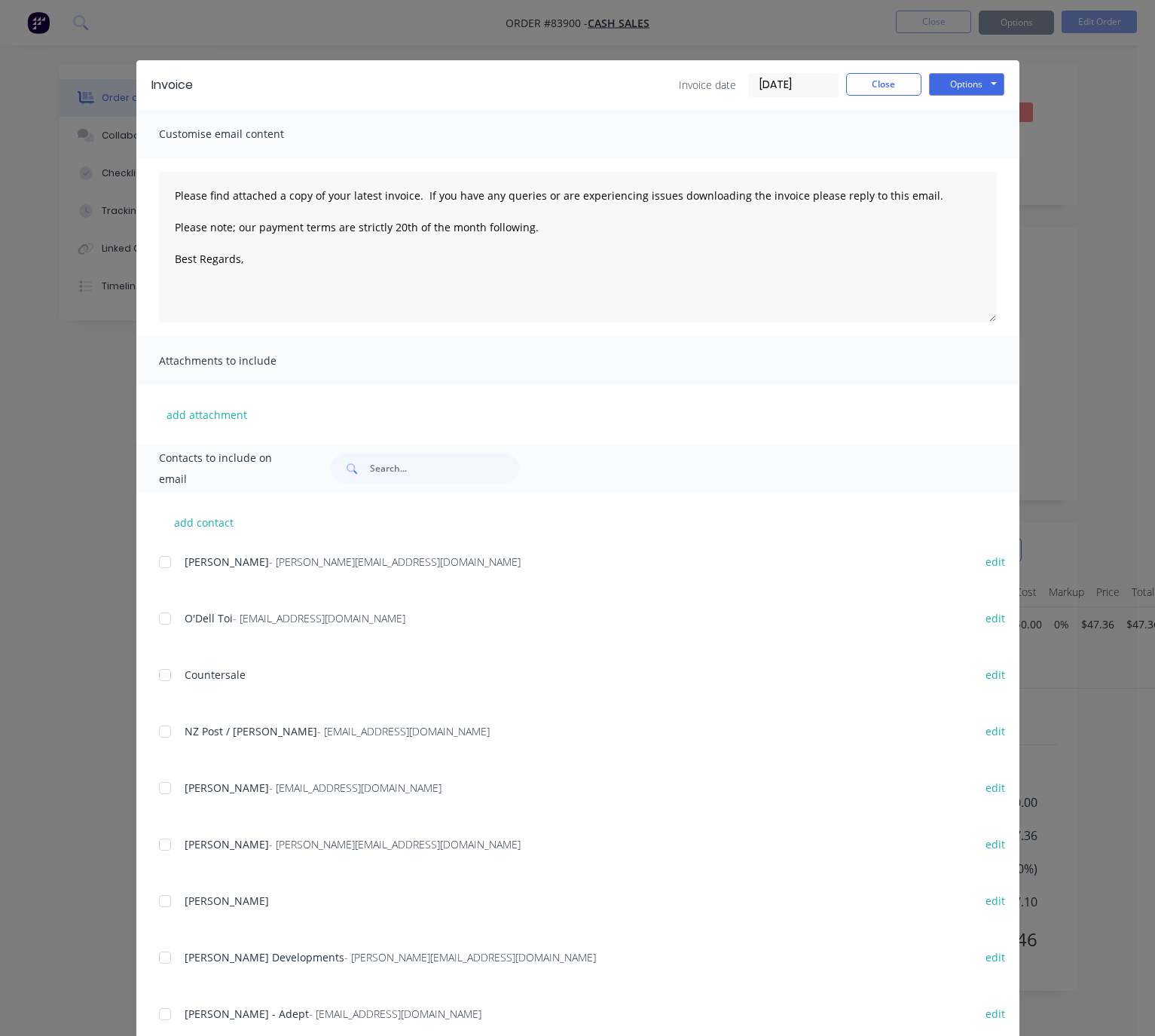
type textarea "Please find attached a copy of your latest invoice. If you have any queries or …"
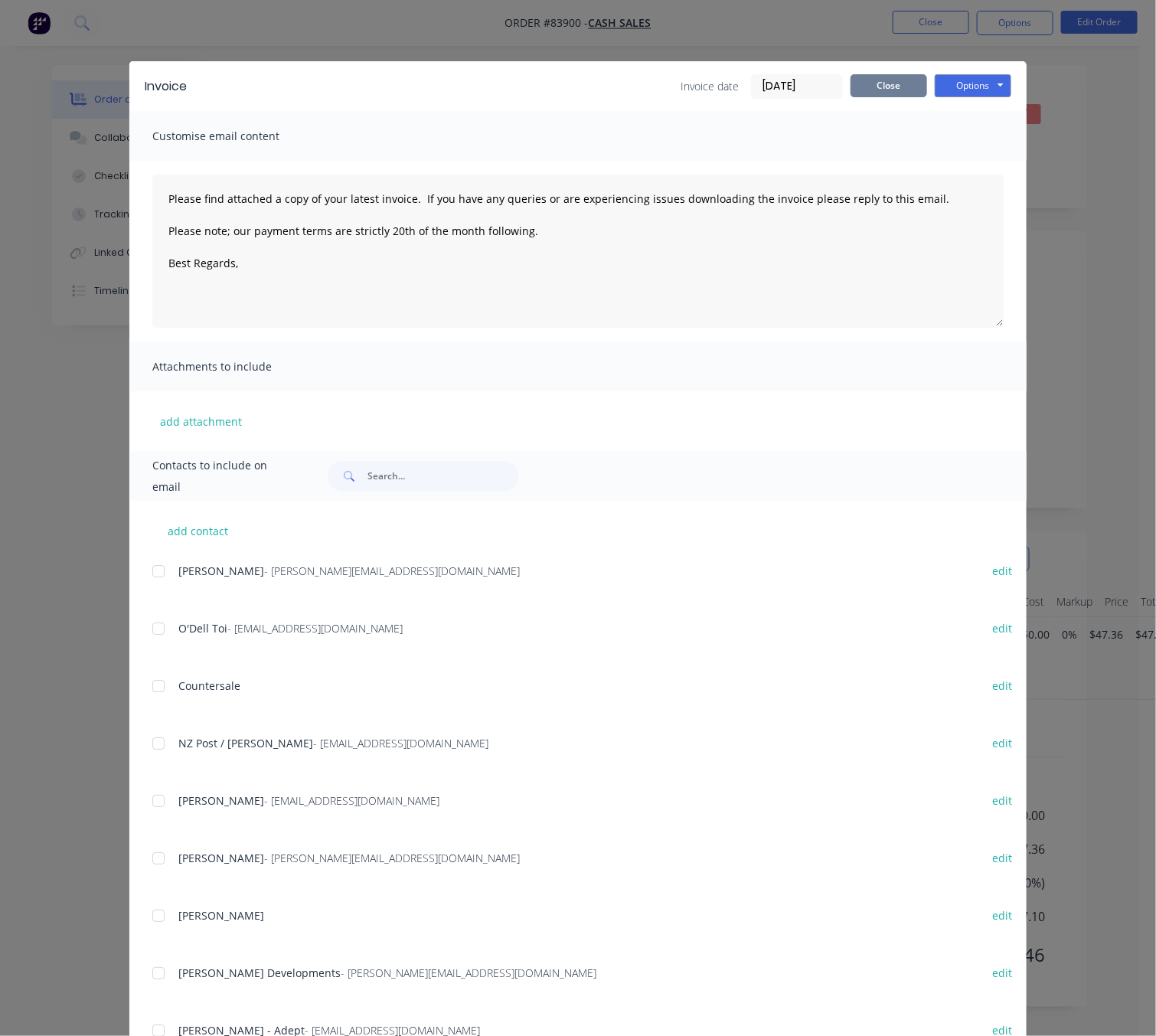
click at [883, 87] on button "Close" at bounding box center [888, 86] width 76 height 23
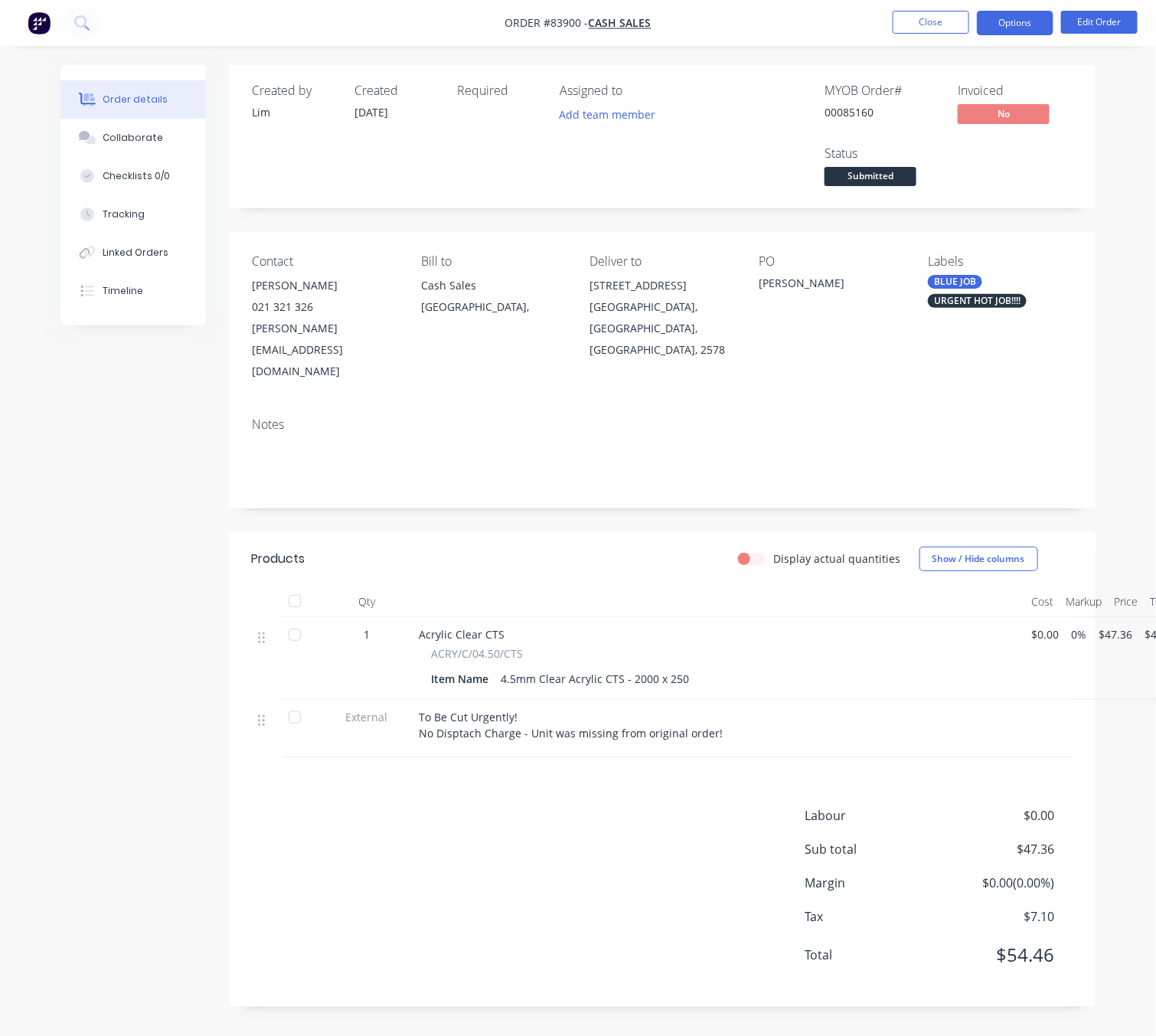
click at [1007, 30] on button "Options" at bounding box center [1015, 23] width 76 height 24
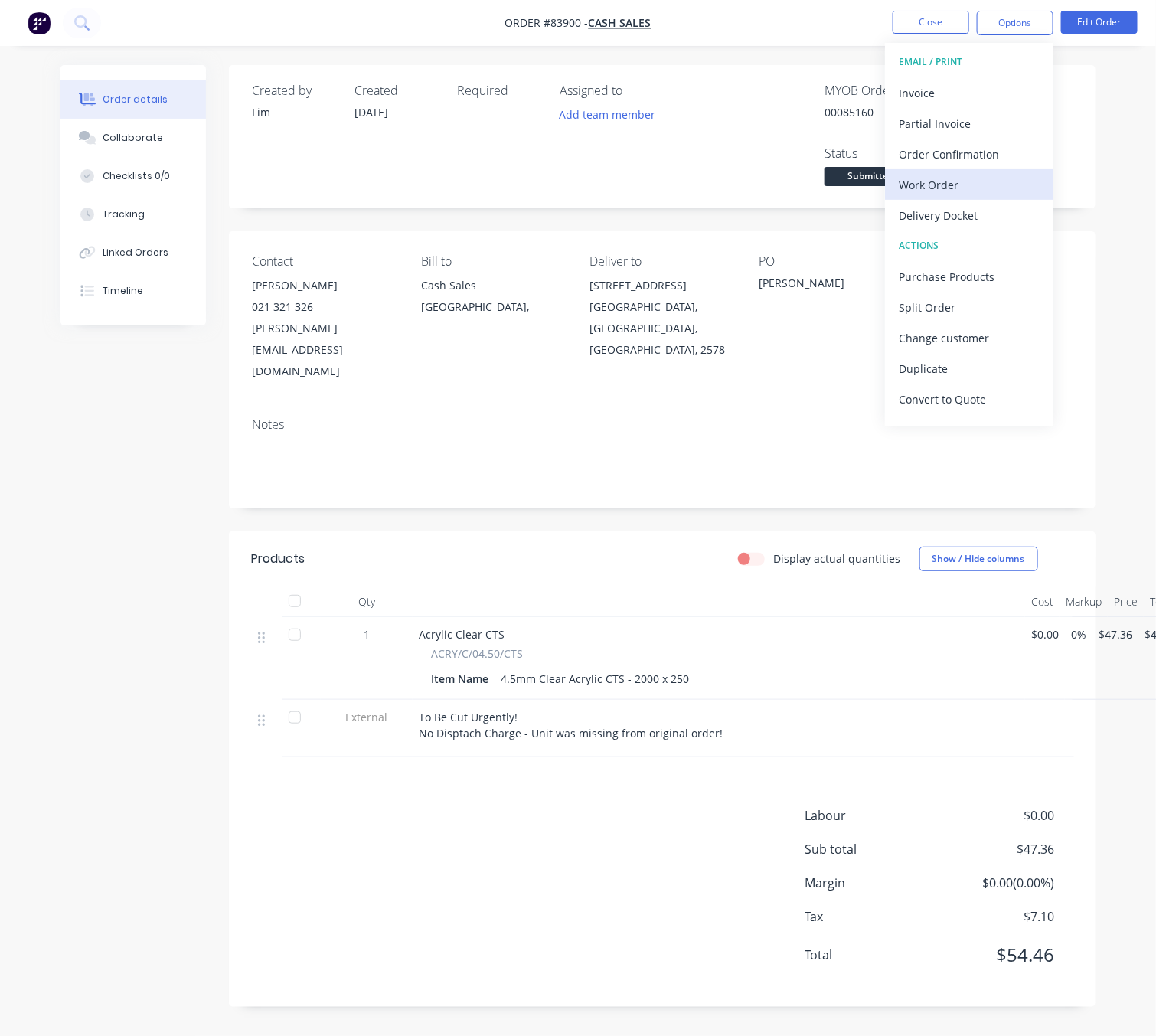
click at [965, 172] on button "Work Order" at bounding box center [969, 184] width 168 height 31
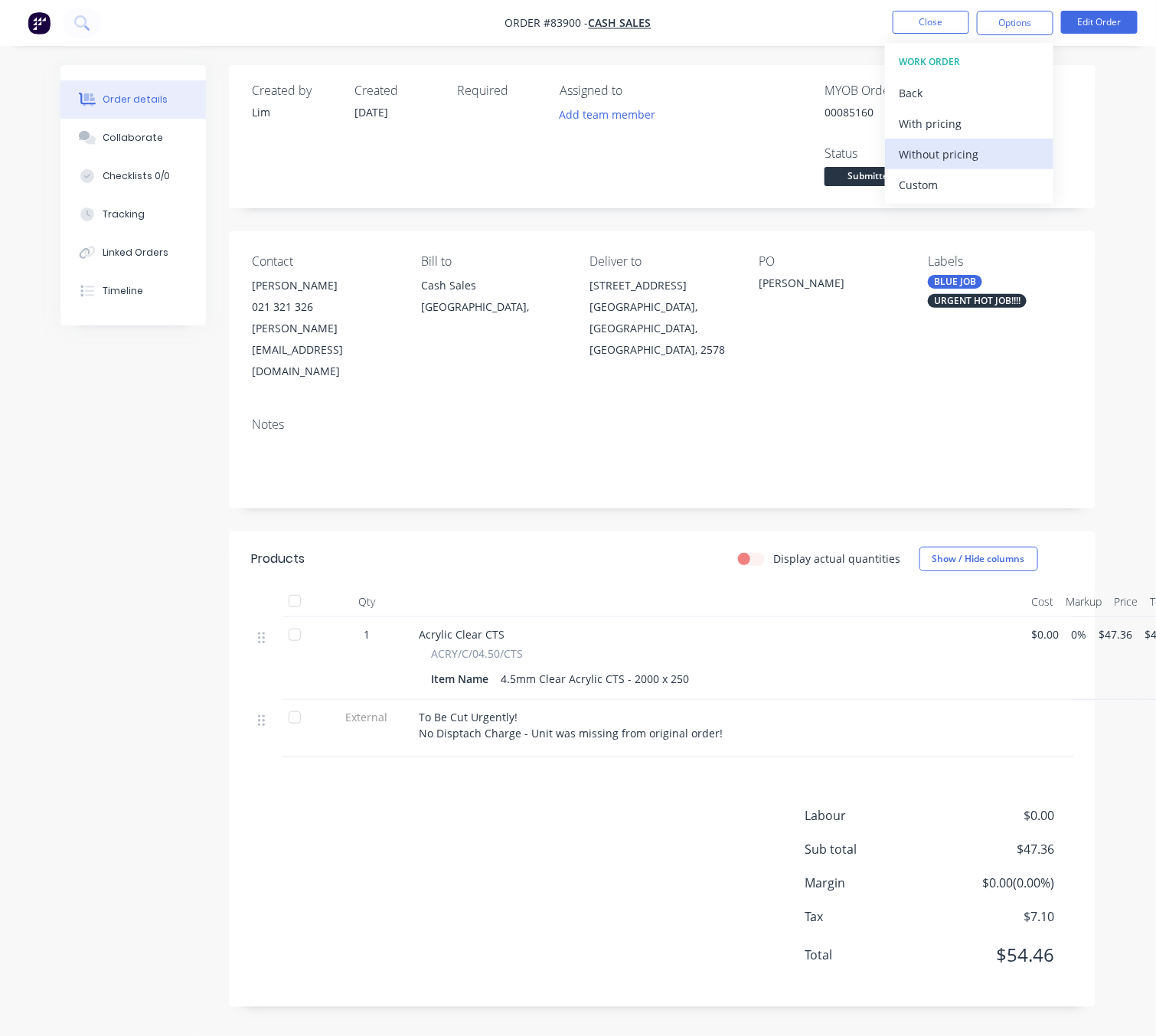
click at [964, 156] on div "Without pricing" at bounding box center [968, 154] width 141 height 22
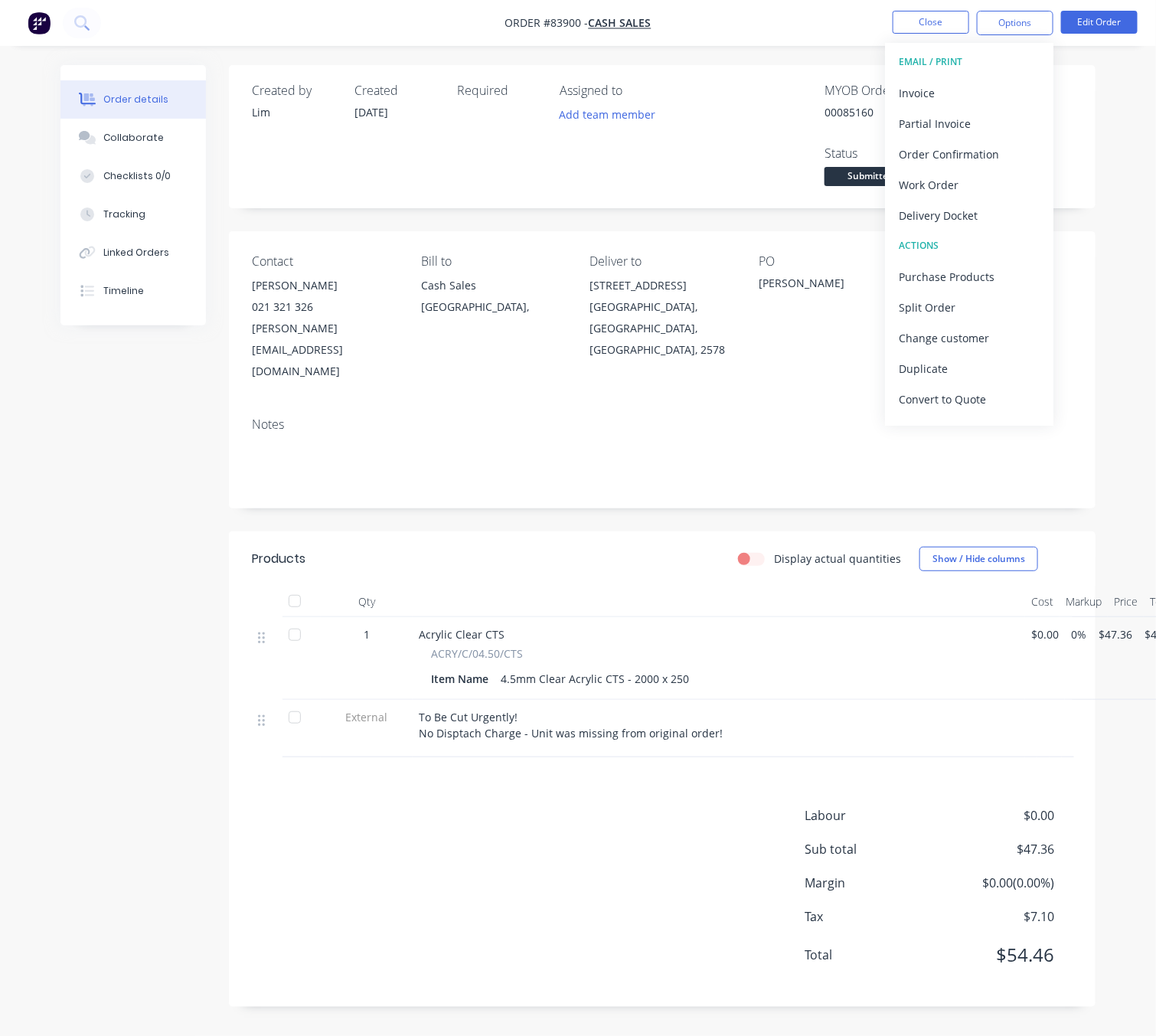
click at [149, 631] on div "Created by [PERSON_NAME] Created [DATE] Required Assigned to Add team member MY…" at bounding box center [578, 547] width 1035 height 965
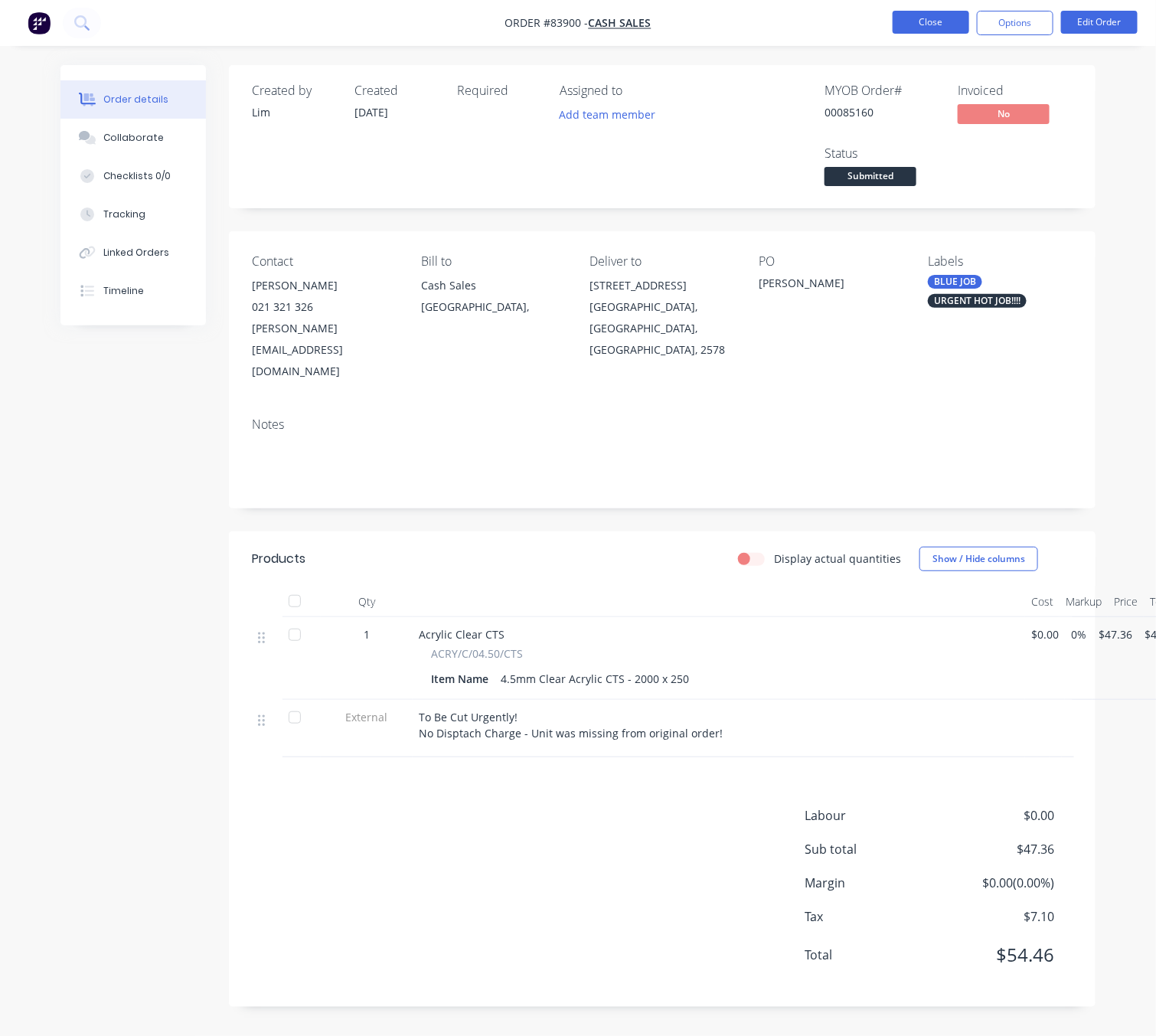
click at [942, 33] on li "Close" at bounding box center [931, 23] width 76 height 24
click at [913, 21] on button "Close" at bounding box center [931, 22] width 76 height 23
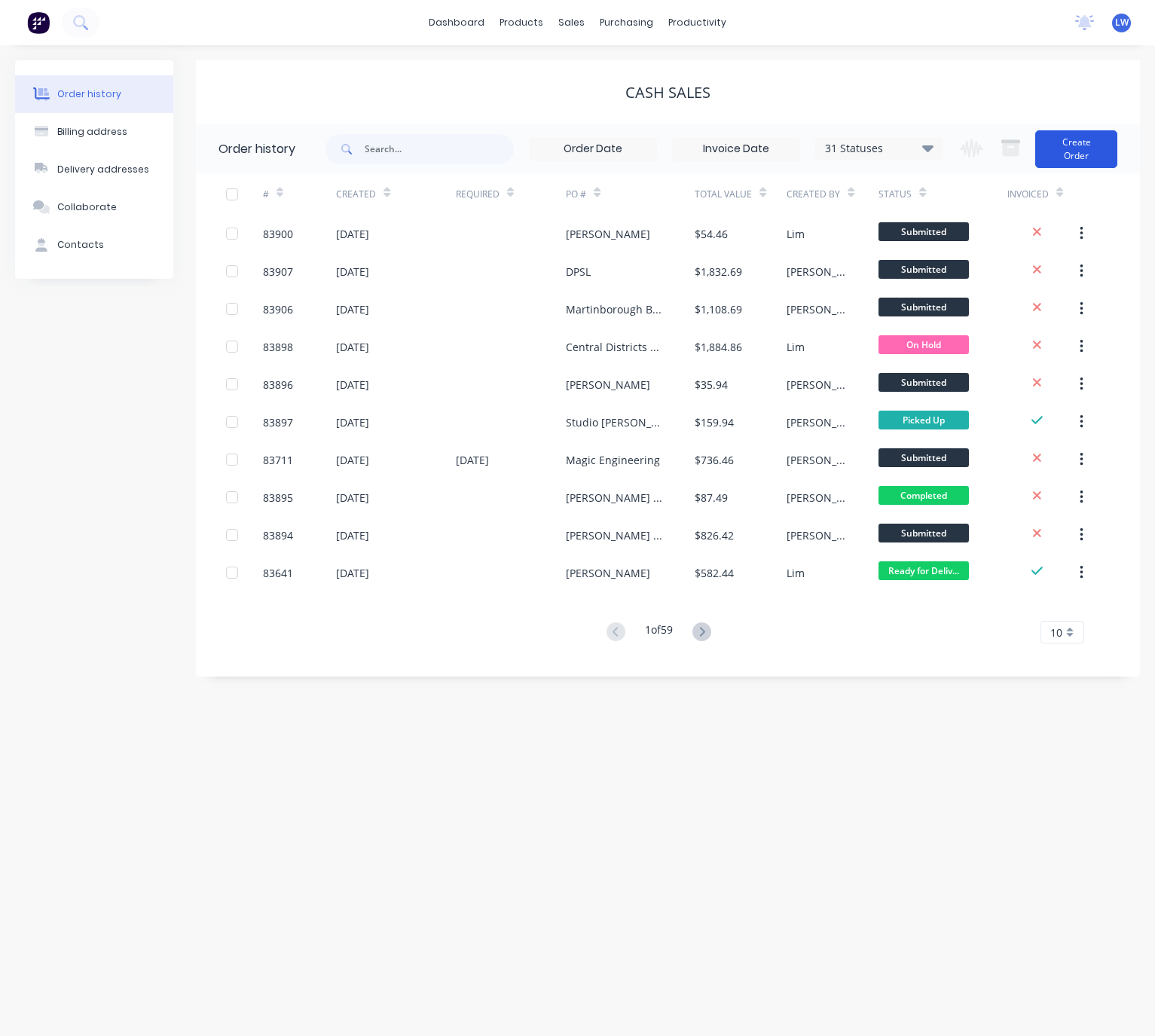
click at [1078, 156] on button "Create Order" at bounding box center [1076, 149] width 82 height 38
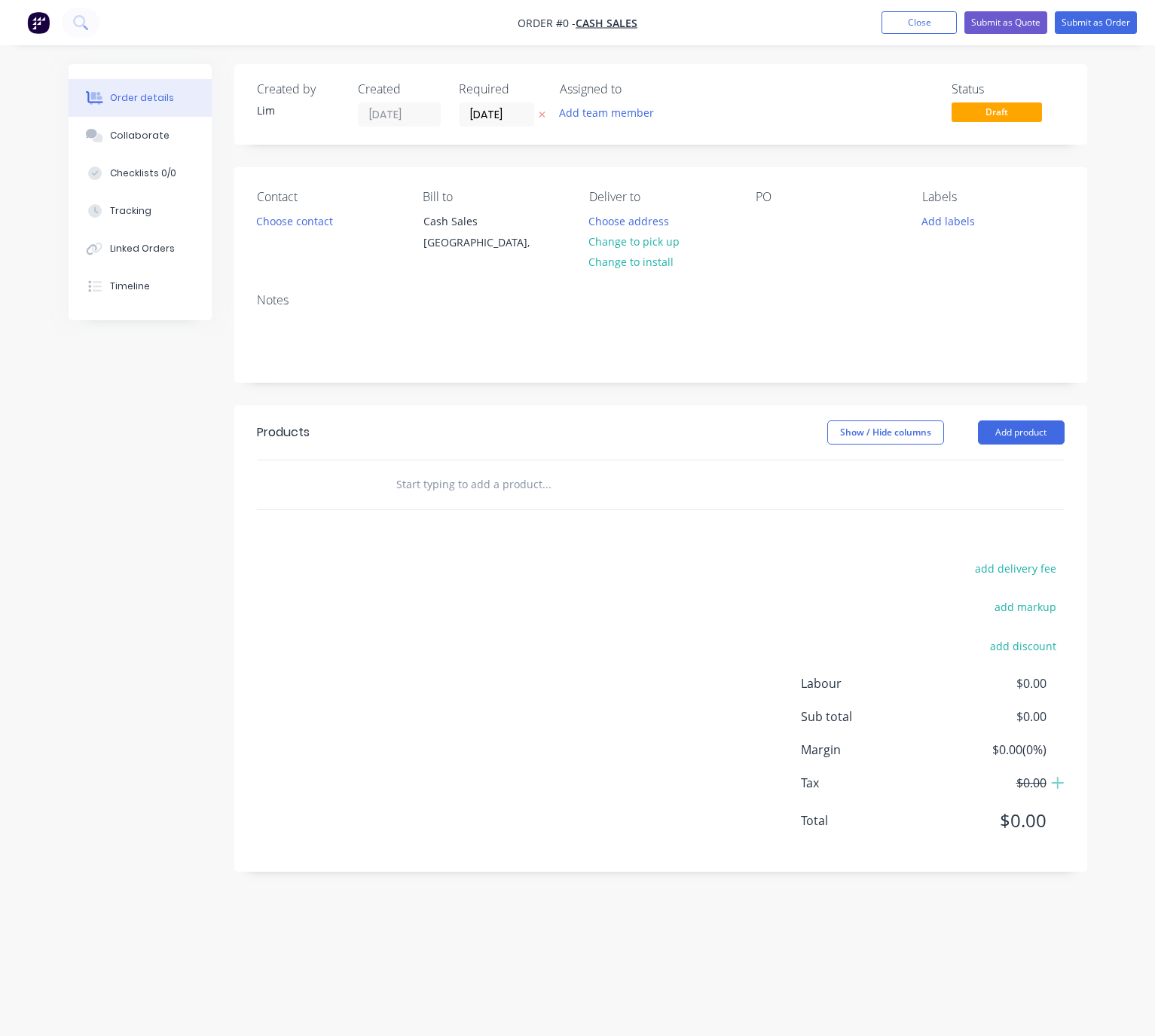
click at [540, 108] on button at bounding box center [542, 114] width 15 height 17
click at [277, 227] on button "Choose contact" at bounding box center [295, 220] width 93 height 20
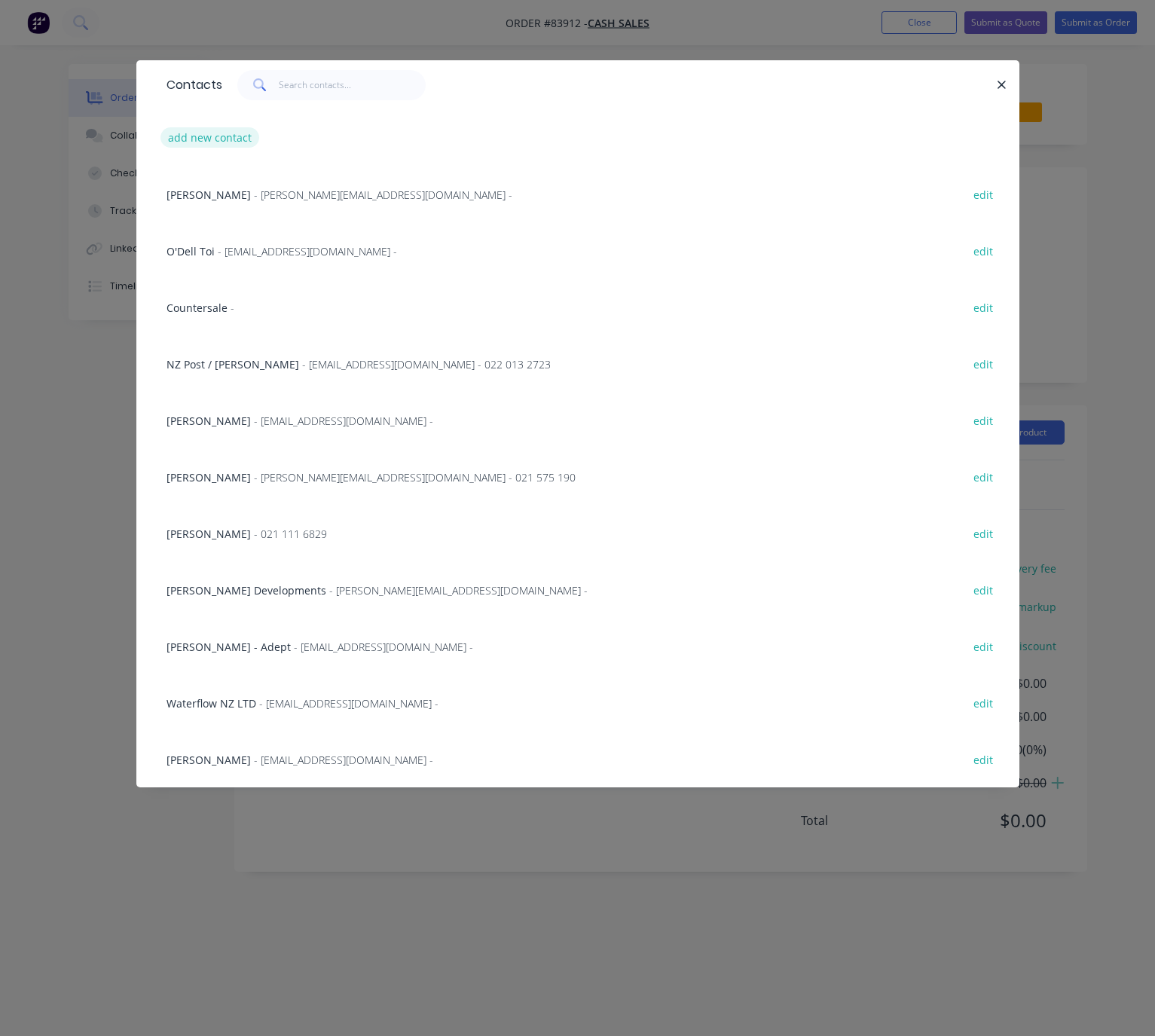
click at [220, 128] on button "add new contact" at bounding box center [210, 138] width 100 height 20
select select "NZ"
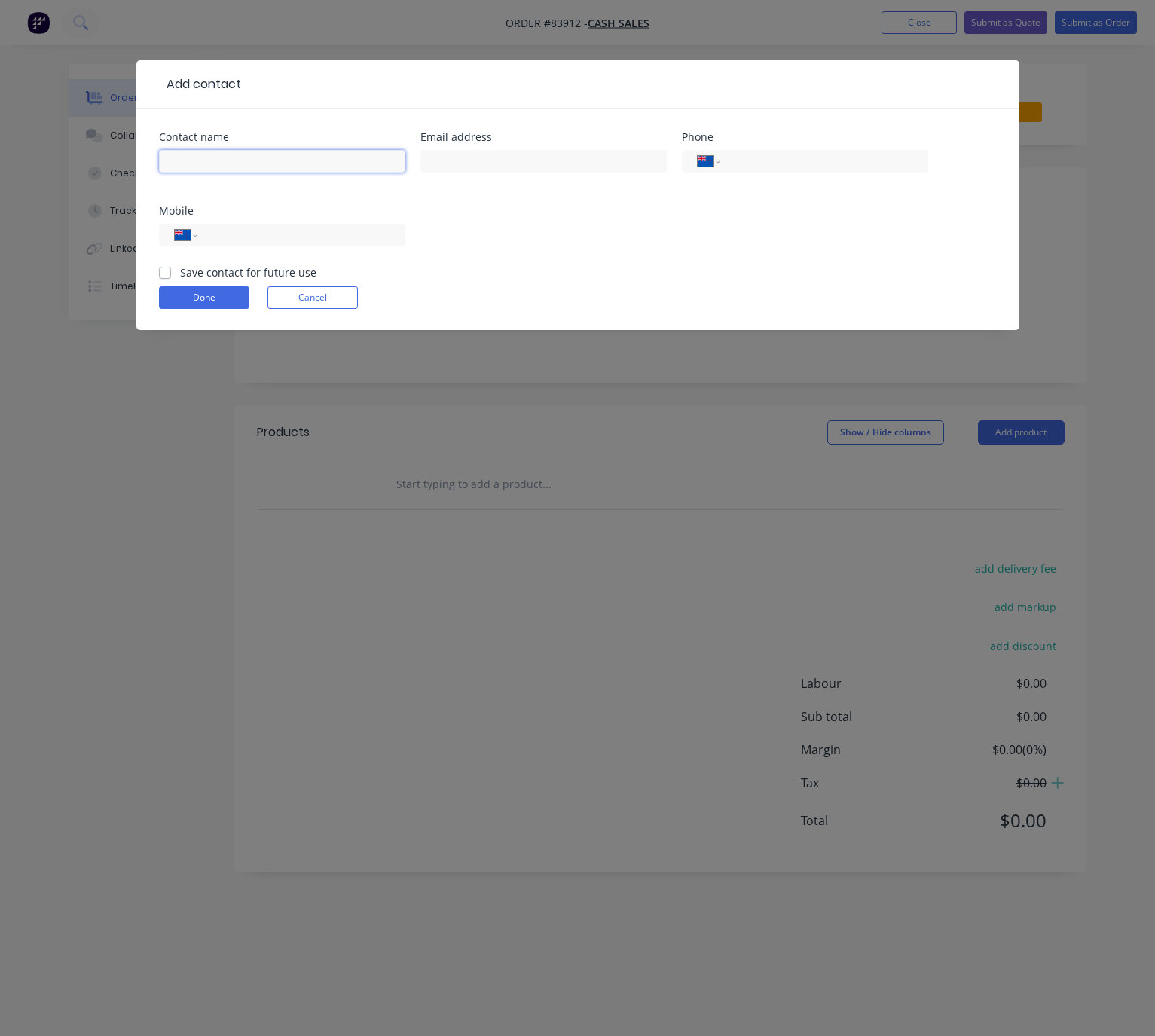
click at [254, 150] on input "text" at bounding box center [282, 161] width 247 height 22
drag, startPoint x: 238, startPoint y: 164, endPoint x: 162, endPoint y: 159, distance: 76.2
click at [149, 170] on div "Contact name Cash Sale Email address Phone International [GEOGRAPHIC_DATA] [GEO…" at bounding box center [578, 220] width 884 height 221
type input "Building Services Engineering 2019 Ltd - [PERSON_NAME]"
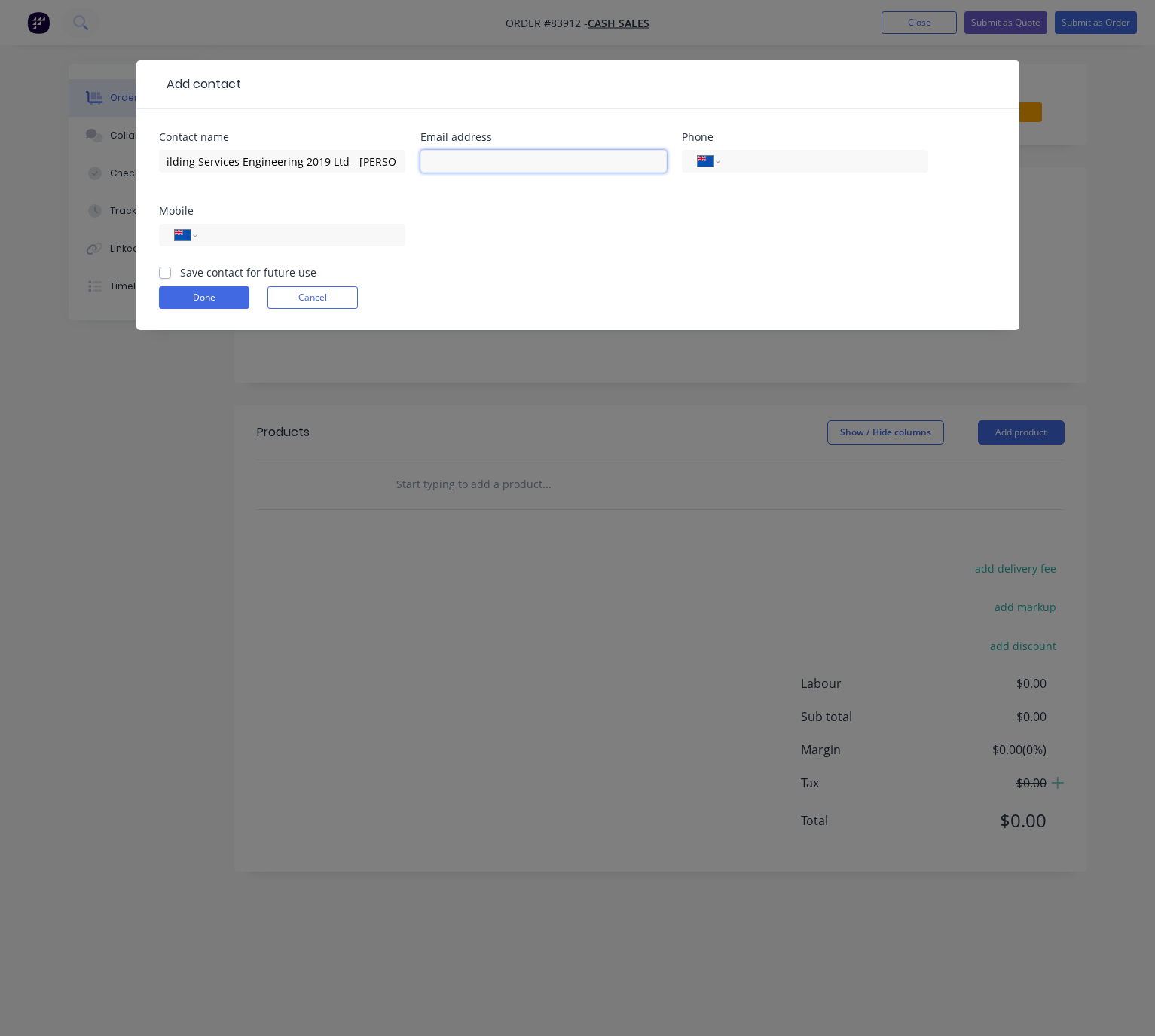
click at [521, 163] on input "text" at bounding box center [543, 161] width 247 height 22
type input "[EMAIL_ADDRESS][DOMAIN_NAME]"
click at [269, 230] on input "tel" at bounding box center [298, 235] width 181 height 17
type input "0274 836 723"
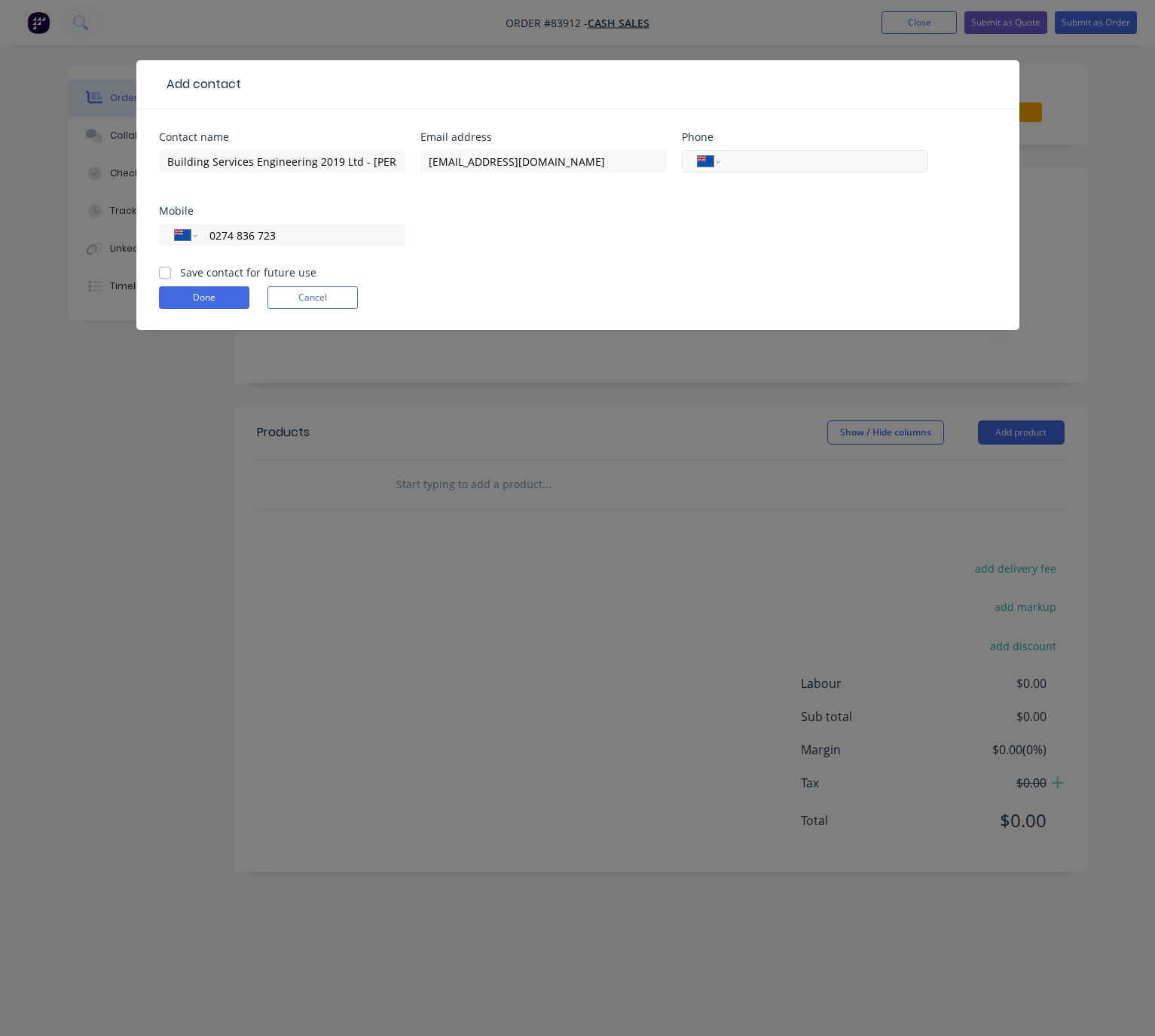
click at [807, 157] on input "tel" at bounding box center [822, 162] width 181 height 17
type input "09 262 2065"
click at [180, 272] on label "Save contact for future use" at bounding box center [248, 272] width 136 height 15
click at [159, 272] on input "Save contact for future use" at bounding box center [165, 271] width 12 height 15
checkbox input "true"
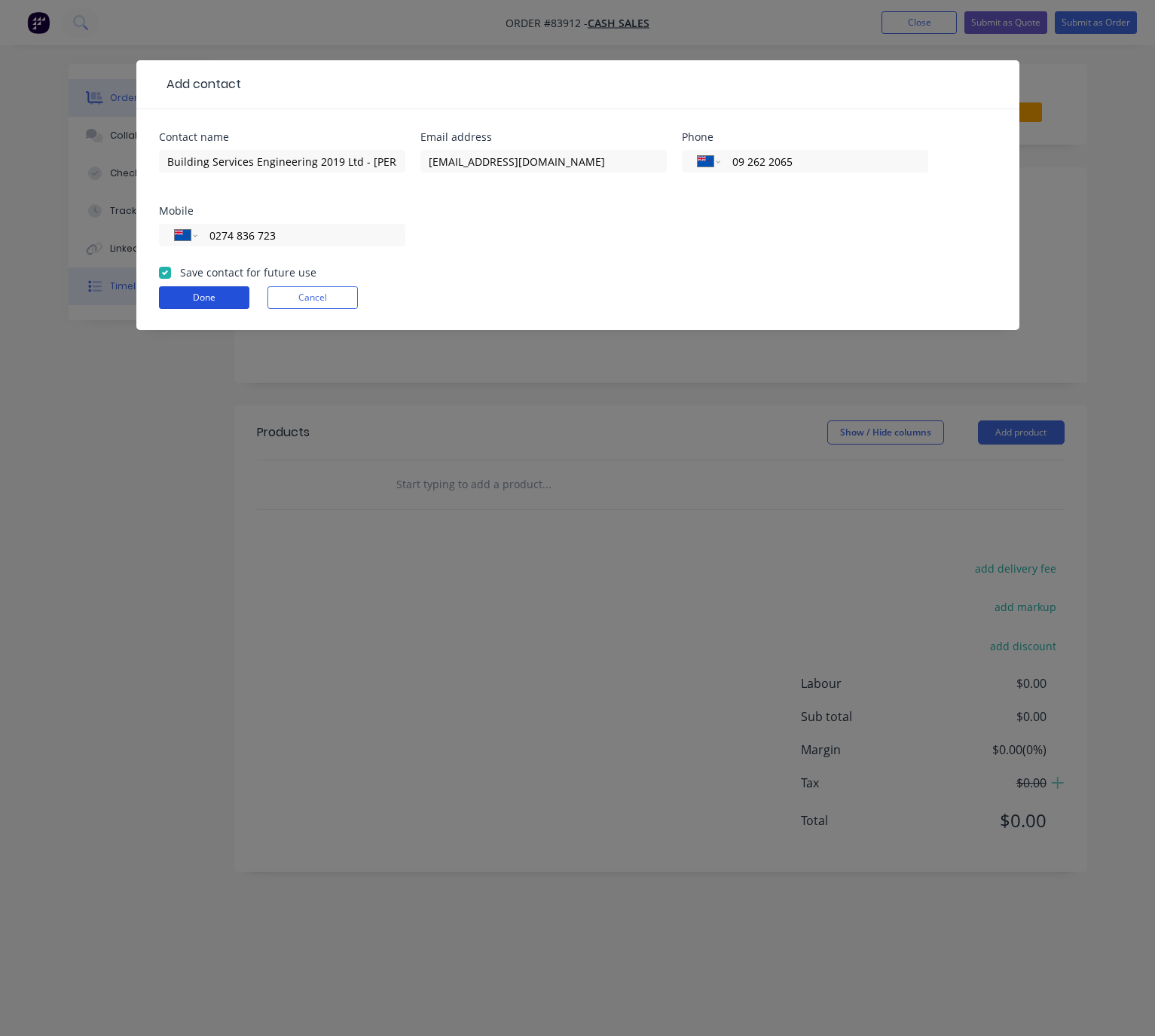
drag, startPoint x: 191, startPoint y: 294, endPoint x: 209, endPoint y: 298, distance: 18.4
click at [193, 295] on button "Done" at bounding box center [204, 297] width 90 height 22
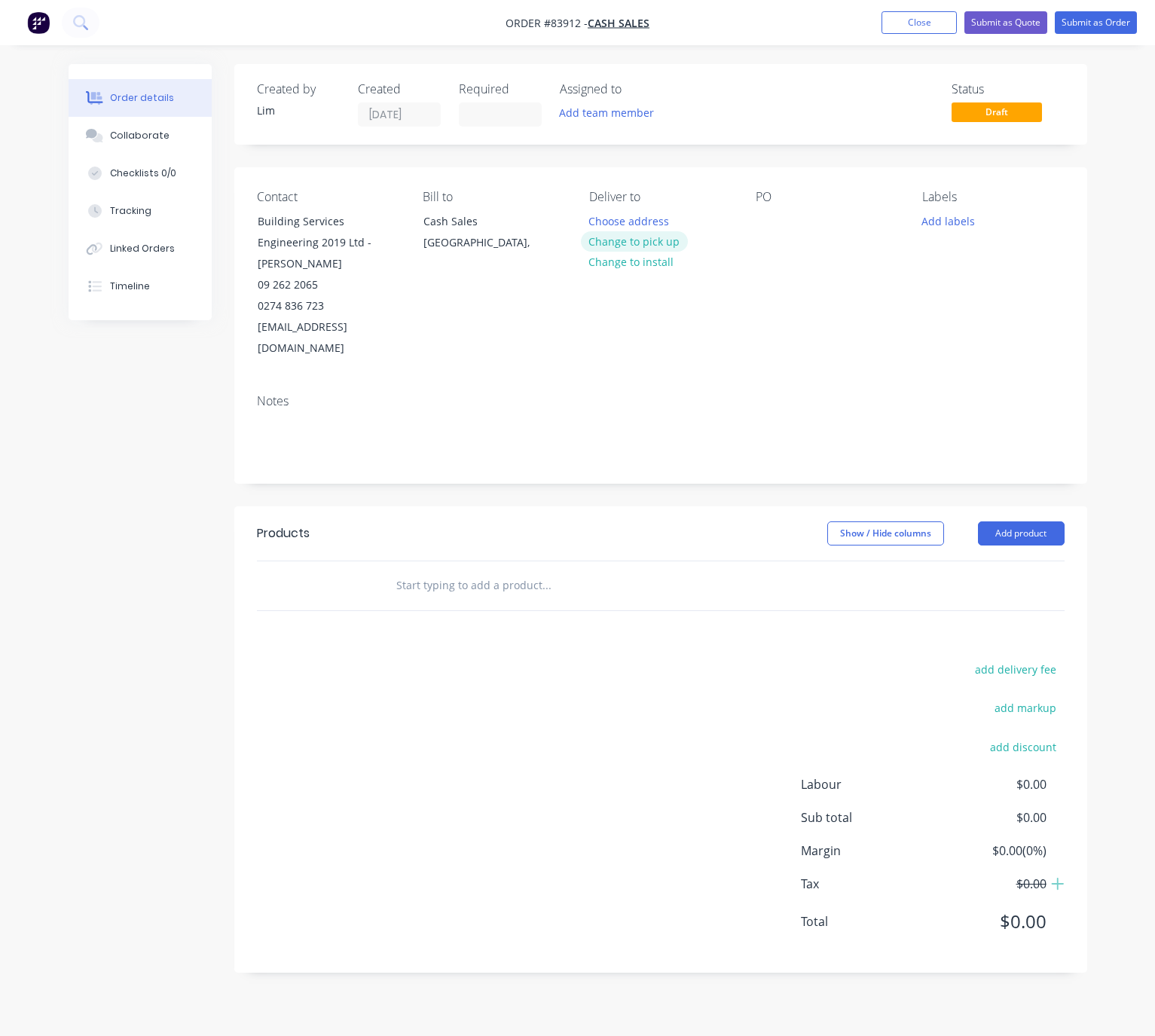
click at [663, 236] on button "Change to pick up" at bounding box center [635, 241] width 107 height 20
drag, startPoint x: 768, startPoint y: 225, endPoint x: 966, endPoint y: 211, distance: 198.5
click at [768, 224] on div at bounding box center [768, 221] width 24 height 22
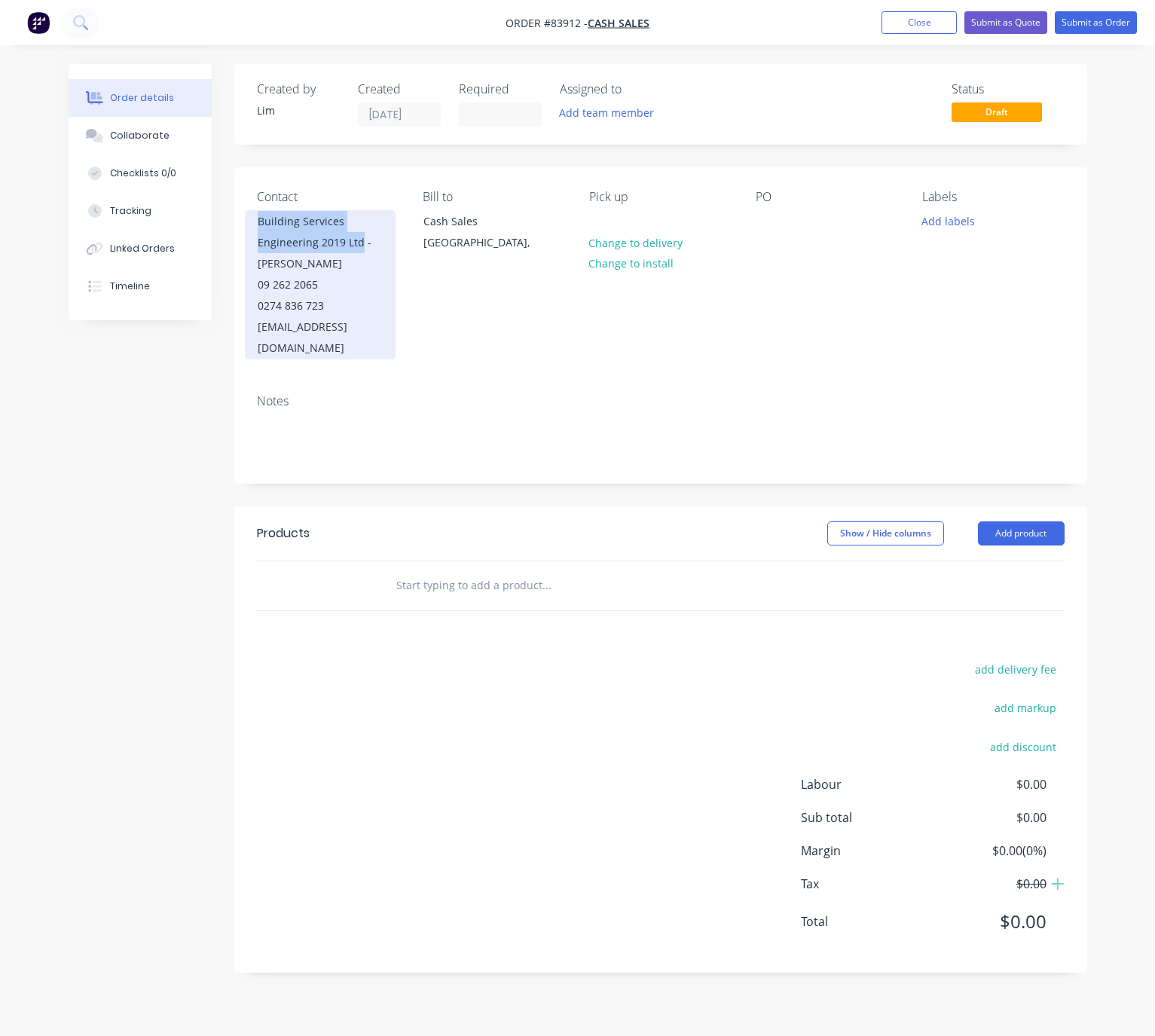
drag, startPoint x: 257, startPoint y: 220, endPoint x: 359, endPoint y: 247, distance: 105.5
click at [359, 247] on div "Building Services Engineering 2019 Ltd - [PERSON_NAME]" at bounding box center [320, 243] width 125 height 63
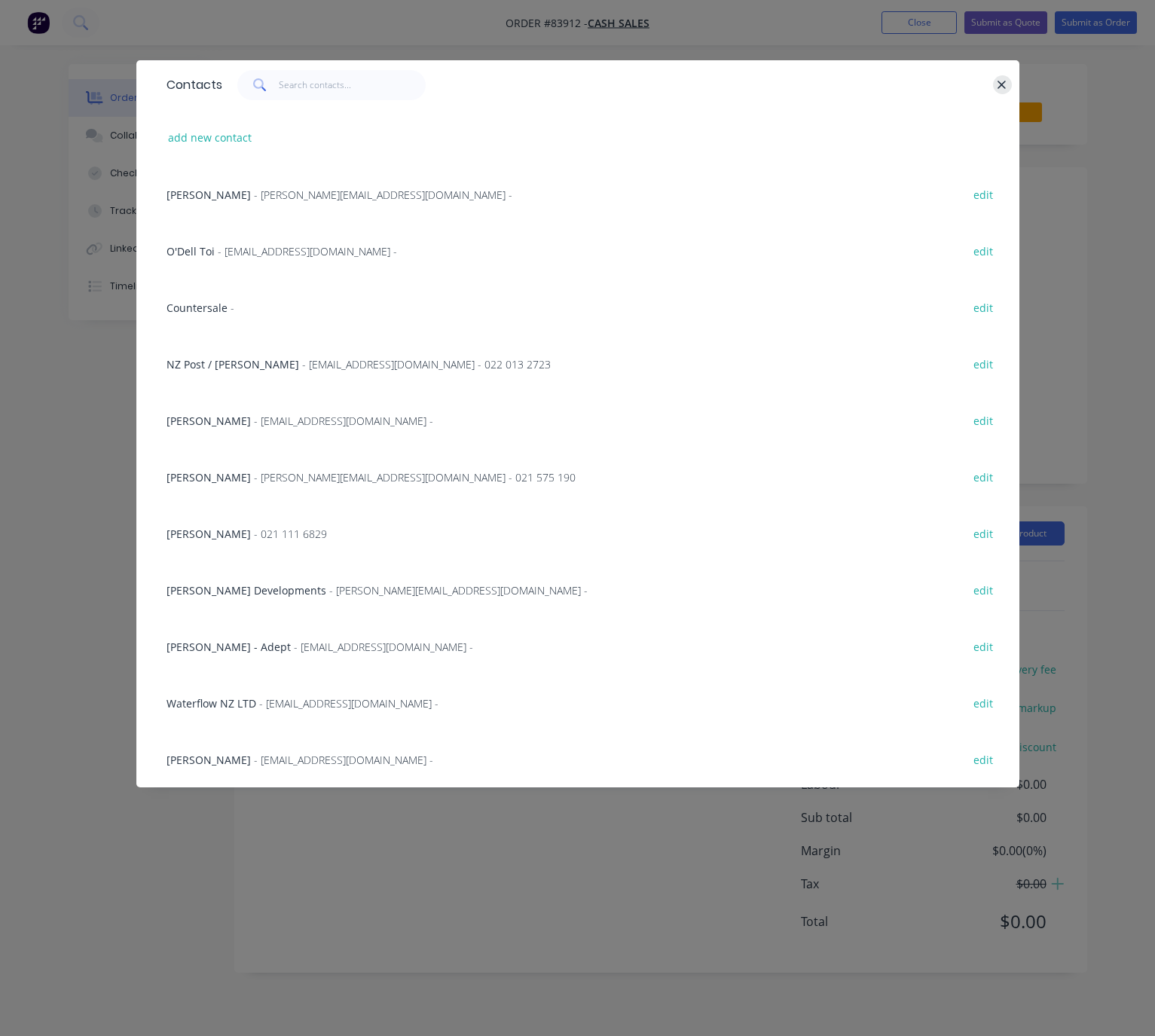
click at [1000, 87] on icon "button" at bounding box center [1003, 84] width 9 height 9
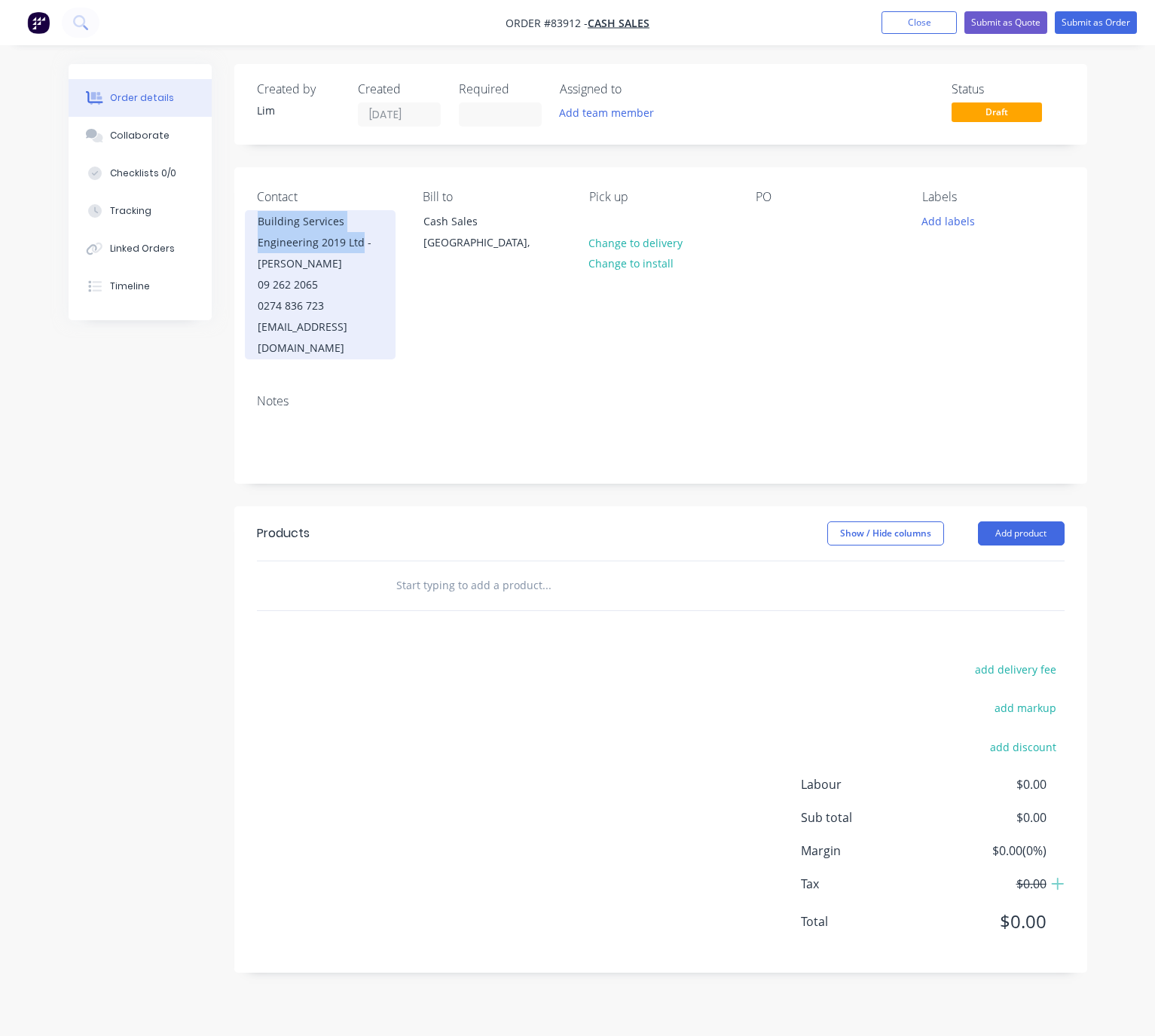
copy div "Building Services Engineering 2019 Ltd"
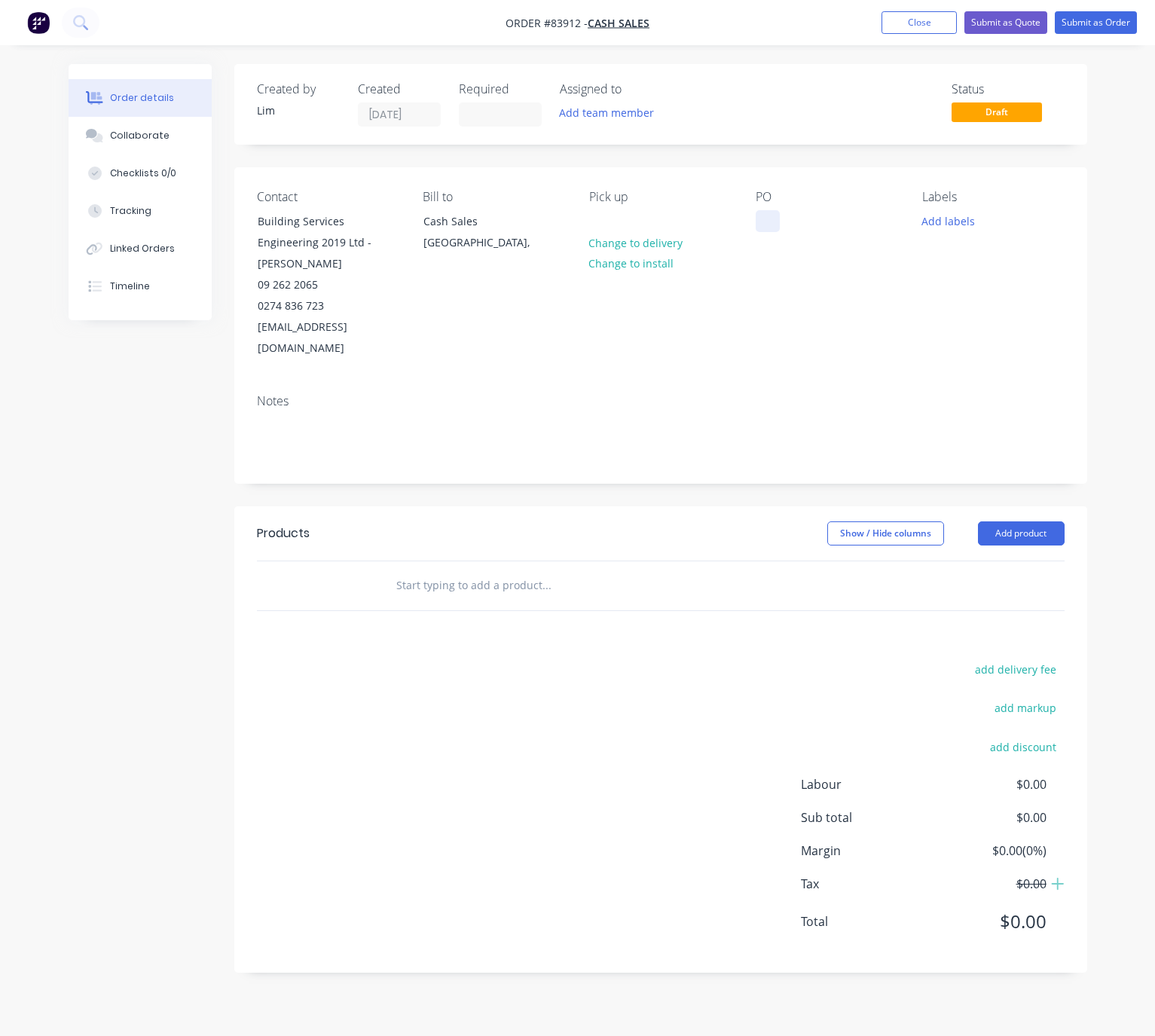
click at [768, 220] on div at bounding box center [768, 221] width 24 height 22
paste div
click at [934, 220] on button "Add labels" at bounding box center [949, 220] width 70 height 20
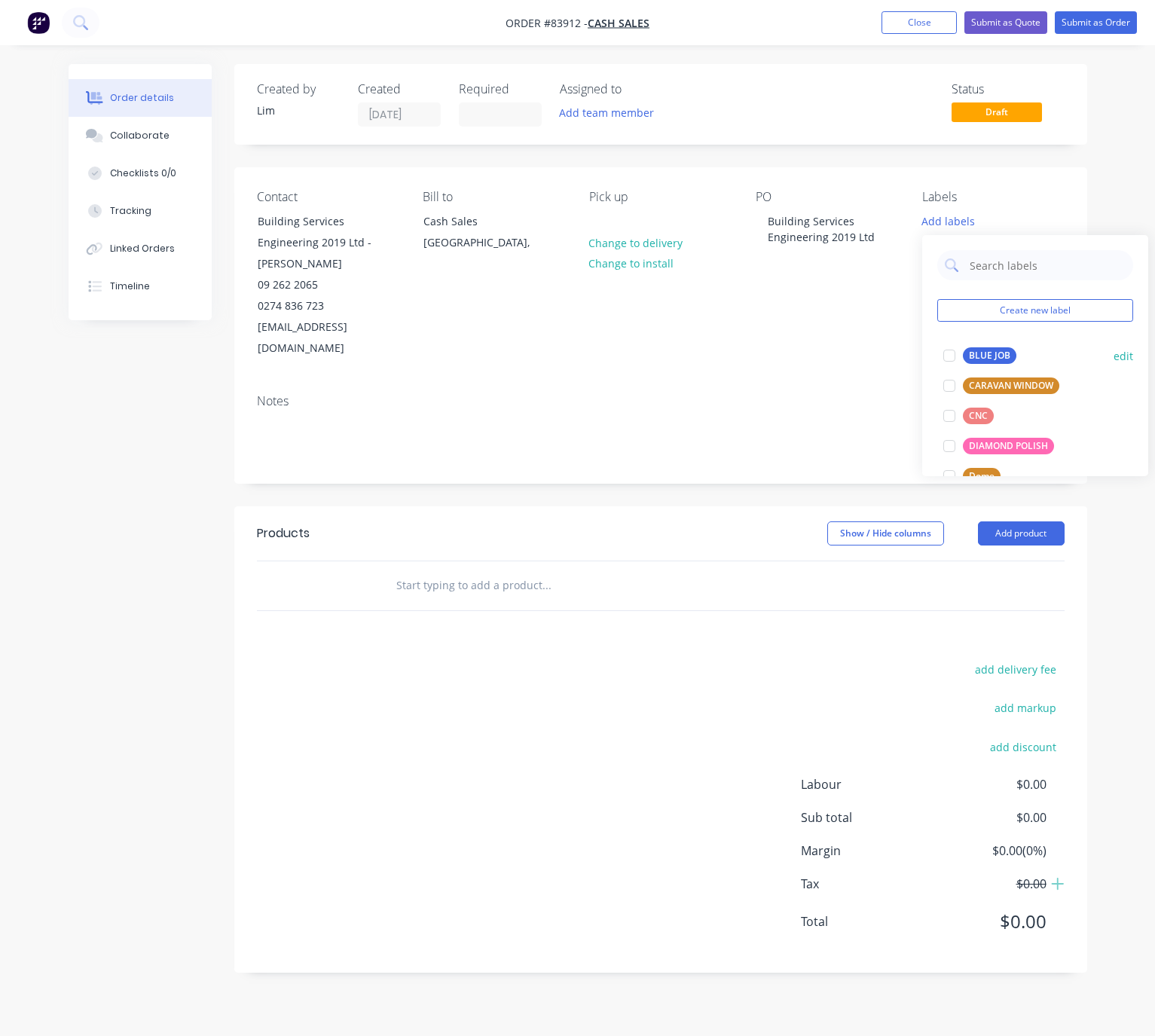
click at [993, 353] on div "BLUE JOB" at bounding box center [990, 355] width 53 height 16
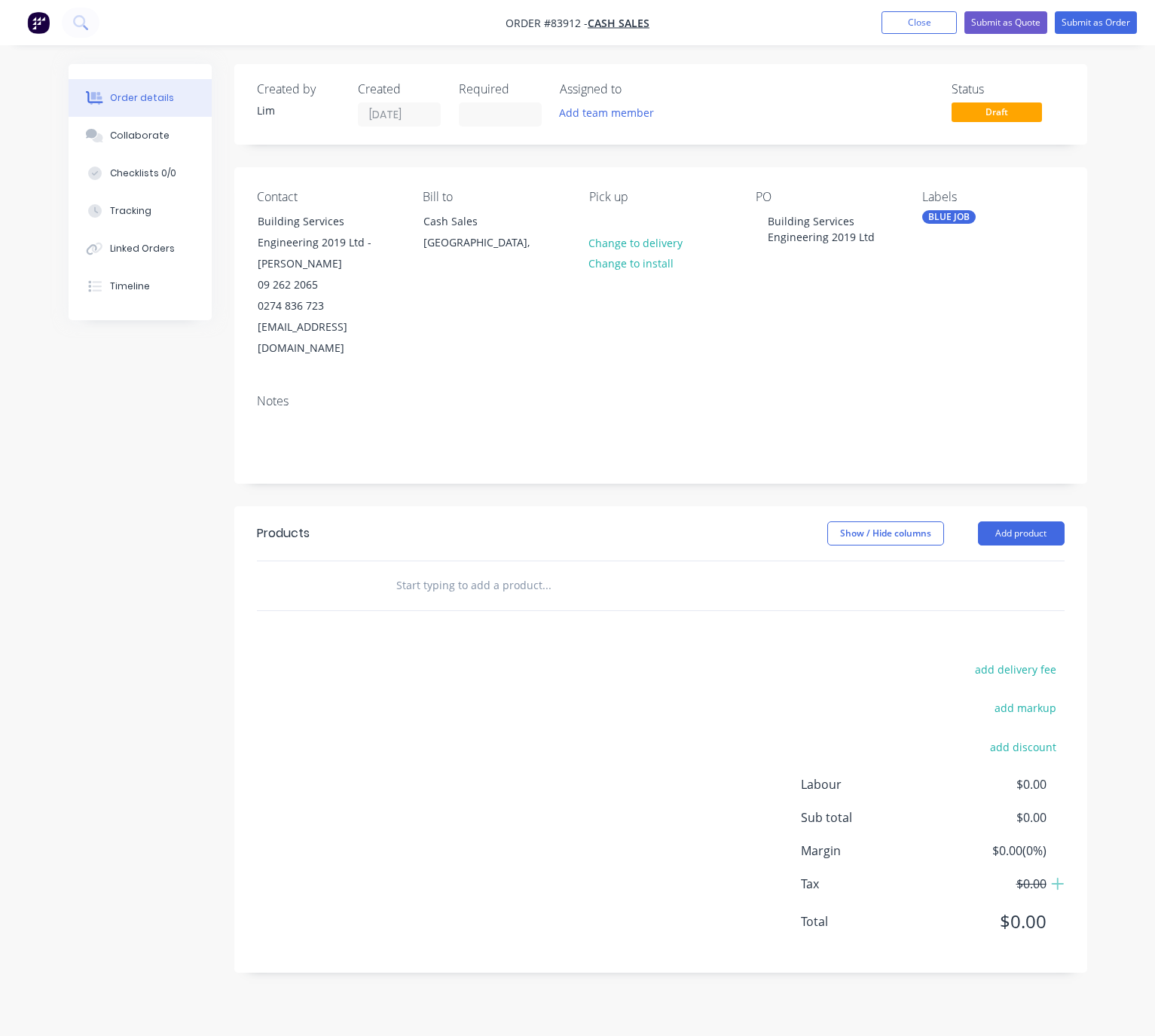
click at [737, 506] on header "Products Show / Hide columns Add product" at bounding box center [661, 533] width 853 height 54
click at [1036, 522] on button "Add product" at bounding box center [1021, 533] width 87 height 24
drag, startPoint x: 579, startPoint y: 524, endPoint x: 462, endPoint y: 580, distance: 129.7
click at [579, 525] on div "Show / Hide columns Add product Product catalogue Basic product Product Kit Lin…" at bounding box center [746, 533] width 636 height 24
click at [443, 572] on input "text" at bounding box center [547, 585] width 302 height 30
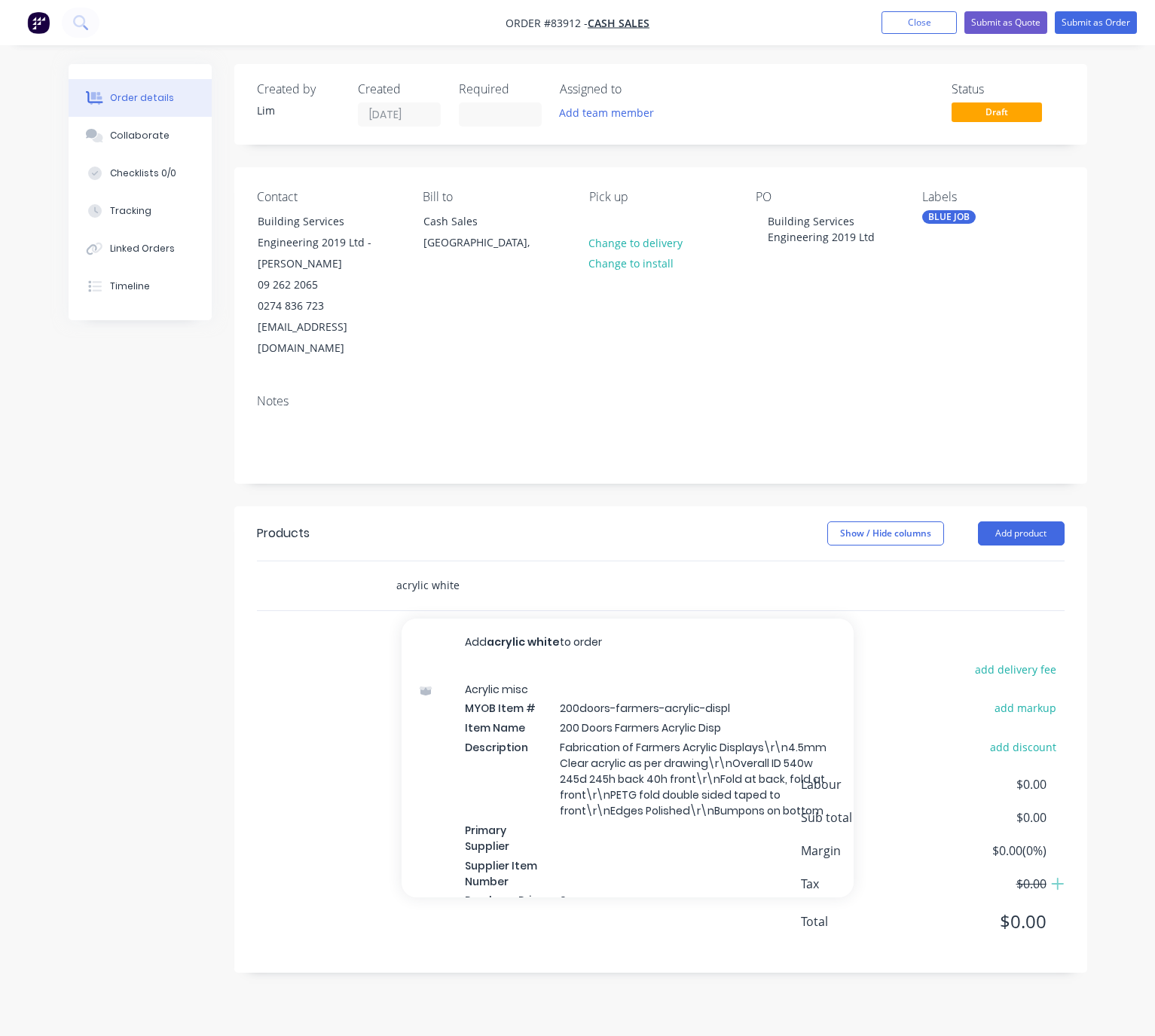
click at [433, 571] on input "acrylic white" at bounding box center [547, 585] width 302 height 30
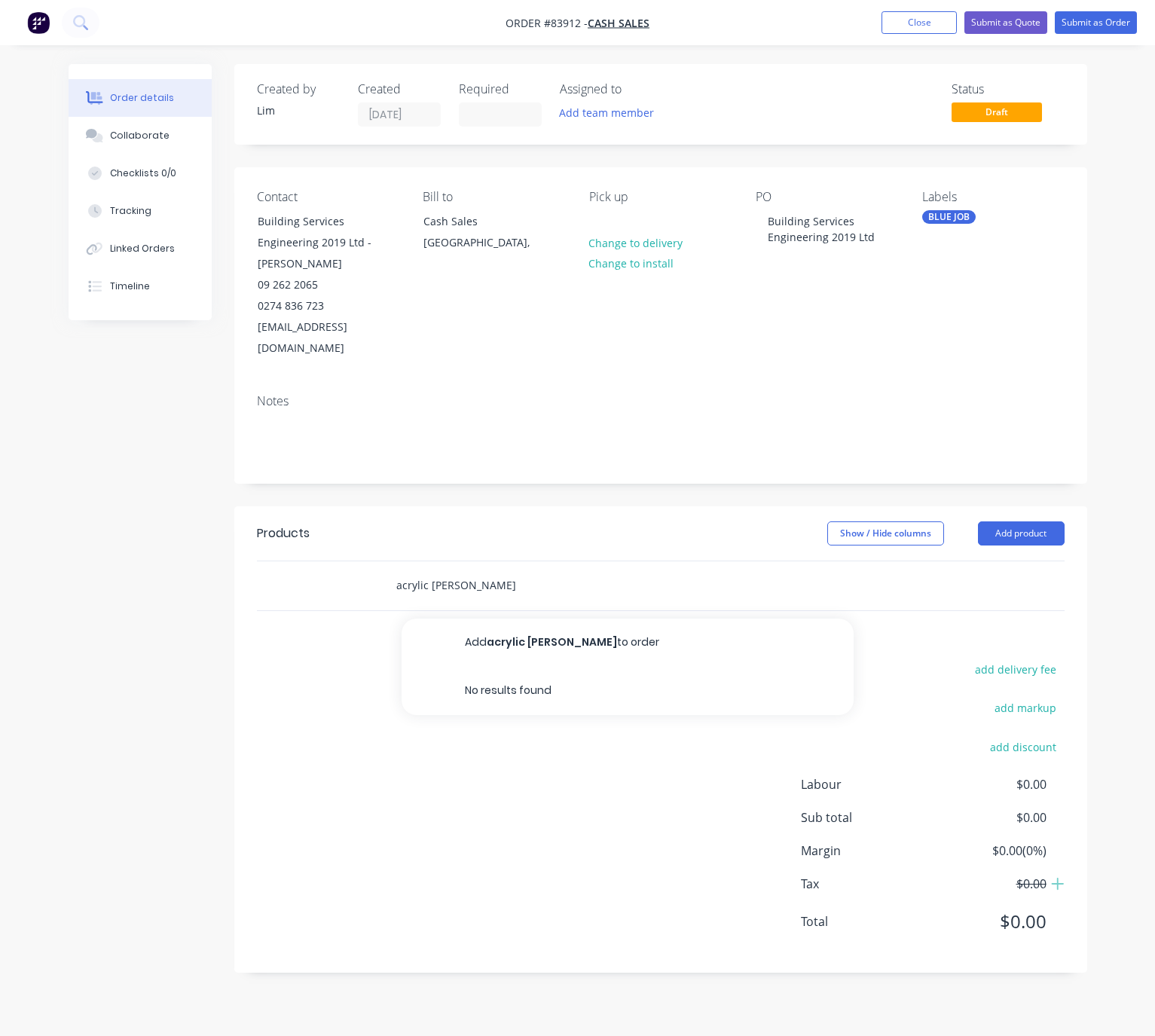
drag, startPoint x: 452, startPoint y: 563, endPoint x: 432, endPoint y: 564, distance: 20.0
click at [432, 571] on input "acrylic [PERSON_NAME]" at bounding box center [547, 585] width 302 height 30
click at [491, 571] on input "acrylic white" at bounding box center [547, 585] width 302 height 30
drag, startPoint x: 496, startPoint y: 570, endPoint x: 389, endPoint y: 567, distance: 107.0
click at [389, 571] on div "acrylic [PERSON_NAME] Add acrylic [PERSON_NAME] to order No results found" at bounding box center [609, 585] width 452 height 30
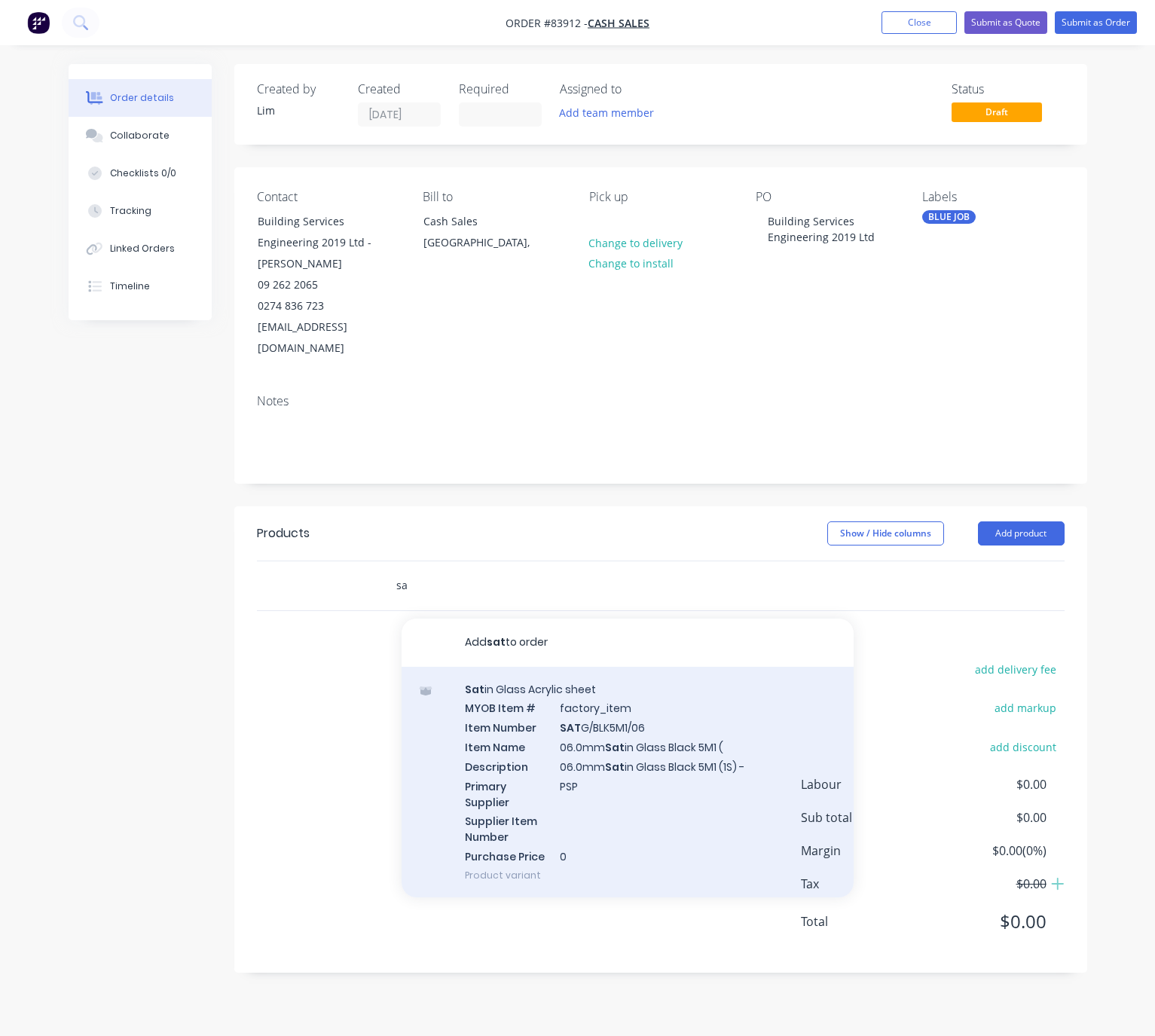
type input "s"
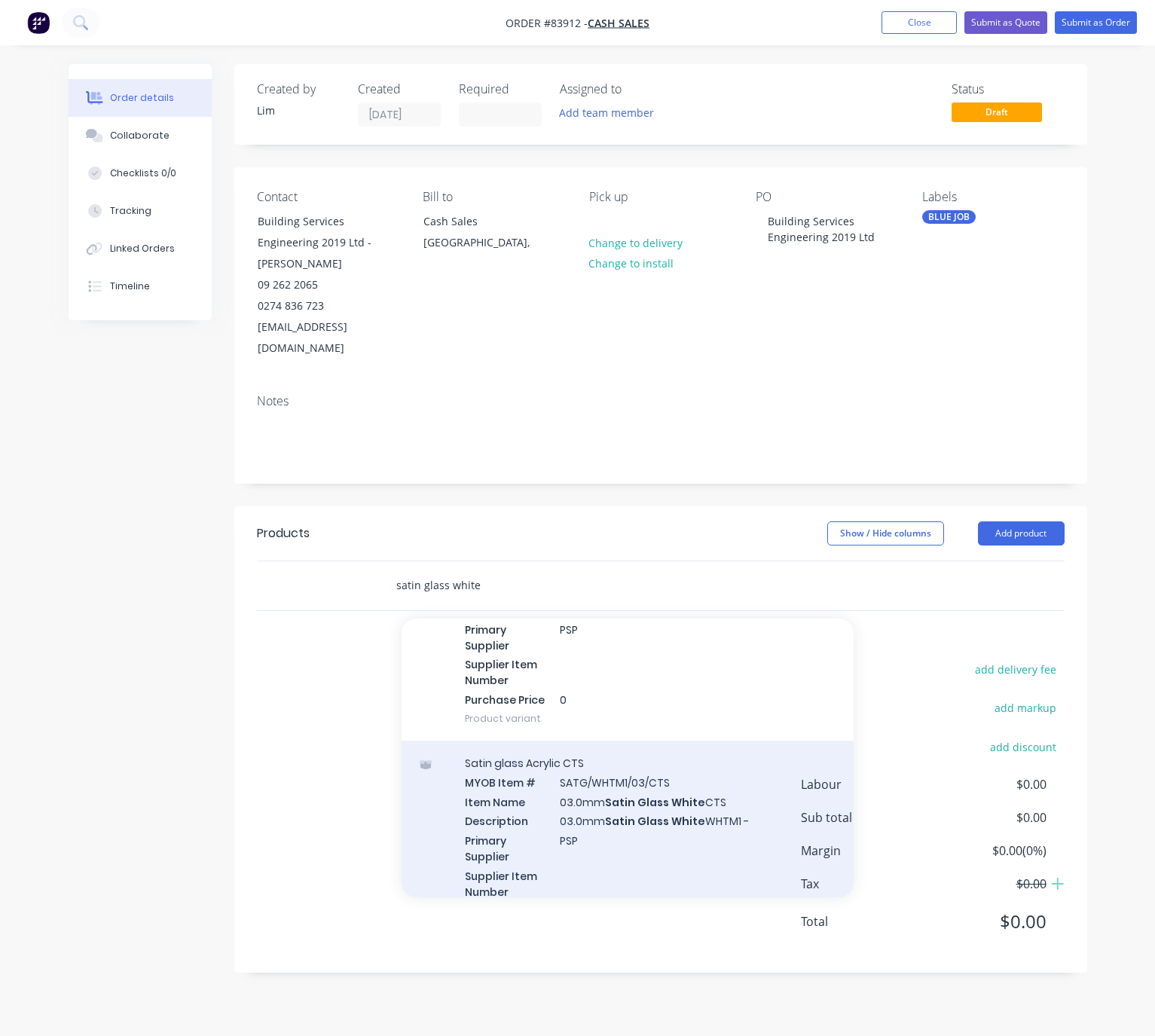
scroll to position [226, 0]
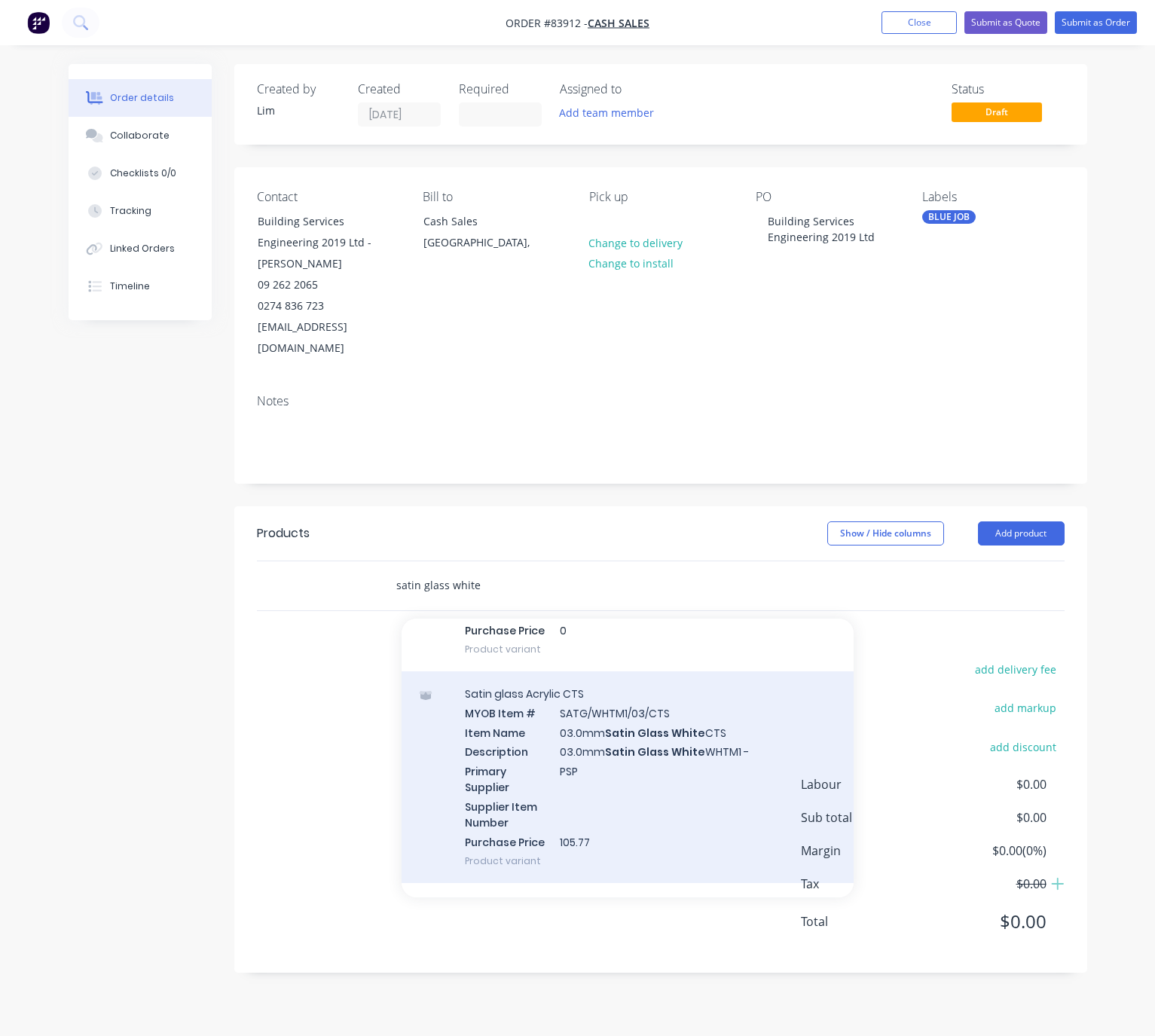
type input "satin glass white"
click at [712, 774] on div "Satin glass Acrylic CTS MYOB Item # SATG/WHTM1/03/CTS Item Name 03.0mm Satin Gl…" at bounding box center [628, 778] width 452 height 212
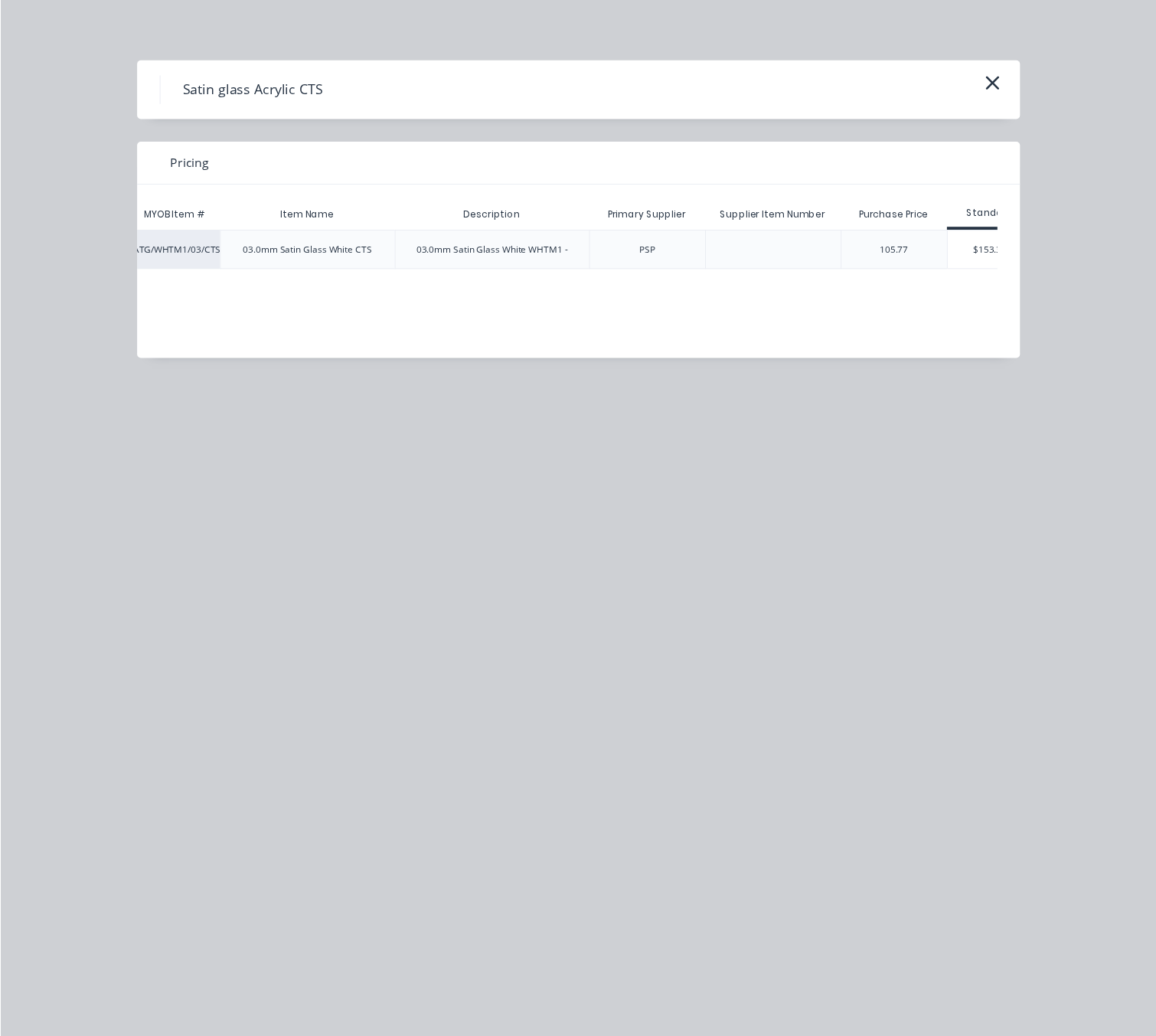
scroll to position [0, 78]
click at [974, 260] on div "$153.37" at bounding box center [970, 253] width 86 height 38
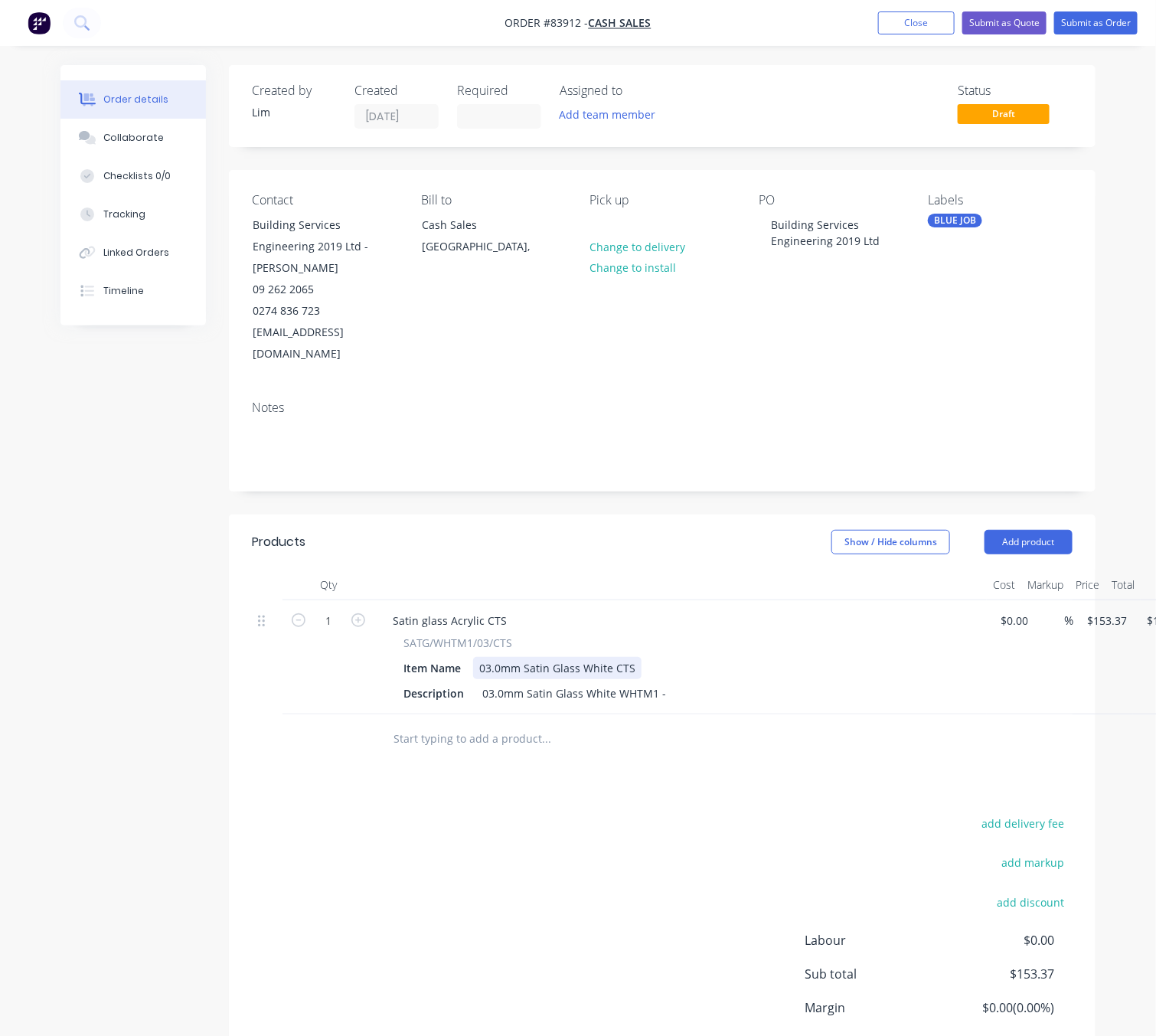
click at [632, 657] on div "03.0mm Satin Glass White CTS" at bounding box center [557, 668] width 168 height 22
click at [664, 683] on div "03.0mm Satin Glass White WHTM1 -" at bounding box center [574, 694] width 196 height 22
click at [664, 683] on div "03.0mm Satin Glass White WHTM1 - 3mm [PERSON_NAME] Acrylic CTS" at bounding box center [662, 694] width 373 height 22
drag, startPoint x: 666, startPoint y: 674, endPoint x: 473, endPoint y: 678, distance: 193.0
click at [476, 683] on div "03.0mm Satin Glass White WHTM1 - 3mm [PERSON_NAME] Acrylic CTS" at bounding box center [662, 694] width 373 height 22
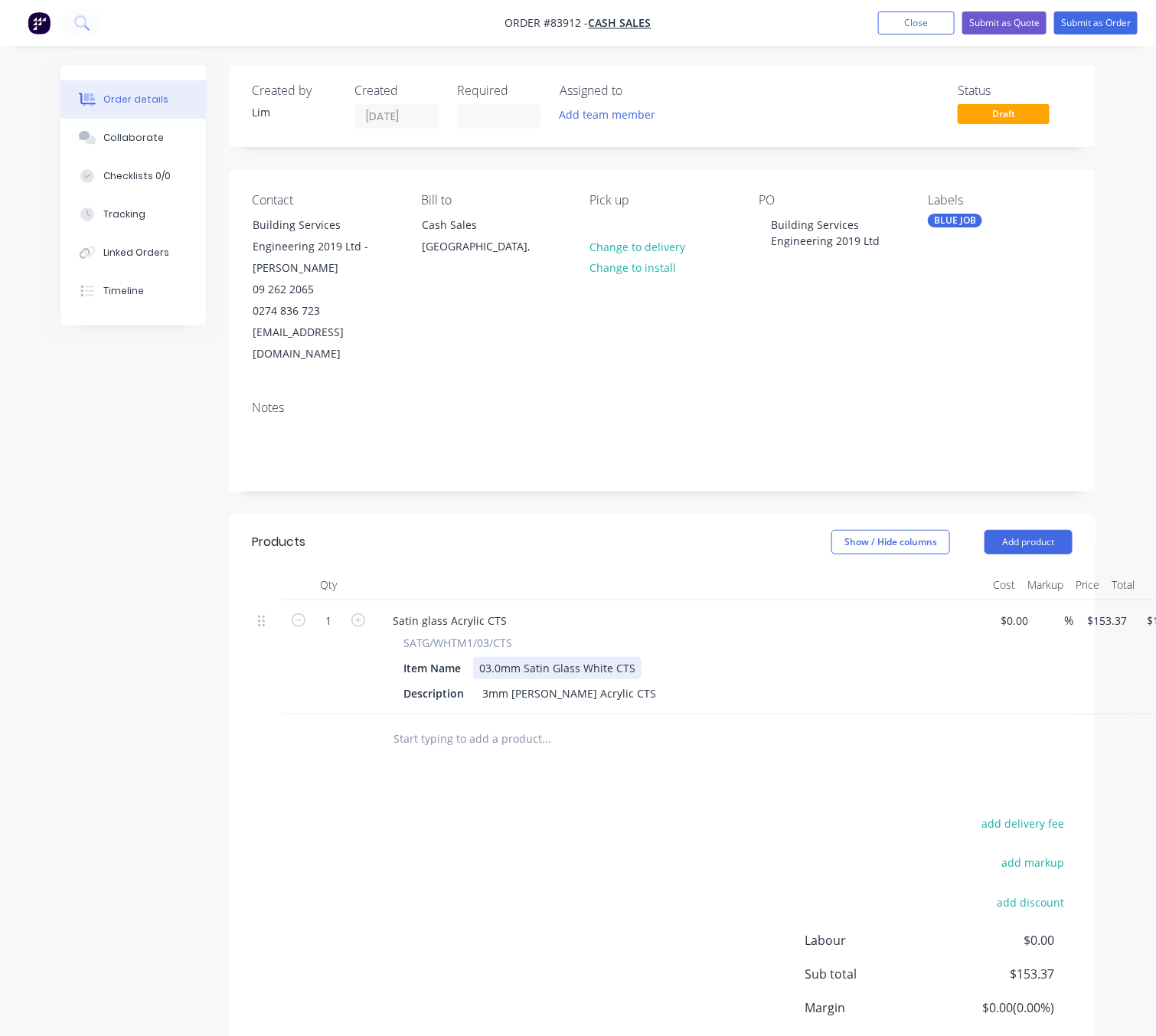
drag, startPoint x: 634, startPoint y: 649, endPoint x: 675, endPoint y: 639, distance: 42.2
click at [635, 657] on div "03.0mm Satin Glass White CTS" at bounding box center [557, 668] width 168 height 22
click at [625, 683] on div "3mm [PERSON_NAME] Acrylic CTS" at bounding box center [569, 694] width 186 height 22
drag, startPoint x: 477, startPoint y: 674, endPoint x: 499, endPoint y: 686, distance: 25.1
click at [481, 683] on div "3mm [PERSON_NAME] Acrylic CTS" at bounding box center [569, 694] width 186 height 22
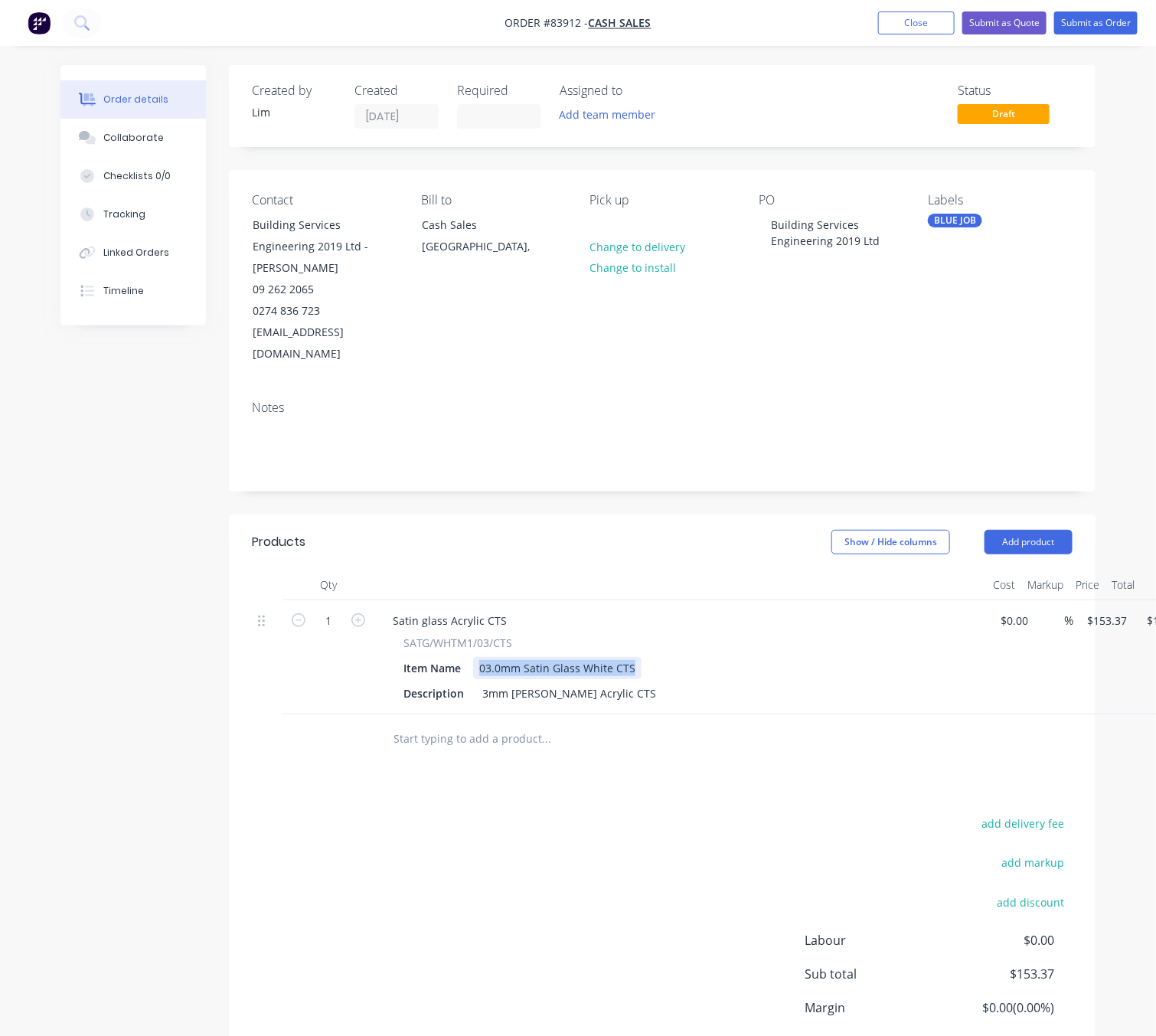
drag, startPoint x: 631, startPoint y: 649, endPoint x: 469, endPoint y: 654, distance: 162.1
click at [469, 657] on div "Item Name 03.0mm Satin Glass White CTS" at bounding box center [678, 668] width 561 height 22
copy div "03.0mm Satin Glass White CTS"
click at [481, 683] on div "3mm [PERSON_NAME] Acrylic CTS" at bounding box center [569, 694] width 186 height 22
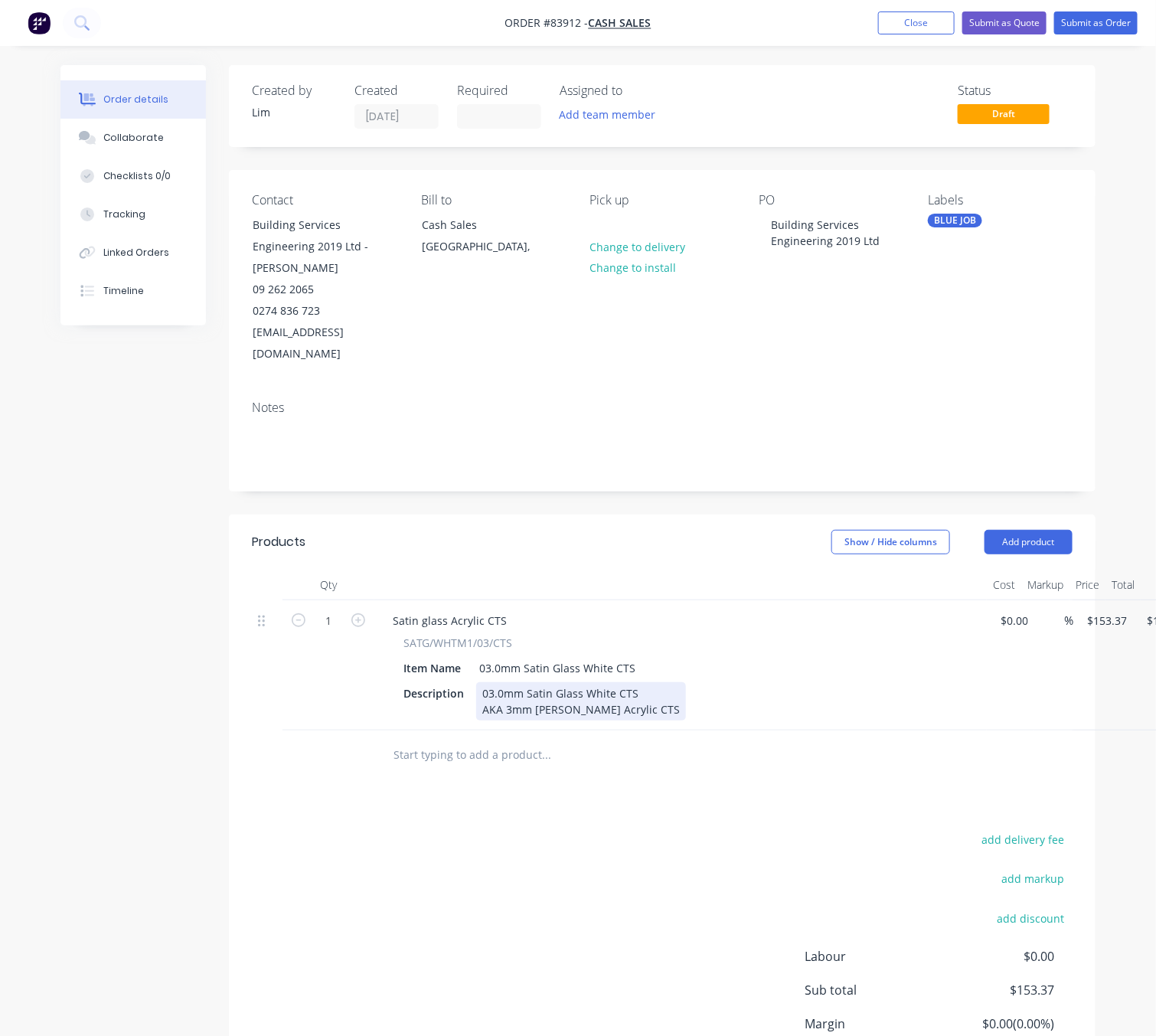
click at [642, 687] on div "03.0mm Satin Glass White CTS AKA 3mm [PERSON_NAME] Acrylic CTS" at bounding box center [580, 701] width 210 height 38
drag, startPoint x: 631, startPoint y: 672, endPoint x: 616, endPoint y: 672, distance: 15.0
click at [616, 683] on div "03.0mm Satin Glass White CTS AKA 3mm [PERSON_NAME] Acrylic CTS" at bounding box center [580, 701] width 210 height 38
click at [649, 686] on div "03.0mm Satin Glass White AKA 3mm [PERSON_NAME] Acrylic CTS" at bounding box center [580, 701] width 210 height 38
drag, startPoint x: 632, startPoint y: 687, endPoint x: 457, endPoint y: 703, distance: 175.7
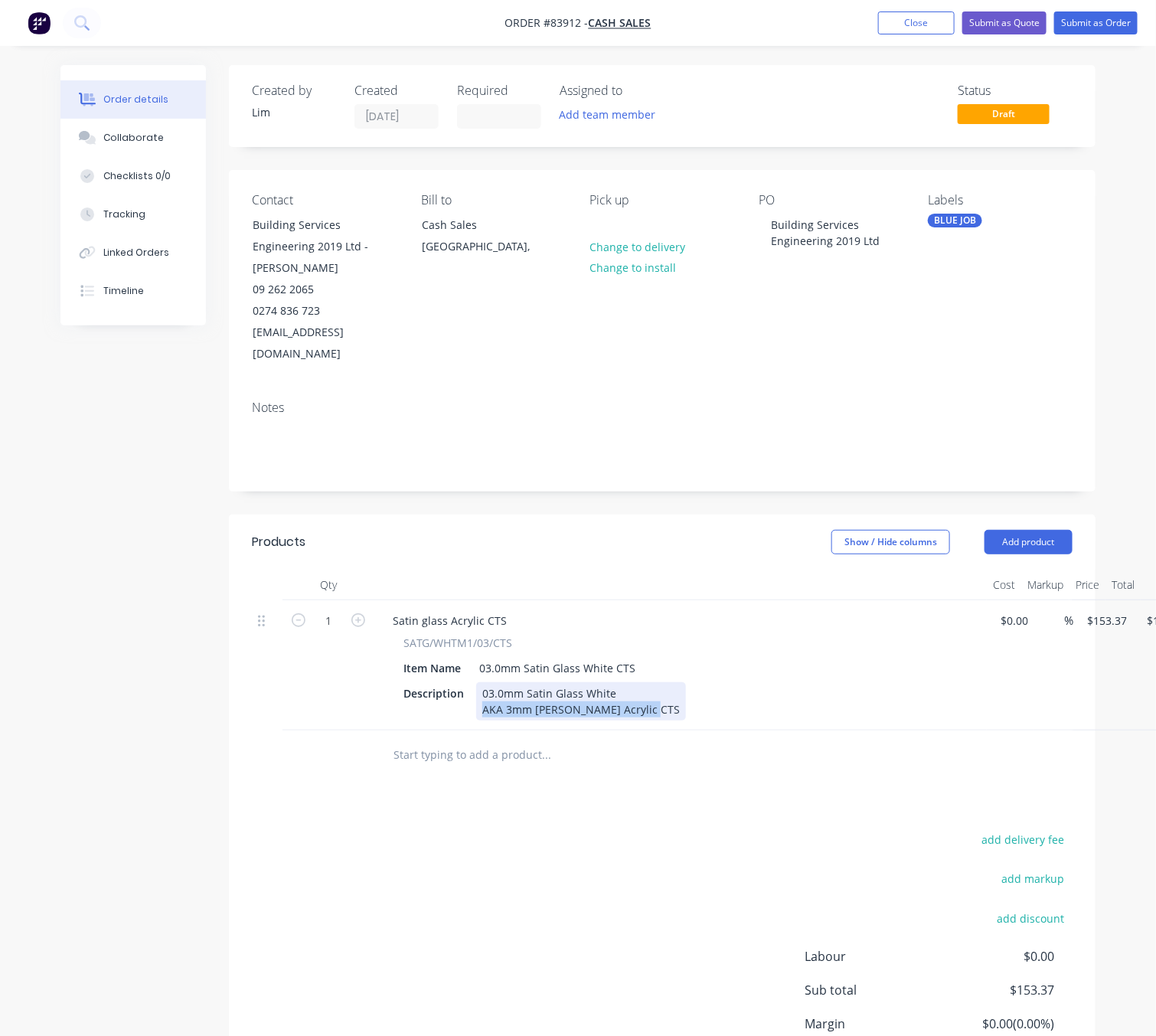
click at [457, 703] on div "Satin glass Acrylic CTS SATG/WHTM1/03/CTS Item Name 03.0mm Satin Glass White CT…" at bounding box center [681, 665] width 613 height 130
click at [611, 683] on div "03.0mm Satin Glass White" at bounding box center [549, 701] width 146 height 38
click at [587, 683] on div "03.0mm Satin Glass White" at bounding box center [549, 701] width 146 height 38
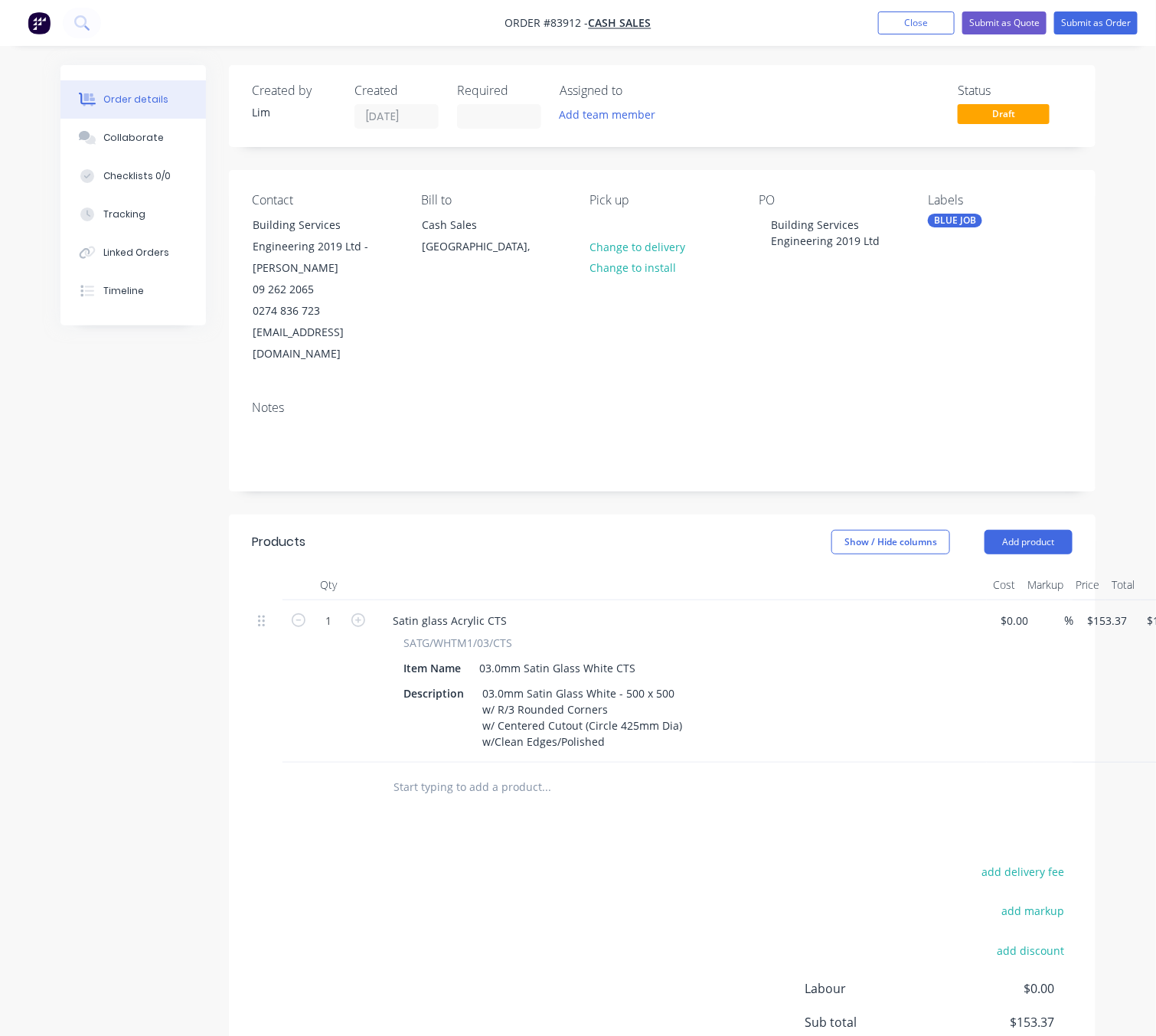
click at [671, 862] on div "add delivery fee add markup add discount Labour $0.00 Sub total $153.37 Margin …" at bounding box center [662, 1009] width 821 height 295
click at [554, 719] on div "03.0mm Satin Glass White - 500 x 500 w/ R/3 Rounded Corners w/ Centered Cutout …" at bounding box center [582, 718] width 212 height 71
click at [524, 716] on div "03.0mm Satin Glass White - 500 x 500 w/ R/3 Rounded Corners w/ Centered Cutout …" at bounding box center [582, 718] width 212 height 71
click at [526, 723] on div "03.0mm Satin Glass White - 500 x 500 w/ R/3 Rounded Corners w/ Centered Cutout …" at bounding box center [582, 718] width 212 height 71
click at [636, 717] on div "03.0mm Satin Glass White - 500 x 500 w/ R/3 Rounded Corners w/ Centered Cutout …" at bounding box center [582, 718] width 212 height 71
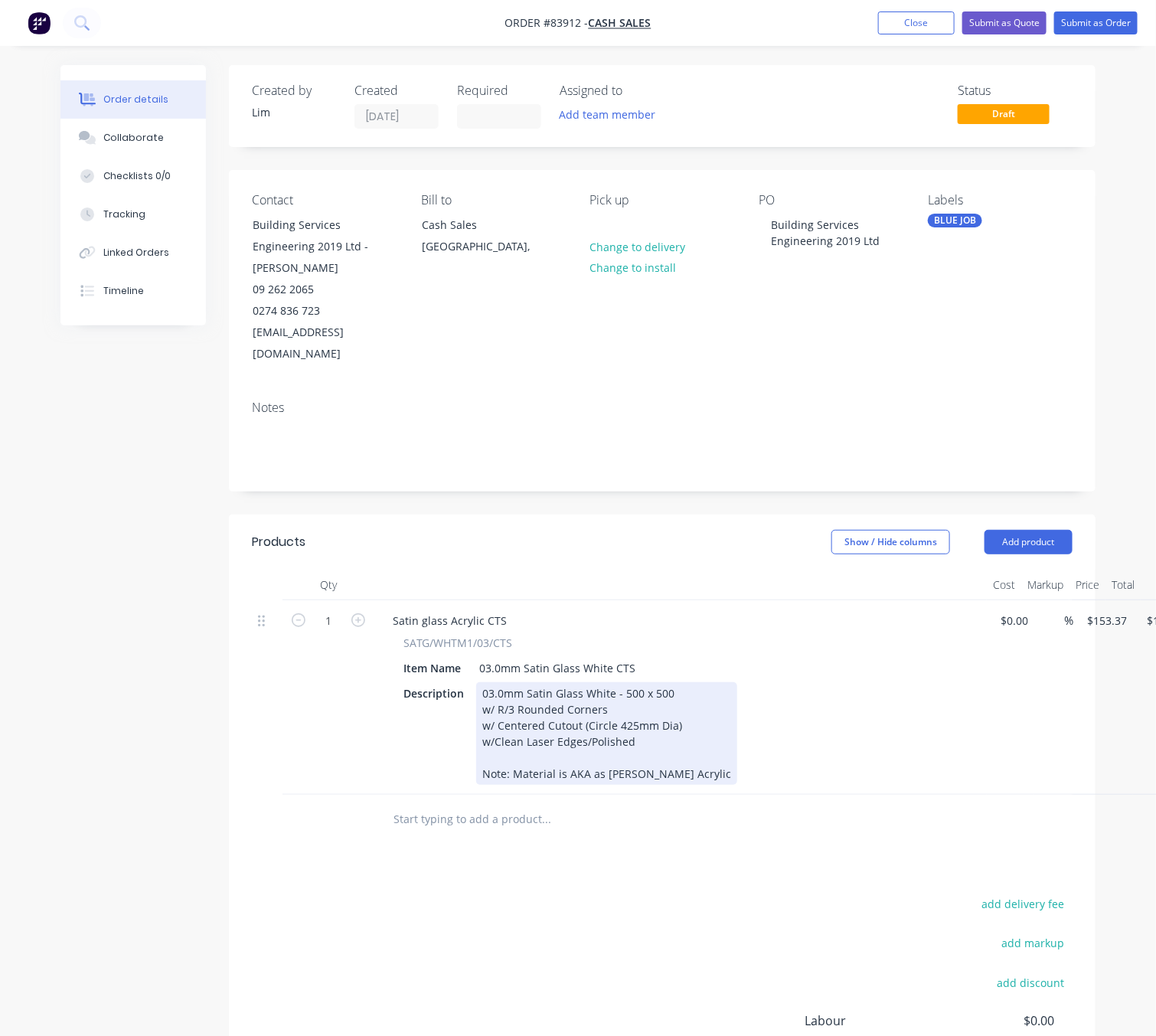
click at [602, 747] on div "03.0mm Satin Glass White - 500 x 500 w/ R/3 Rounded Corners w/ Centered Cutout …" at bounding box center [606, 734] width 261 height 103
click at [653, 752] on div "03.0mm Satin Glass White - 500 x 500 w/ R/3 Rounded Corners w/ Centered Cutout …" at bounding box center [620, 734] width 289 height 103
drag, startPoint x: 625, startPoint y: 747, endPoint x: 605, endPoint y: 751, distance: 20.4
click at [605, 751] on div "03.0mm Satin Glass White - 500 x 500 w/ R/3 Rounded Corners w/ Centered Cutout …" at bounding box center [620, 734] width 289 height 103
click at [697, 756] on div "03.0mm Satin Glass White - 500 x 500 w/ R/3 Rounded Corners w/ Centered Cutout …" at bounding box center [620, 734] width 289 height 103
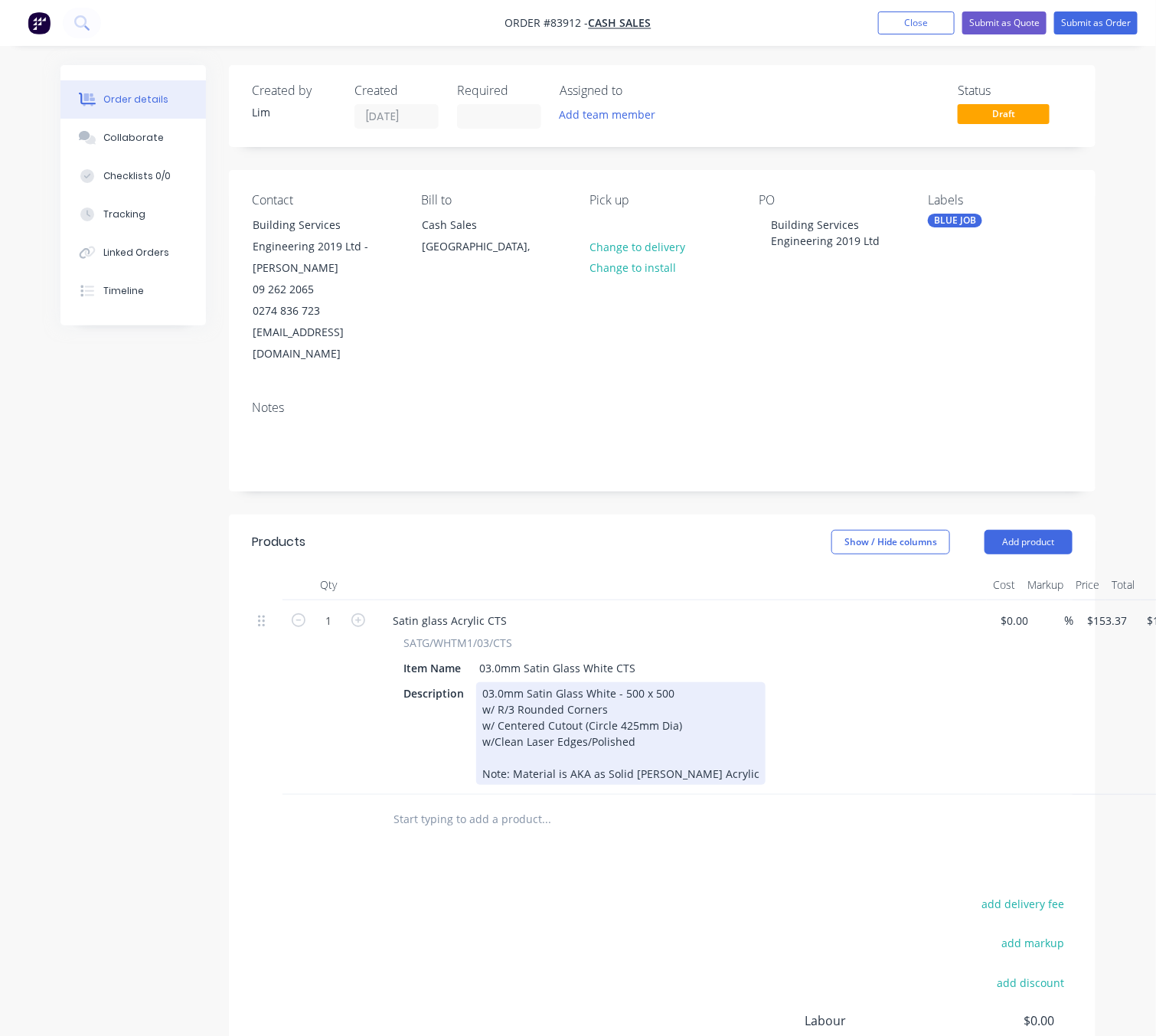
click at [723, 747] on div "03.0mm Satin Glass White - 500 x 500 w/ R/3 Rounded Corners w/ Centered Cutout …" at bounding box center [620, 734] width 289 height 103
drag, startPoint x: 602, startPoint y: 754, endPoint x: 618, endPoint y: 752, distance: 16.1
click at [602, 753] on div "03.0mm Satin Glass White - 500 x 500 w/ R/3 Rounded Corners w/ Centered Cutout …" at bounding box center [620, 734] width 289 height 103
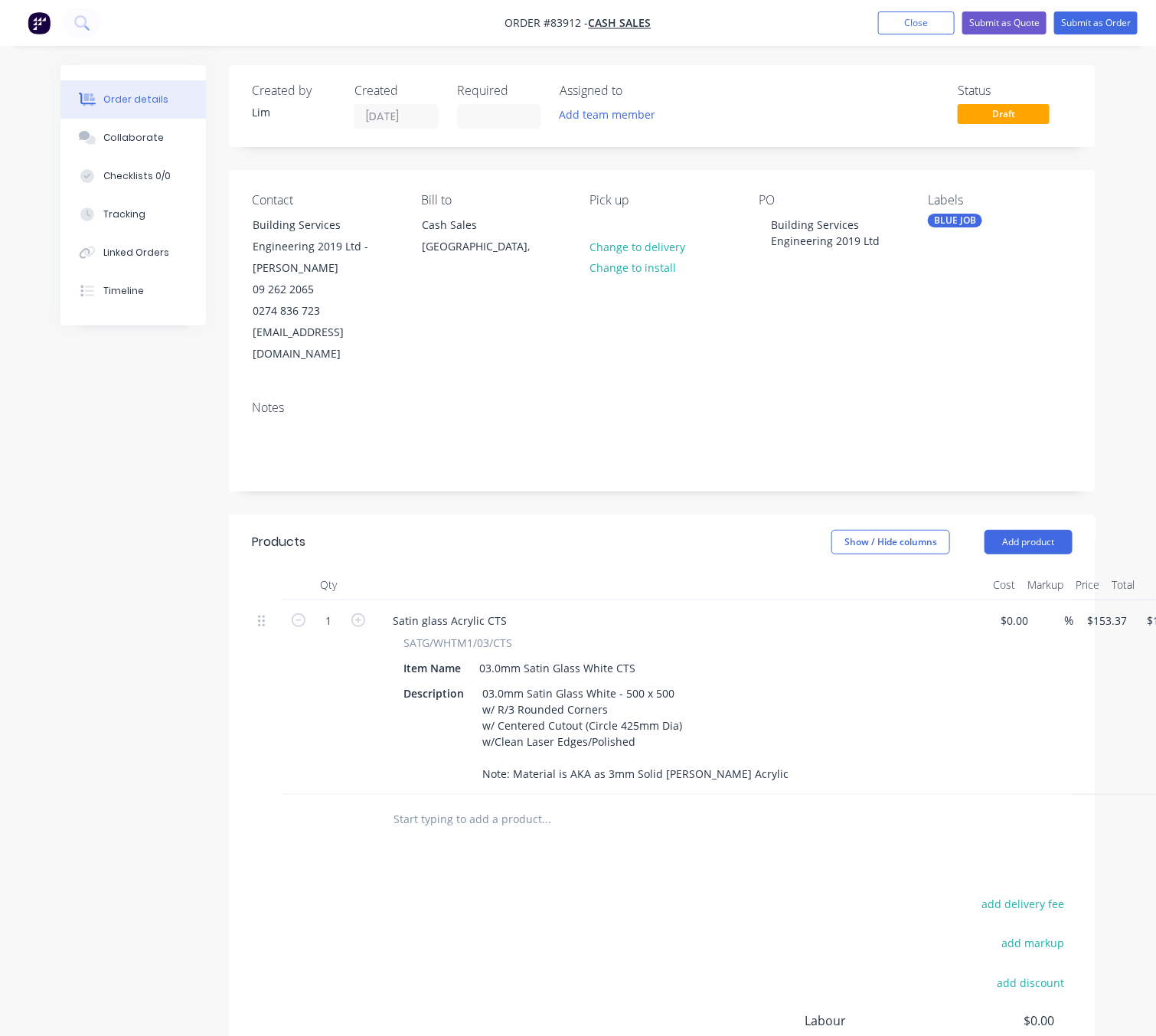
click at [609, 871] on div "Products Show / Hide columns Add product Qty Cost Markup Price Total 1 Satin gl…" at bounding box center [662, 863] width 867 height 697
click at [693, 894] on div "add delivery fee add markup add discount Labour $0.00 Sub total $153.37 Margin …" at bounding box center [662, 1041] width 821 height 295
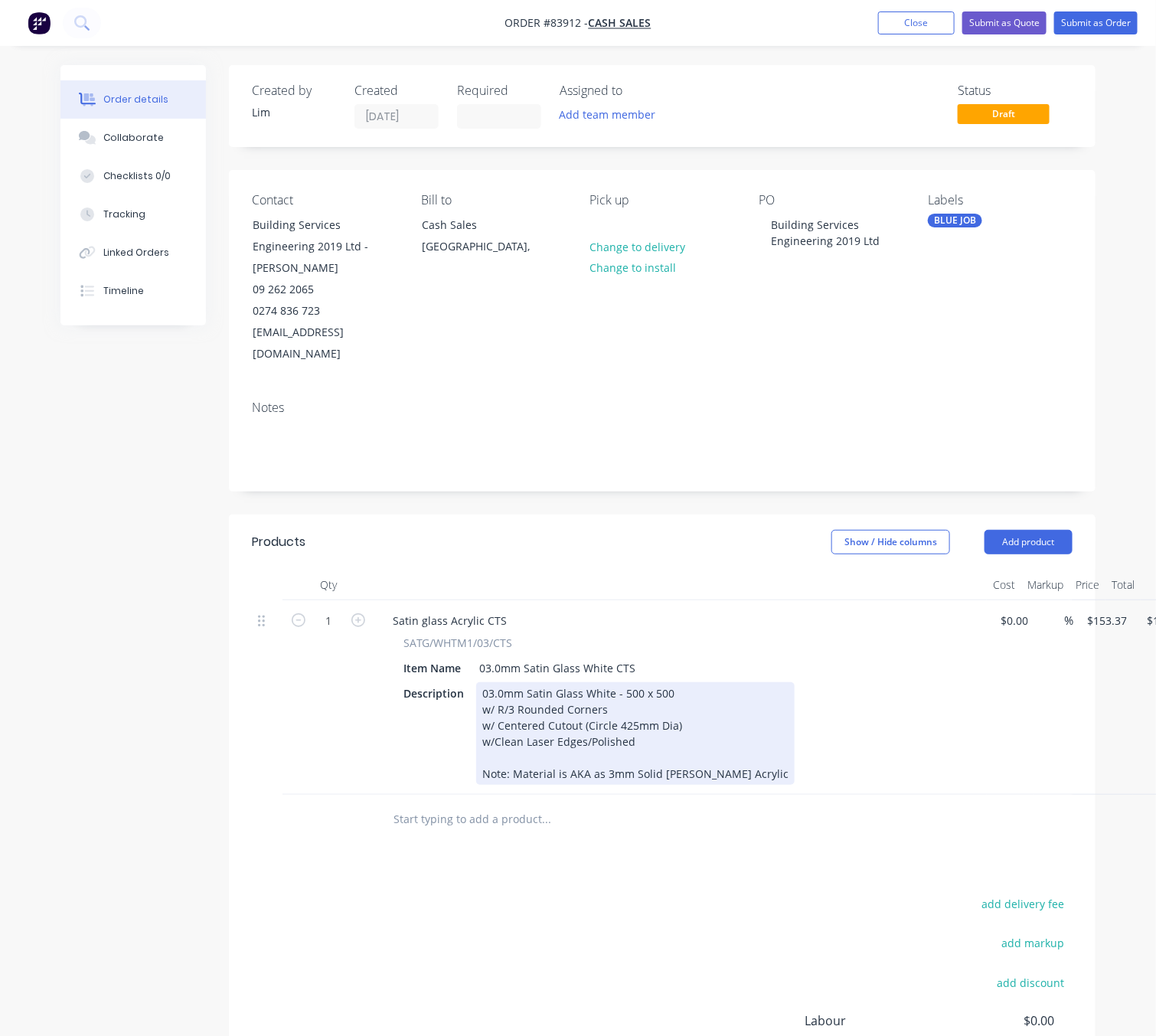
click at [616, 683] on div "03.0mm Satin Glass White - 500 x 500 w/ R/3 Rounded Corners w/ Centered Cutout …" at bounding box center [635, 734] width 319 height 103
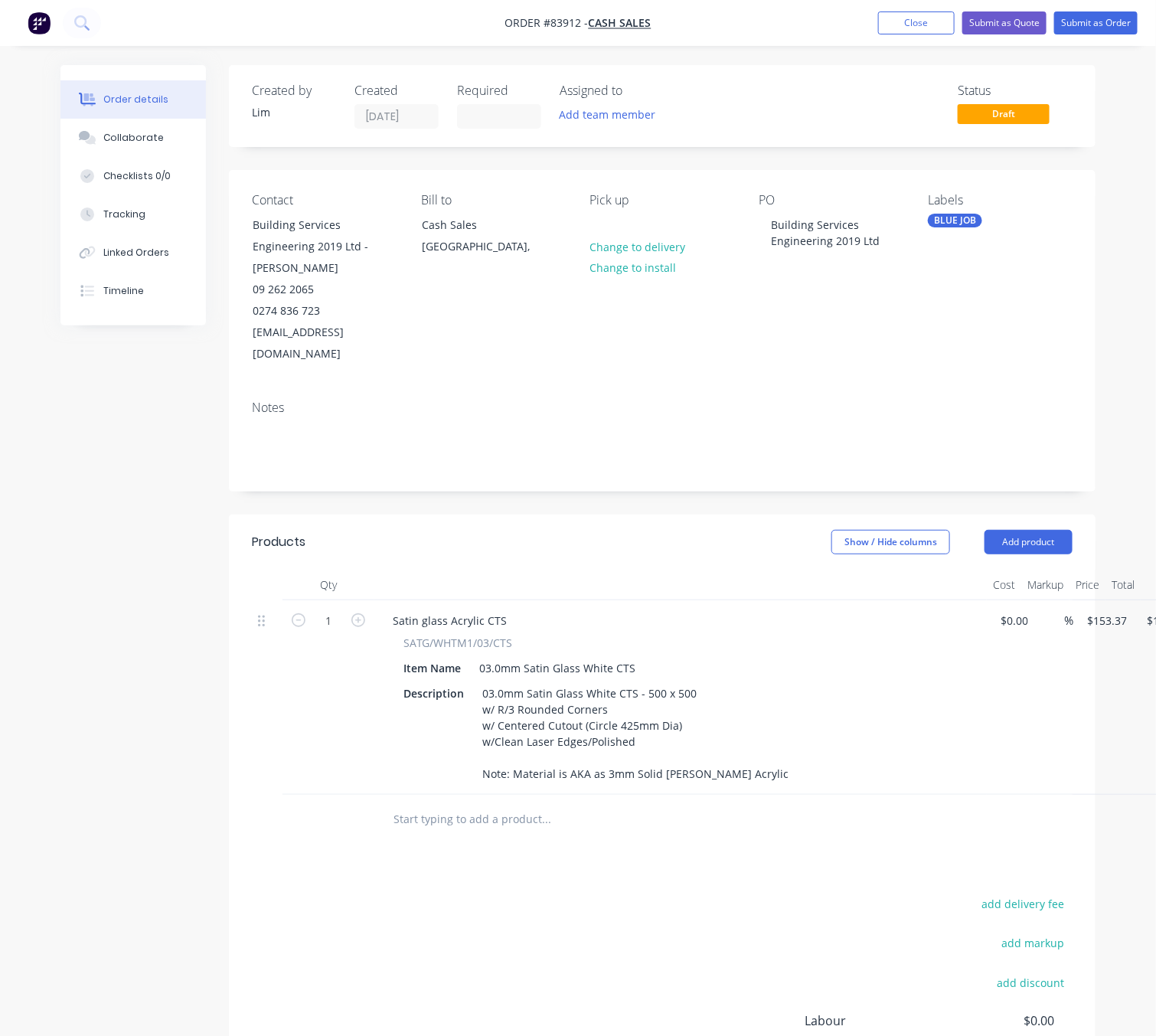
click at [558, 896] on div "add delivery fee add markup add discount Labour $0.00 Sub total $153.37 Margin …" at bounding box center [662, 1041] width 821 height 295
click at [1110, 610] on input "153.37" at bounding box center [1109, 621] width 47 height 22
type input "$30.48"
click at [331, 610] on input "1" at bounding box center [328, 621] width 40 height 23
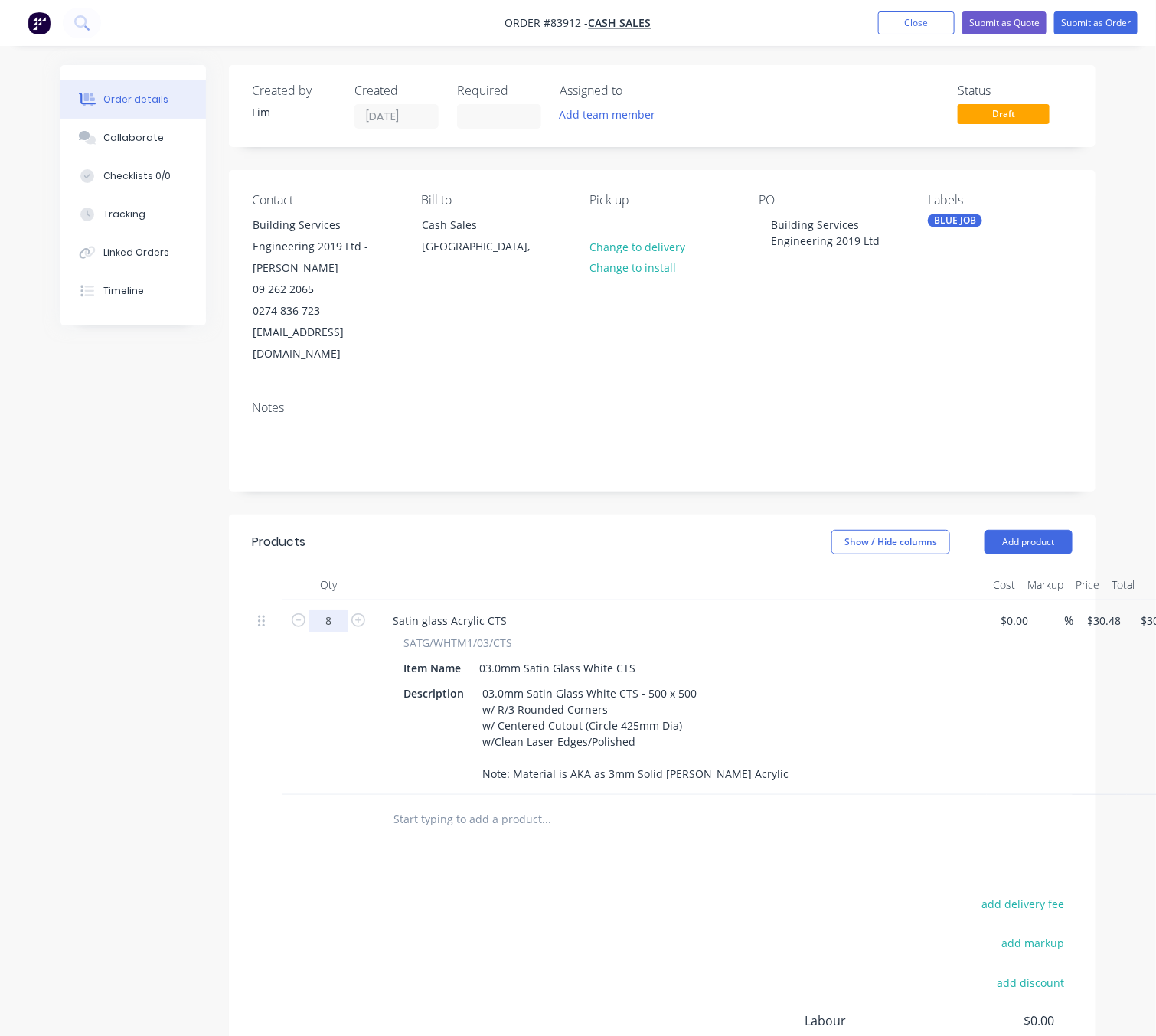
type input "8"
type input "$243.84"
click at [368, 873] on div "Products Show / Hide columns Add product Qty Cost Markup Price Total 8 Satin gl…" at bounding box center [662, 863] width 867 height 697
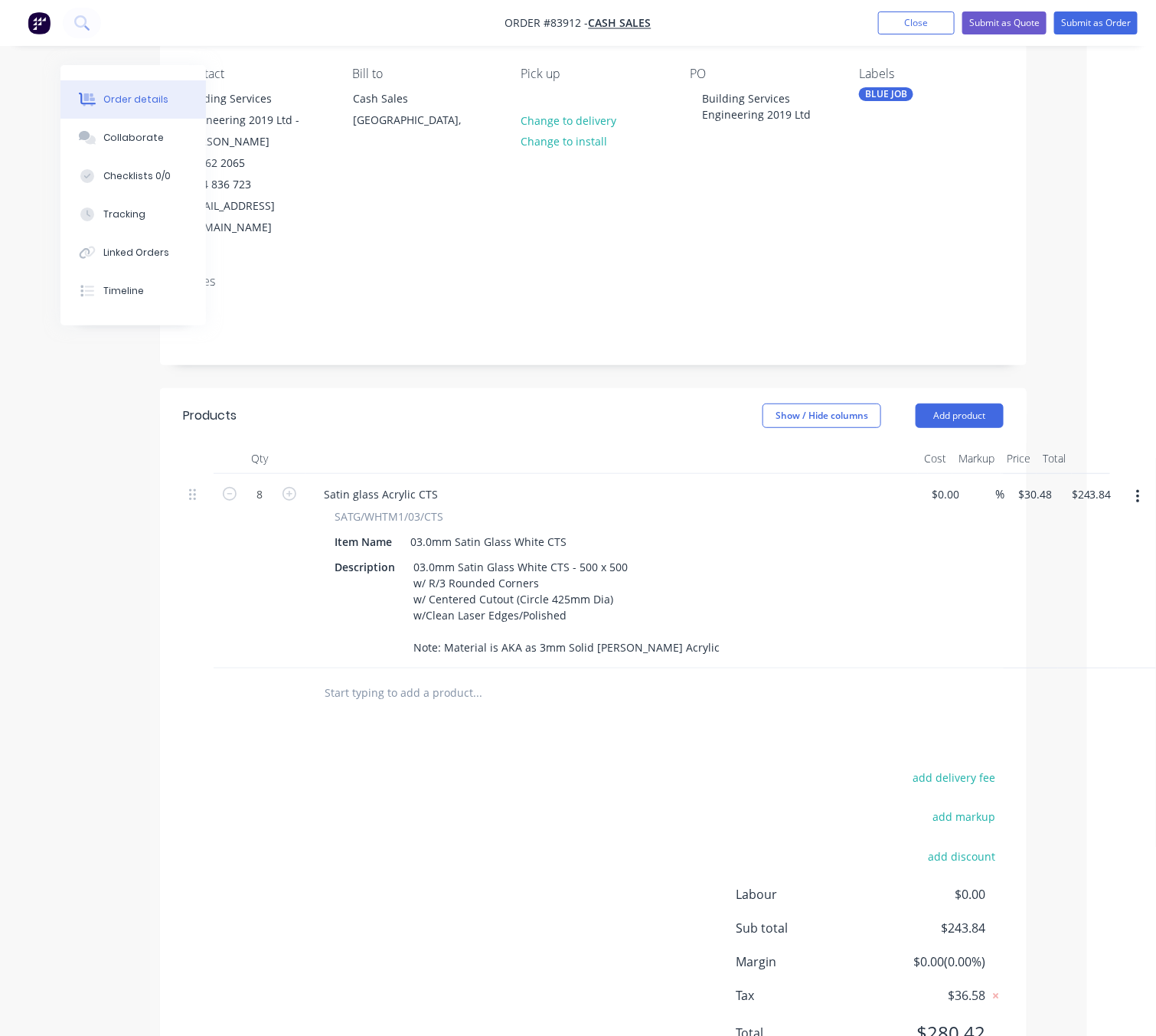
scroll to position [180, 69]
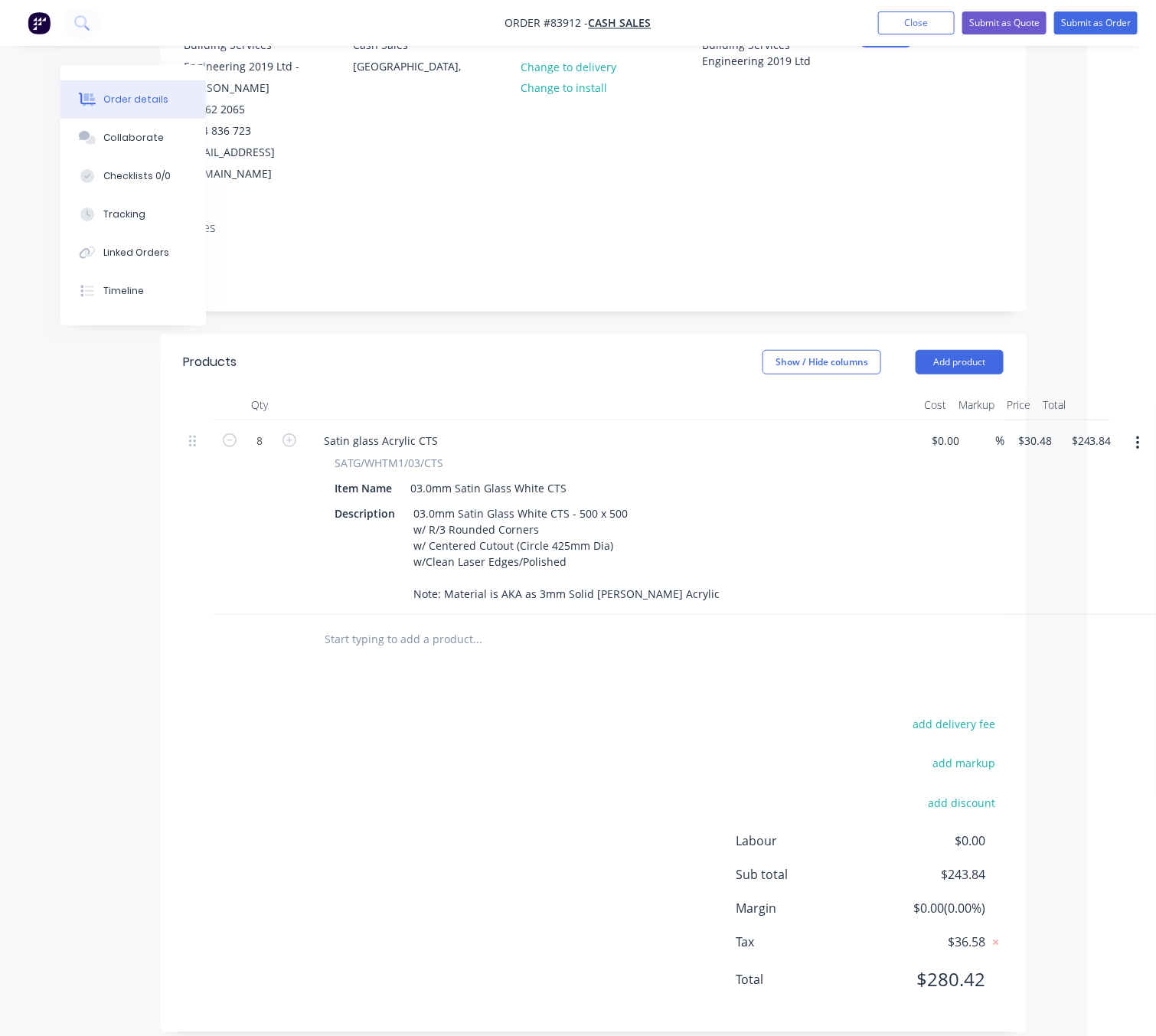
click at [515, 770] on div "add delivery fee add markup add discount Labour $0.00 Sub total $243.84 Margin …" at bounding box center [593, 862] width 821 height 295
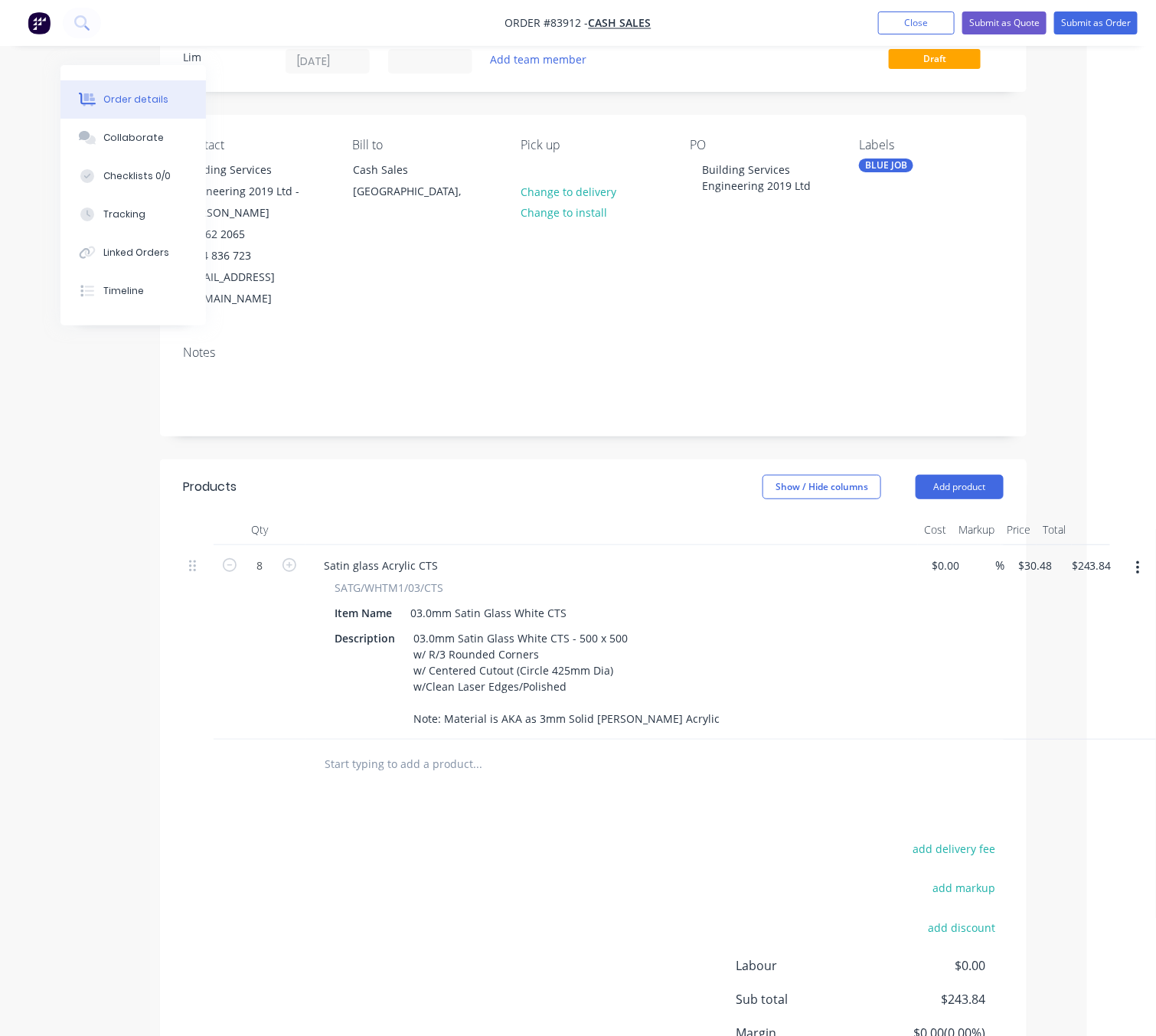
scroll to position [0, 69]
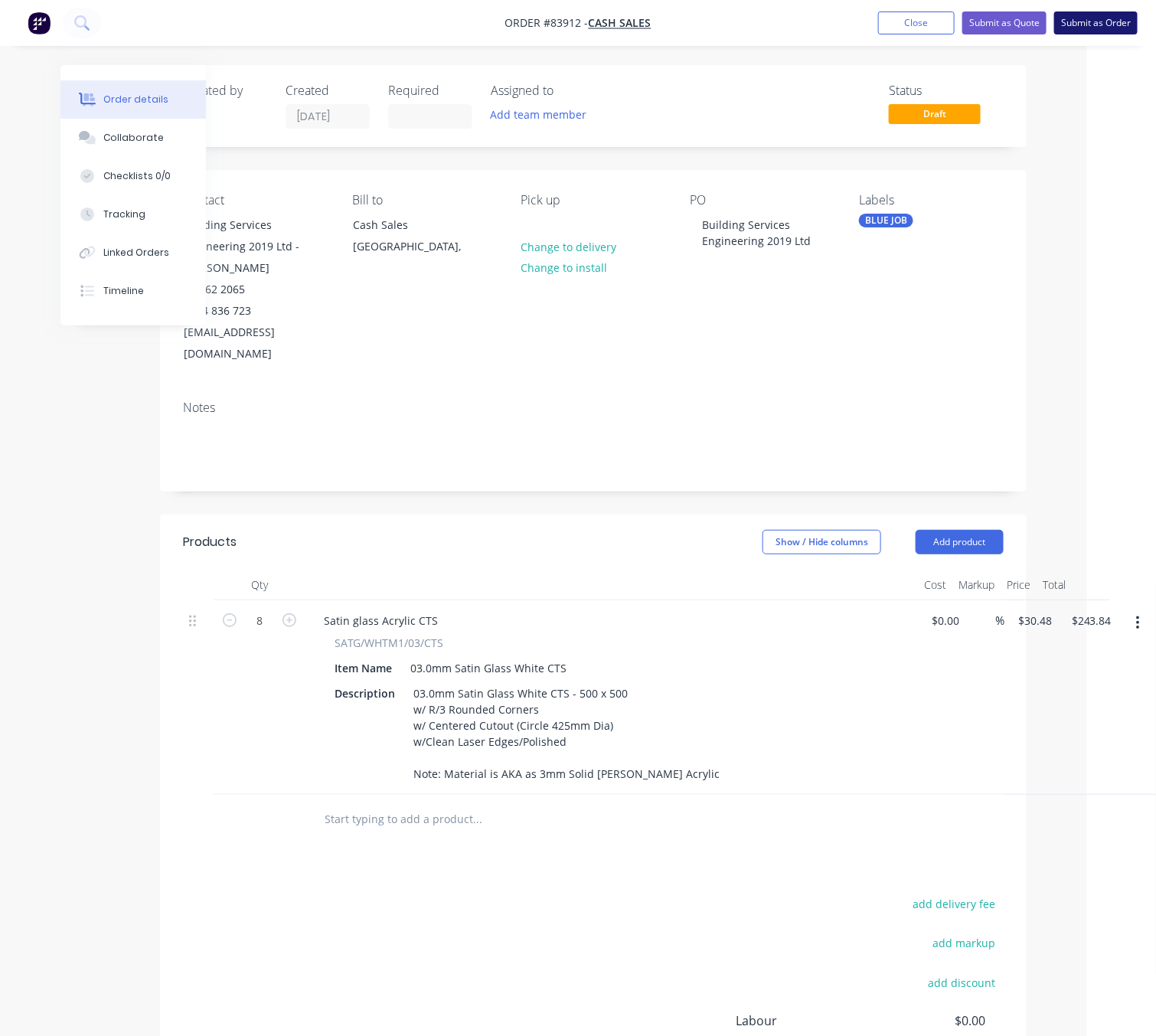
click at [1111, 18] on button "Submit as Order" at bounding box center [1096, 23] width 83 height 23
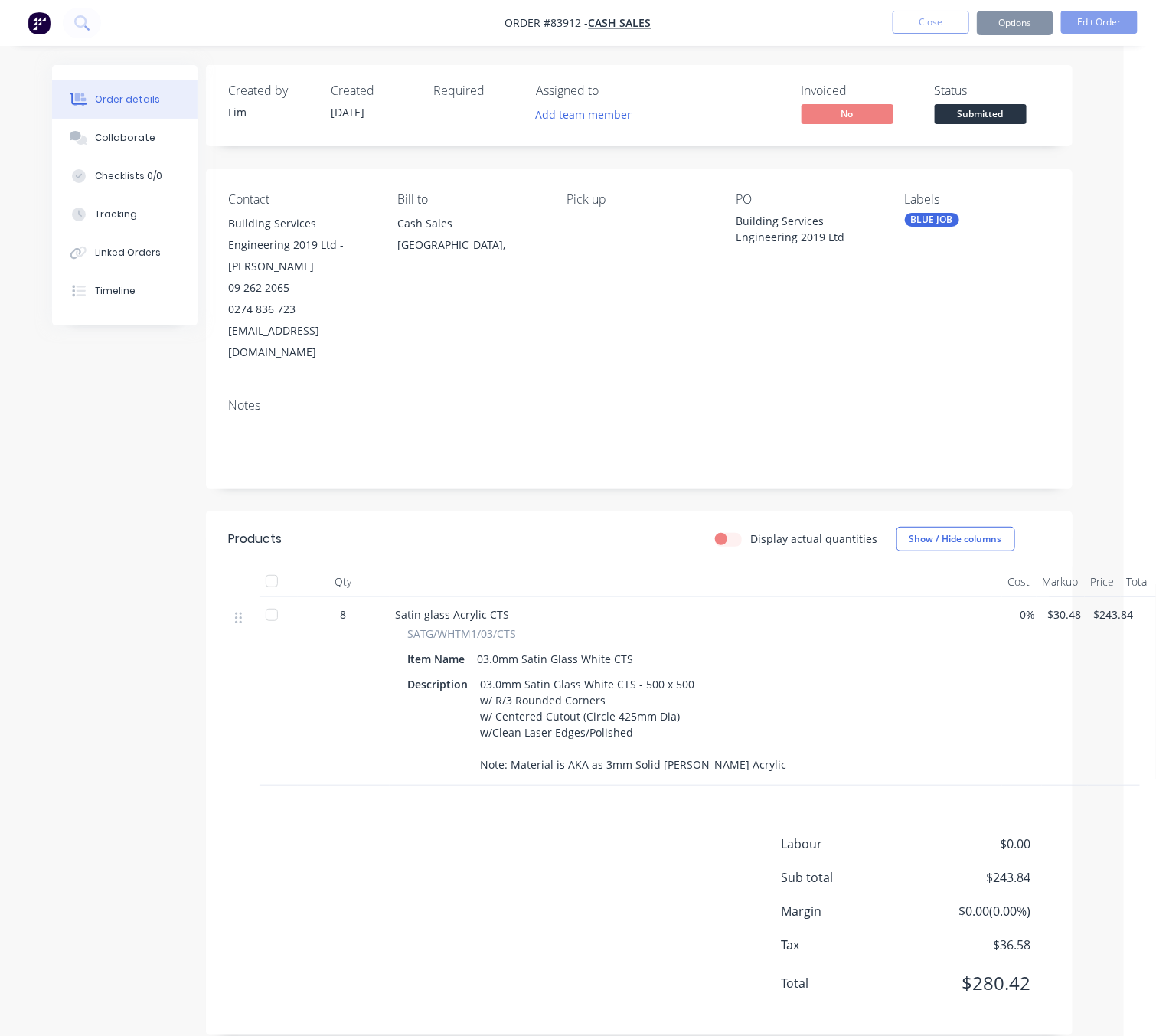
scroll to position [0, 0]
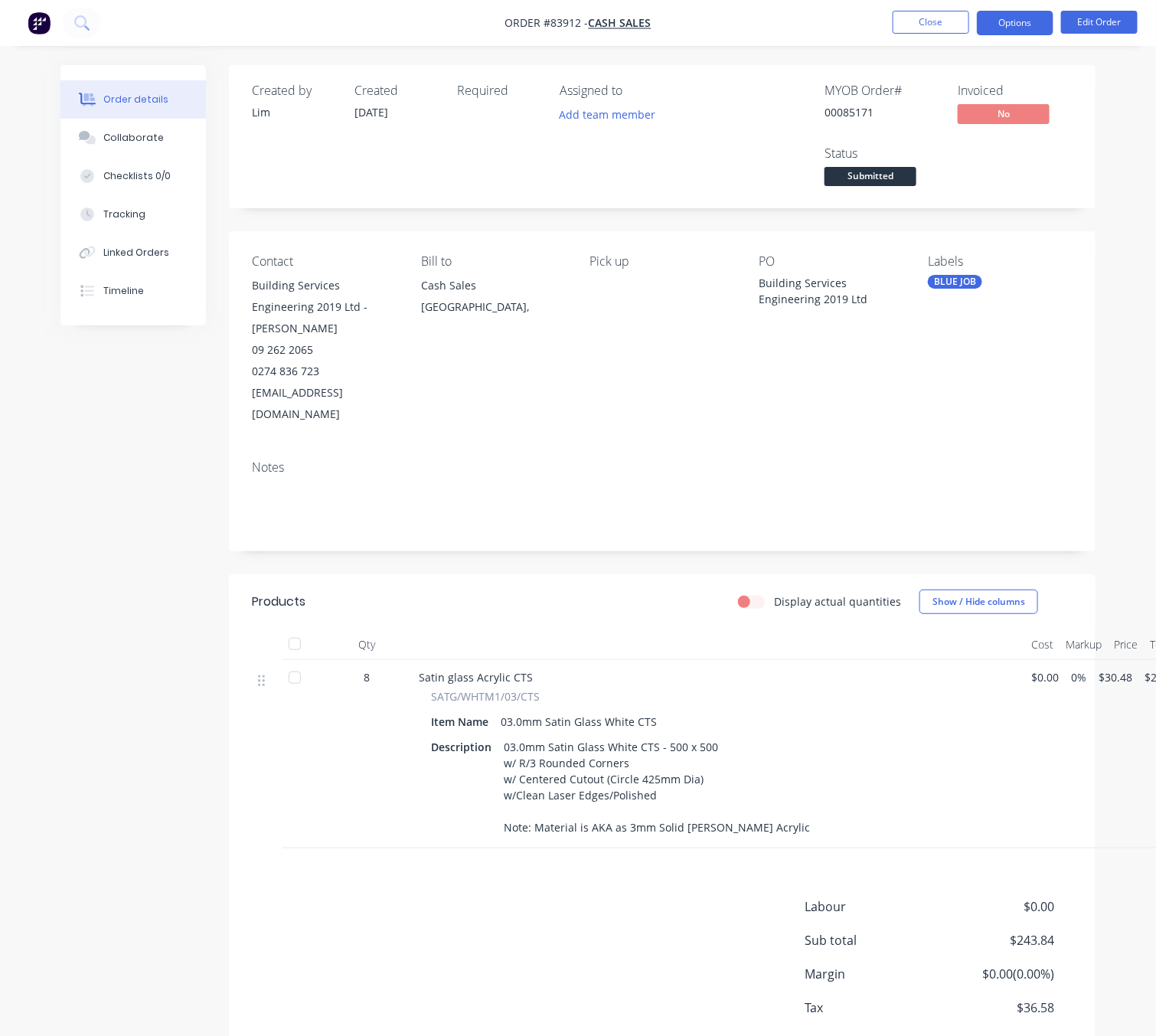
click at [1025, 23] on button "Options" at bounding box center [1015, 23] width 76 height 24
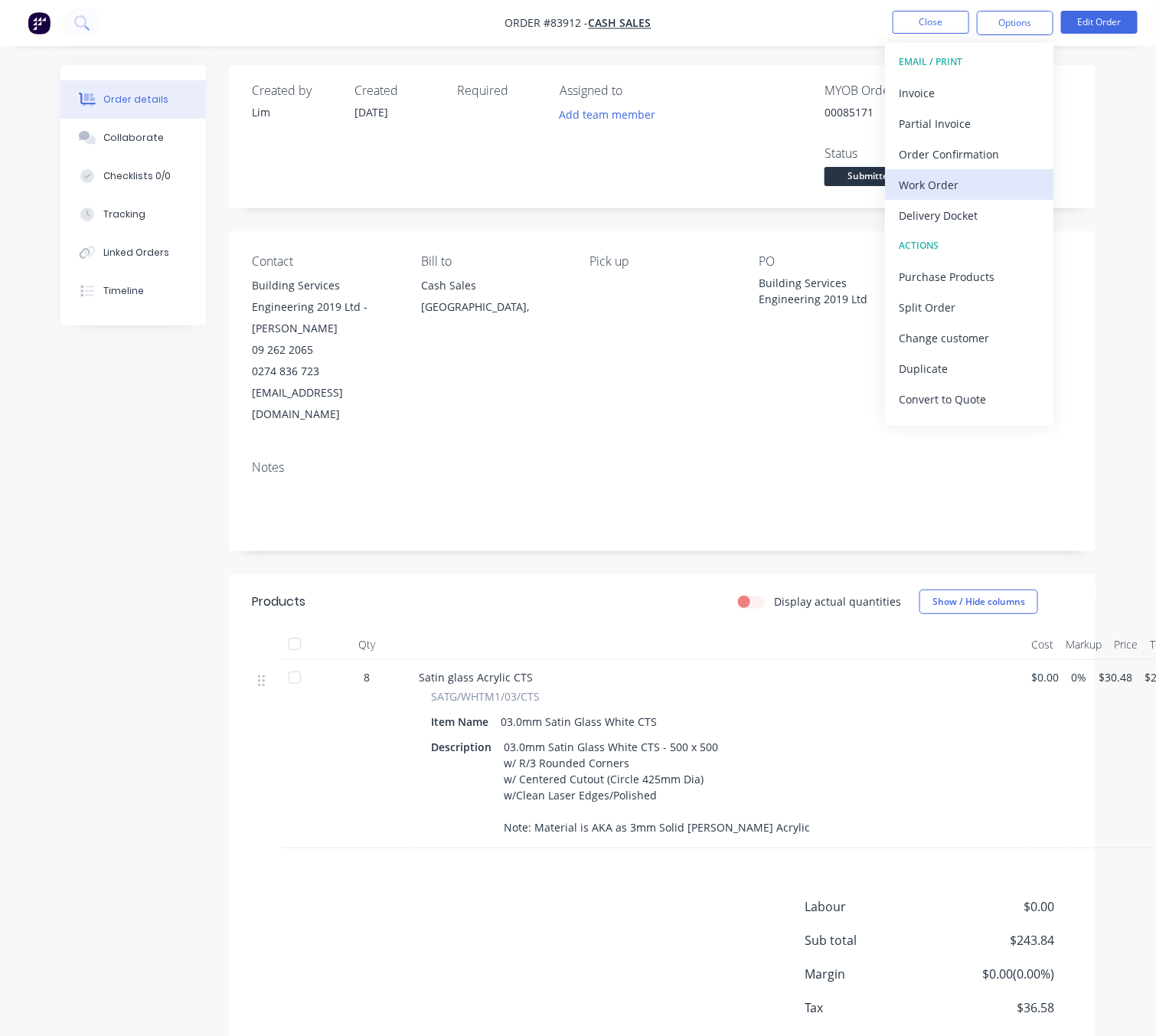
click at [954, 178] on div "Work Order" at bounding box center [968, 185] width 141 height 22
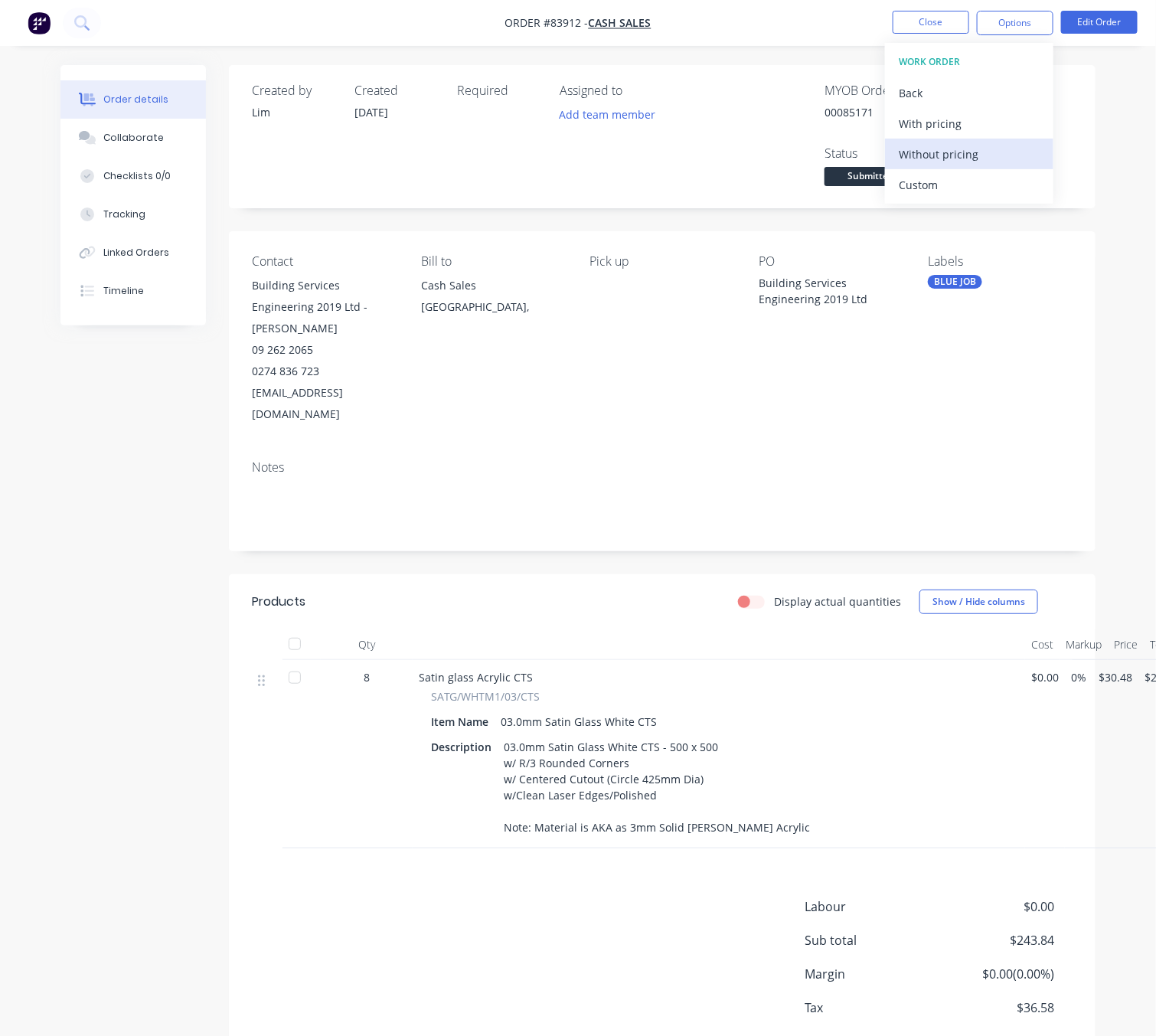
click at [952, 163] on div "Without pricing" at bounding box center [968, 154] width 141 height 22
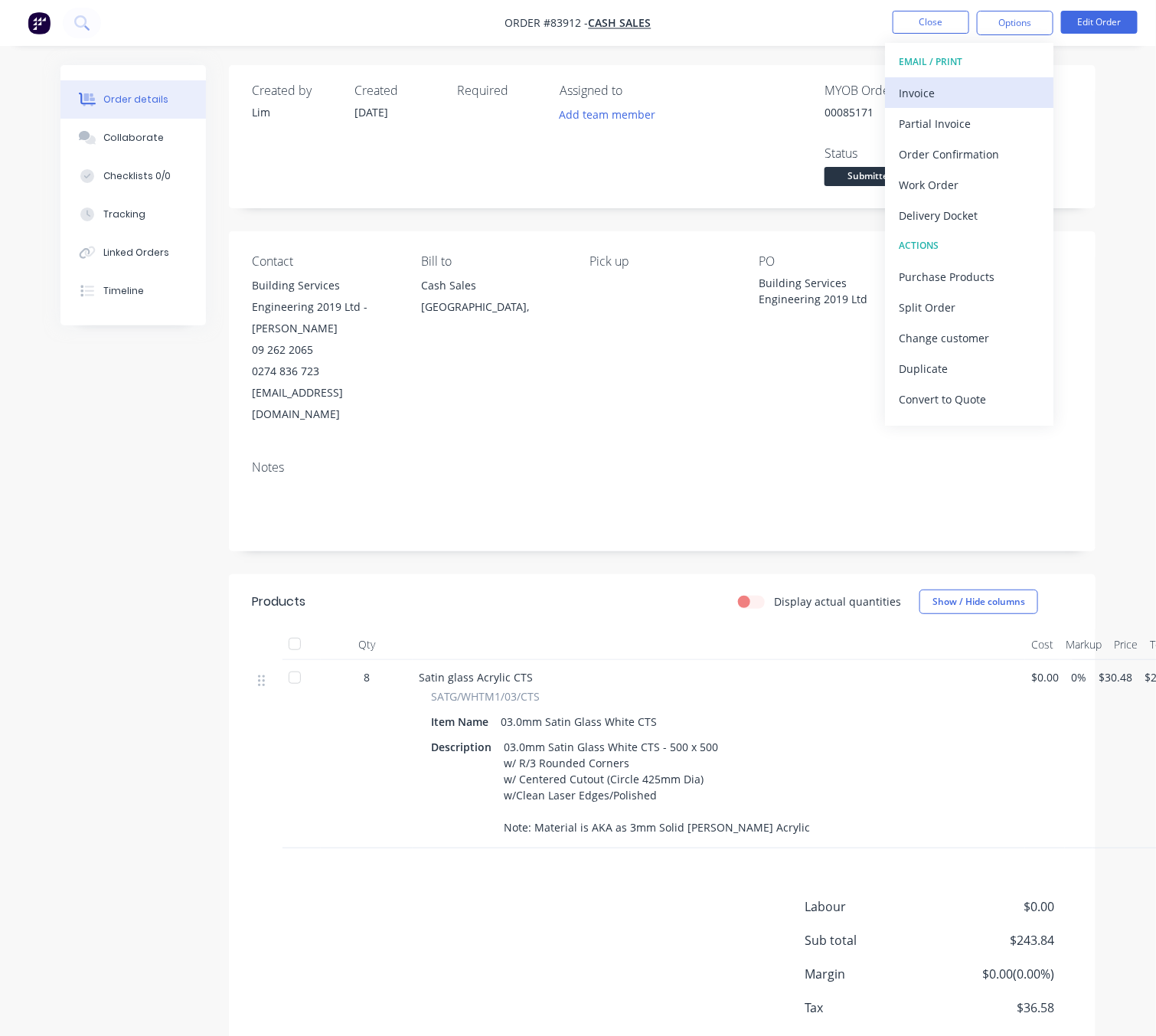
click at [965, 83] on div "Invoice" at bounding box center [968, 93] width 141 height 22
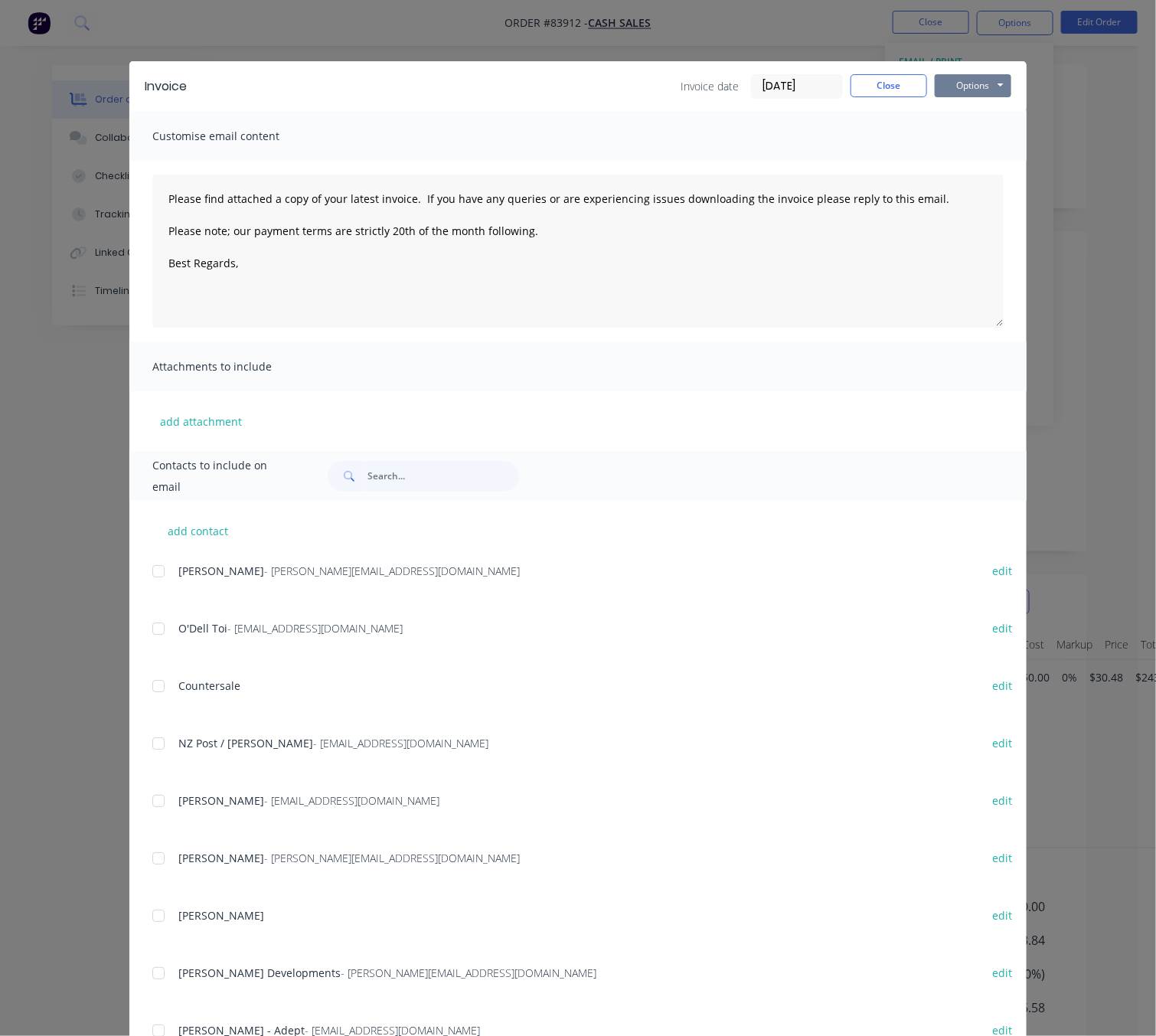
click at [986, 88] on button "Options" at bounding box center [972, 86] width 76 height 23
click at [986, 106] on button "Preview" at bounding box center [983, 113] width 98 height 25
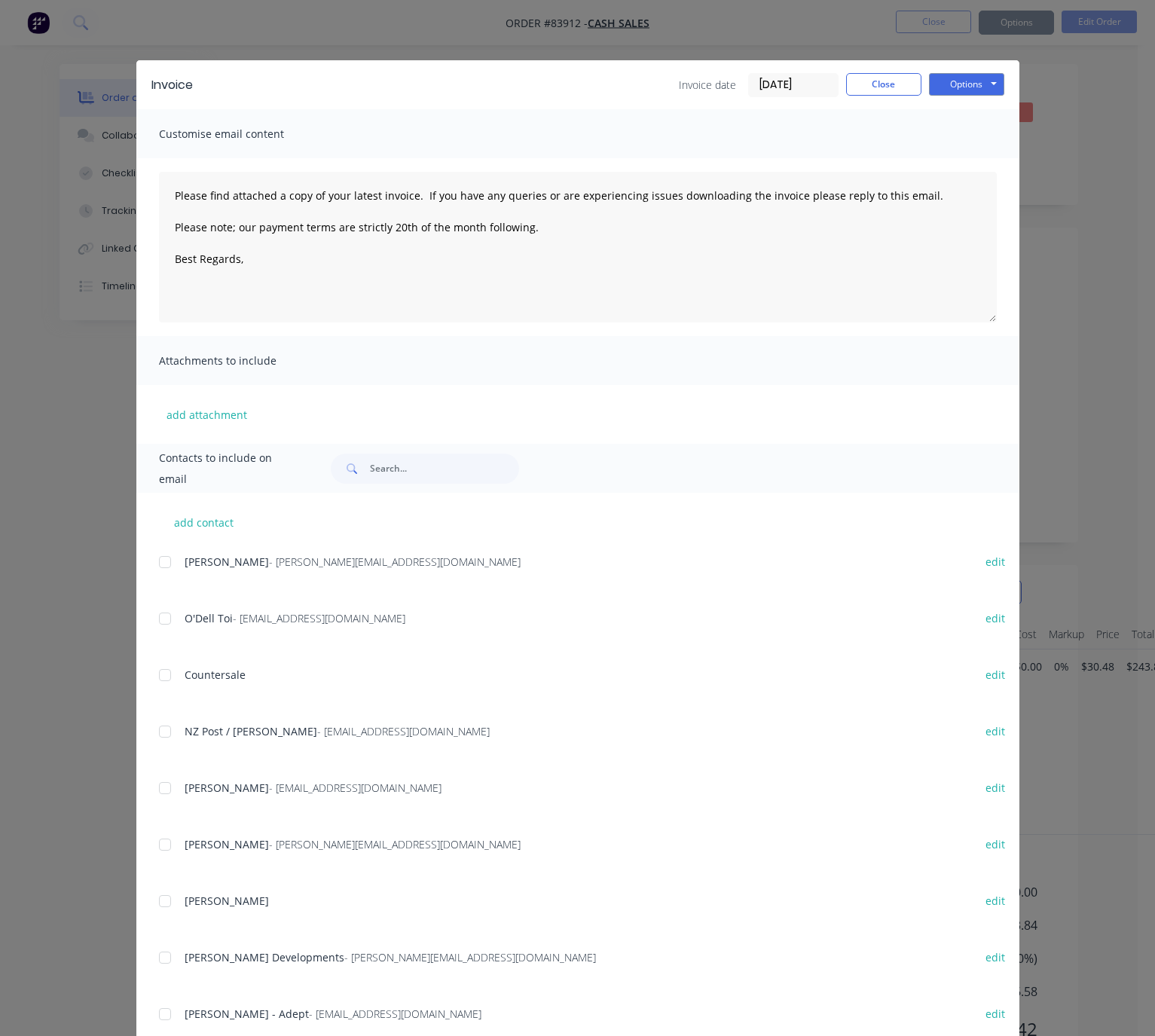
type textarea "Please find attached a copy of your latest invoice. If you have any queries or …"
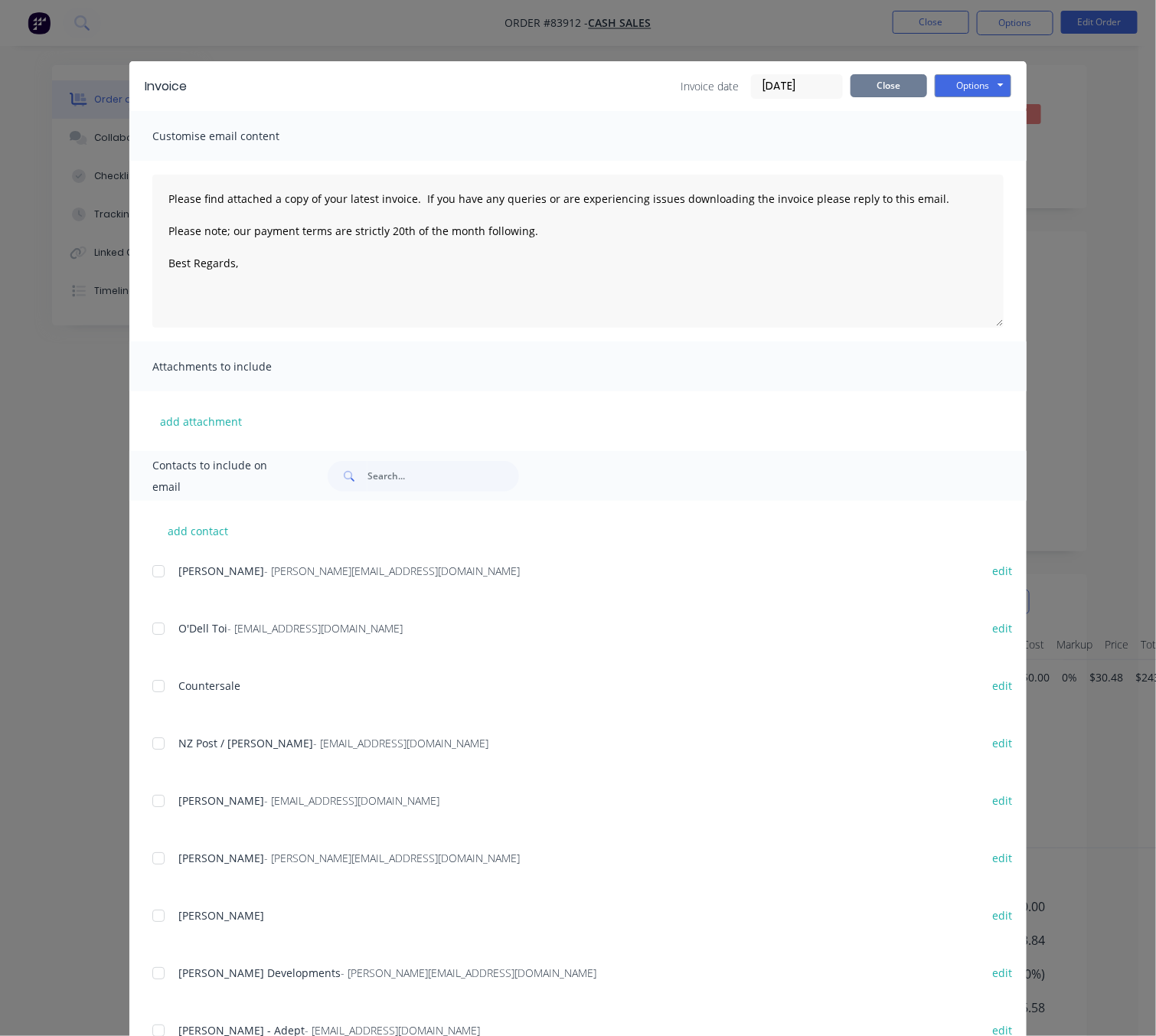
click at [880, 86] on button "Close" at bounding box center [888, 86] width 76 height 23
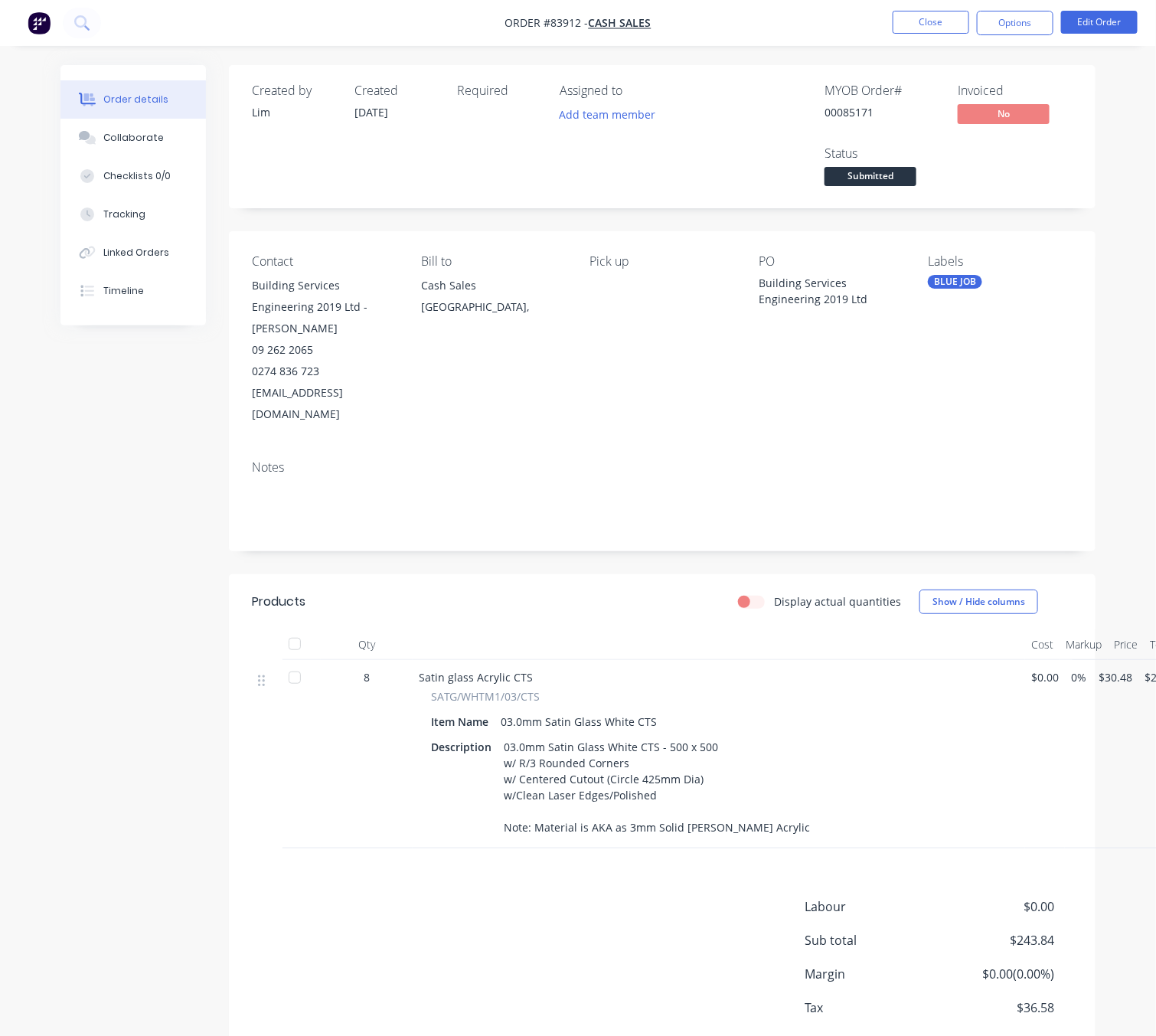
click at [465, 954] on div "Labour $0.00 Sub total $243.84 Margin $0.00 ( 0.00 %) Tax $36.58 Total $280.42" at bounding box center [662, 987] width 821 height 178
click at [933, 18] on button "Close" at bounding box center [931, 22] width 76 height 23
